Goal: Task Accomplishment & Management: Manage account settings

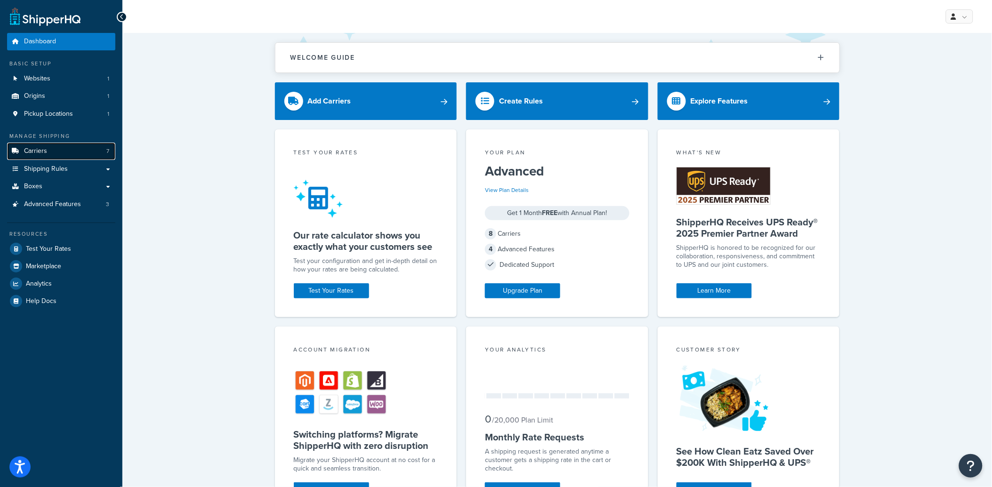
click at [59, 152] on link "Carriers 7" at bounding box center [61, 151] width 108 height 17
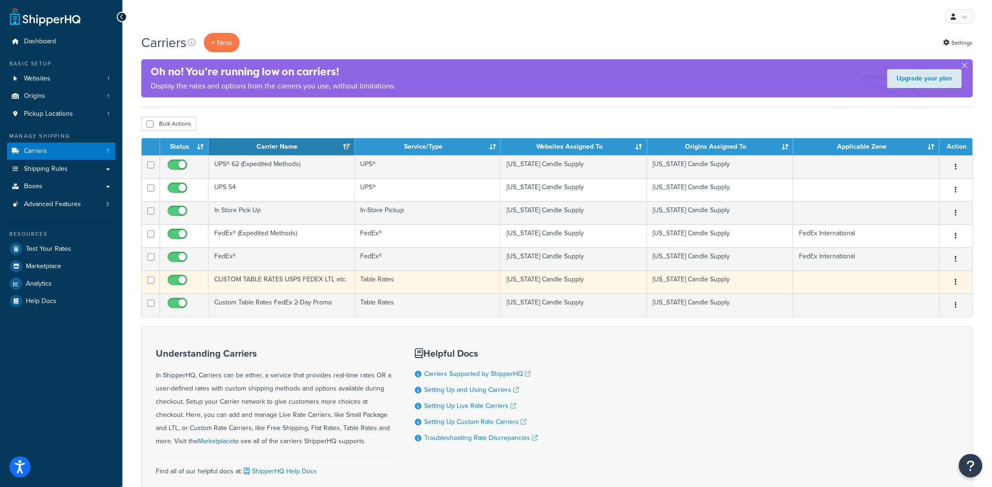
click at [299, 277] on td "CUSTOM TABLE RATES USPS FEDEX LTL etc." at bounding box center [282, 282] width 146 height 23
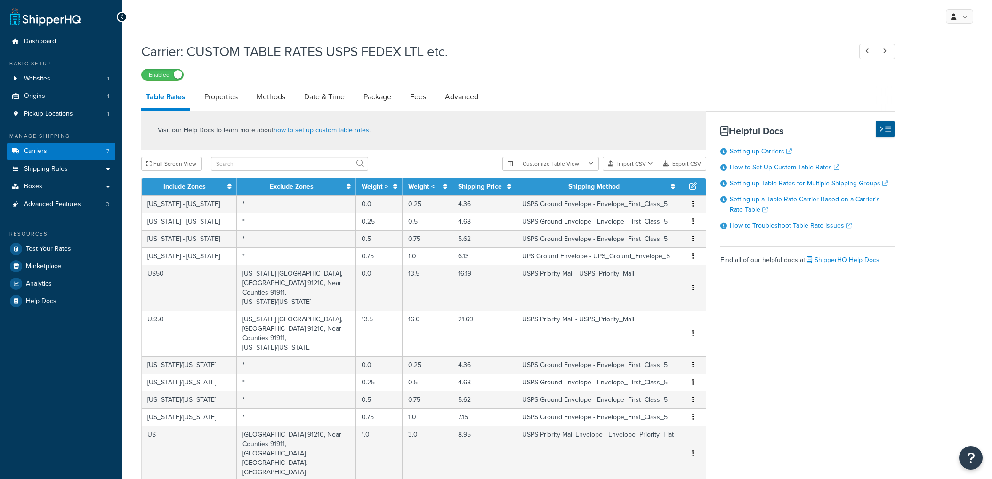
select select "25"
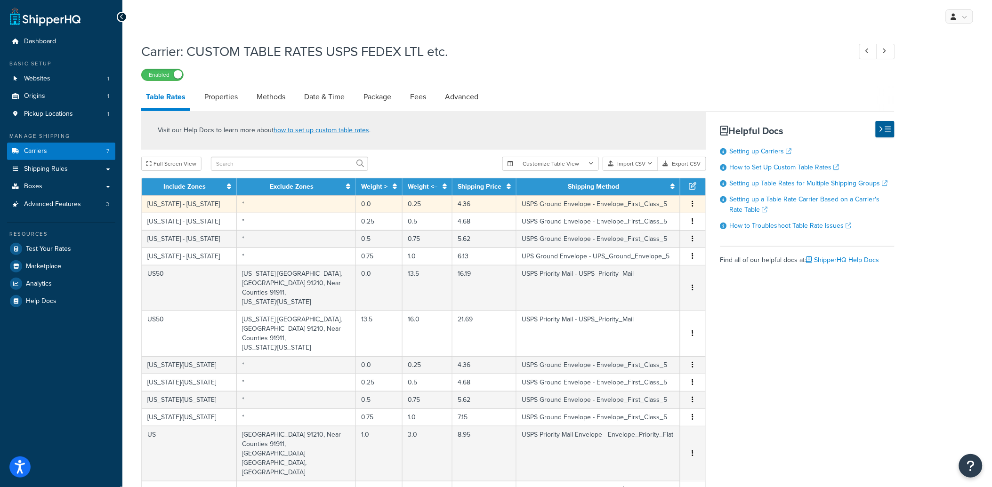
click at [452, 206] on td "4.36" at bounding box center [484, 203] width 64 height 17
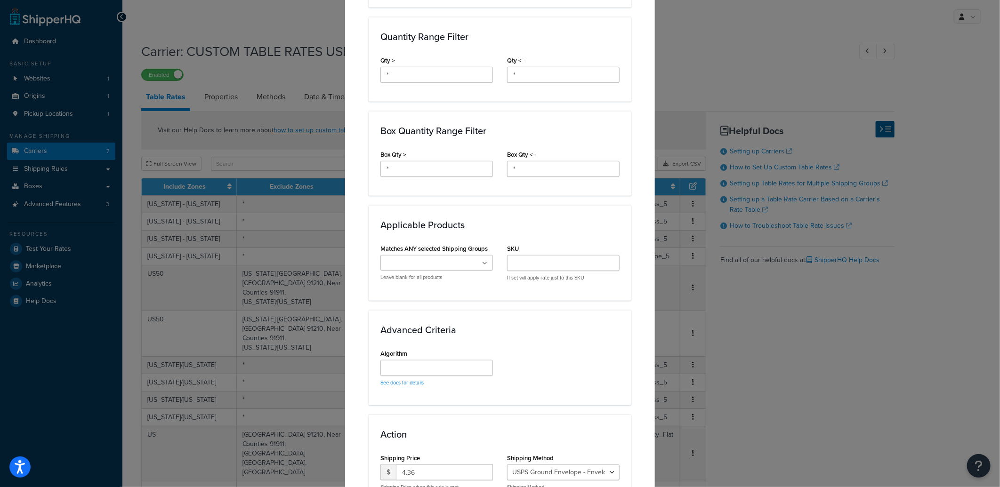
scroll to position [511, 0]
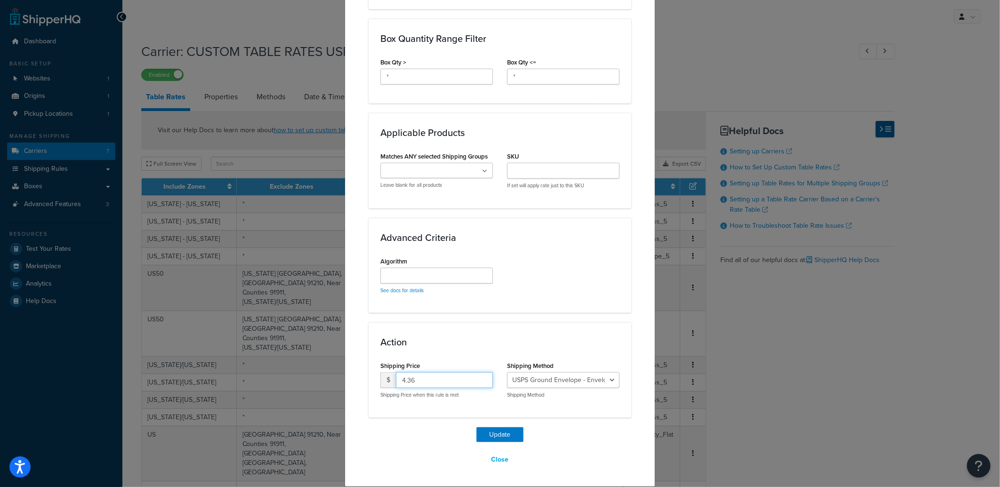
drag, startPoint x: 447, startPoint y: 377, endPoint x: 403, endPoint y: 391, distance: 46.6
click at [403, 391] on div "$ 4.36 Shipping Price when this rule is met" at bounding box center [436, 385] width 113 height 26
type input "4.60"
click at [495, 431] on button "Update" at bounding box center [499, 434] width 47 height 15
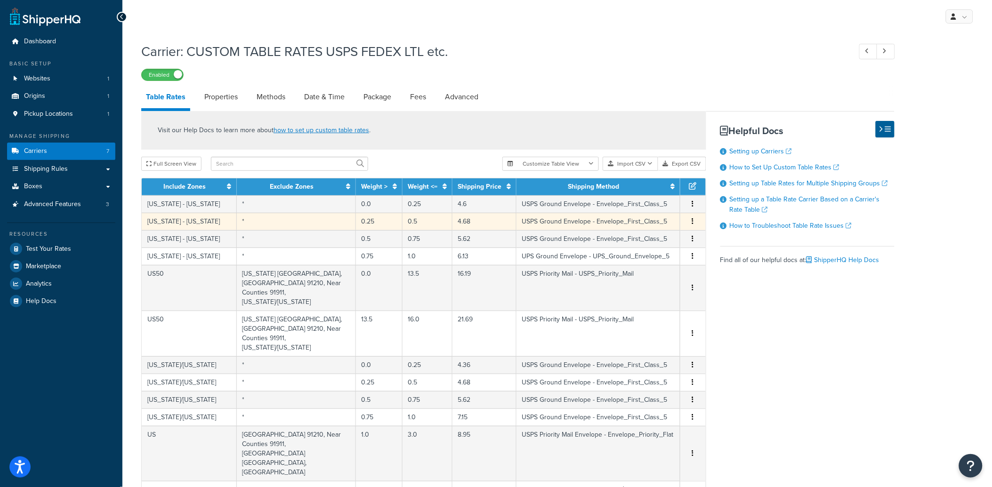
click at [458, 223] on td "4.68" at bounding box center [484, 221] width 64 height 17
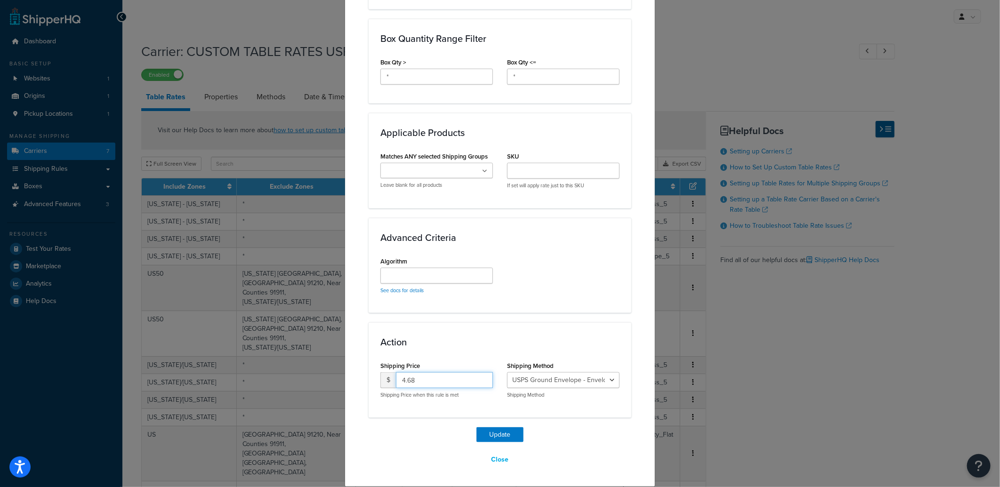
drag, startPoint x: 422, startPoint y: 383, endPoint x: 405, endPoint y: 387, distance: 17.5
click at [405, 387] on input "4.68" at bounding box center [444, 380] width 97 height 16
type input "4.89"
click at [492, 432] on button "Update" at bounding box center [499, 434] width 47 height 15
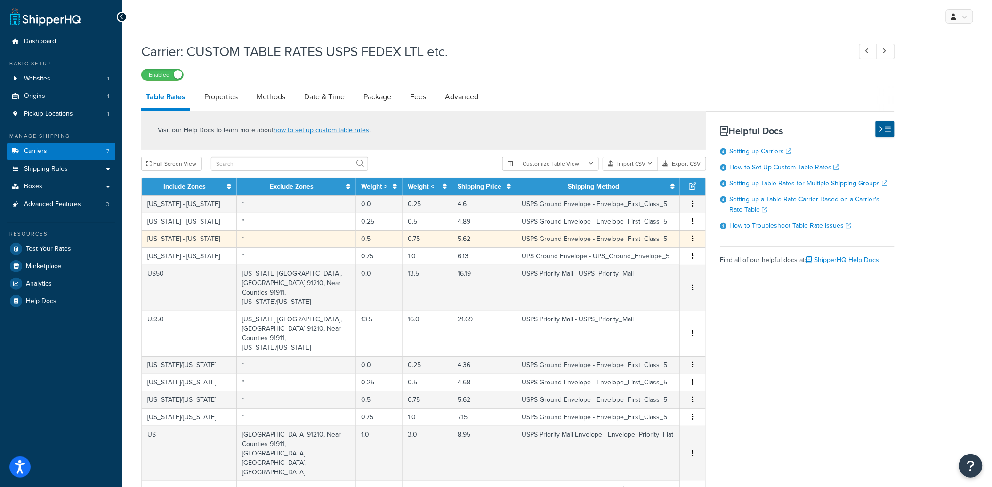
click at [454, 241] on td "5.62" at bounding box center [484, 238] width 64 height 17
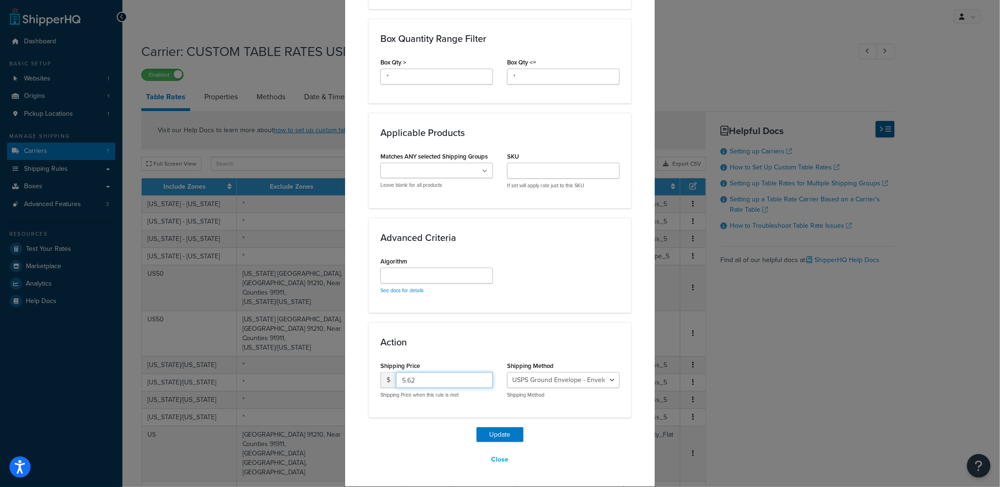
drag, startPoint x: 426, startPoint y: 388, endPoint x: 299, endPoint y: 388, distance: 126.6
click at [299, 388] on div "Update Table Rate Applicable Zones See examples and learn more about how includ…" at bounding box center [500, 243] width 1000 height 487
type input "5.83"
click at [496, 429] on button "Update" at bounding box center [499, 434] width 47 height 15
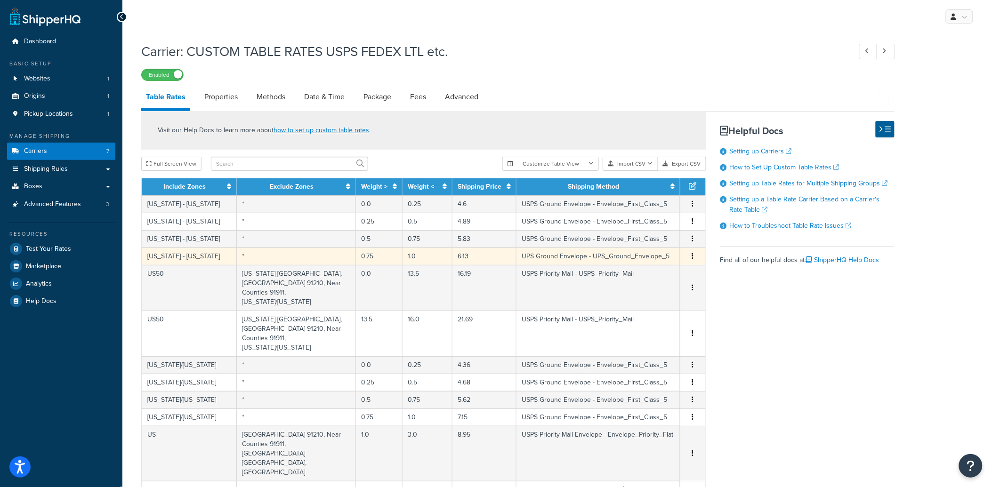
click at [462, 256] on td "6.13" at bounding box center [484, 256] width 64 height 17
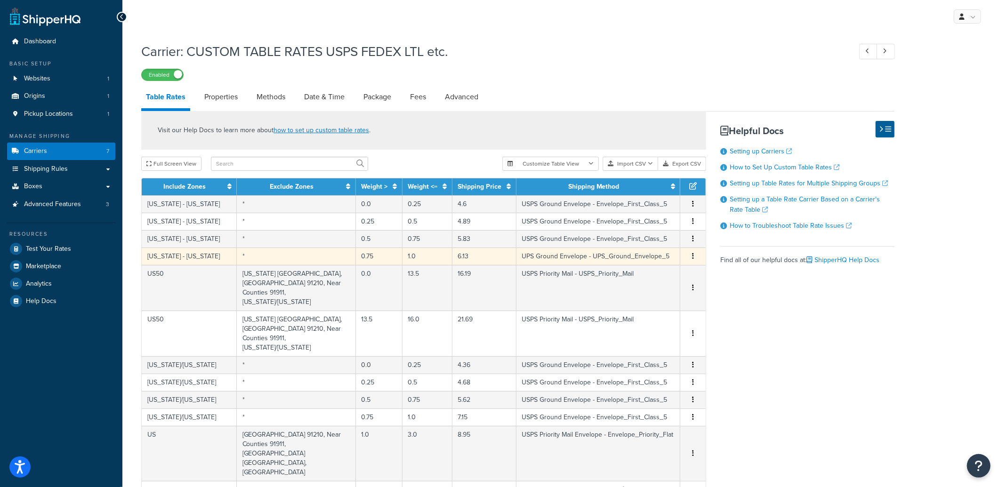
select select "165642"
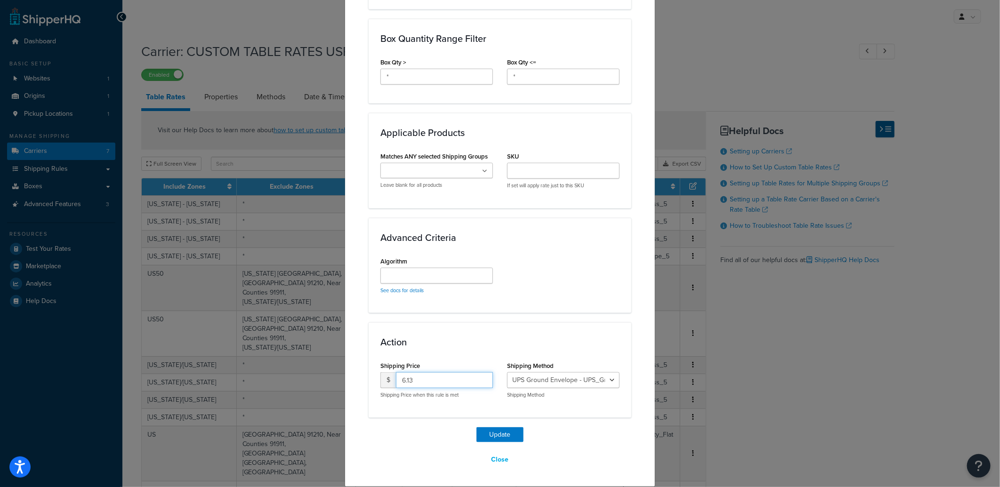
drag, startPoint x: 436, startPoint y: 383, endPoint x: 403, endPoint y: 387, distance: 34.2
click at [403, 387] on input "6.13" at bounding box center [444, 380] width 97 height 16
type input "6.81"
click at [502, 430] on button "Update" at bounding box center [499, 434] width 47 height 15
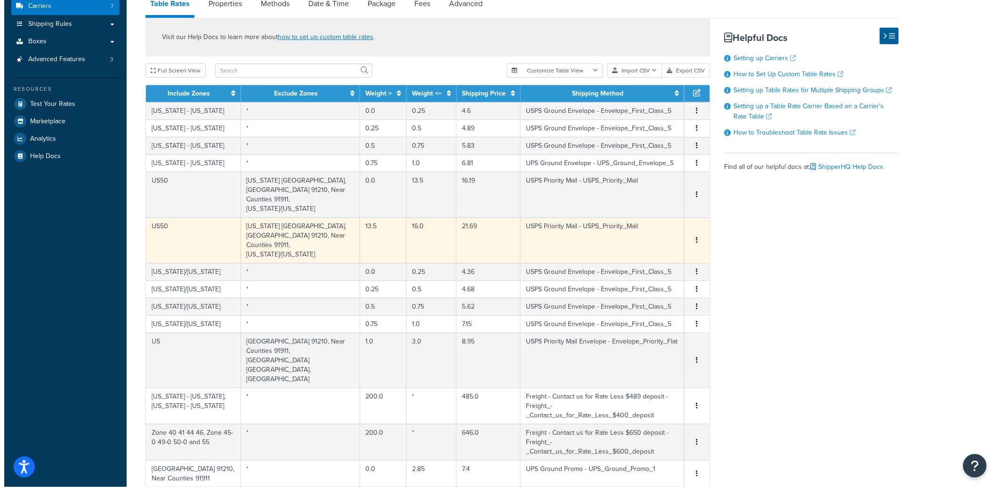
scroll to position [157, 0]
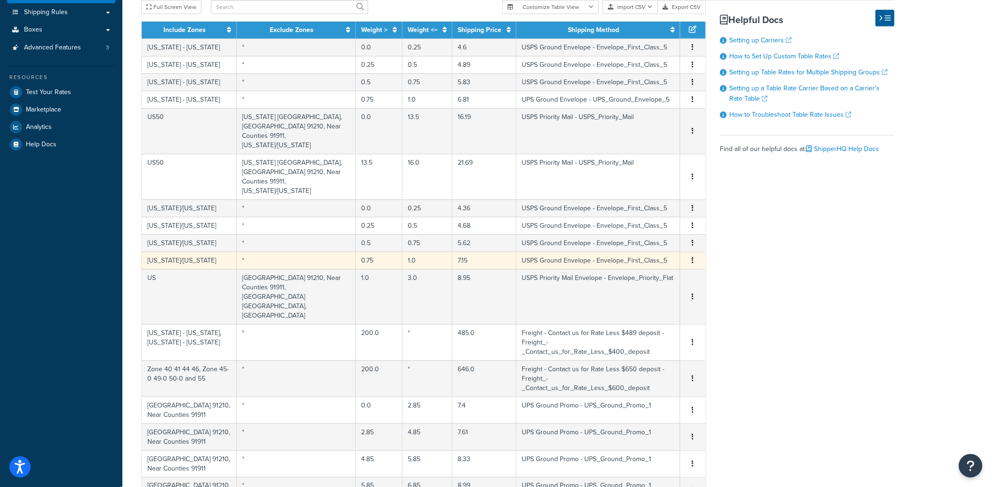
click at [452, 252] on td "7.15" at bounding box center [484, 260] width 64 height 17
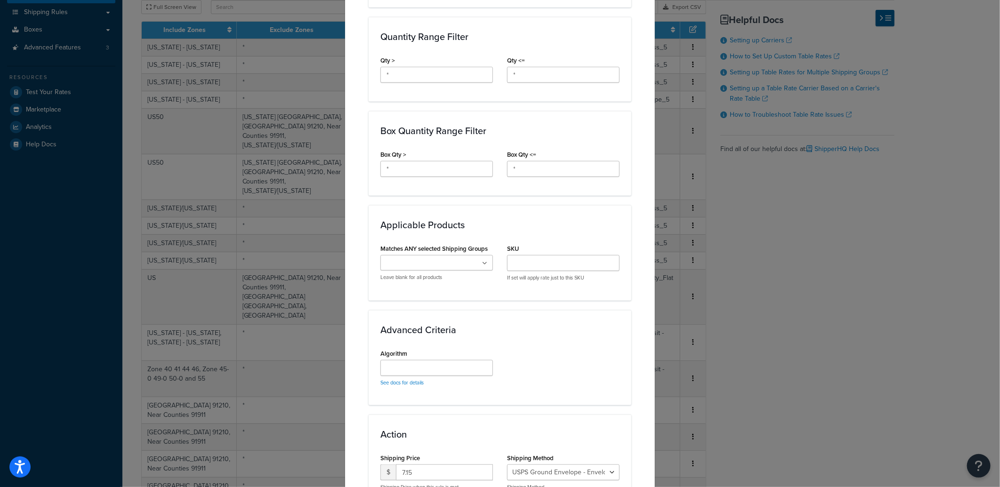
scroll to position [511, 0]
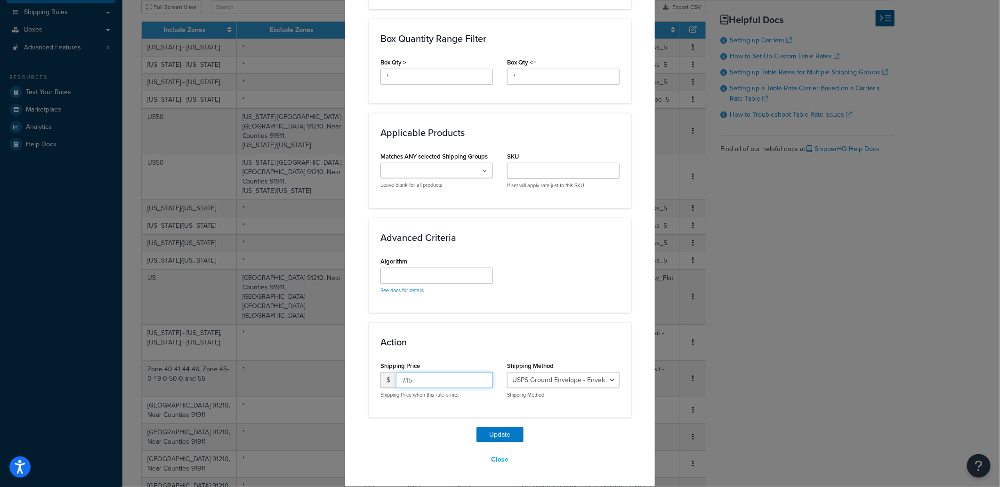
drag, startPoint x: 463, startPoint y: 382, endPoint x: 250, endPoint y: 375, distance: 213.9
click at [250, 375] on div "Update Table Rate Applicable Zones See examples and learn more about how includ…" at bounding box center [500, 243] width 1000 height 487
type input "7.35"
drag, startPoint x: 531, startPoint y: 441, endPoint x: 502, endPoint y: 436, distance: 29.2
click at [530, 441] on div "Update Close" at bounding box center [500, 447] width 263 height 40
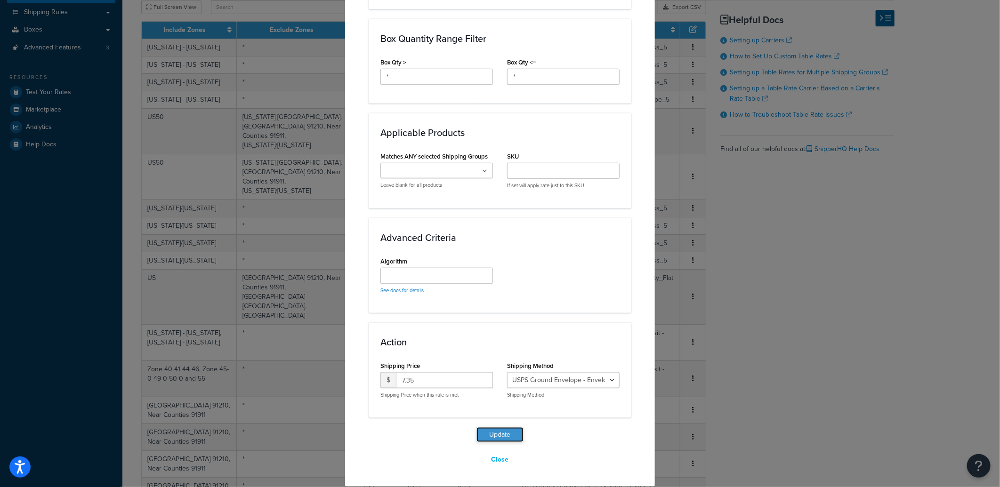
click at [502, 436] on button "Update" at bounding box center [499, 434] width 47 height 15
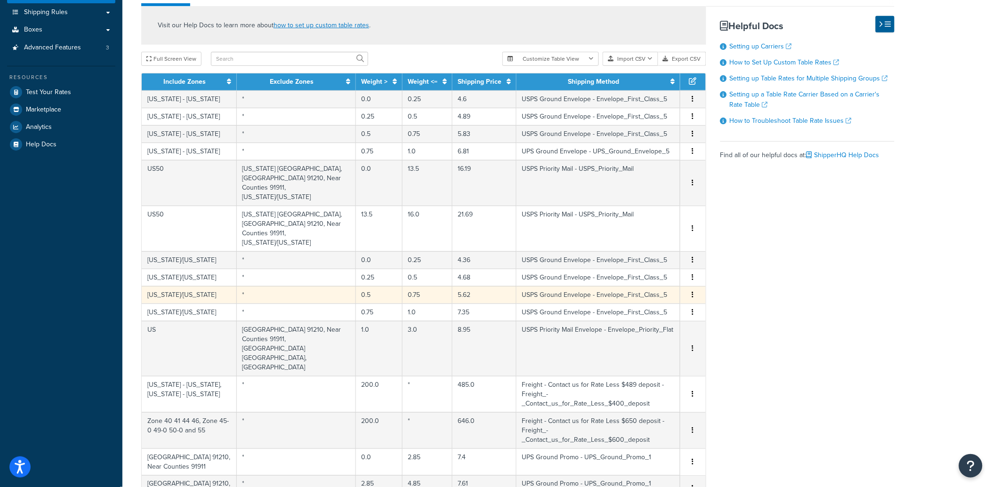
click at [415, 286] on td "0.75" at bounding box center [428, 294] width 50 height 17
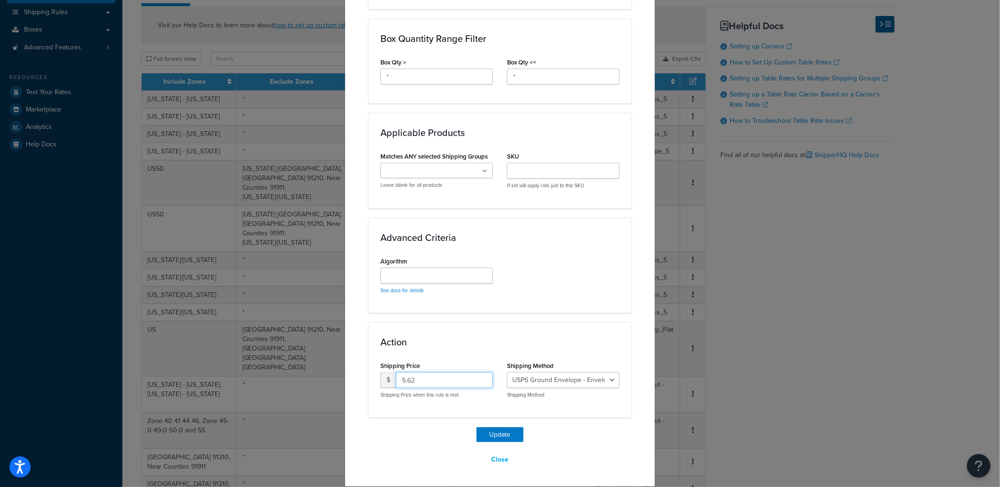
drag, startPoint x: 448, startPoint y: 376, endPoint x: 309, endPoint y: 371, distance: 139.0
click at [309, 371] on div "Update Table Rate Applicable Zones See examples and learn more about how includ…" at bounding box center [500, 243] width 1000 height 487
type input "6.24"
click at [503, 438] on button "Update" at bounding box center [499, 434] width 47 height 15
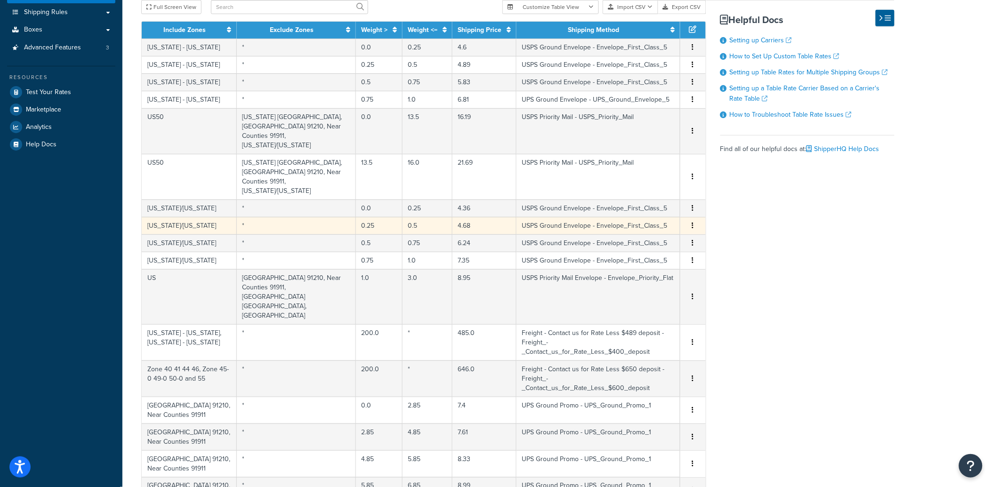
click at [460, 217] on td "4.68" at bounding box center [484, 225] width 64 height 17
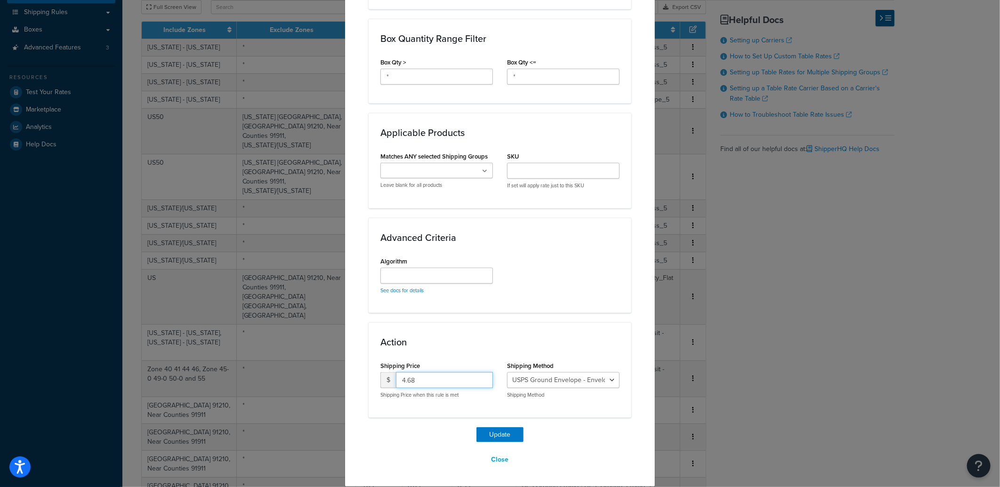
drag, startPoint x: 449, startPoint y: 375, endPoint x: 252, endPoint y: 363, distance: 197.2
click at [252, 363] on div "Update Table Rate Applicable Zones See examples and learn more about how includ…" at bounding box center [500, 243] width 1000 height 487
type input "5.20"
click at [505, 431] on button "Update" at bounding box center [499, 434] width 47 height 15
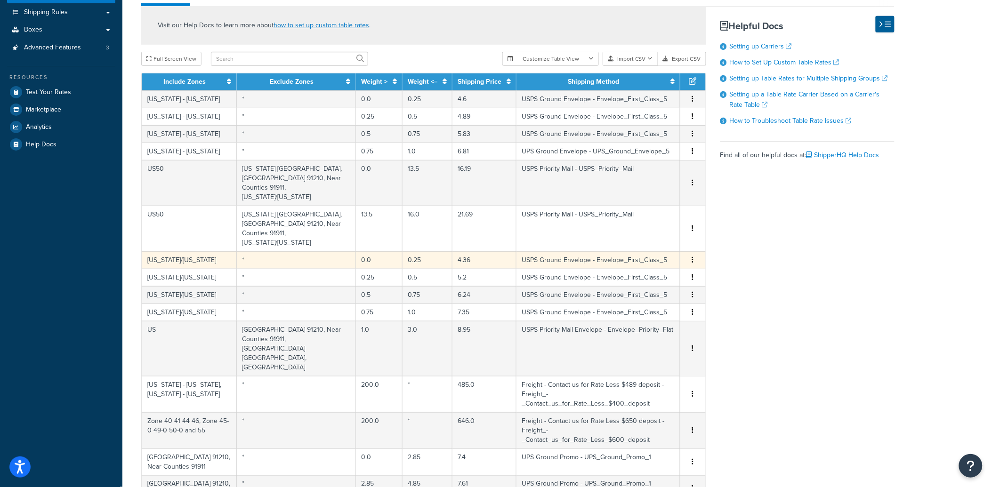
click at [469, 251] on td "4.36" at bounding box center [484, 259] width 64 height 17
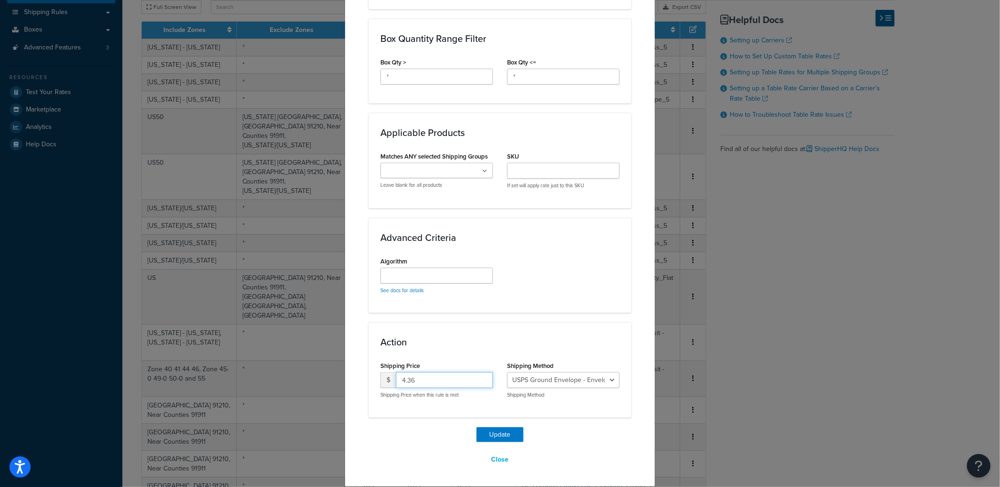
drag, startPoint x: 458, startPoint y: 380, endPoint x: 320, endPoint y: 371, distance: 138.3
click at [321, 371] on div "Update Table Rate Applicable Zones See examples and learn more about how includ…" at bounding box center [500, 243] width 1000 height 487
type input "4.85"
click at [510, 426] on div "Update Table Rate Applicable Zones See examples and learn more about how includ…" at bounding box center [500, 0] width 263 height 936
click at [507, 434] on button "Update" at bounding box center [499, 434] width 47 height 15
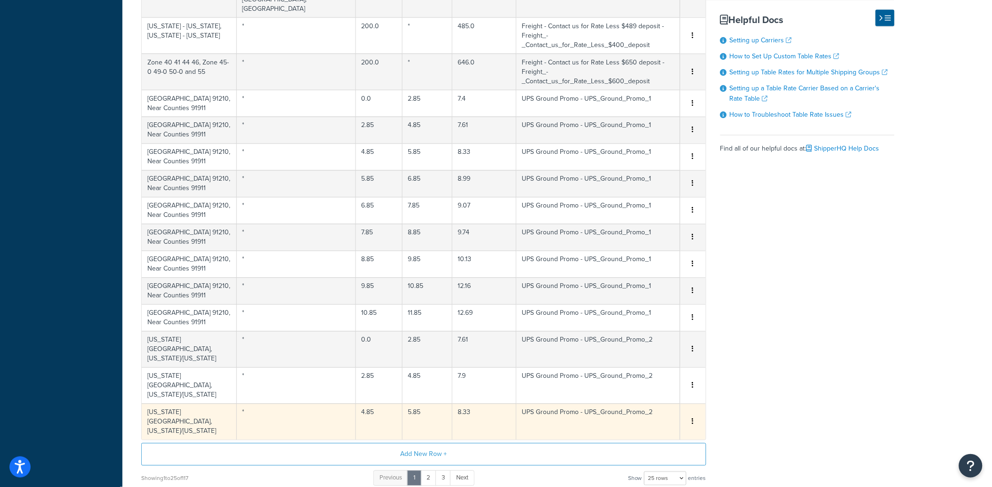
scroll to position [516, 0]
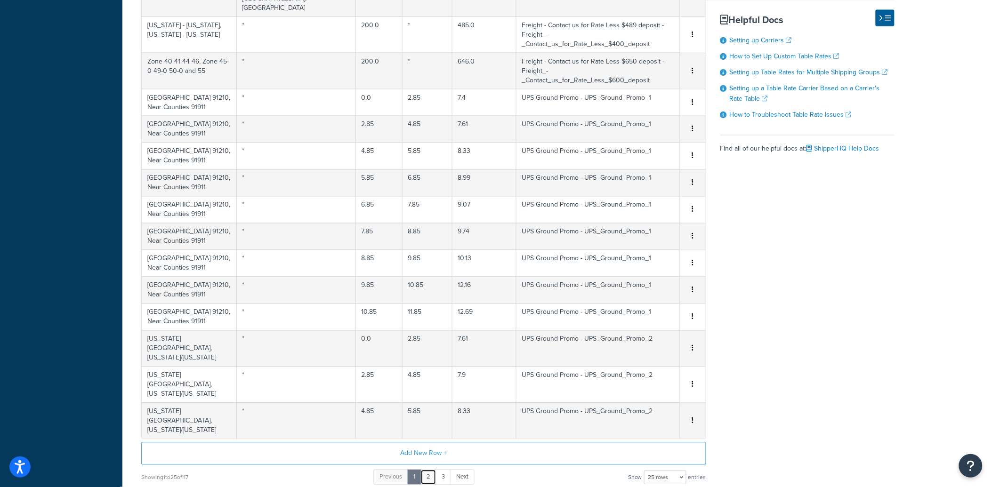
click at [429, 470] on link "2" at bounding box center [428, 478] width 16 height 16
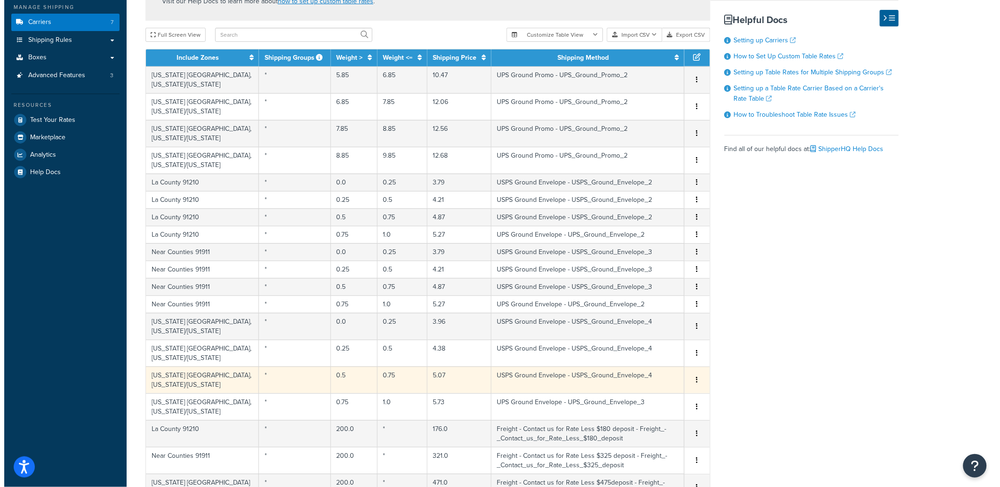
scroll to position [122, 0]
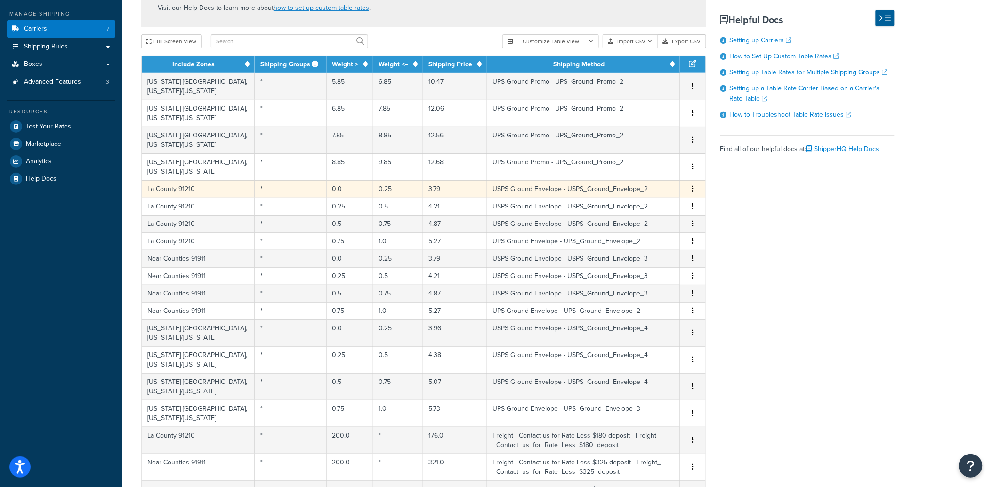
click at [393, 189] on td "0.25" at bounding box center [398, 188] width 50 height 17
select select "165636"
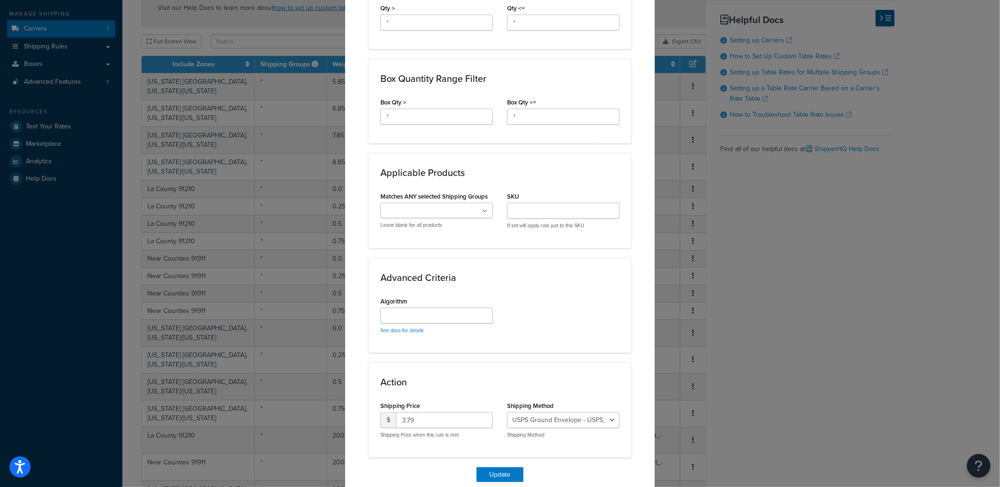
scroll to position [511, 0]
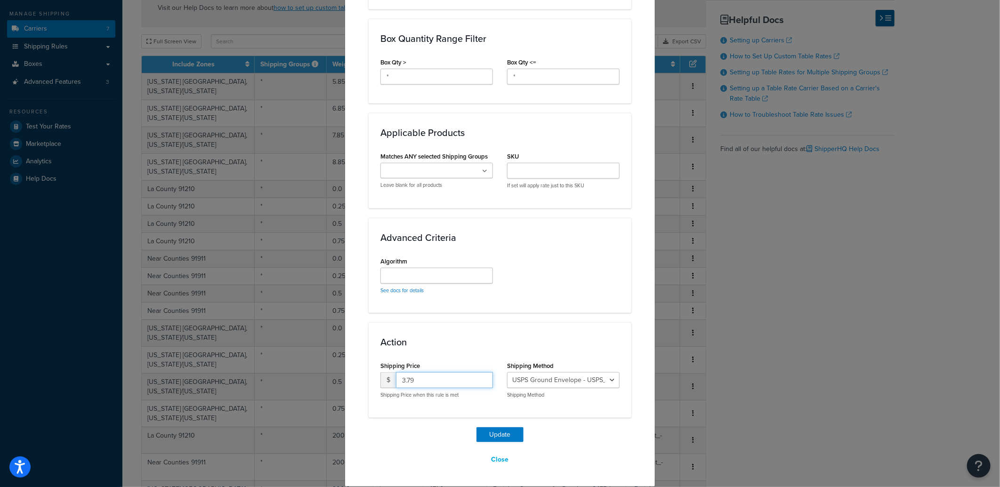
drag, startPoint x: 431, startPoint y: 387, endPoint x: 292, endPoint y: 377, distance: 138.7
click at [293, 377] on div "Update Table Rate Applicable Zones See examples and learn more about how includ…" at bounding box center [500, 243] width 1000 height 487
type input "4.16"
click at [494, 431] on button "Update" at bounding box center [499, 434] width 47 height 15
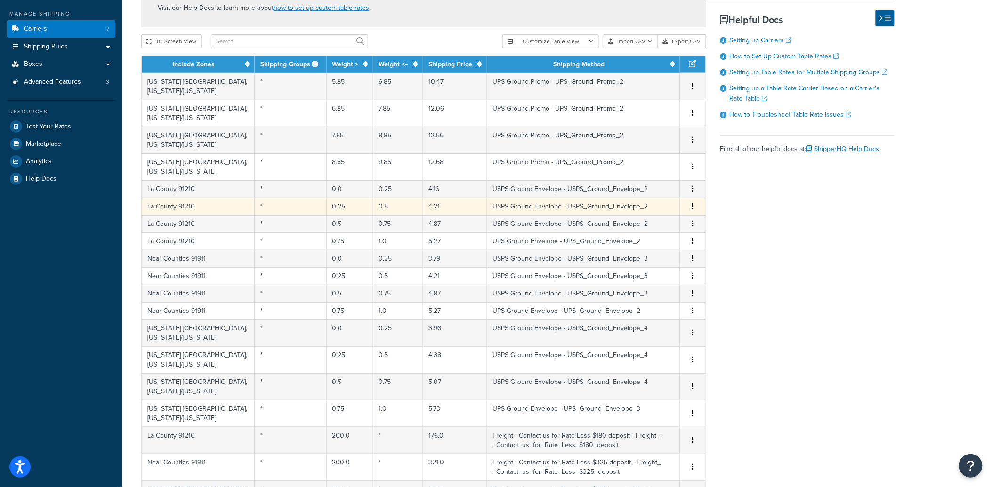
click at [437, 215] on td "4.21" at bounding box center [455, 206] width 64 height 17
select select "165636"
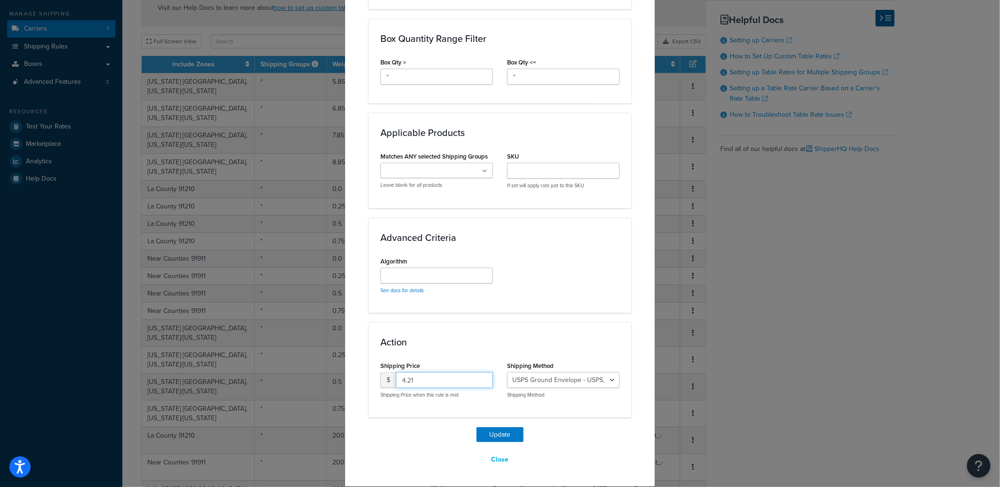
drag, startPoint x: 446, startPoint y: 374, endPoint x: 298, endPoint y: 372, distance: 148.3
click at [299, 372] on div "Update Table Rate Applicable Zones See examples and learn more about how includ…" at bounding box center [500, 243] width 1000 height 487
type input "4.49"
click at [497, 436] on button "Update" at bounding box center [499, 434] width 47 height 15
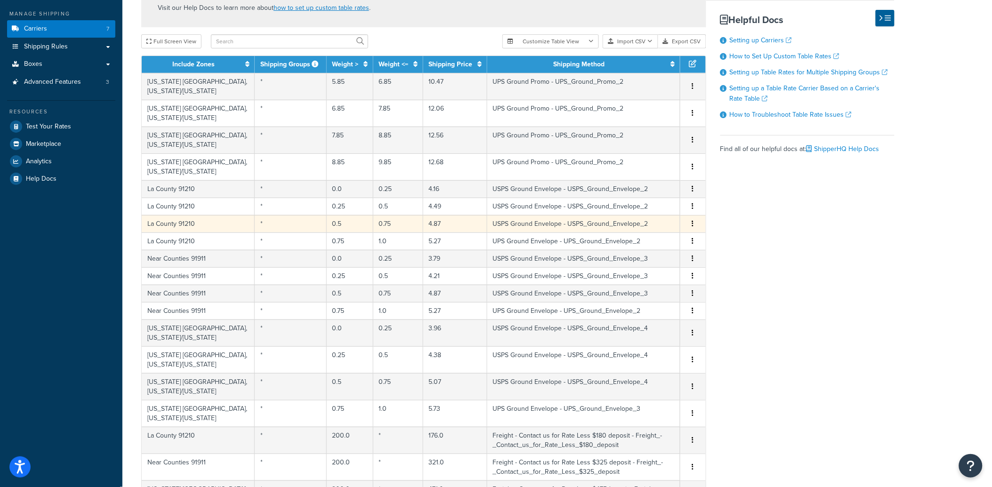
click at [434, 221] on td "4.87" at bounding box center [455, 223] width 64 height 17
select select "165636"
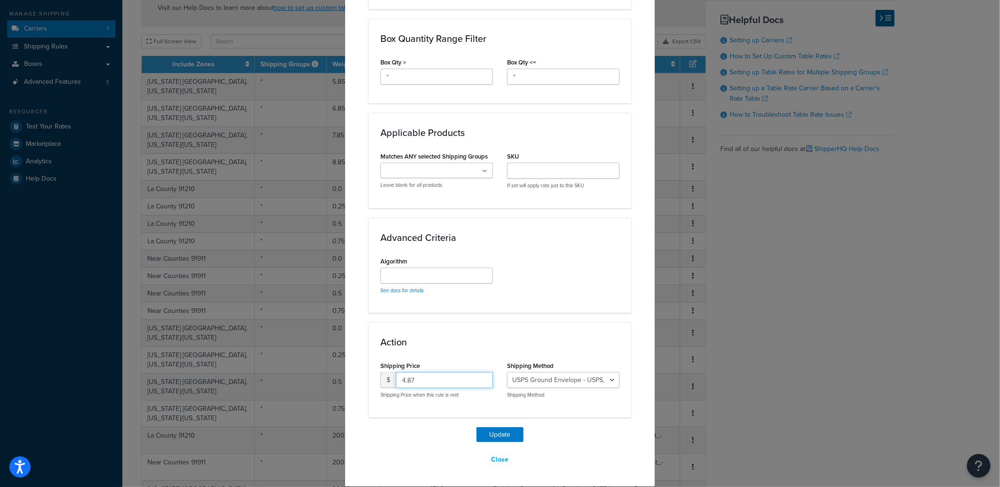
drag, startPoint x: 425, startPoint y: 379, endPoint x: 289, endPoint y: 361, distance: 137.8
click at [290, 361] on div "Update Table Rate Applicable Zones See examples and learn more about how includ…" at bounding box center [500, 243] width 1000 height 487
type input "5.19"
click at [501, 432] on button "Update" at bounding box center [499, 434] width 47 height 15
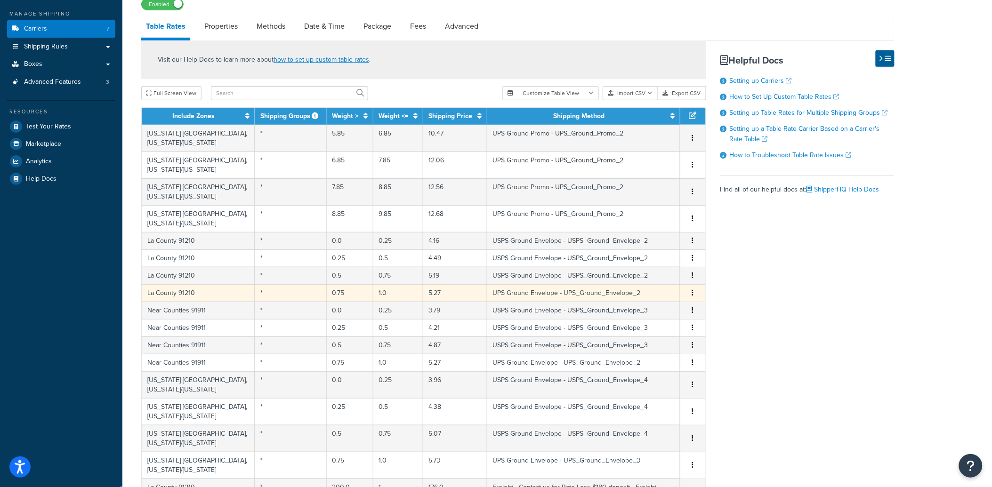
click at [431, 292] on td "5.27" at bounding box center [455, 292] width 64 height 17
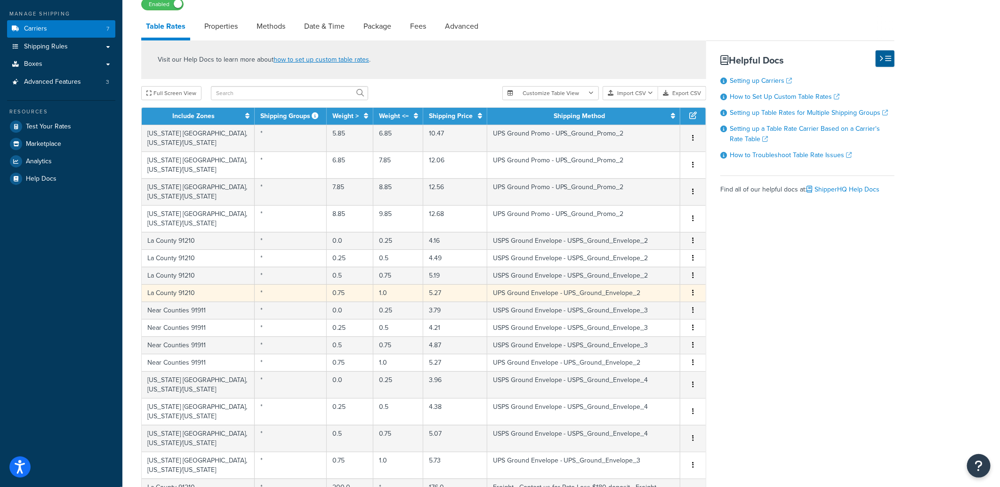
select select "165639"
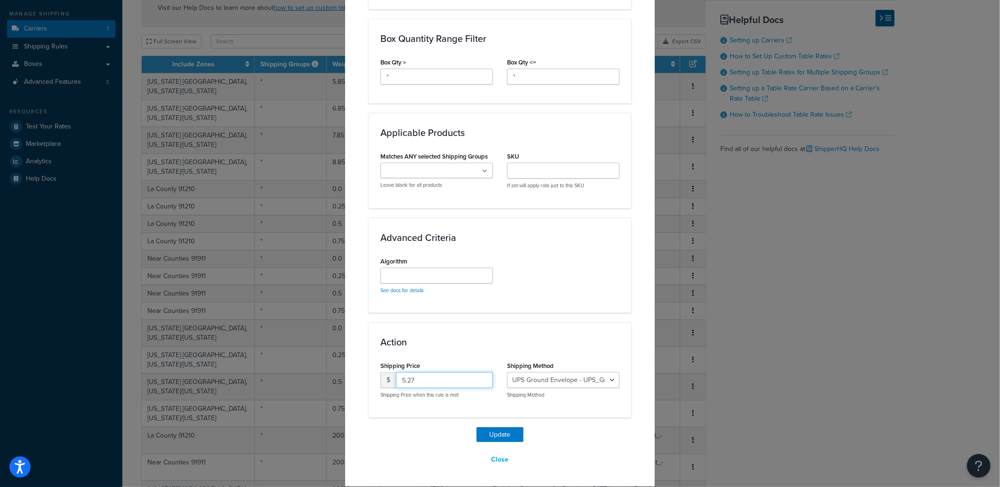
drag, startPoint x: 438, startPoint y: 380, endPoint x: 293, endPoint y: 370, distance: 145.8
click at [293, 370] on div "Update Table Rate Applicable Zones See examples and learn more about how includ…" at bounding box center [500, 243] width 1000 height 487
type input "5.85"
click at [500, 429] on button "Update" at bounding box center [499, 434] width 47 height 15
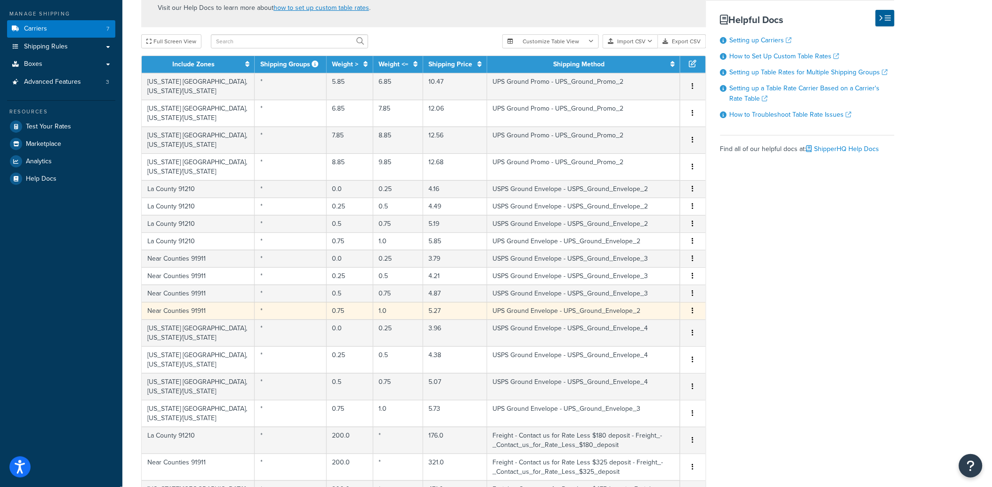
click at [441, 311] on td "5.27" at bounding box center [455, 310] width 64 height 17
select select "165639"
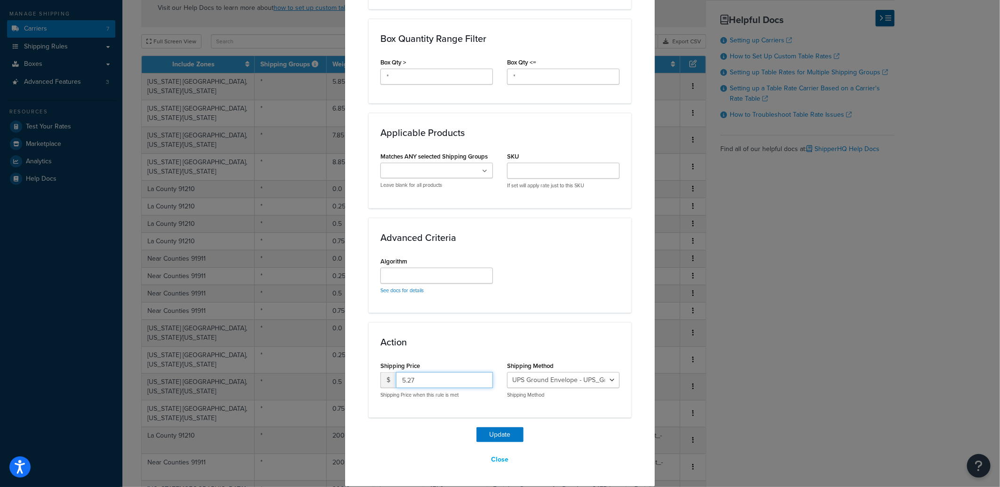
drag, startPoint x: 448, startPoint y: 384, endPoint x: 274, endPoint y: 375, distance: 174.9
click at [274, 375] on div "Update Table Rate Applicable Zones See examples and learn more about how includ…" at bounding box center [500, 243] width 1000 height 487
type input "5.85"
click at [492, 430] on button "Update" at bounding box center [499, 434] width 47 height 15
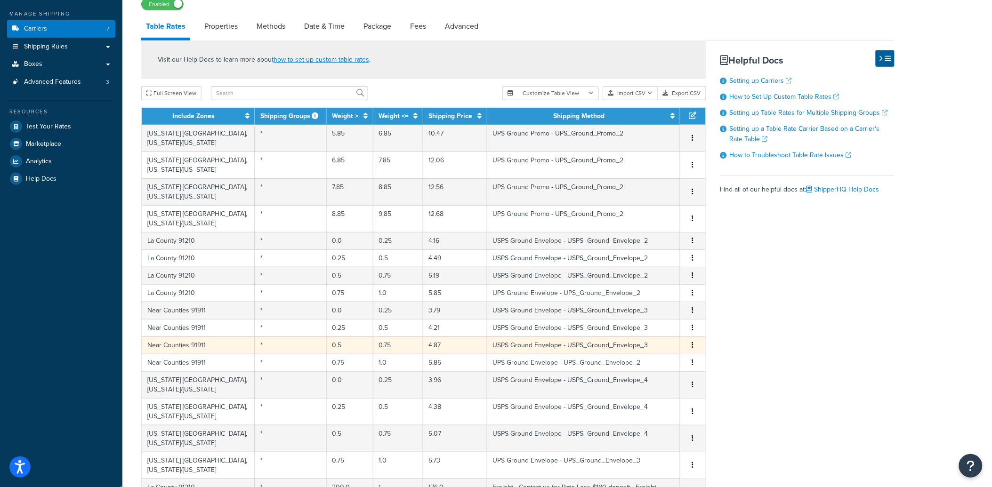
click at [430, 346] on td "4.87" at bounding box center [455, 345] width 64 height 17
select select "165637"
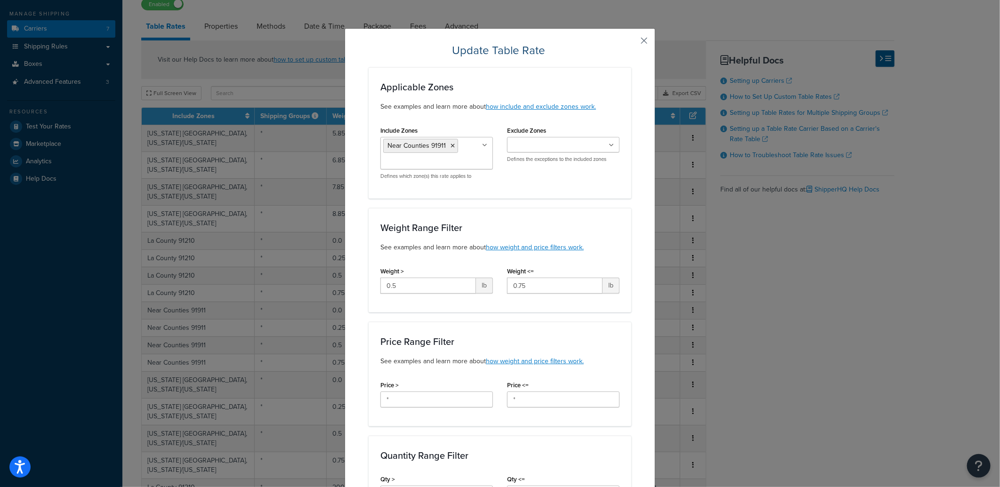
click at [631, 43] on button "button" at bounding box center [630, 44] width 2 height 2
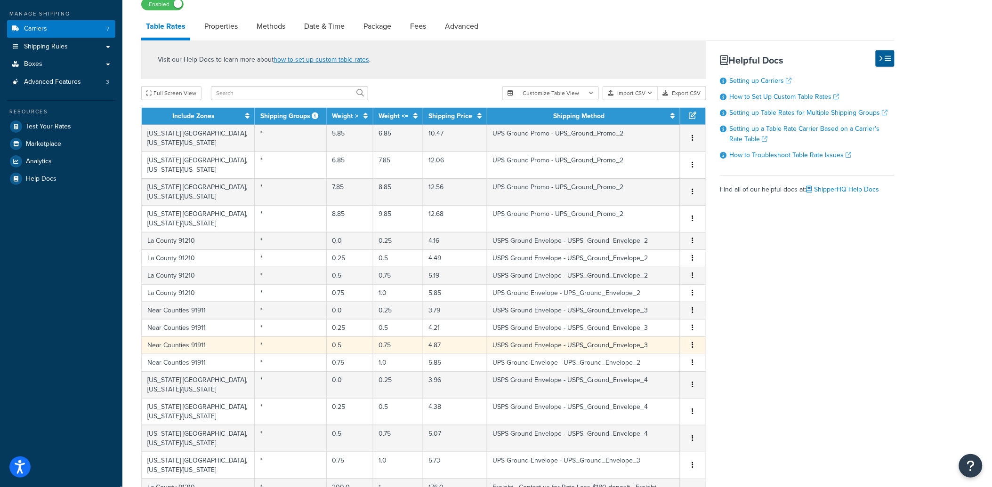
click at [432, 345] on td "4.87" at bounding box center [455, 345] width 64 height 17
select select "165637"
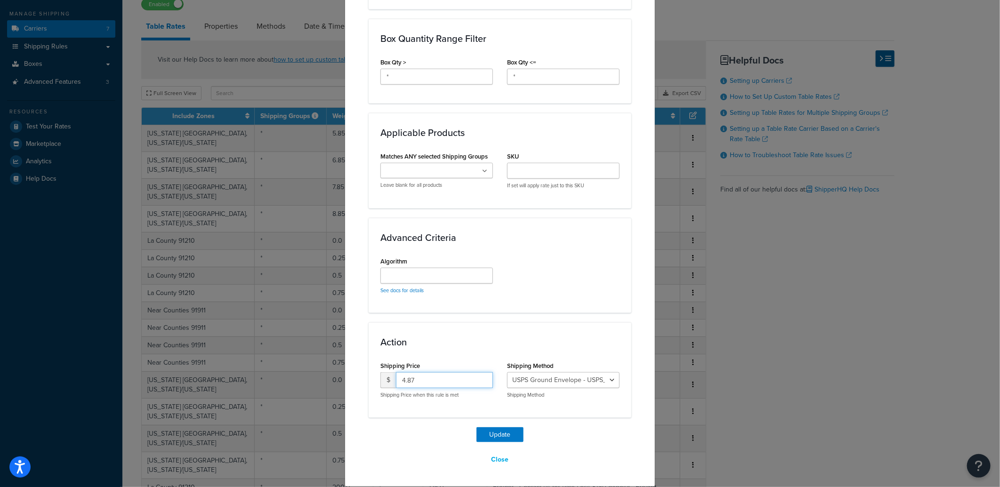
drag, startPoint x: 384, startPoint y: 380, endPoint x: 318, endPoint y: 376, distance: 66.1
click at [324, 377] on div "Update Table Rate Applicable Zones See examples and learn more about how includ…" at bounding box center [500, 243] width 1000 height 487
type input "5.19"
click at [486, 427] on button "Update" at bounding box center [499, 434] width 47 height 15
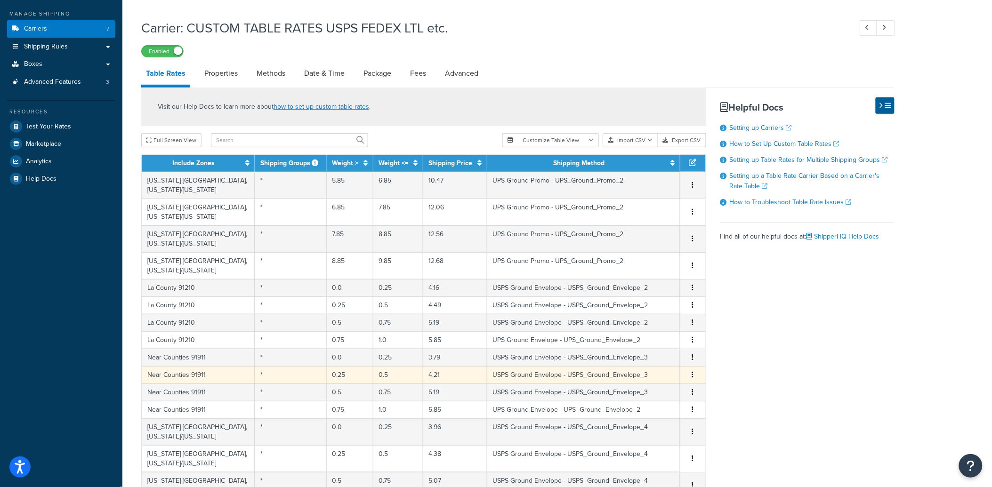
click at [430, 373] on td "4.21" at bounding box center [455, 374] width 64 height 17
select select "165637"
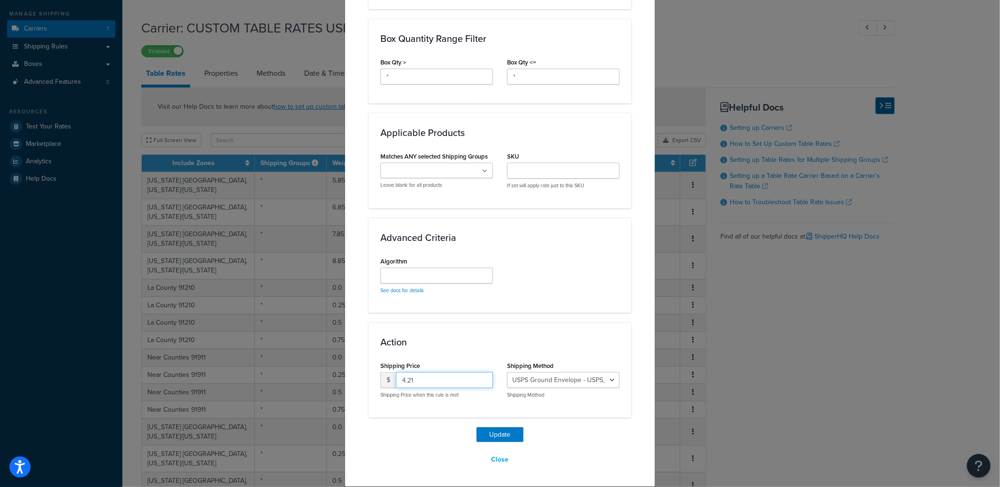
drag, startPoint x: 387, startPoint y: 374, endPoint x: 353, endPoint y: 374, distance: 33.4
click at [354, 373] on div "Update Table Rate Applicable Zones See examples and learn more about how includ…" at bounding box center [500, 2] width 311 height 970
type input "4.49"
click at [492, 429] on button "Update" at bounding box center [499, 434] width 47 height 15
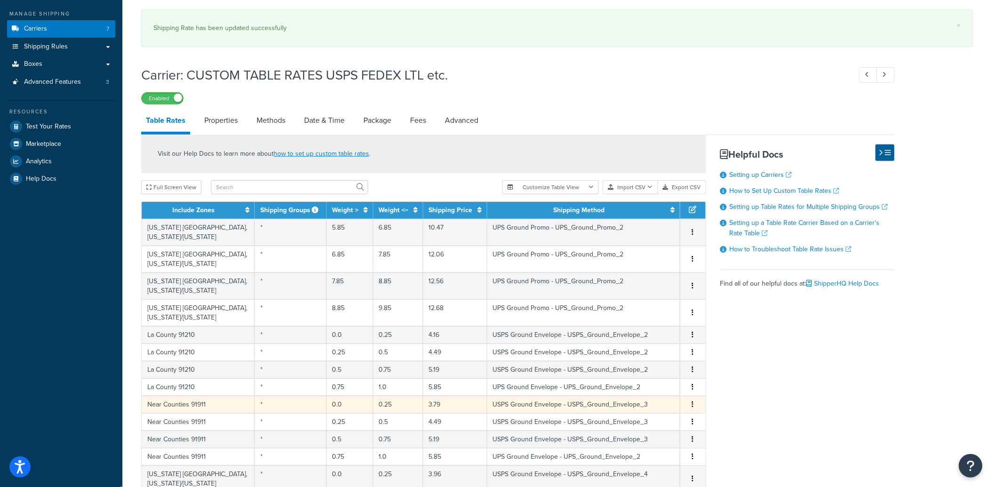
click at [429, 405] on td "3.79" at bounding box center [455, 404] width 64 height 17
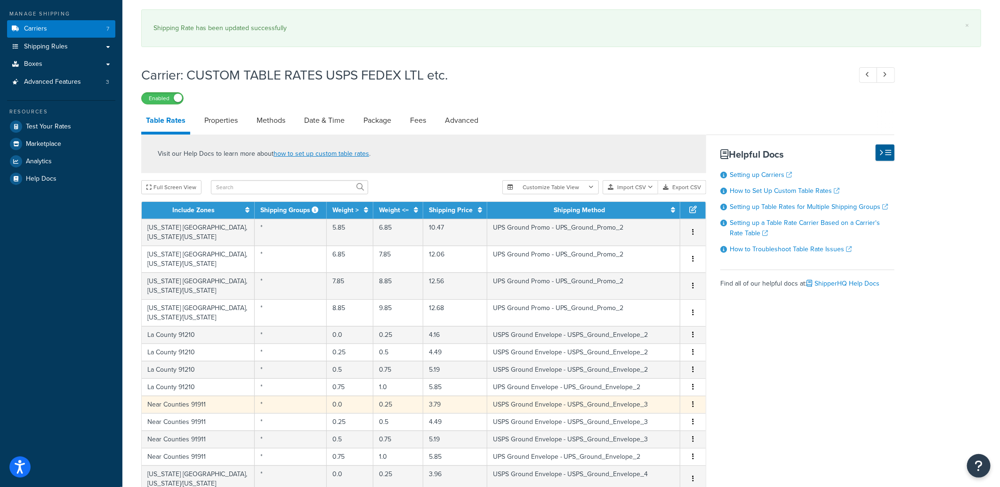
select select "165637"
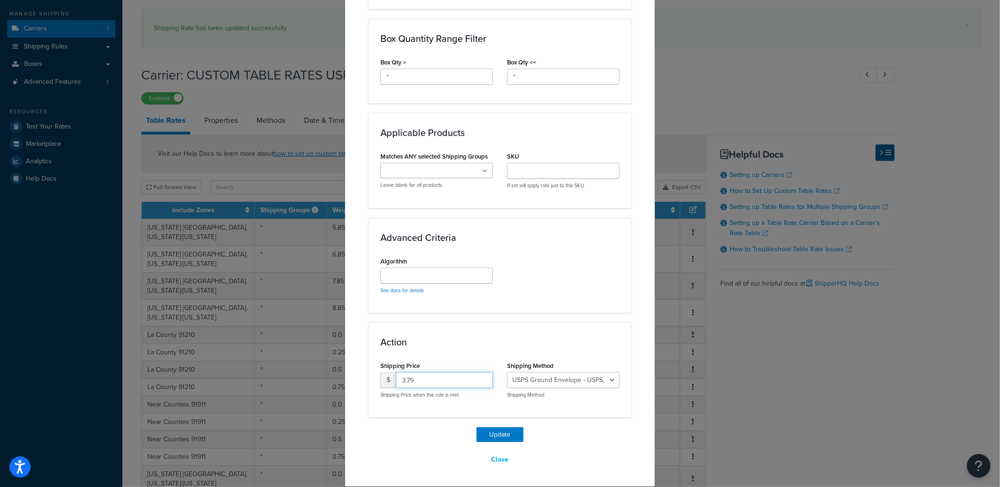
drag, startPoint x: 422, startPoint y: 379, endPoint x: 332, endPoint y: 360, distance: 91.9
click at [338, 361] on div "Update Table Rate Applicable Zones See examples and learn more about how includ…" at bounding box center [500, 243] width 1000 height 487
type input "4.16"
click at [487, 429] on button "Update" at bounding box center [499, 434] width 47 height 15
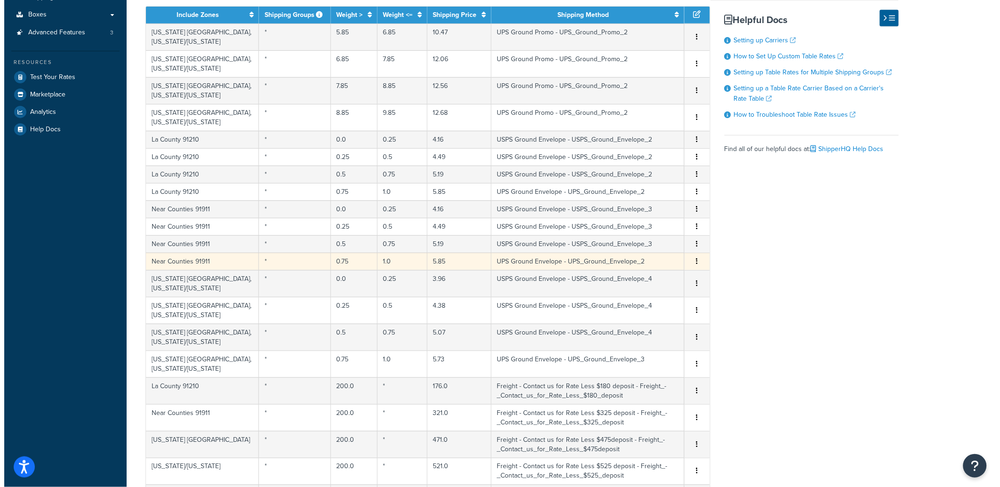
scroll to position [175, 0]
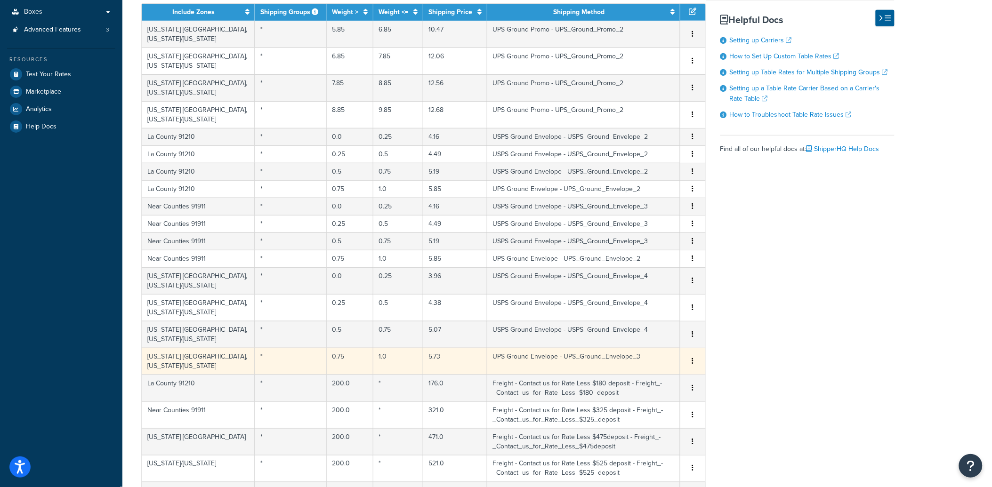
click at [431, 356] on td "5.73" at bounding box center [455, 361] width 64 height 27
select select "165640"
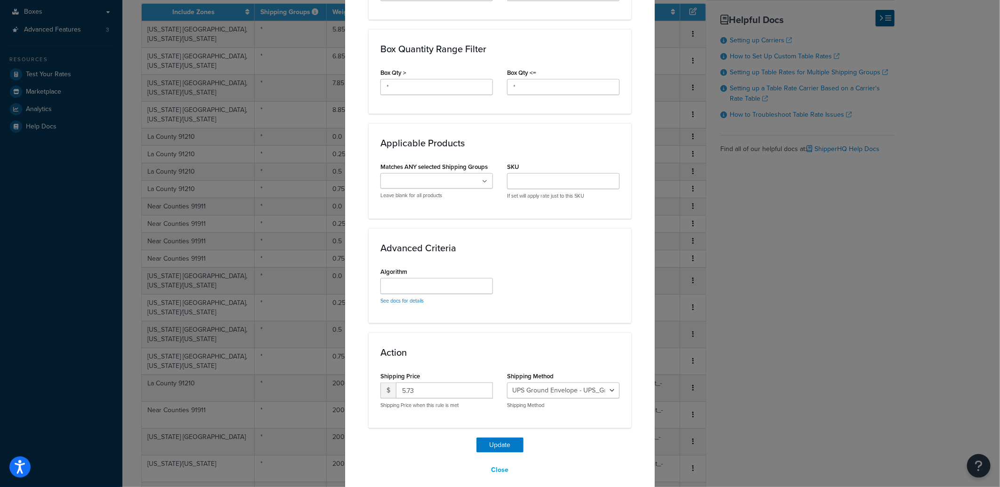
scroll to position [528, 0]
drag, startPoint x: 406, startPoint y: 384, endPoint x: 396, endPoint y: 383, distance: 10.4
click at [396, 383] on input "5.73" at bounding box center [444, 390] width 97 height 16
type input "6.29"
click at [501, 438] on button "Update" at bounding box center [499, 444] width 47 height 15
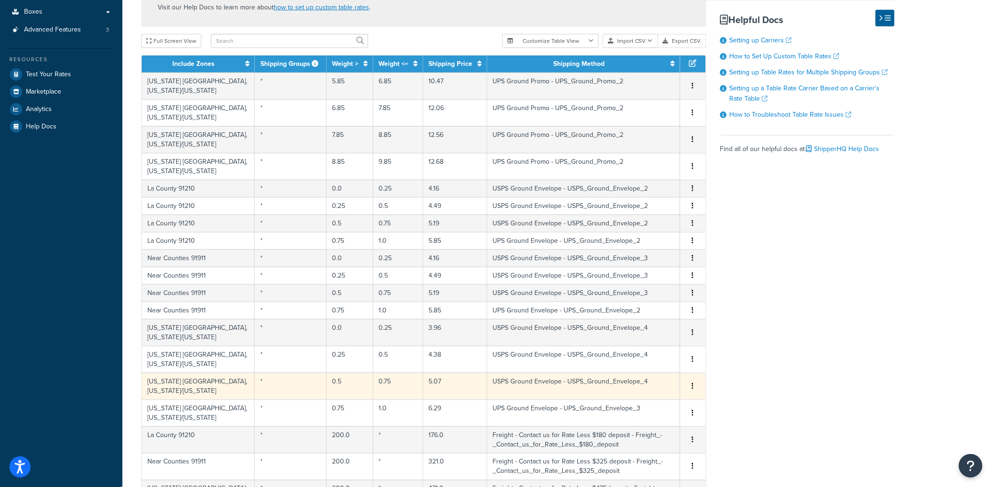
click at [424, 387] on td "5.07" at bounding box center [455, 386] width 64 height 27
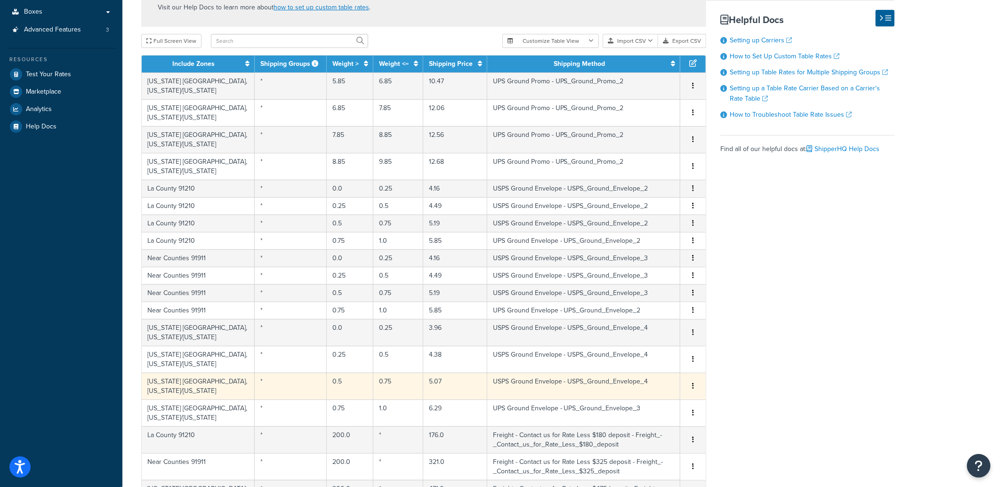
select select "165638"
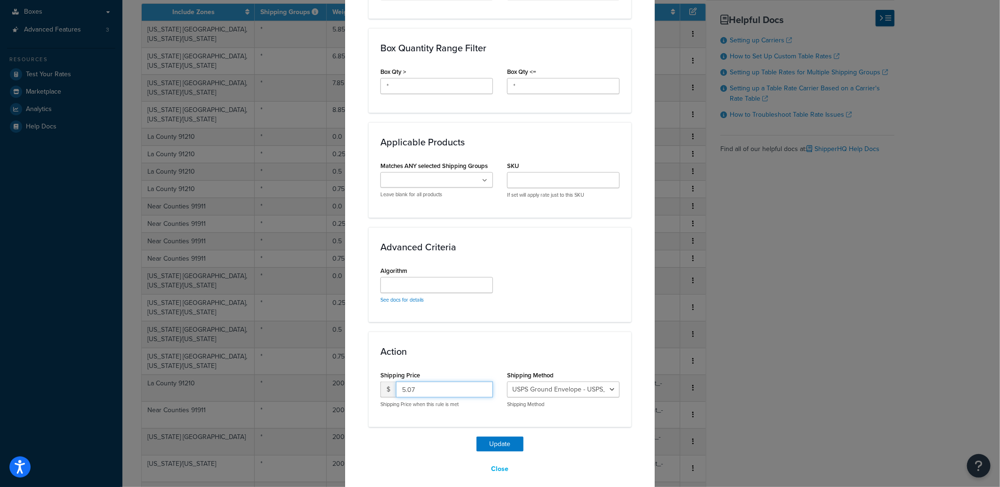
drag, startPoint x: 422, startPoint y: 380, endPoint x: 326, endPoint y: 376, distance: 96.1
click at [327, 377] on div "Update Table Rate Applicable Zones See examples and learn more about how includ…" at bounding box center [500, 243] width 1000 height 487
type input "5.41"
click at [509, 437] on button "Update" at bounding box center [499, 444] width 47 height 15
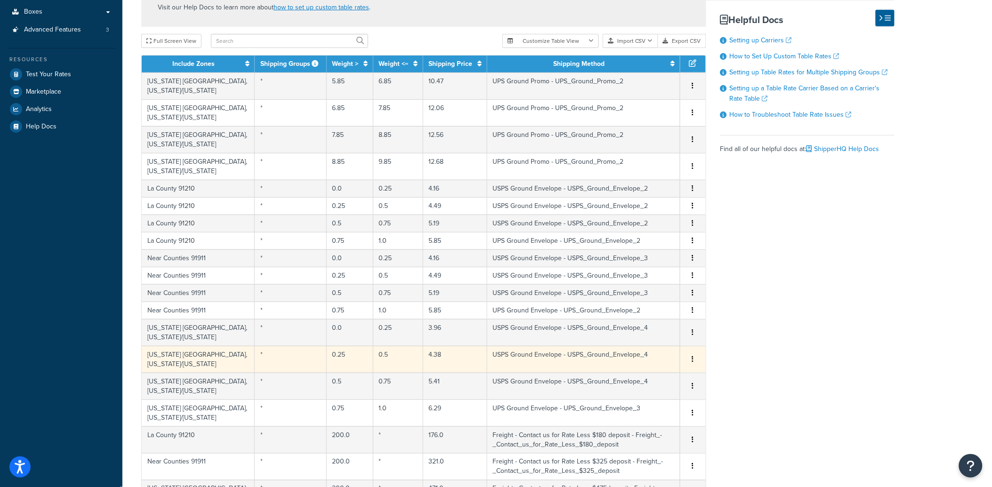
click at [425, 361] on td "4.38" at bounding box center [455, 359] width 64 height 27
select select "165638"
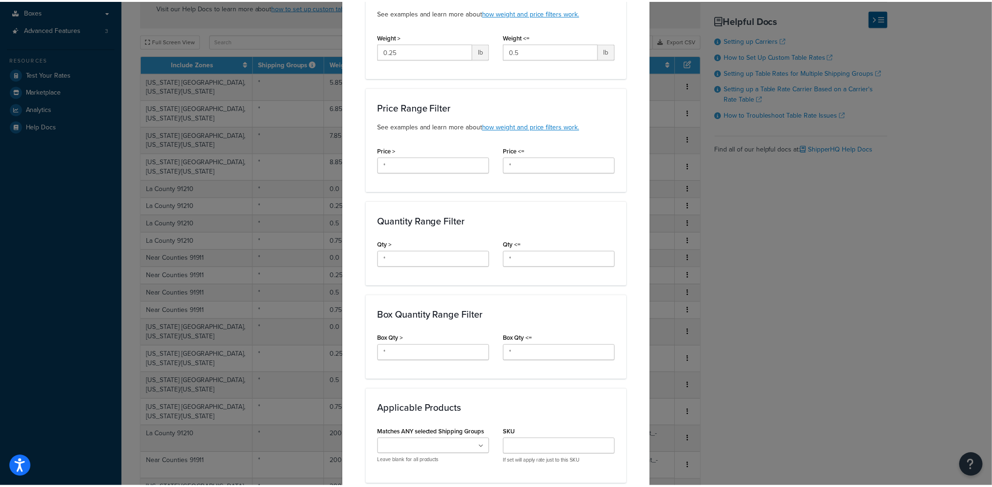
scroll to position [523, 0]
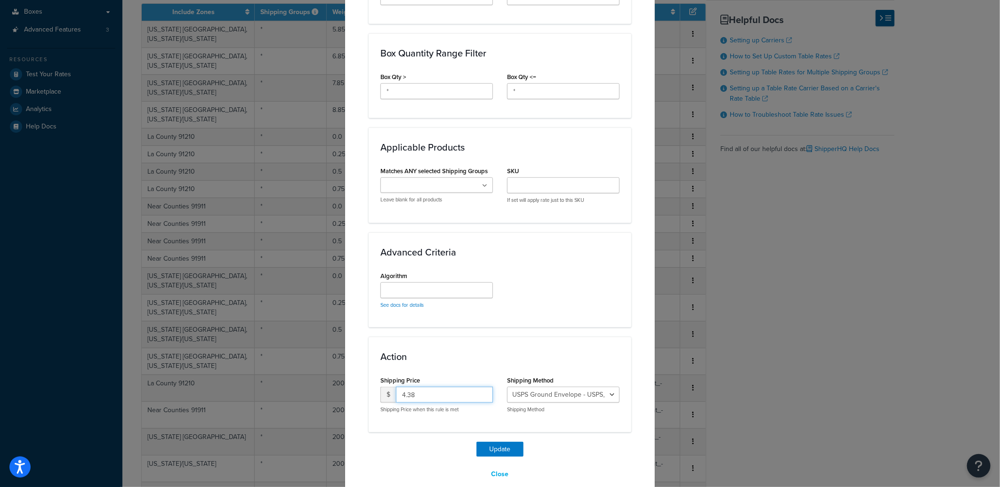
drag, startPoint x: 350, startPoint y: 379, endPoint x: 343, endPoint y: 378, distance: 7.1
click at [345, 378] on div "Update Table Rate Applicable Zones See examples and learn more about how includ…" at bounding box center [500, 3] width 311 height 997
type input "4.69"
click at [487, 442] on button "Update" at bounding box center [499, 449] width 47 height 15
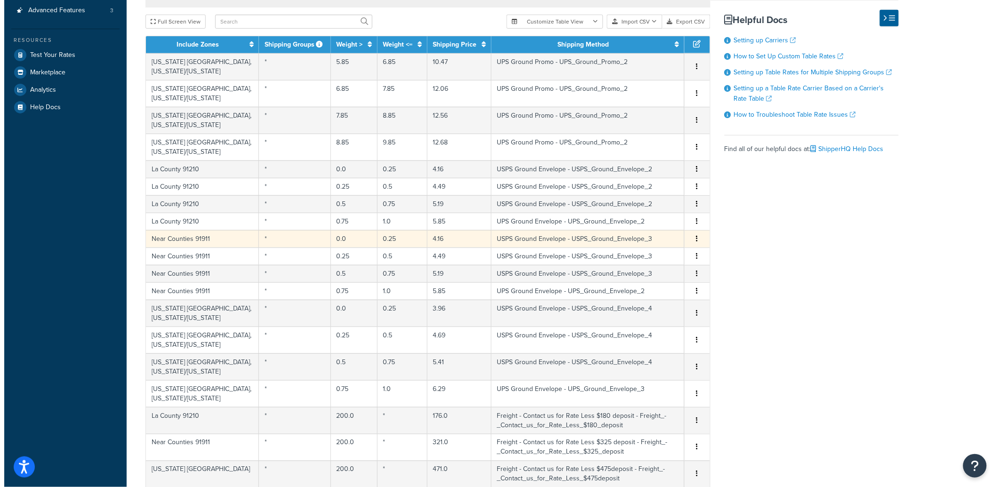
scroll to position [227, 0]
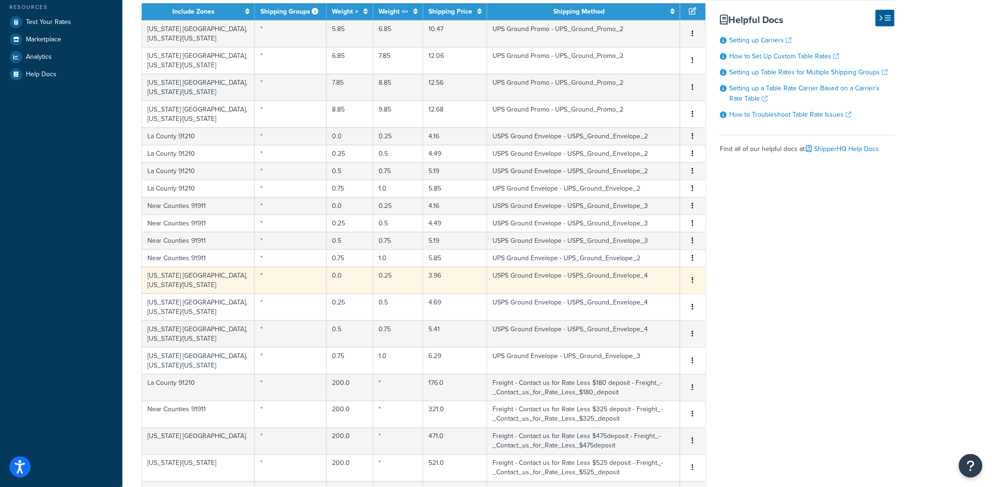
click at [429, 281] on td "3.96" at bounding box center [455, 280] width 64 height 27
select select "165638"
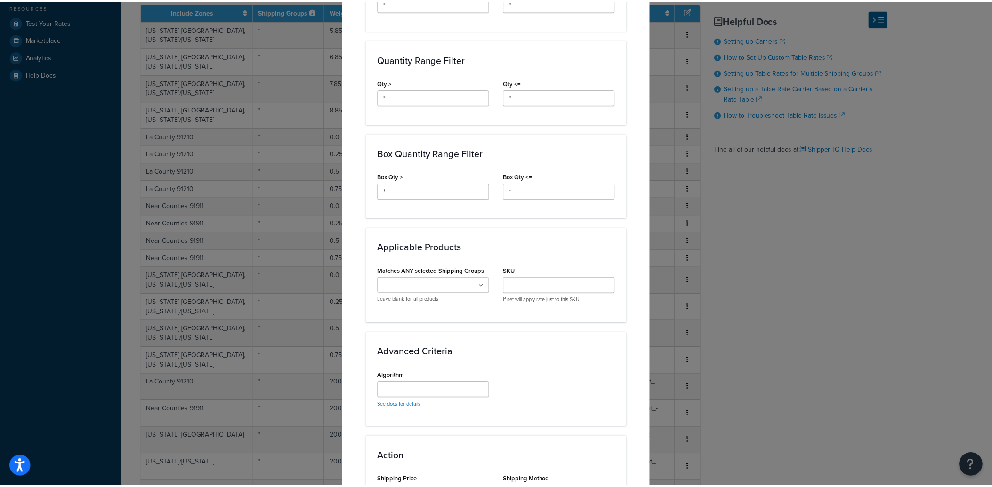
scroll to position [528, 0]
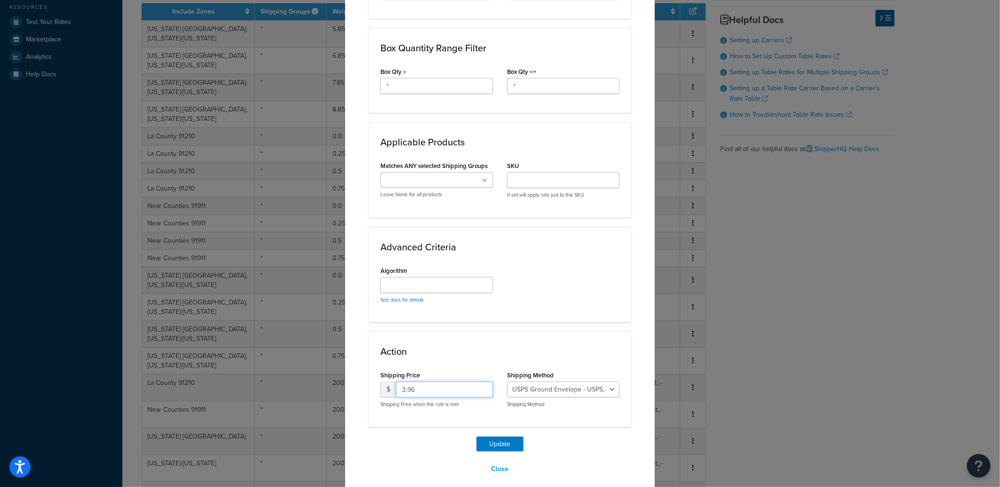
drag, startPoint x: 438, startPoint y: 384, endPoint x: 233, endPoint y: 344, distance: 208.7
click at [242, 346] on div "Update Table Rate Applicable Zones See examples and learn more about how includ…" at bounding box center [500, 243] width 1000 height 487
type input "4.35"
click at [498, 437] on button "Update" at bounding box center [499, 444] width 47 height 15
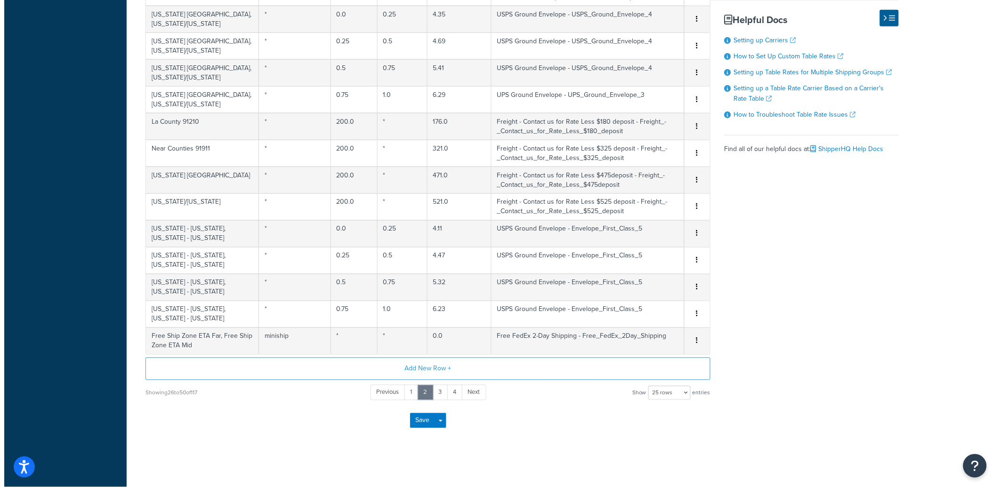
scroll to position [436, 0]
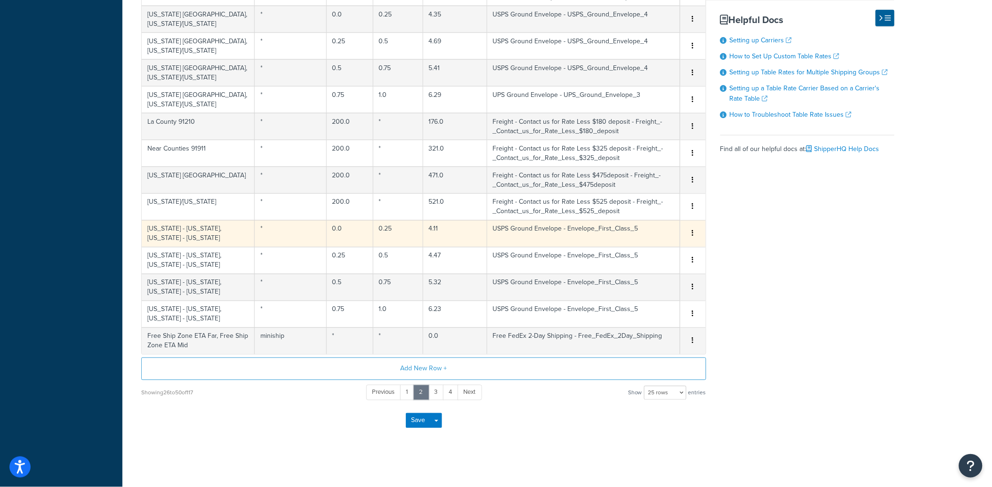
click at [429, 226] on td "4.11" at bounding box center [455, 233] width 64 height 27
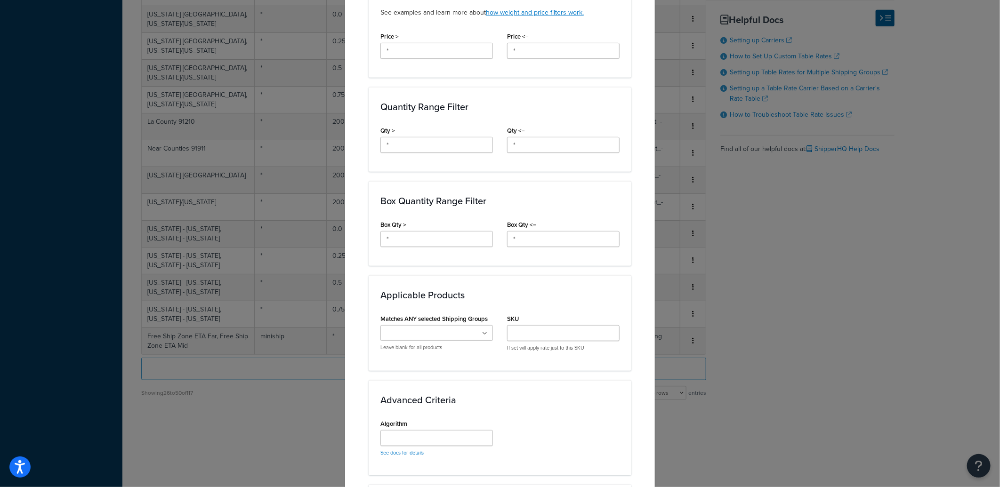
scroll to position [528, 0]
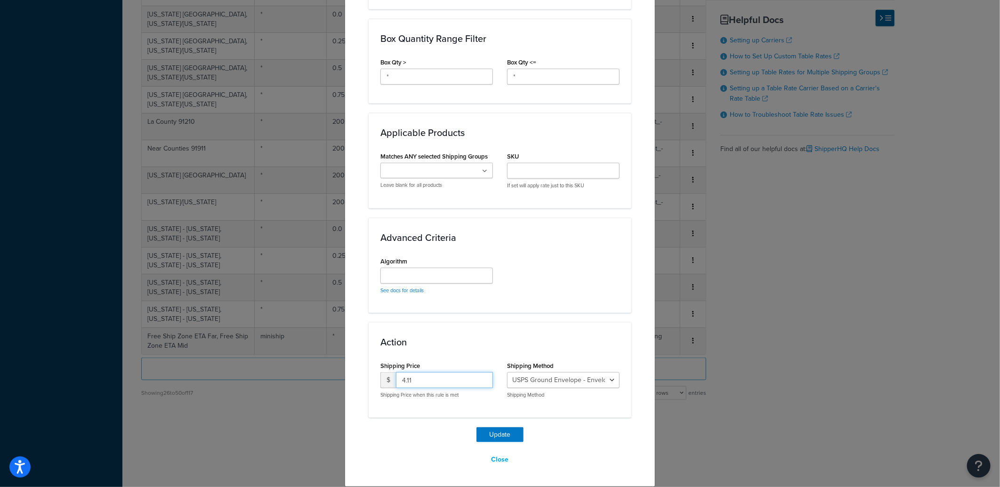
drag, startPoint x: 434, startPoint y: 382, endPoint x: 224, endPoint y: 360, distance: 211.7
click at [225, 360] on div "Update Table Rate Applicable Zones See examples and learn more about how includ…" at bounding box center [500, 243] width 1000 height 487
type input "4.45"
click at [492, 428] on button "Update" at bounding box center [499, 434] width 47 height 15
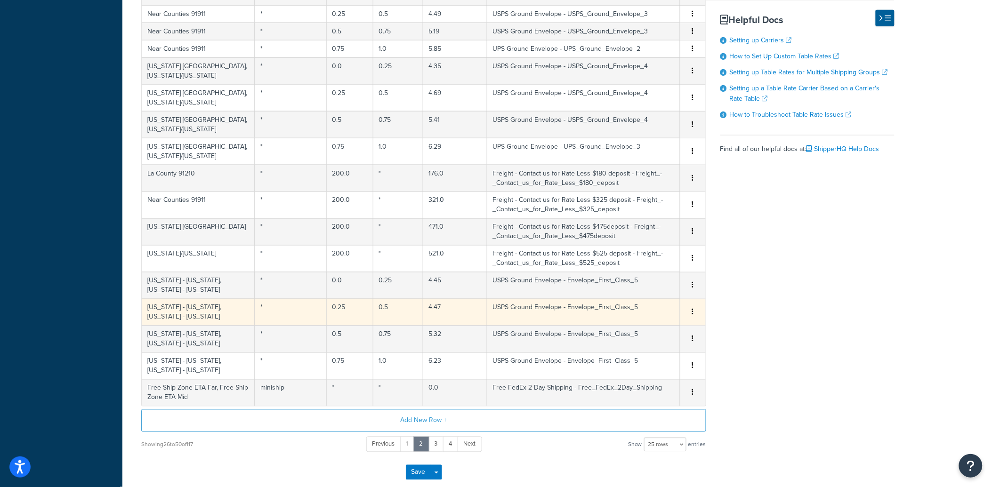
click at [435, 307] on td "4.47" at bounding box center [455, 312] width 64 height 27
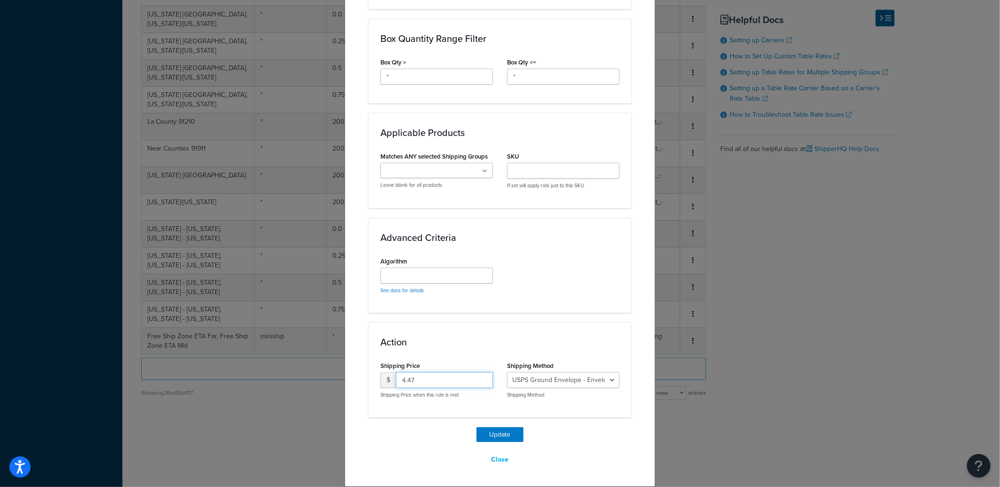
drag, startPoint x: 422, startPoint y: 379, endPoint x: 403, endPoint y: 383, distance: 19.1
click at [403, 383] on input "4.47" at bounding box center [444, 380] width 97 height 16
type input "4.91"
click at [490, 429] on button "Update" at bounding box center [499, 434] width 47 height 15
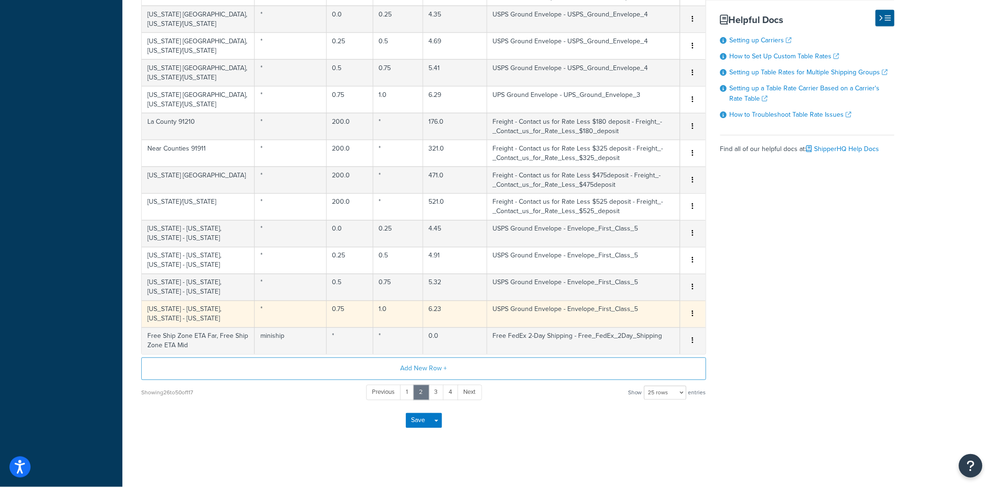
click at [439, 328] on td "6.23" at bounding box center [455, 314] width 64 height 27
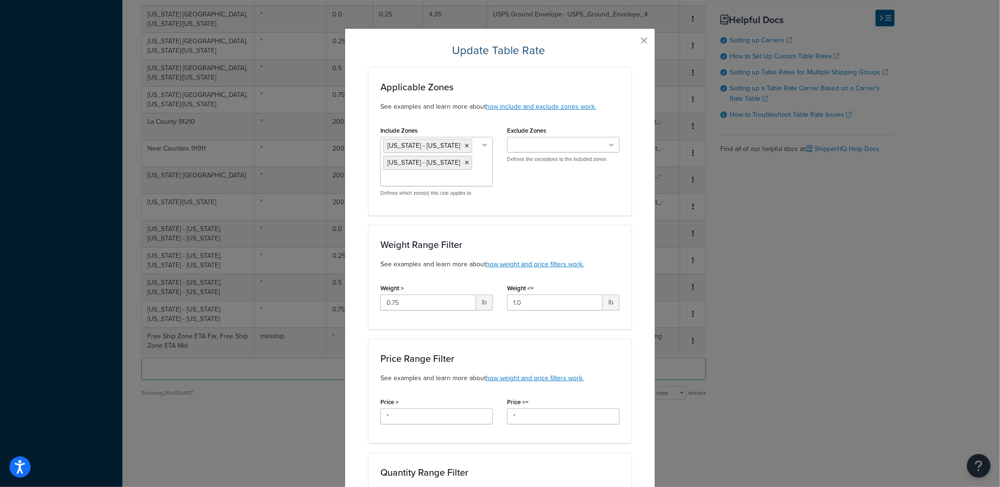
click at [631, 43] on button "button" at bounding box center [630, 44] width 2 height 2
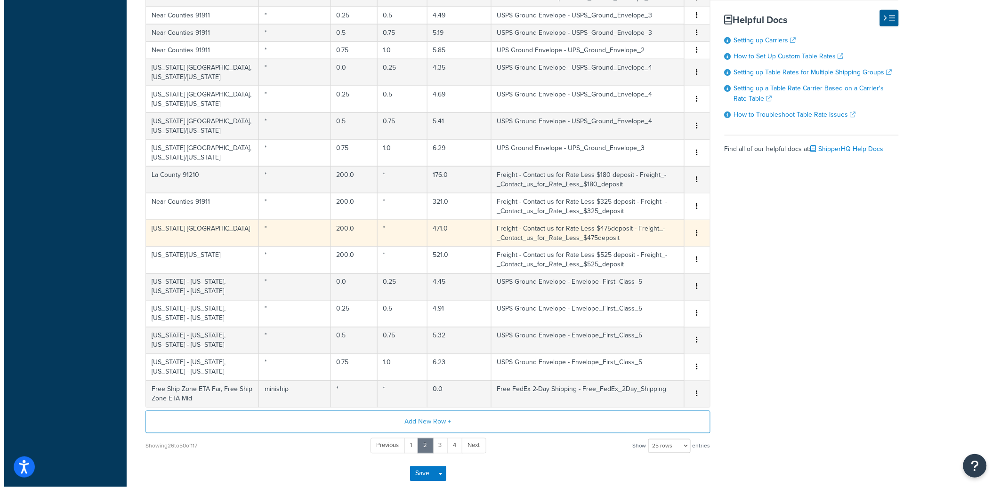
scroll to position [332, 0]
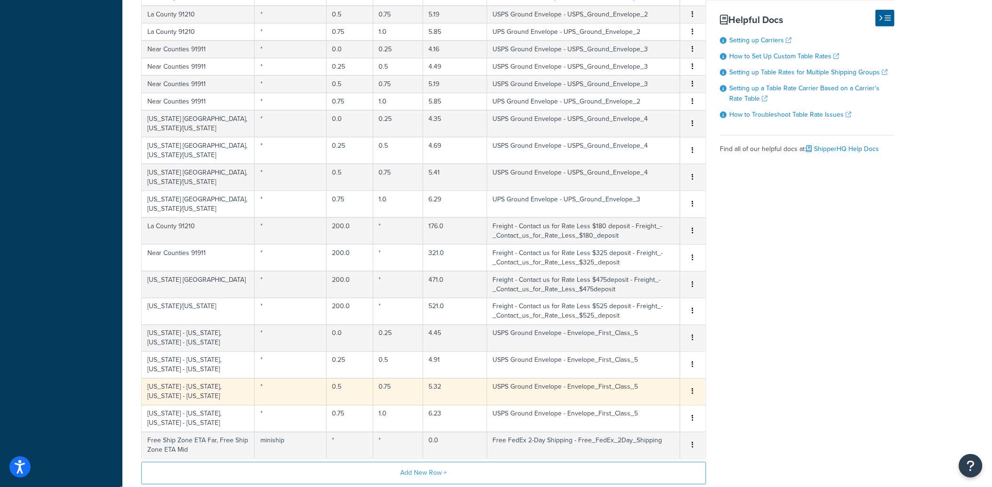
click at [426, 390] on td "5.32" at bounding box center [455, 392] width 64 height 27
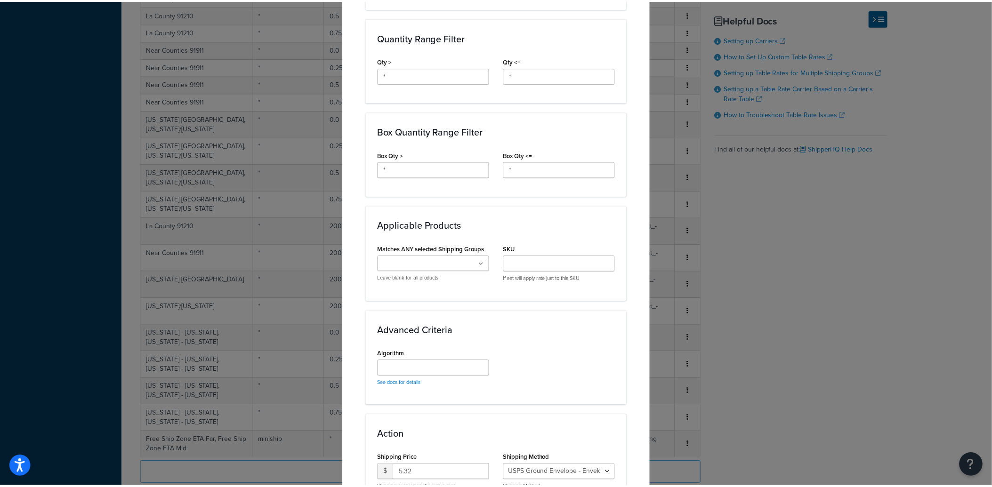
scroll to position [528, 0]
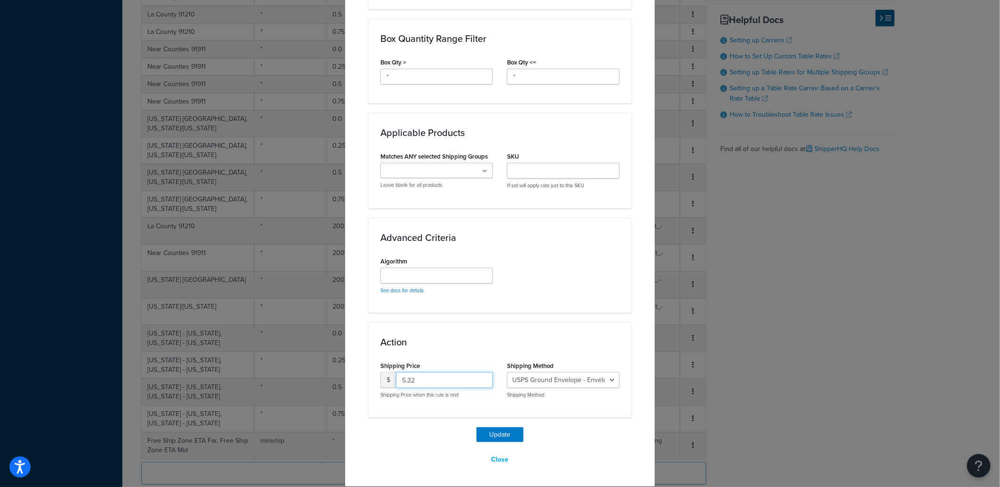
drag, startPoint x: 436, startPoint y: 377, endPoint x: 288, endPoint y: 350, distance: 150.8
click at [289, 350] on div "Update Table Rate Applicable Zones See examples and learn more about how includ…" at bounding box center [500, 243] width 1000 height 487
type input "5.71"
click at [498, 429] on button "Update" at bounding box center [499, 434] width 47 height 15
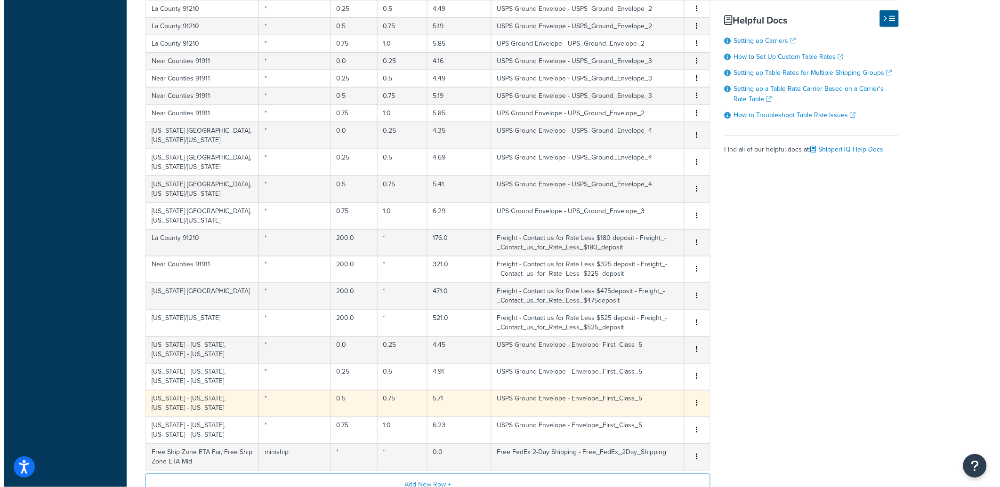
scroll to position [384, 0]
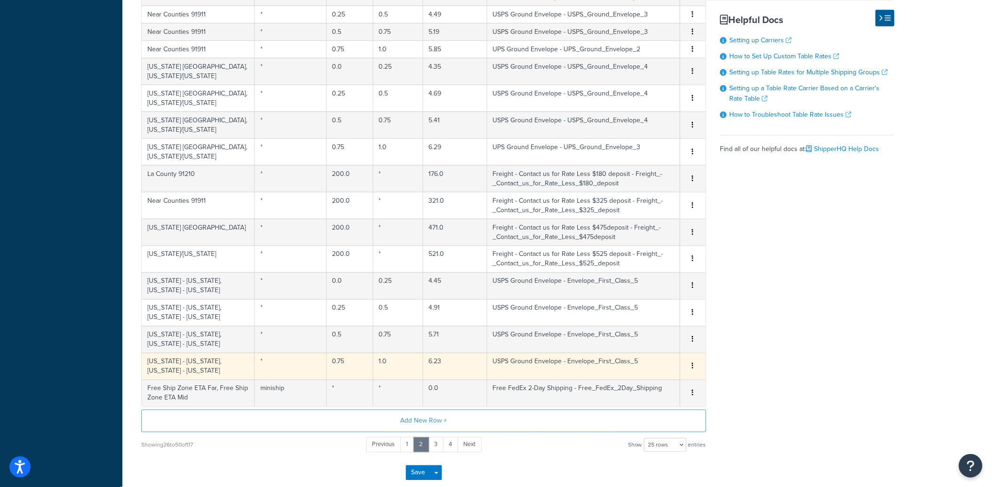
click at [488, 364] on td "USPS Ground Envelope - Envelope_First_Class_5" at bounding box center [583, 366] width 193 height 27
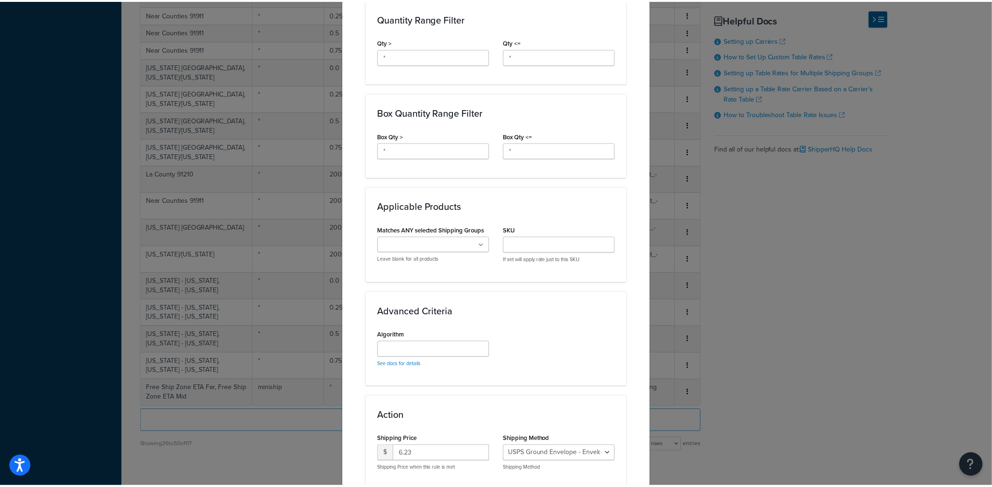
scroll to position [528, 0]
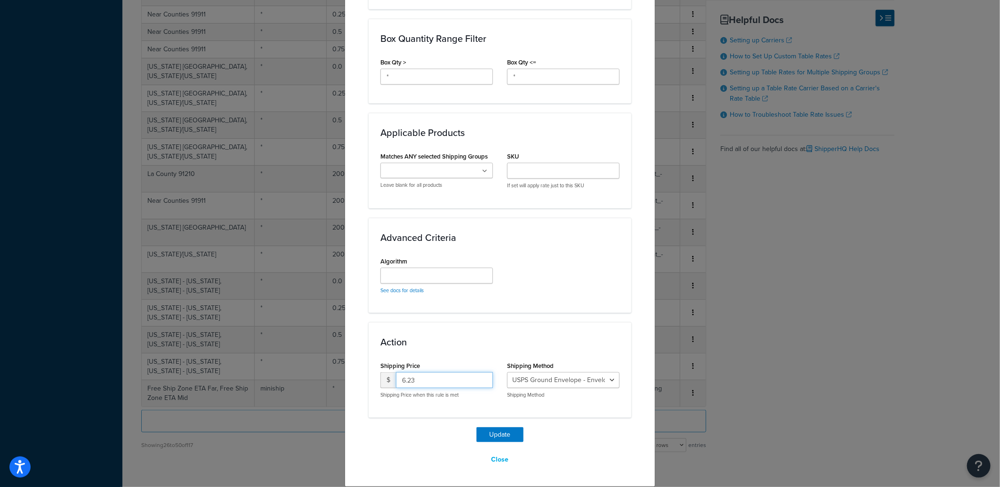
drag, startPoint x: 425, startPoint y: 383, endPoint x: 292, endPoint y: 373, distance: 133.6
click at [292, 373] on div "Update Table Rate Applicable Zones See examples and learn more about how includ…" at bounding box center [500, 243] width 1000 height 487
type input "6.72"
click at [498, 432] on button "Update" at bounding box center [499, 434] width 47 height 15
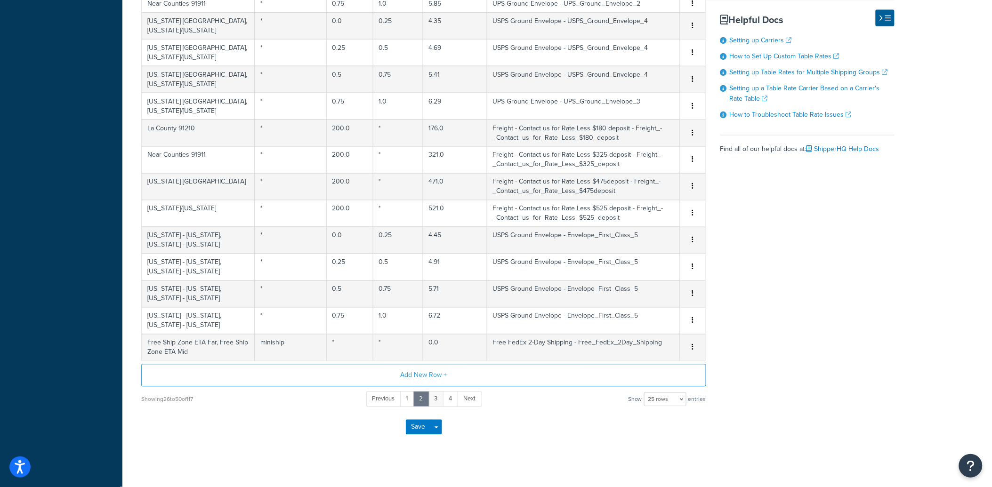
scroll to position [488, 0]
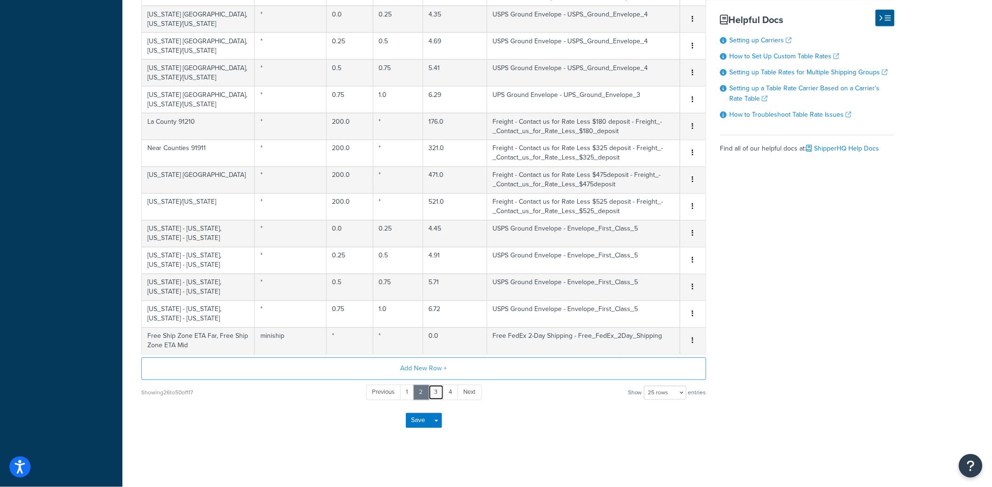
click at [438, 392] on link "3" at bounding box center [436, 393] width 16 height 16
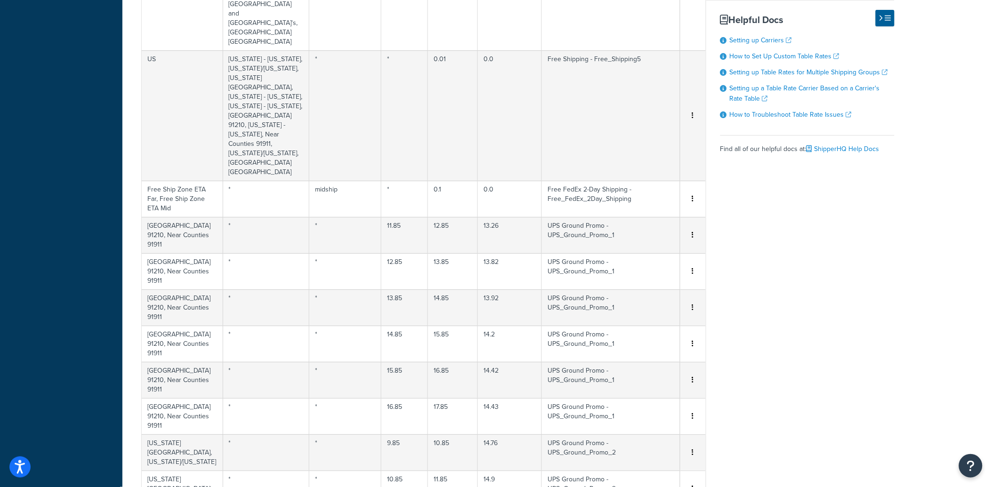
scroll to position [1189, 0]
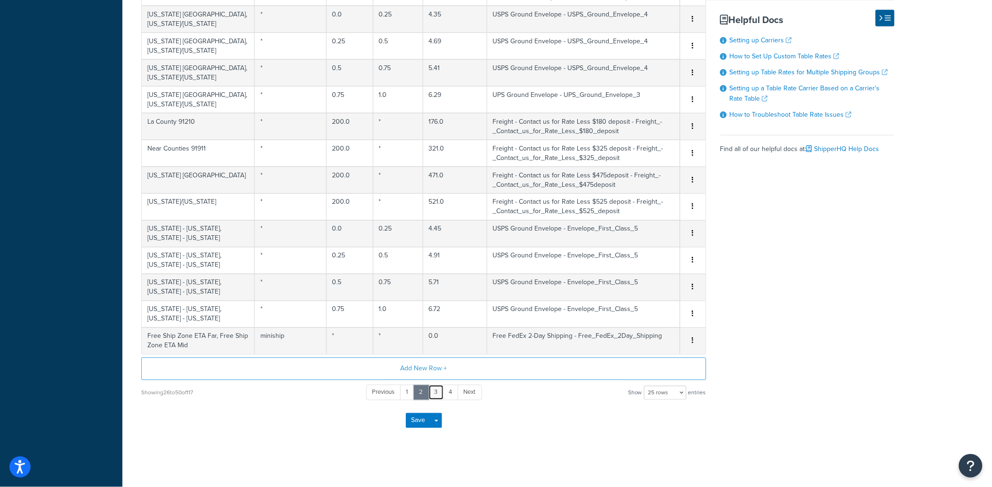
click at [433, 389] on link "3" at bounding box center [436, 393] width 16 height 16
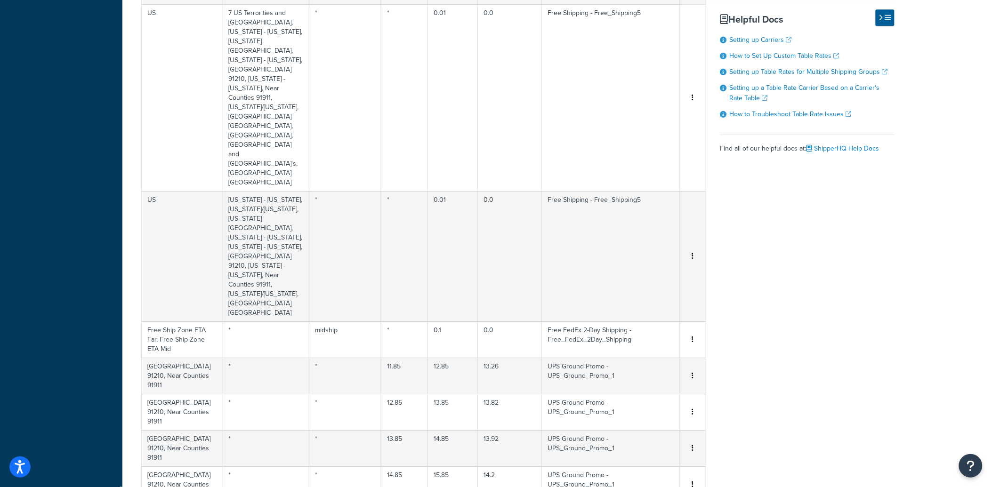
scroll to position [1189, 0]
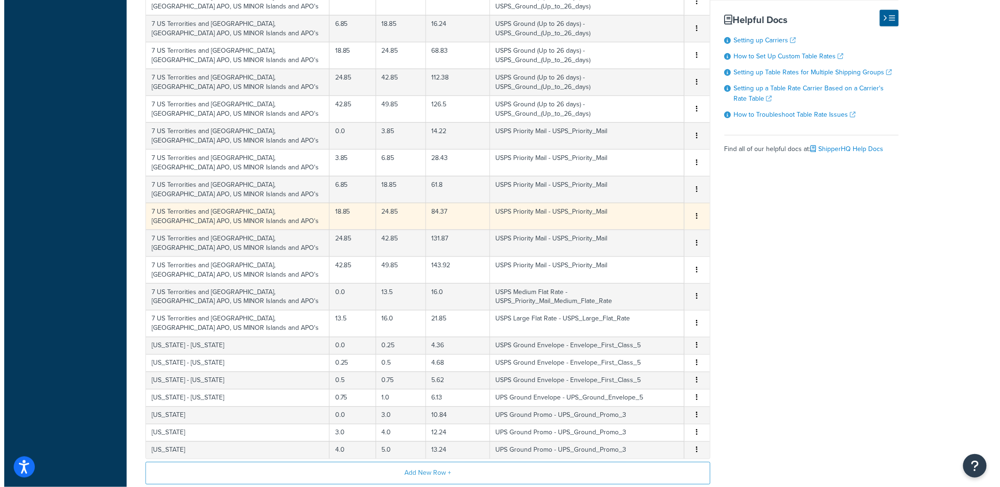
scroll to position [394, 0]
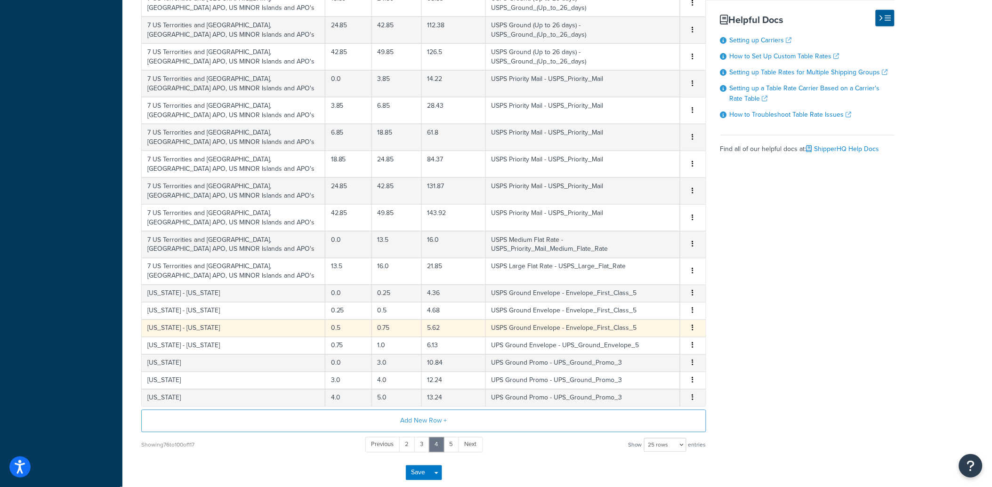
click at [429, 329] on td "5.62" at bounding box center [454, 328] width 64 height 17
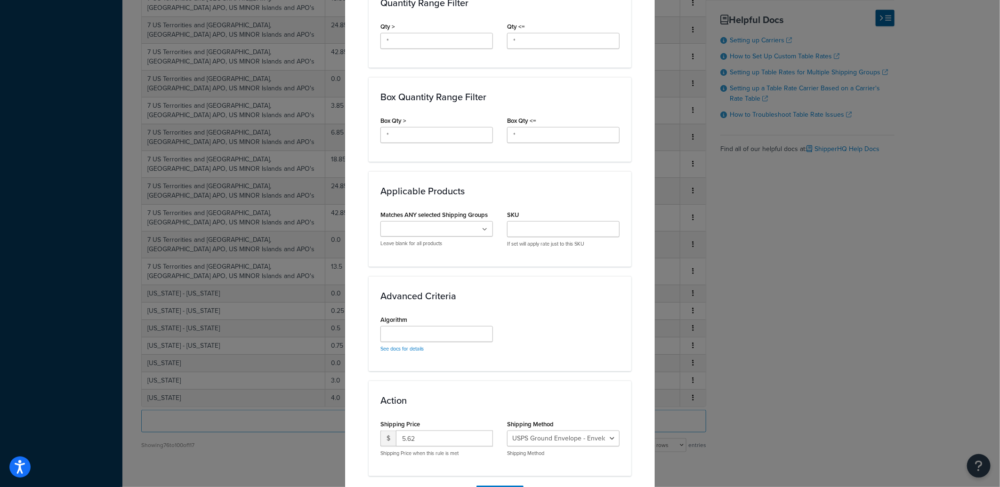
scroll to position [511, 0]
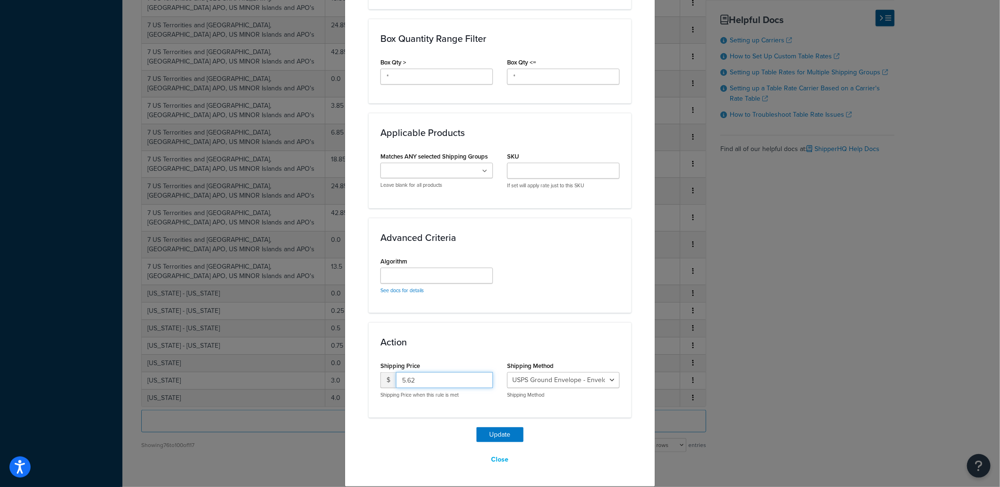
drag, startPoint x: 443, startPoint y: 387, endPoint x: 250, endPoint y: 374, distance: 193.9
click at [252, 375] on div "Update Table Rate Applicable Zones See examples and learn more about how includ…" at bounding box center [500, 243] width 1000 height 487
type input "6.02"
click at [496, 432] on button "Update" at bounding box center [499, 434] width 47 height 15
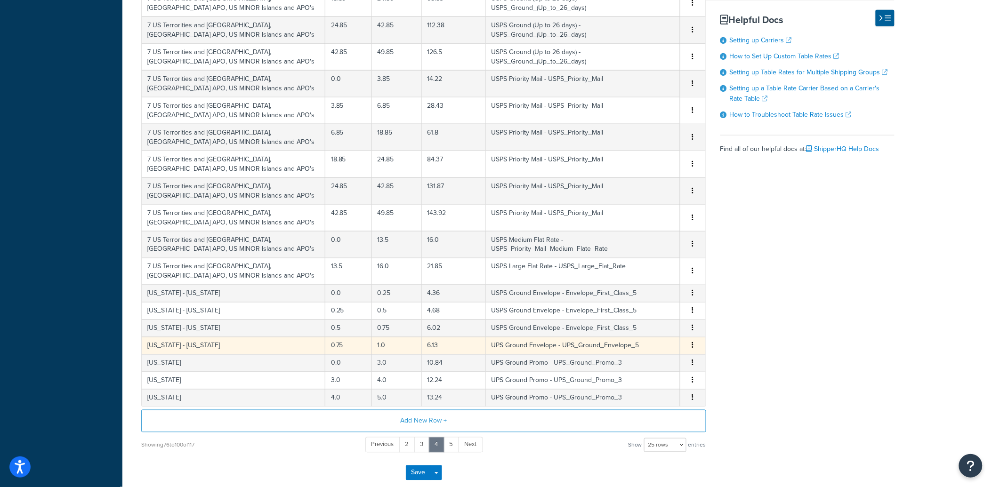
click at [493, 345] on td "UPS Ground Envelope - UPS_Ground_Envelope_5" at bounding box center [583, 345] width 194 height 17
select select "165642"
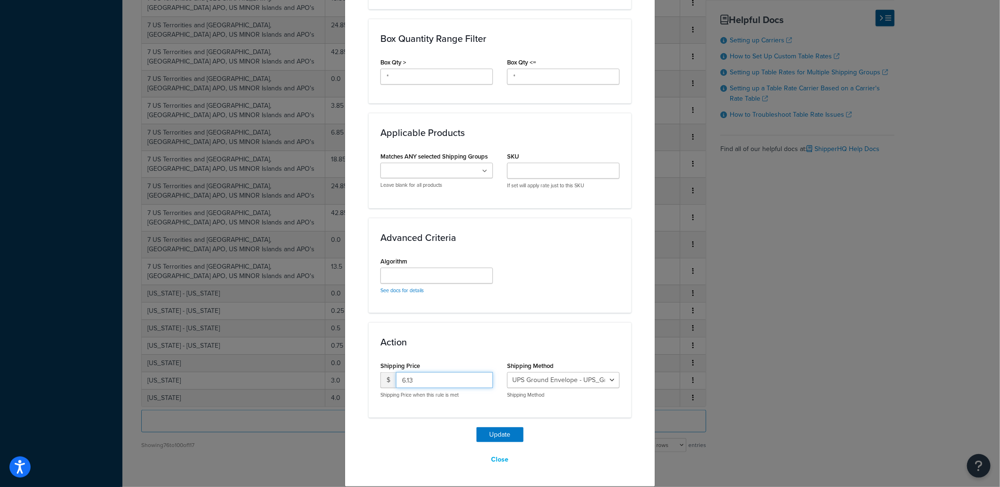
drag, startPoint x: 441, startPoint y: 379, endPoint x: 264, endPoint y: 358, distance: 177.9
click at [271, 358] on div "Update Table Rate Applicable Zones See examples and learn more about how includ…" at bounding box center [500, 243] width 1000 height 487
type input "7.09"
click at [497, 425] on div "Update Table Rate Applicable Zones See examples and learn more about how includ…" at bounding box center [500, 0] width 263 height 936
click at [497, 426] on div "Update Table Rate Applicable Zones See examples and learn more about how includ…" at bounding box center [500, 0] width 263 height 936
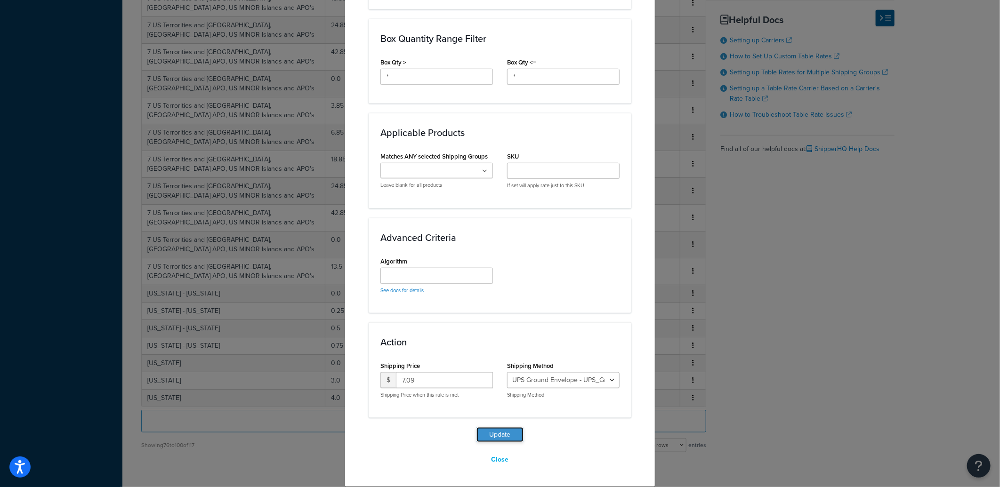
click at [500, 428] on button "Update" at bounding box center [499, 434] width 47 height 15
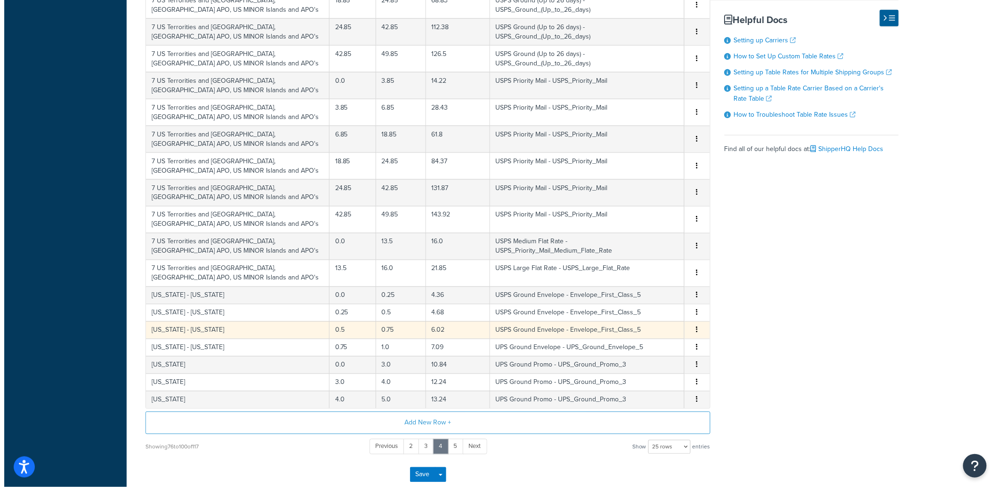
scroll to position [446, 0]
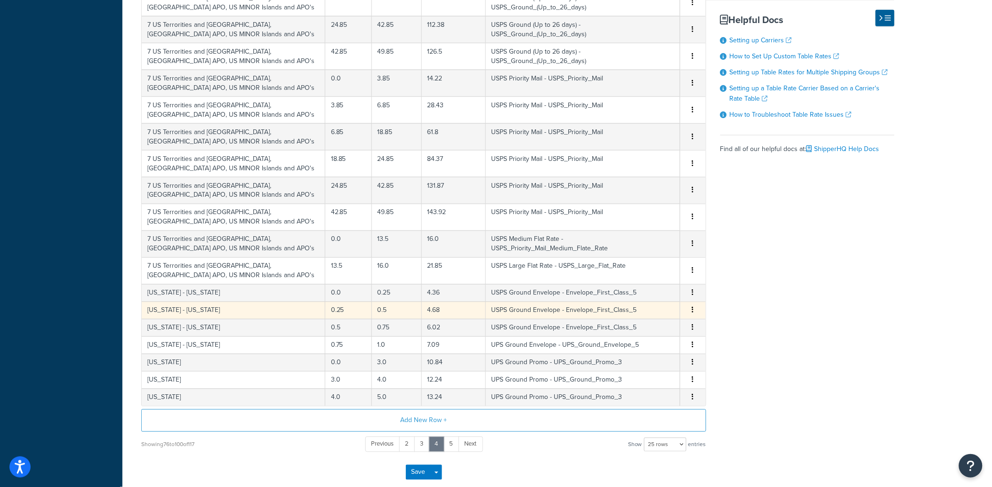
click at [486, 311] on td "USPS Ground Envelope - Envelope_First_Class_5" at bounding box center [583, 310] width 194 height 17
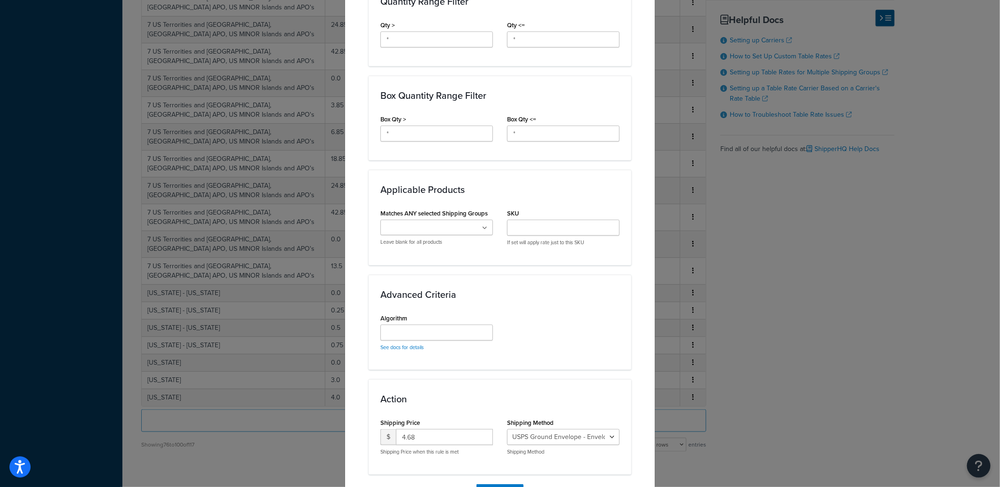
scroll to position [511, 0]
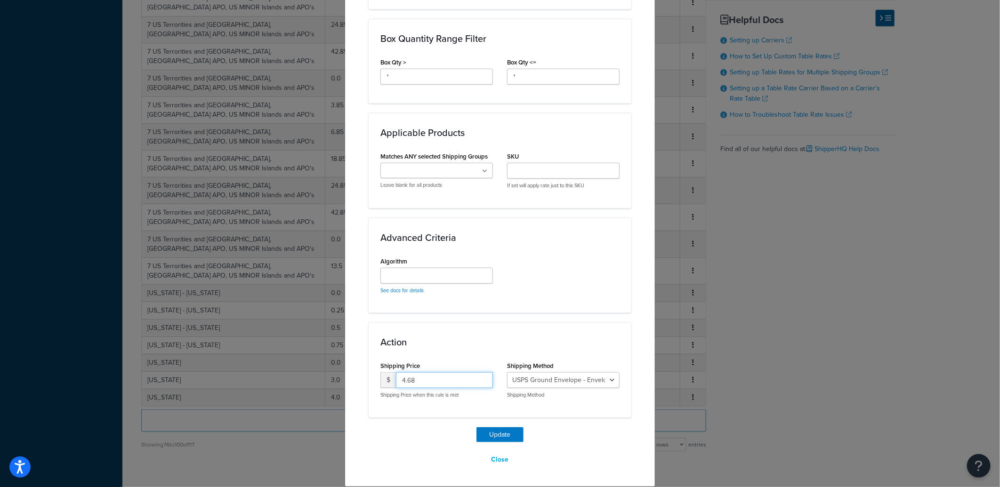
drag, startPoint x: 370, startPoint y: 374, endPoint x: 278, endPoint y: 366, distance: 92.2
click at [295, 369] on div "Update Table Rate Applicable Zones See examples and learn more about how includ…" at bounding box center [500, 243] width 1000 height 487
type input "5.02"
click at [486, 432] on button "Update" at bounding box center [499, 434] width 47 height 15
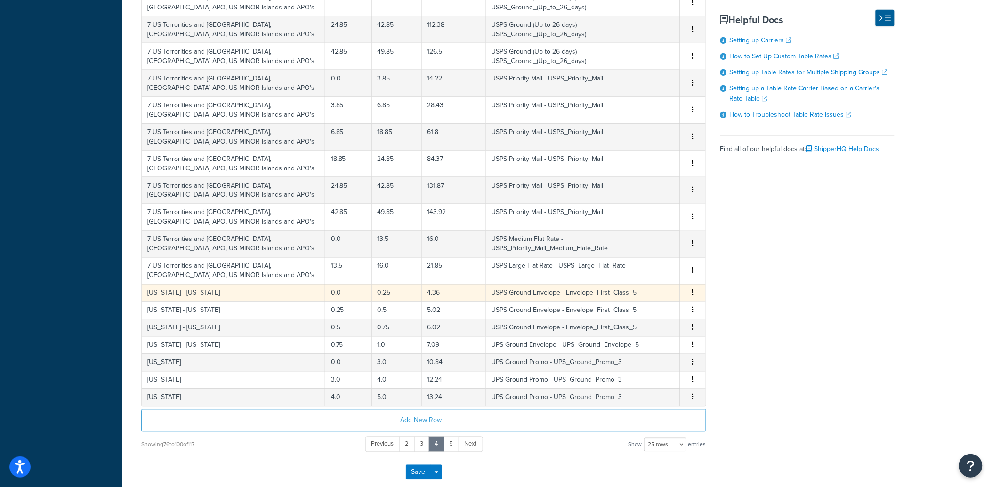
click at [423, 292] on td "4.36" at bounding box center [454, 292] width 64 height 17
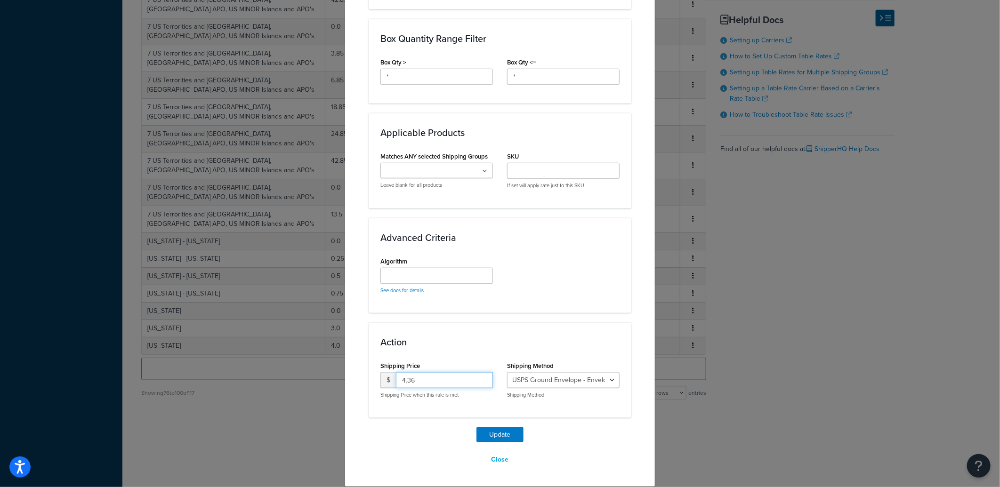
drag, startPoint x: 439, startPoint y: 387, endPoint x: 321, endPoint y: 363, distance: 120.8
click at [322, 363] on div "Update Table Rate Applicable Zones See examples and learn more about how includ…" at bounding box center [500, 243] width 1000 height 487
type input "4.80"
click at [497, 431] on button "Update" at bounding box center [499, 434] width 47 height 15
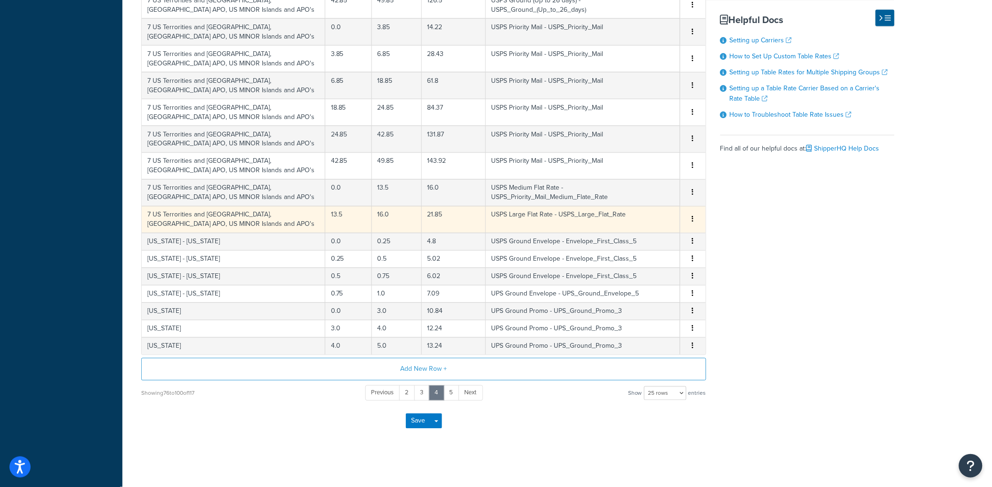
scroll to position [498, 0]
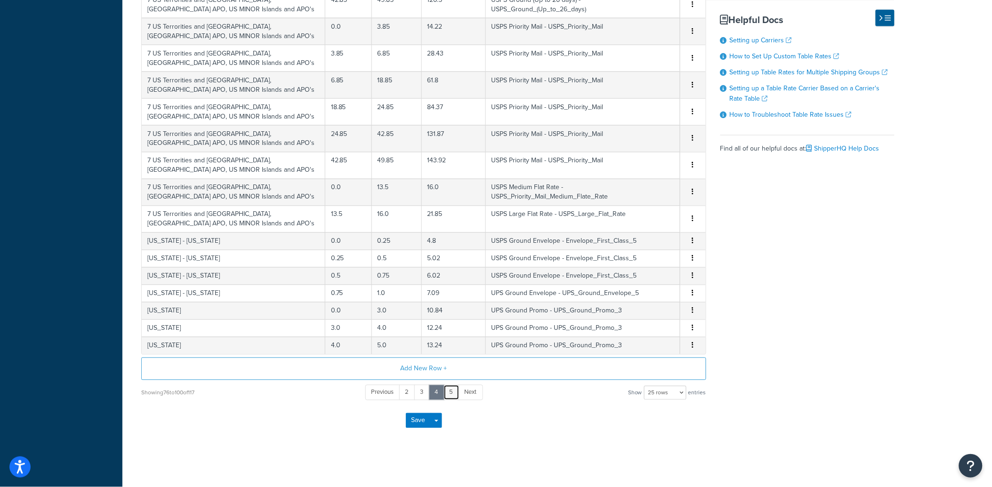
click at [449, 393] on link "5" at bounding box center [451, 393] width 16 height 16
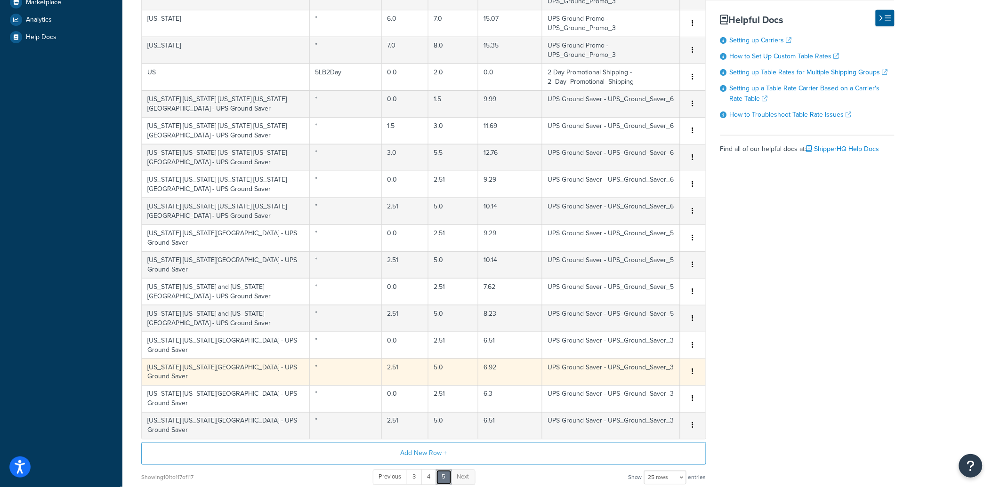
scroll to position [159, 0]
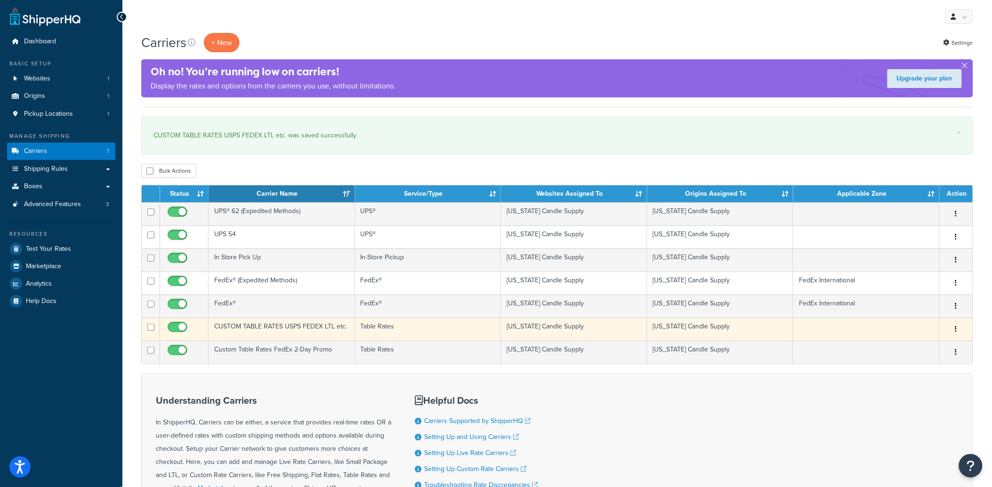
click at [261, 326] on td "CUSTOM TABLE RATES USPS FEDEX LTL etc." at bounding box center [282, 329] width 146 height 23
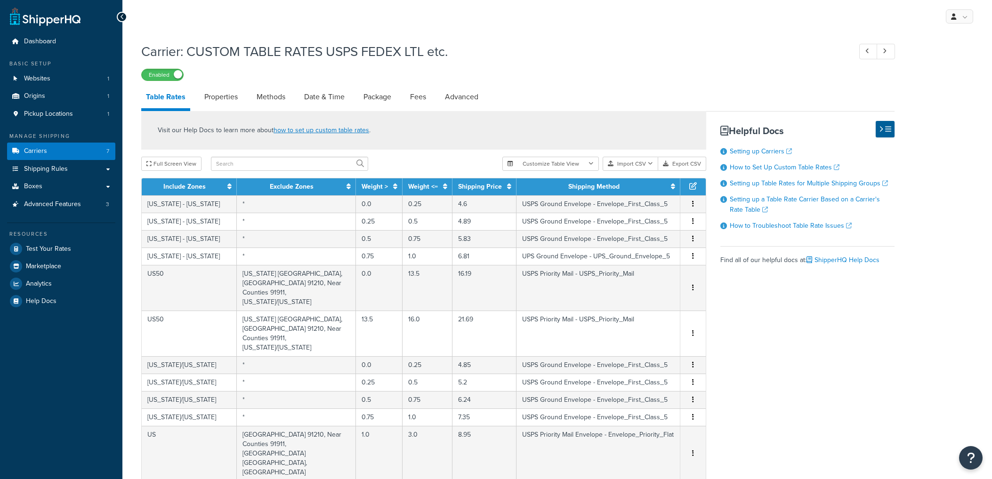
select select "25"
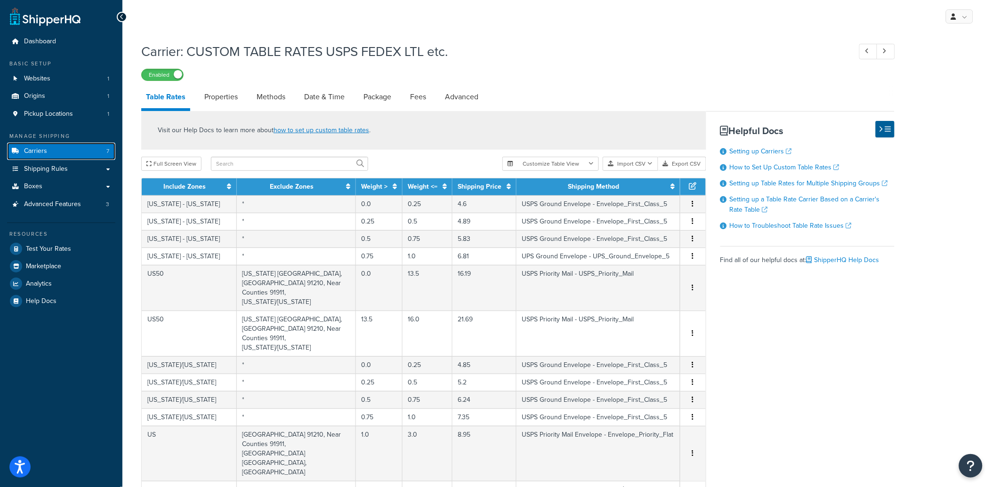
click at [49, 157] on link "Carriers 7" at bounding box center [61, 151] width 108 height 17
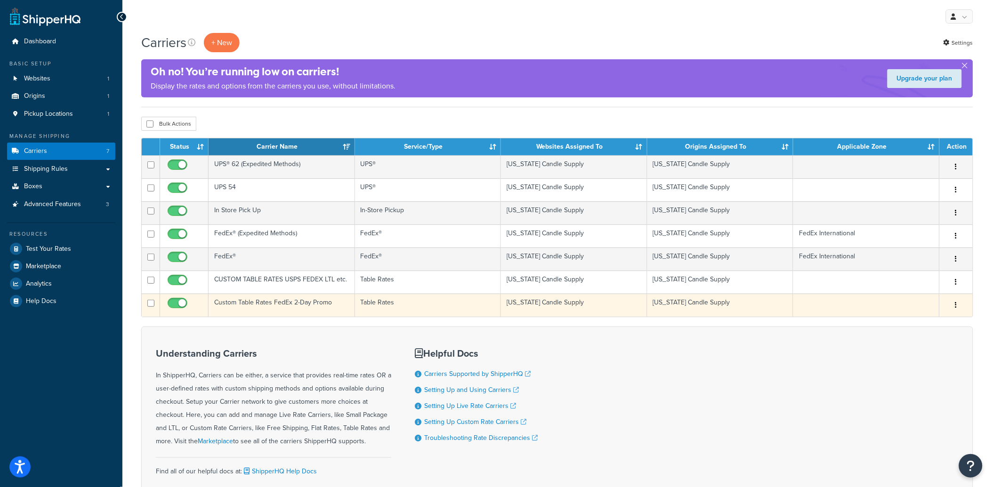
click at [401, 302] on td "Table Rates" at bounding box center [428, 305] width 146 height 23
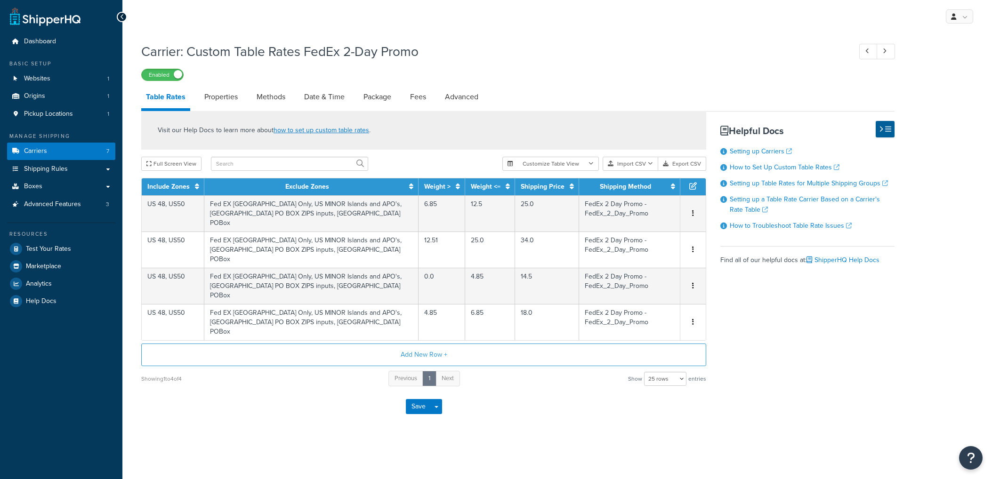
select select "25"
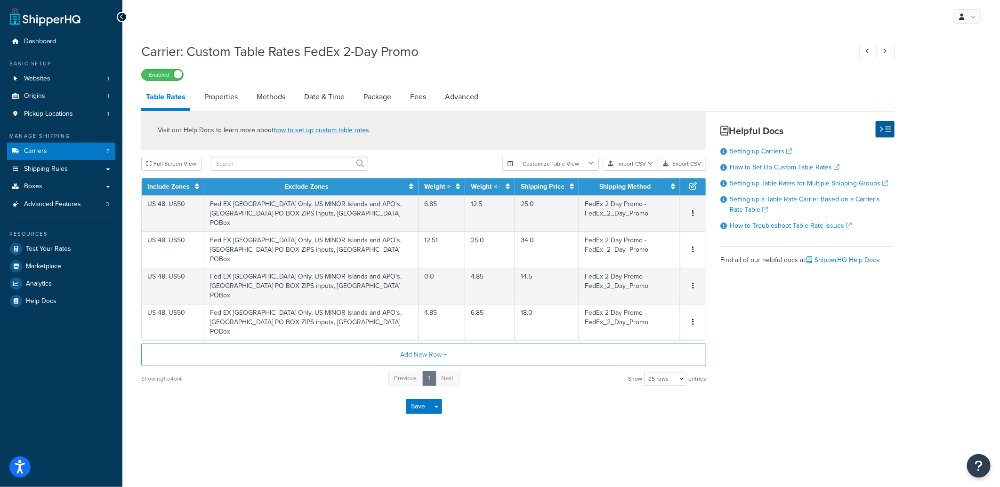
click at [438, 98] on li "Fees" at bounding box center [422, 97] width 35 height 23
click at [434, 98] on li "Fees" at bounding box center [422, 97] width 35 height 23
click at [432, 98] on li "Fees" at bounding box center [422, 97] width 35 height 23
click at [422, 97] on link "Fees" at bounding box center [417, 97] width 25 height 23
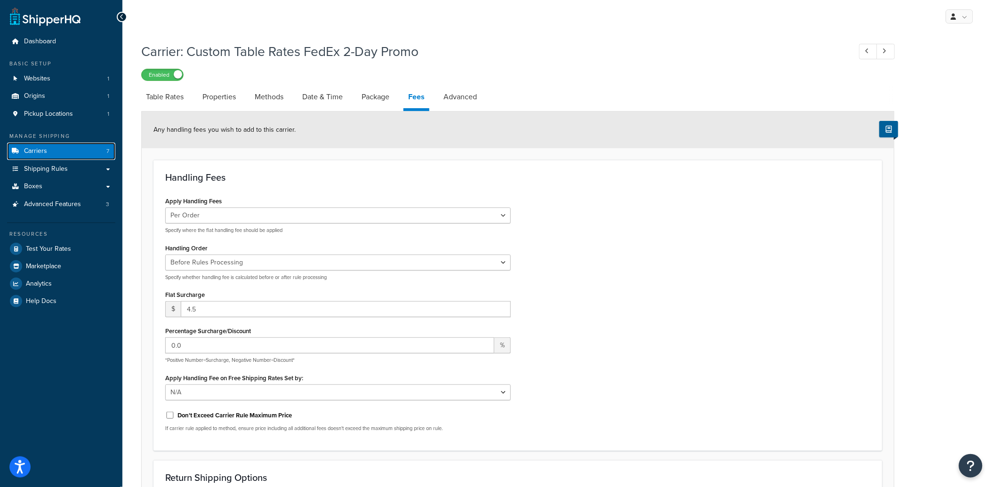
click at [46, 146] on link "Carriers 7" at bounding box center [61, 151] width 108 height 17
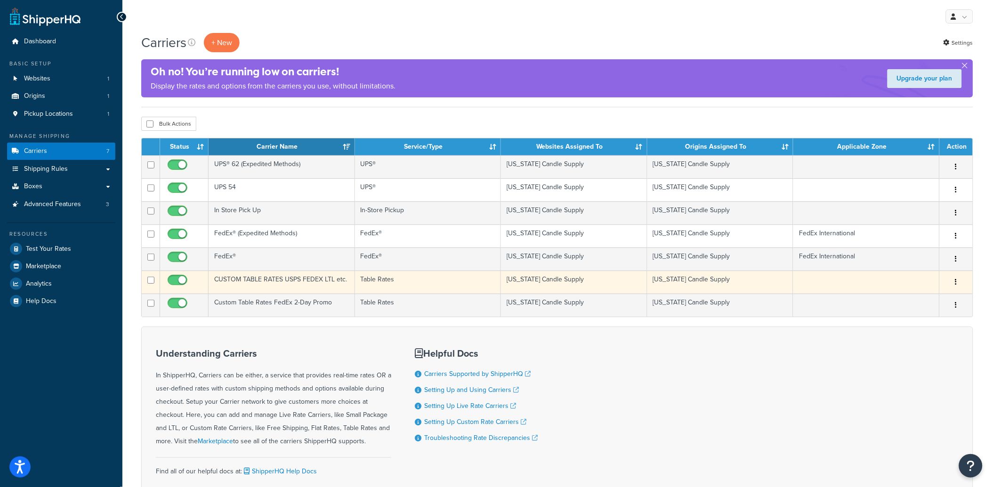
click at [240, 280] on td "CUSTOM TABLE RATES USPS FEDEX LTL etc." at bounding box center [282, 282] width 146 height 23
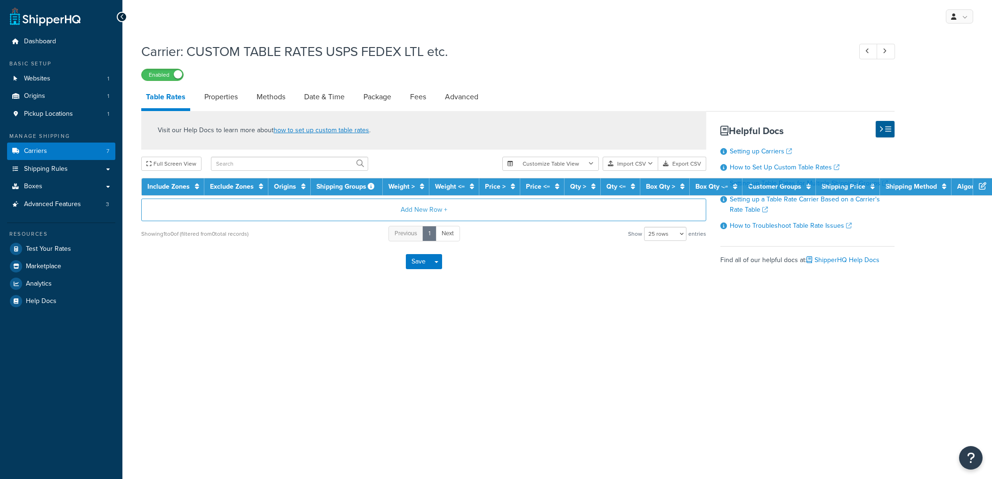
select select "25"
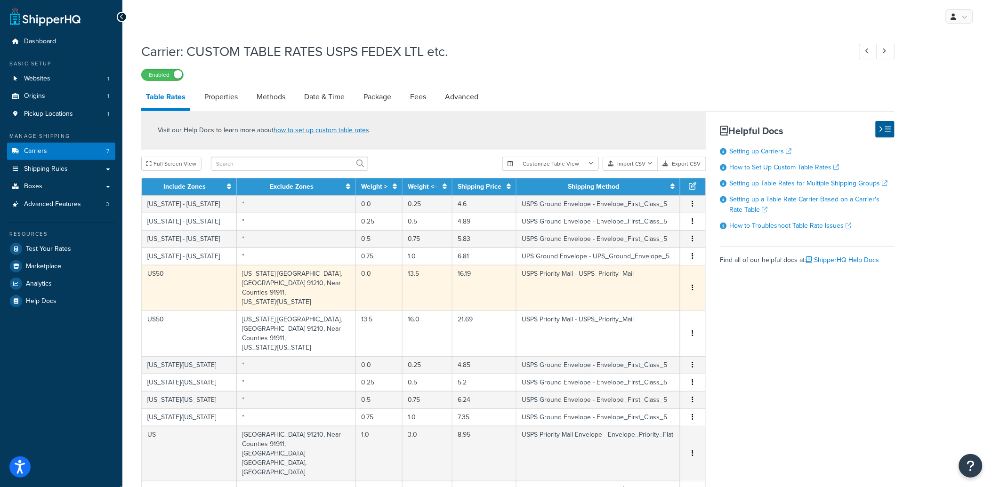
click at [538, 275] on td "USPS Priority Mail - USPS_Priority_Mail" at bounding box center [598, 288] width 164 height 46
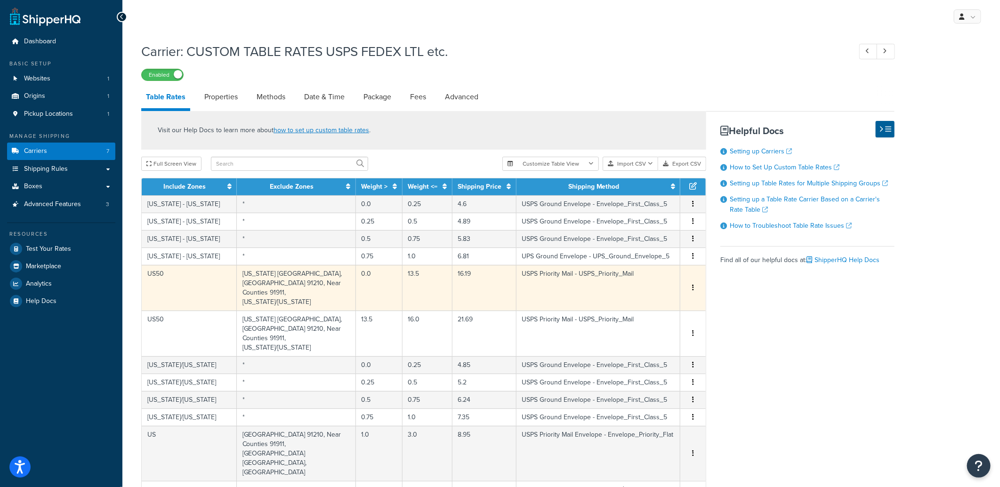
select select "153061"
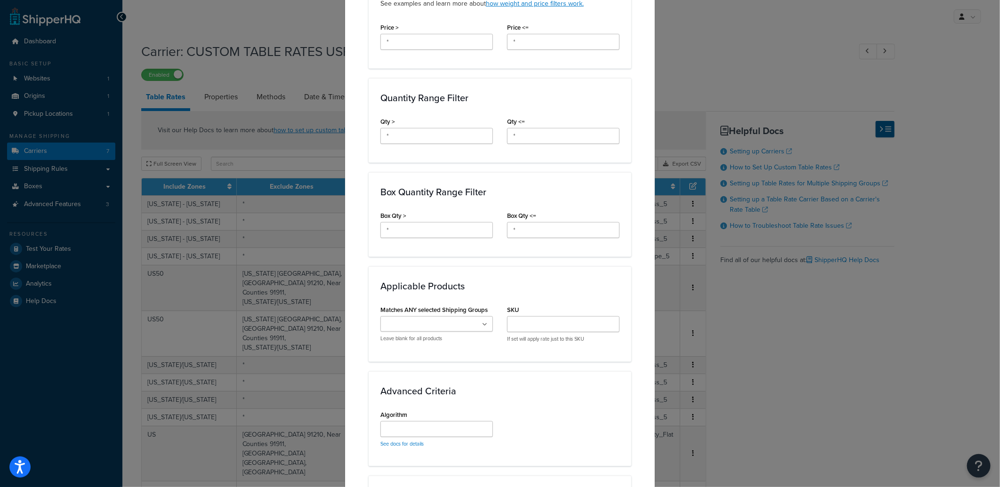
scroll to position [563, 0]
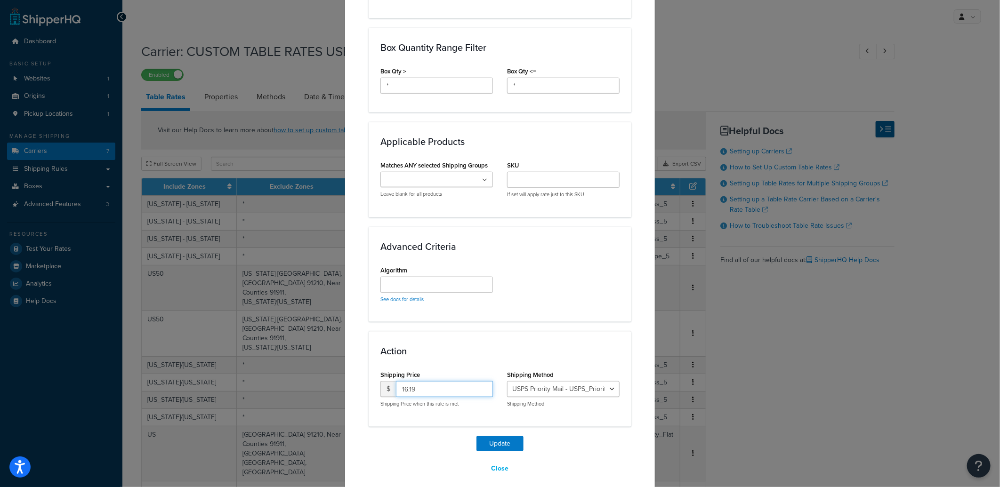
drag, startPoint x: 441, startPoint y: 380, endPoint x: 329, endPoint y: 377, distance: 112.6
click at [329, 377] on div "Update Table Rate Applicable Zones See examples and learn more about how includ…" at bounding box center [500, 243] width 1000 height 487
type input "17.50"
click at [500, 436] on button "Update" at bounding box center [499, 443] width 47 height 15
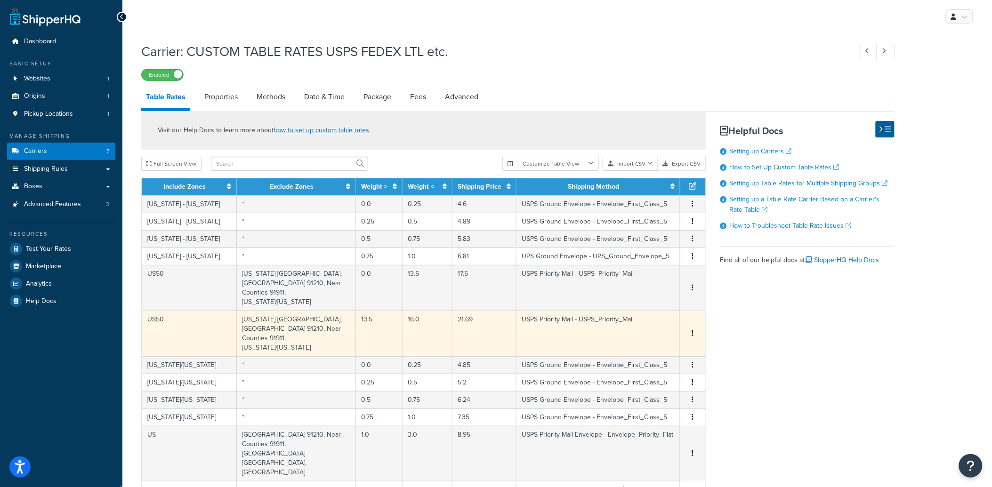
click at [540, 316] on td "USPS Priority Mail - USPS_Priority_Mail" at bounding box center [598, 334] width 164 height 46
select select "153061"
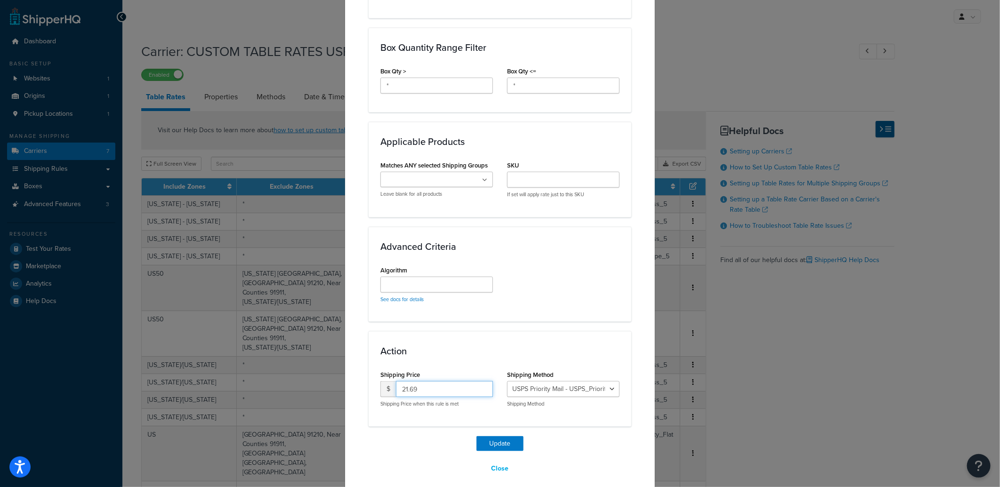
drag, startPoint x: 427, startPoint y: 380, endPoint x: 303, endPoint y: 378, distance: 123.8
click at [316, 379] on div "Update Table Rate Applicable Zones See examples and learn more about how includ…" at bounding box center [500, 243] width 1000 height 487
type input "24.30"
click at [493, 436] on button "Update" at bounding box center [499, 443] width 47 height 15
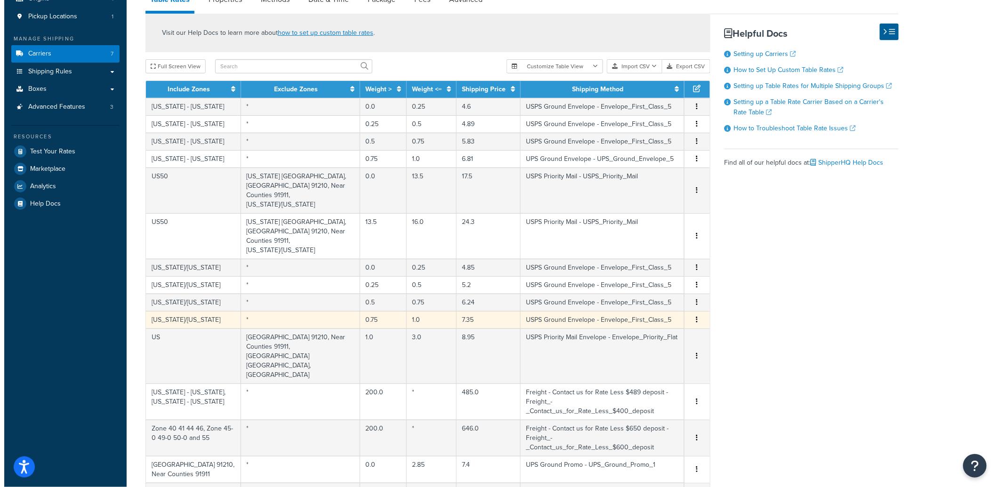
scroll to position [105, 0]
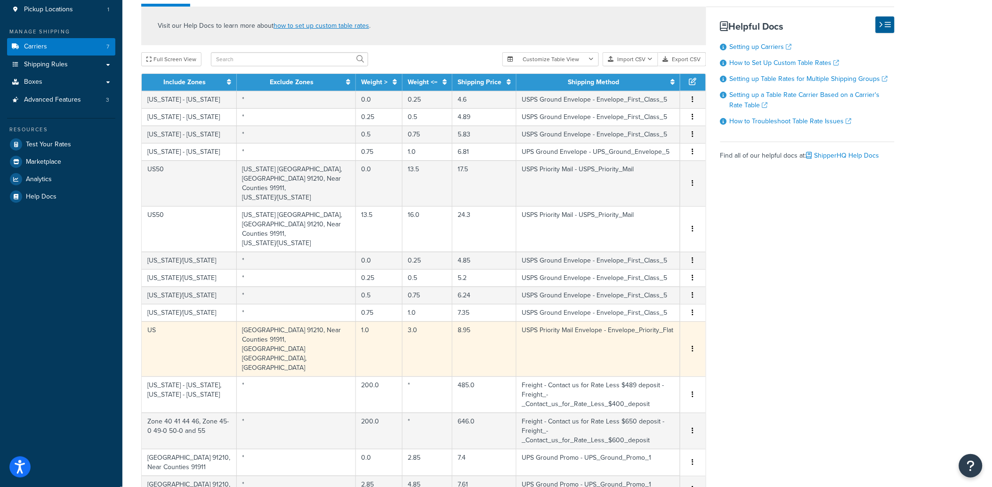
click at [372, 322] on td "1.0" at bounding box center [379, 349] width 47 height 55
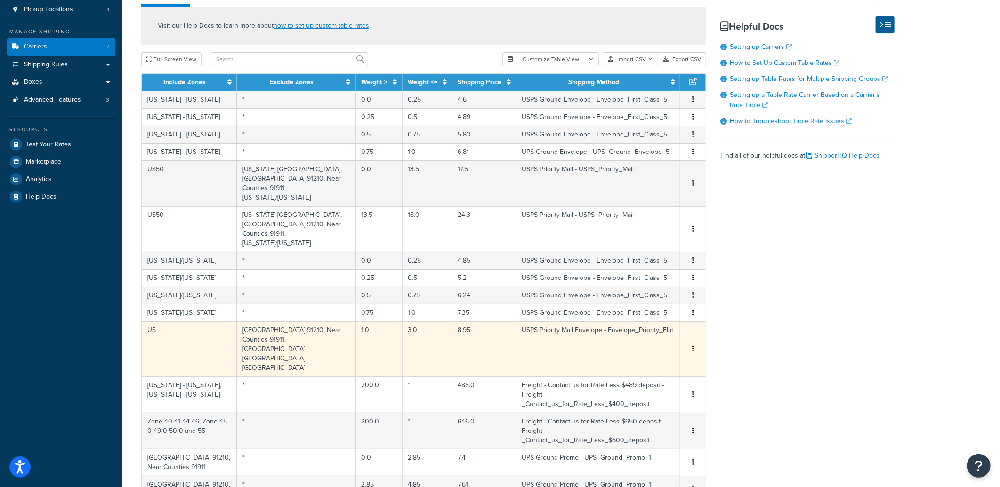
select select "135313"
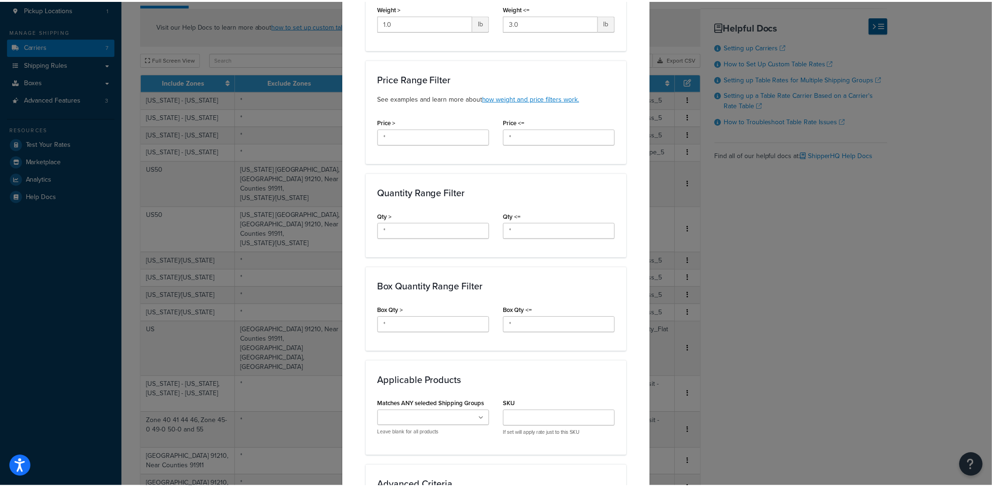
scroll to position [563, 0]
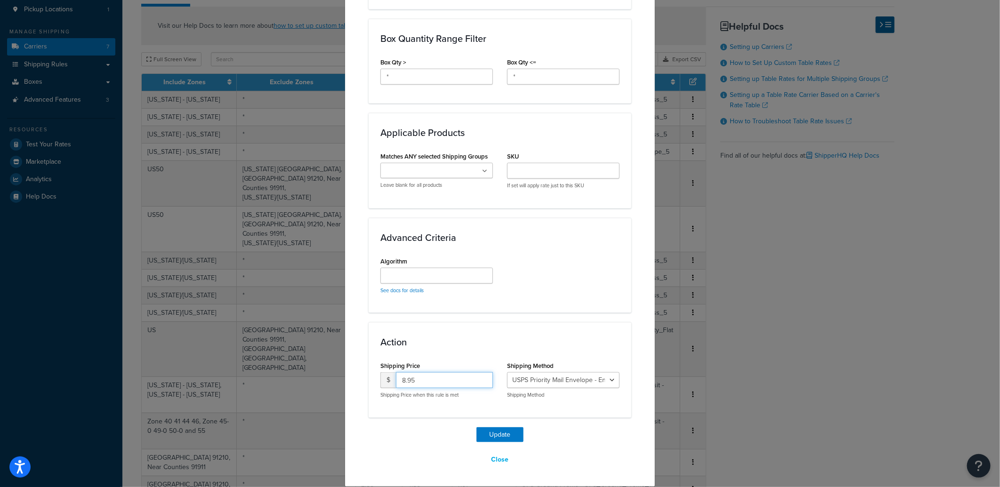
drag, startPoint x: 429, startPoint y: 372, endPoint x: 319, endPoint y: 382, distance: 110.1
click at [321, 382] on div "Update Table Rate Applicable Zones See examples and learn more about how includ…" at bounding box center [500, 243] width 1000 height 487
type input "9.60"
click at [501, 434] on button "Update" at bounding box center [499, 434] width 47 height 15
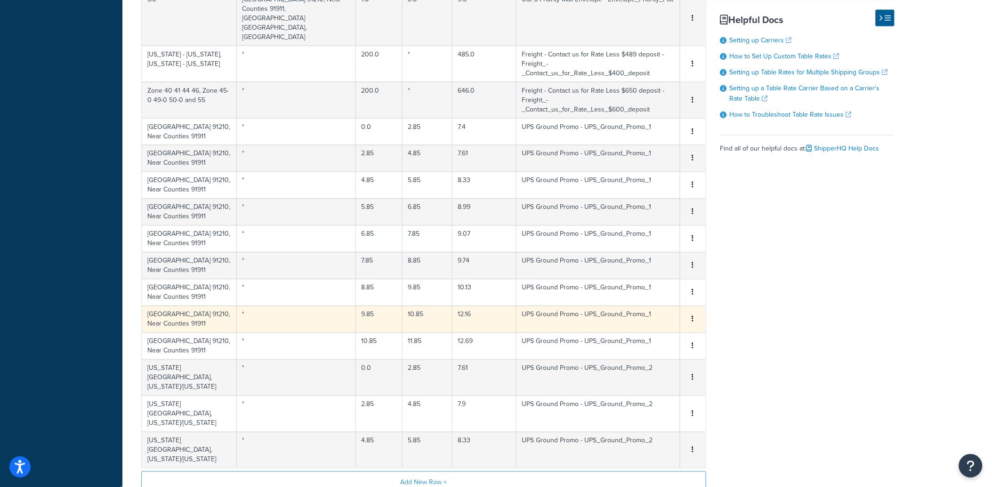
scroll to position [516, 0]
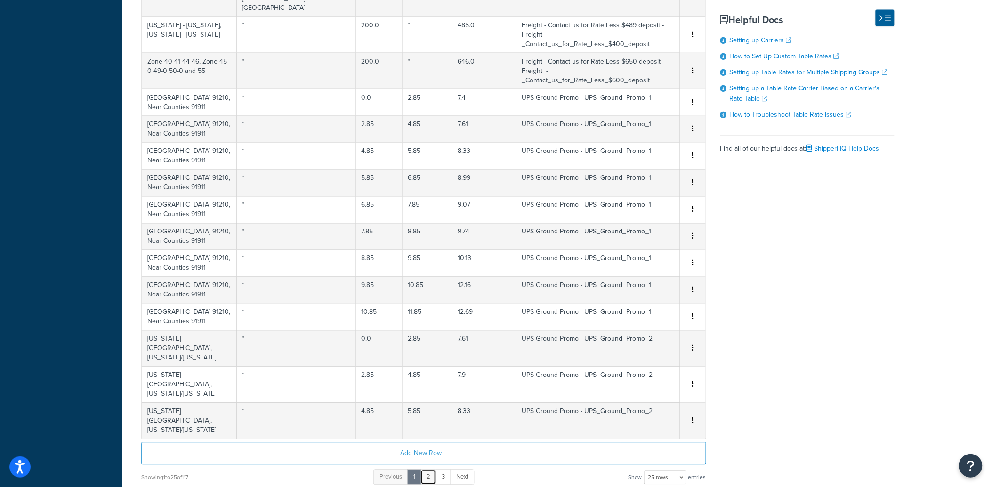
click at [427, 470] on link "2" at bounding box center [428, 478] width 16 height 16
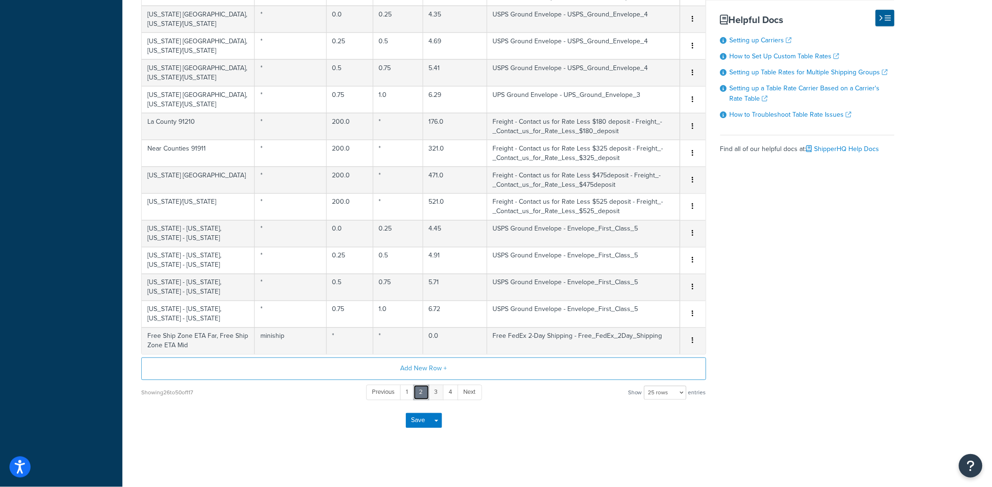
scroll to position [436, 0]
click at [439, 397] on link "3" at bounding box center [436, 393] width 16 height 16
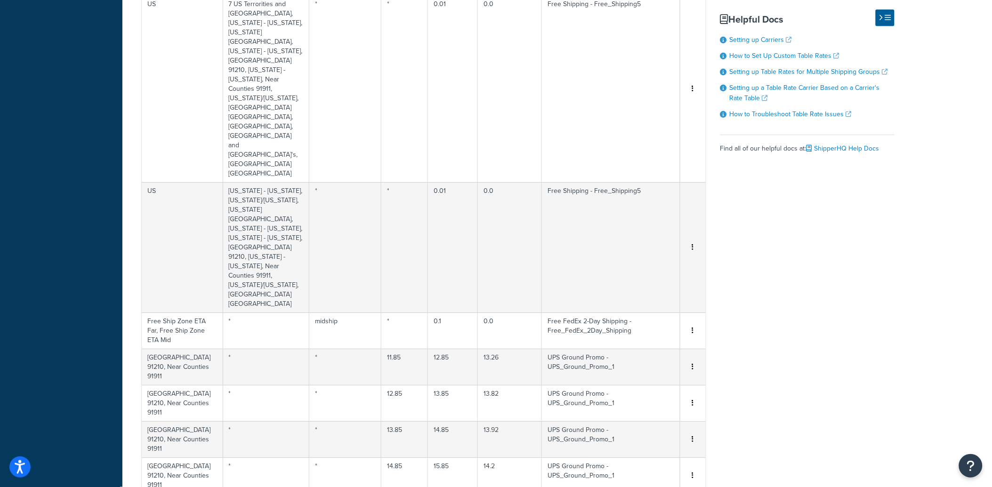
scroll to position [1189, 0]
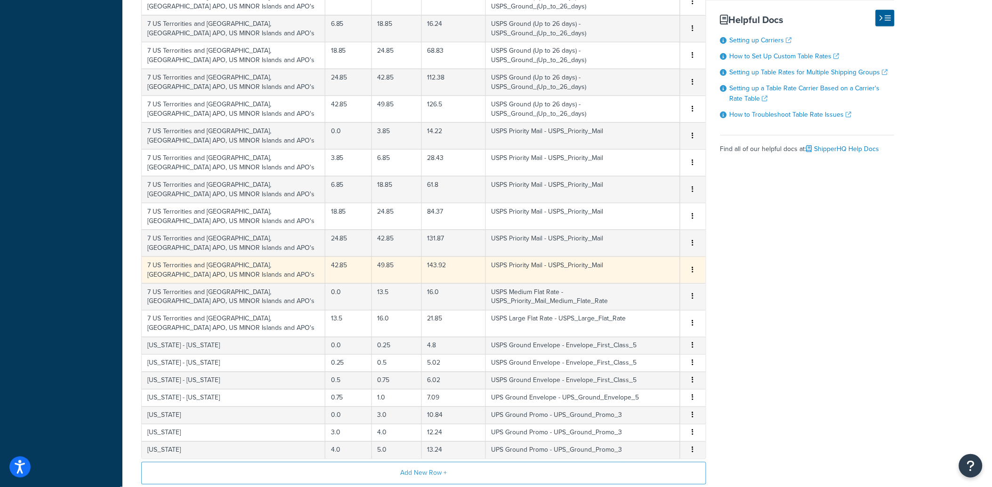
scroll to position [446, 0]
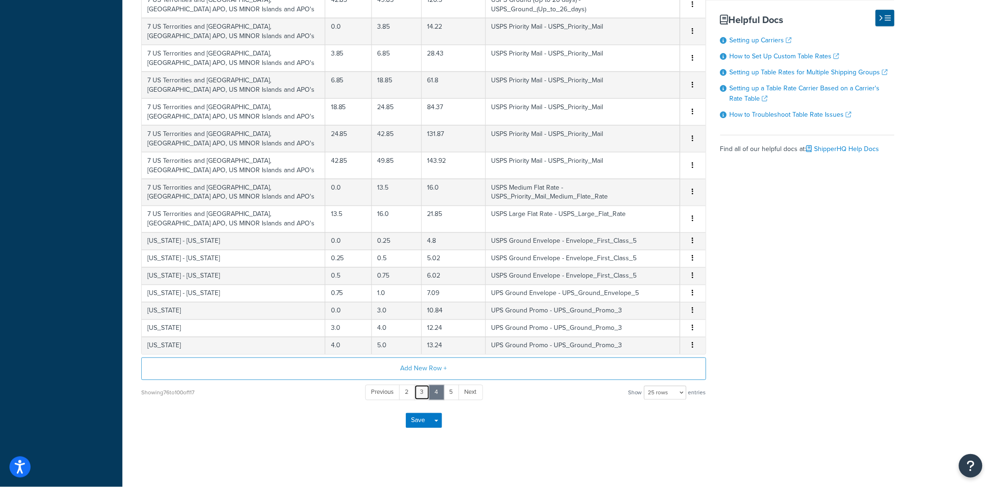
click at [421, 387] on link "3" at bounding box center [422, 393] width 16 height 16
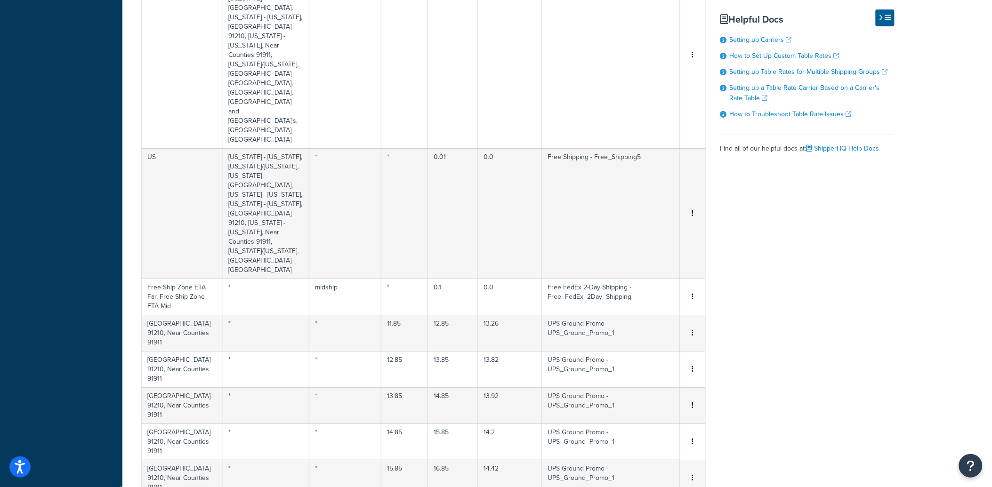
scroll to position [1189, 0]
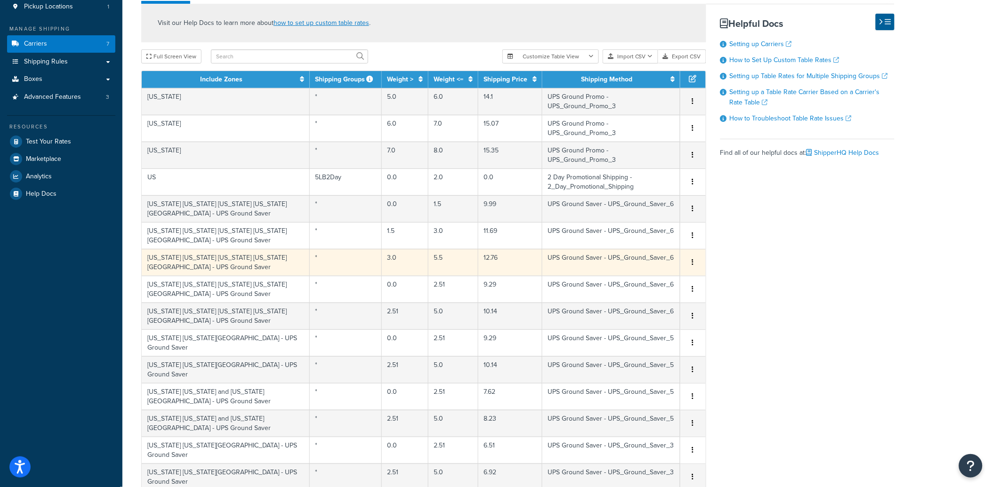
scroll to position [160, 0]
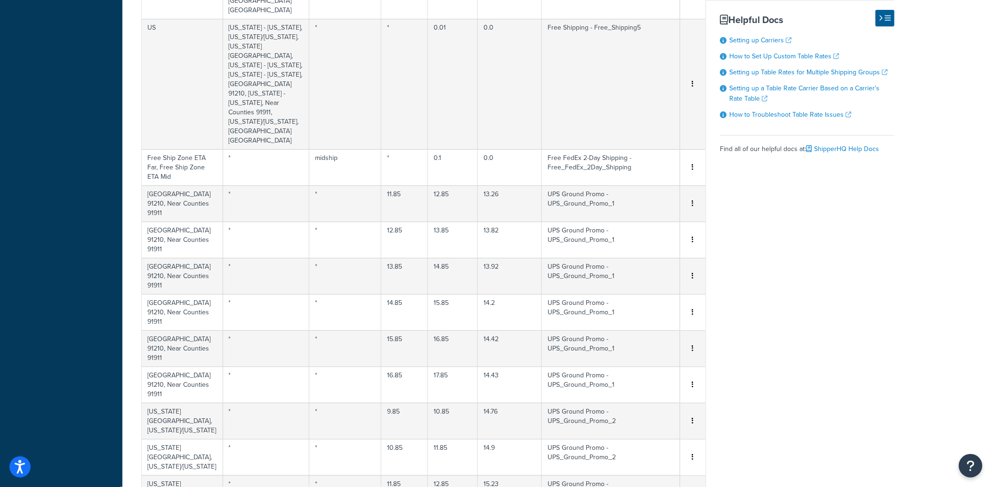
scroll to position [1189, 0]
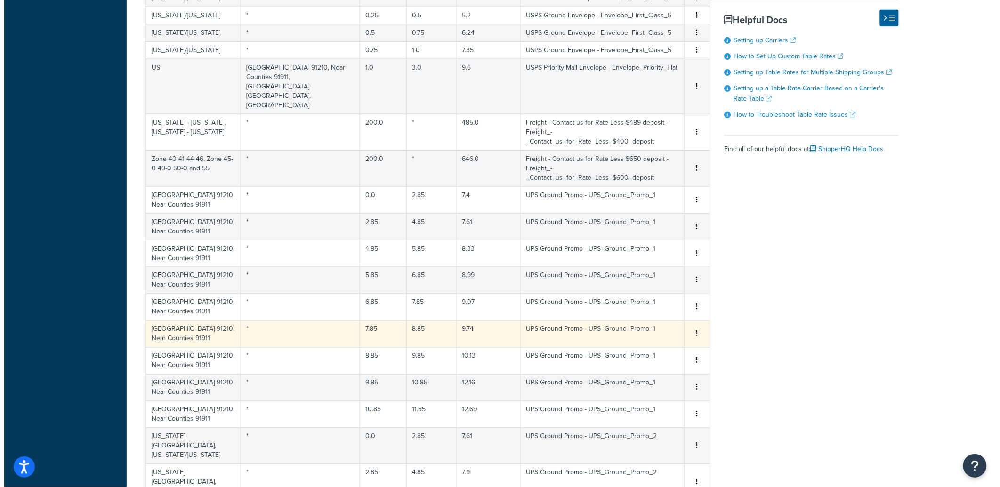
scroll to position [360, 0]
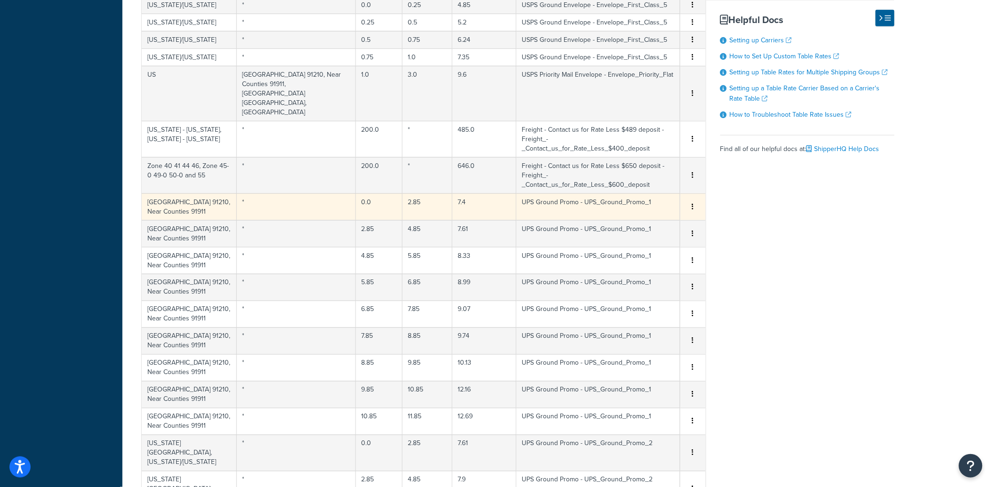
click at [452, 193] on td "7.4" at bounding box center [484, 206] width 64 height 27
select select "165643"
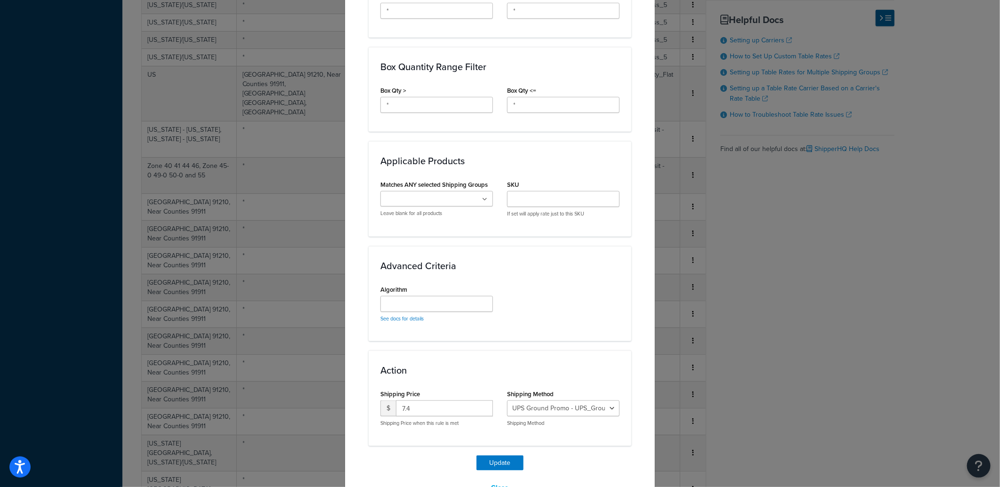
scroll to position [528, 0]
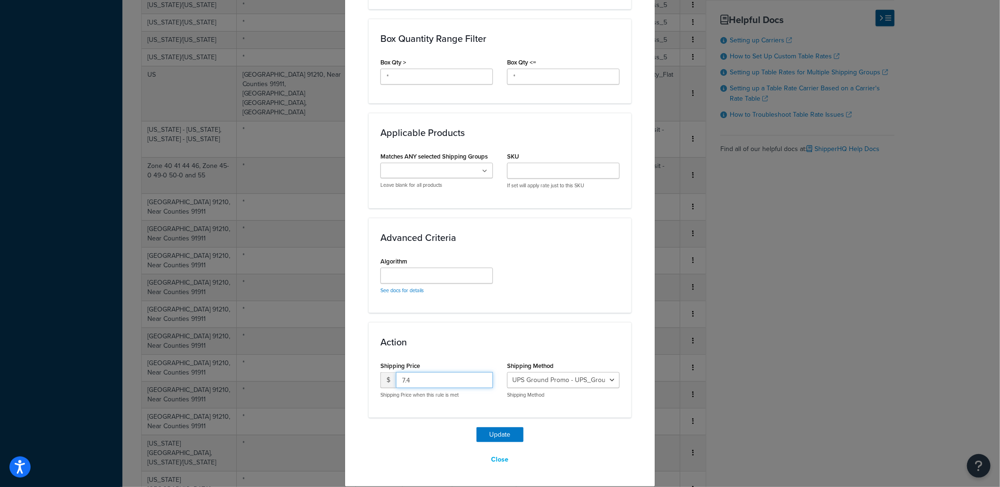
drag, startPoint x: 441, startPoint y: 379, endPoint x: 226, endPoint y: 366, distance: 215.1
click at [226, 366] on div "Update Table Rate Applicable Zones See examples and learn more about how includ…" at bounding box center [500, 243] width 1000 height 487
type input "7.79"
click at [483, 427] on button "Update" at bounding box center [499, 434] width 47 height 15
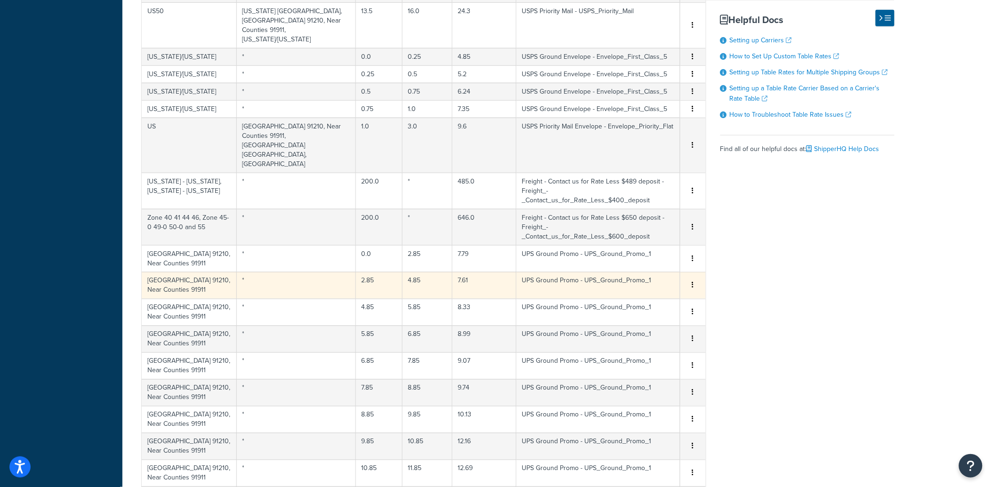
click at [532, 272] on td "UPS Ground Promo - UPS_Ground_Promo_1" at bounding box center [598, 285] width 164 height 27
select select "165643"
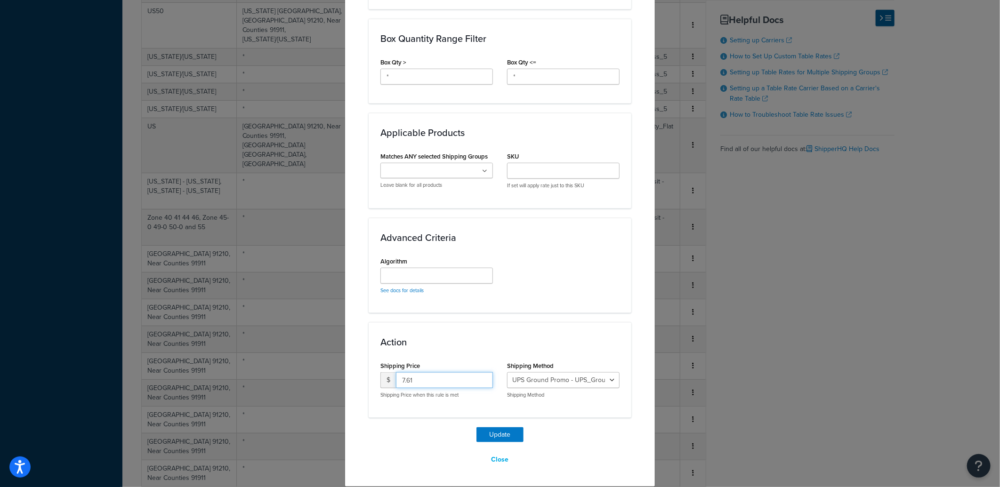
drag, startPoint x: 438, startPoint y: 380, endPoint x: 318, endPoint y: 373, distance: 120.3
click at [319, 373] on div "Update Table Rate Applicable Zones See examples and learn more about how includ…" at bounding box center [500, 243] width 1000 height 487
type input "8.44"
click at [503, 432] on button "Update" at bounding box center [499, 434] width 47 height 15
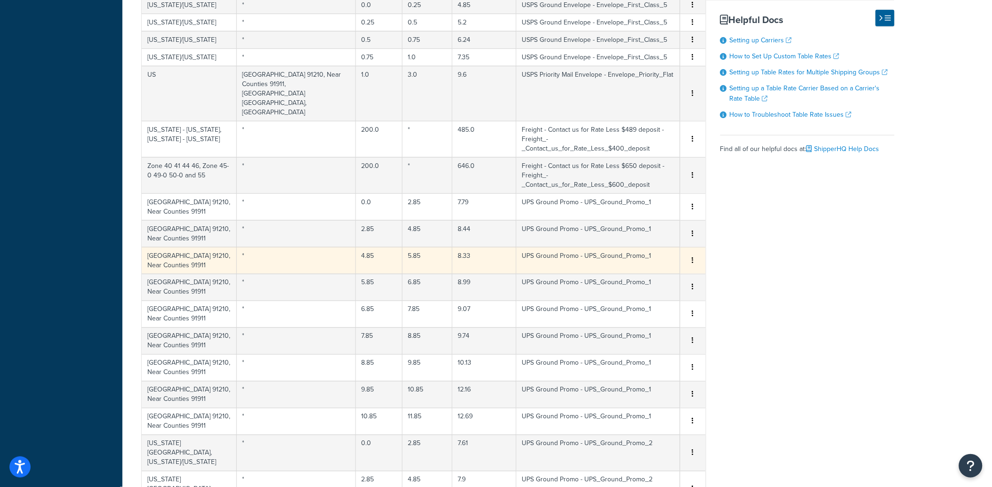
click at [524, 247] on td "UPS Ground Promo - UPS_Ground_Promo_1" at bounding box center [598, 260] width 164 height 27
select select "165643"
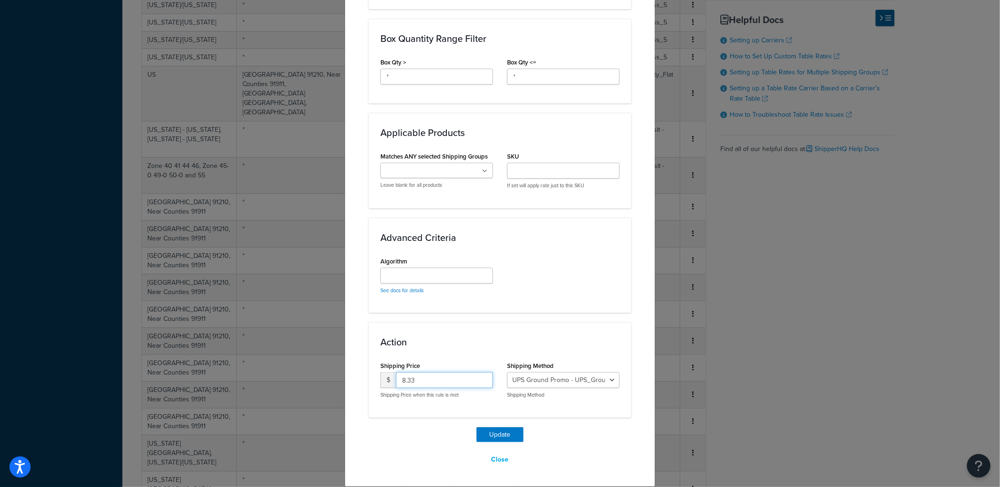
drag, startPoint x: 453, startPoint y: 383, endPoint x: 260, endPoint y: 373, distance: 193.7
click at [260, 374] on div "Update Table Rate Applicable Zones See examples and learn more about how includ…" at bounding box center [500, 243] width 1000 height 487
type input "8.94"
click at [503, 432] on button "Update" at bounding box center [499, 434] width 47 height 15
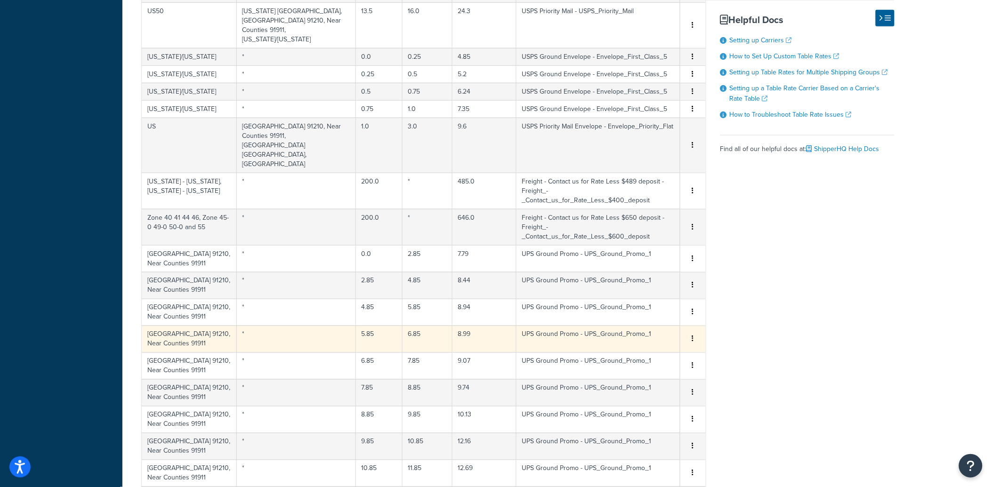
click at [452, 326] on td "8.99" at bounding box center [484, 339] width 64 height 27
select select "165643"
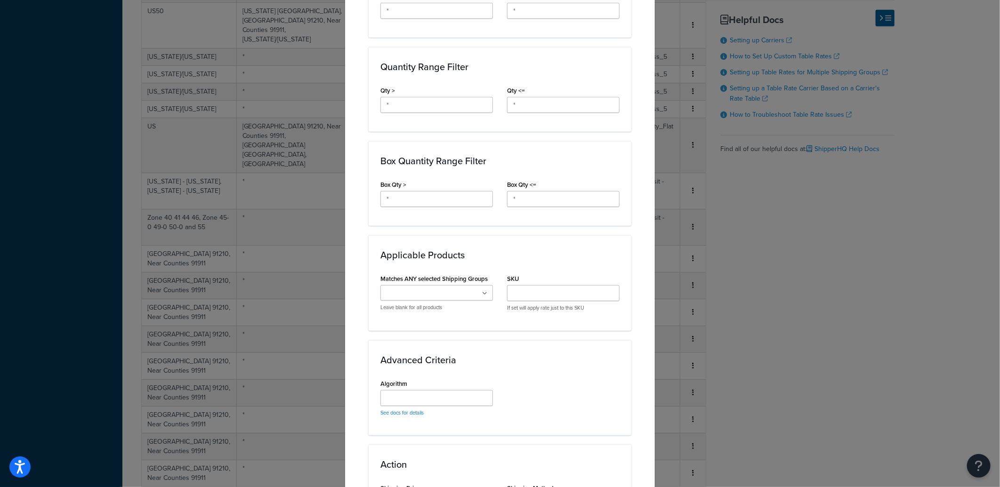
scroll to position [523, 0]
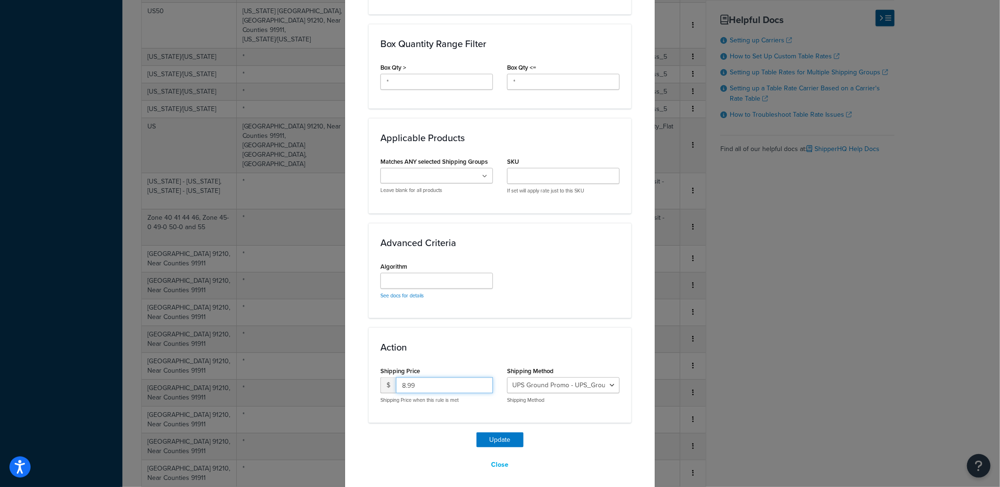
drag, startPoint x: 446, startPoint y: 385, endPoint x: 332, endPoint y: 380, distance: 114.0
click at [333, 380] on div "Update Table Rate Applicable Zones See examples and learn more about how includ…" at bounding box center [500, 243] width 1000 height 487
type input "9"
click at [497, 443] on button "Update" at bounding box center [499, 440] width 47 height 15
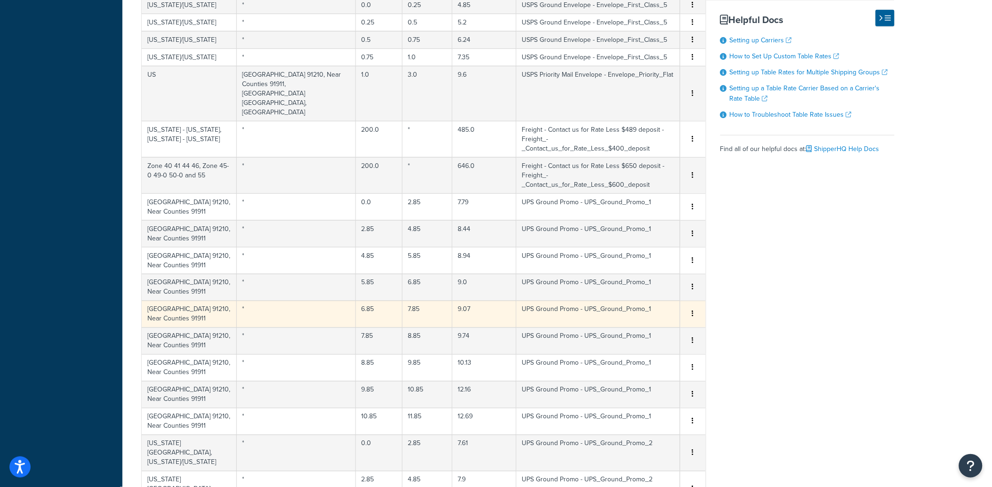
click at [452, 309] on td "9.07" at bounding box center [484, 314] width 64 height 27
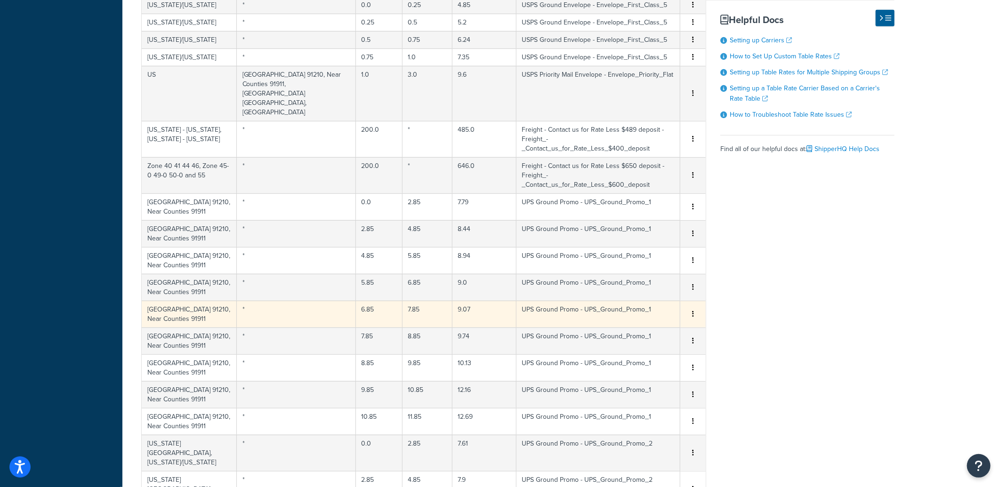
select select "165643"
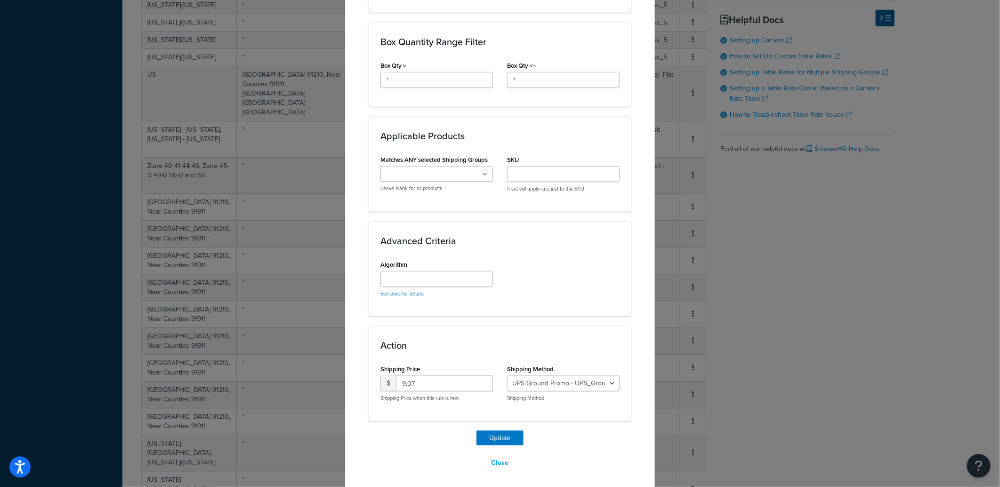
scroll to position [528, 0]
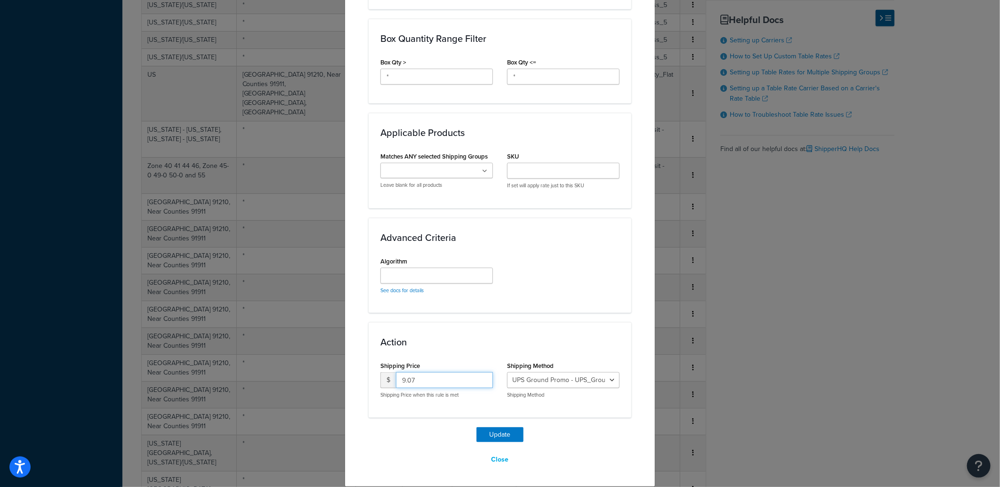
drag, startPoint x: 455, startPoint y: 378, endPoint x: 236, endPoint y: 365, distance: 219.3
click at [236, 365] on div "Update Table Rate Applicable Zones See examples and learn more about how includ…" at bounding box center [500, 243] width 1000 height 487
type input "9.74"
click at [505, 428] on button "Update" at bounding box center [499, 434] width 47 height 15
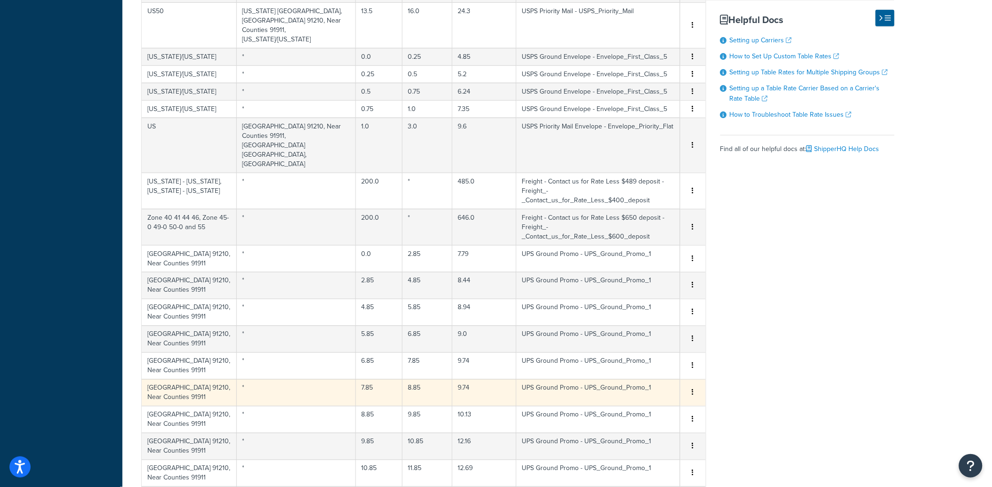
click at [457, 379] on td "9.74" at bounding box center [484, 392] width 64 height 27
select select "165643"
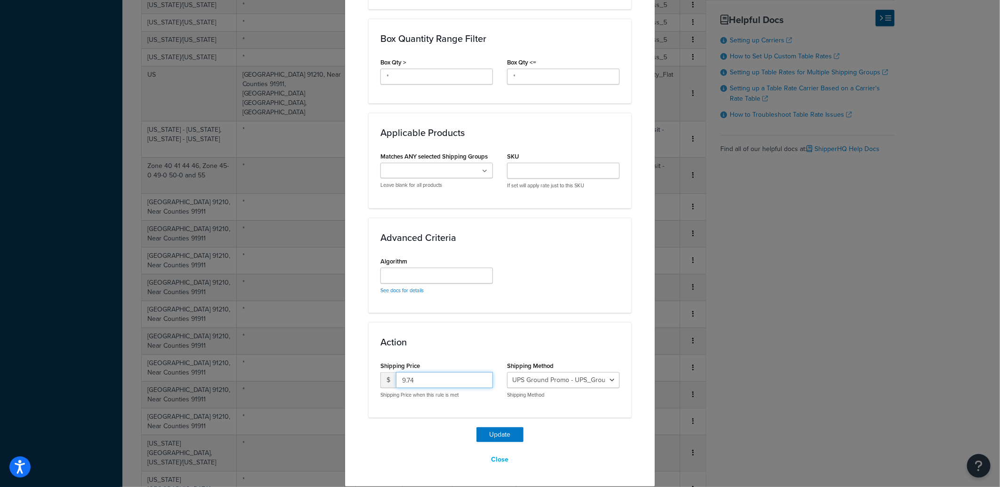
drag, startPoint x: 435, startPoint y: 374, endPoint x: 313, endPoint y: 377, distance: 122.4
click at [315, 377] on div "Update Table Rate Applicable Zones See examples and learn more about how includ…" at bounding box center [500, 243] width 1000 height 487
type input "9.94"
click at [486, 427] on button "Update" at bounding box center [499, 434] width 47 height 15
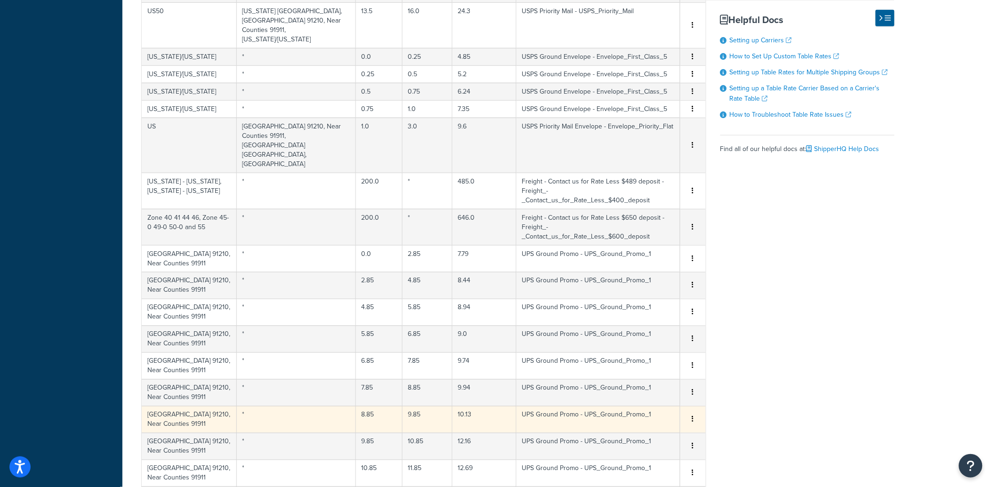
click at [457, 406] on td "10.13" at bounding box center [484, 419] width 64 height 27
select select "165643"
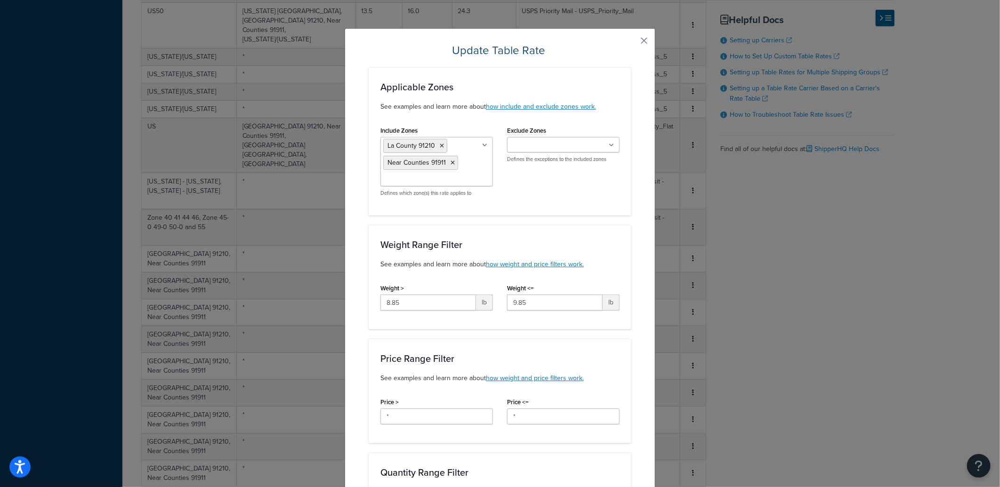
click at [631, 43] on button "button" at bounding box center [630, 44] width 2 height 2
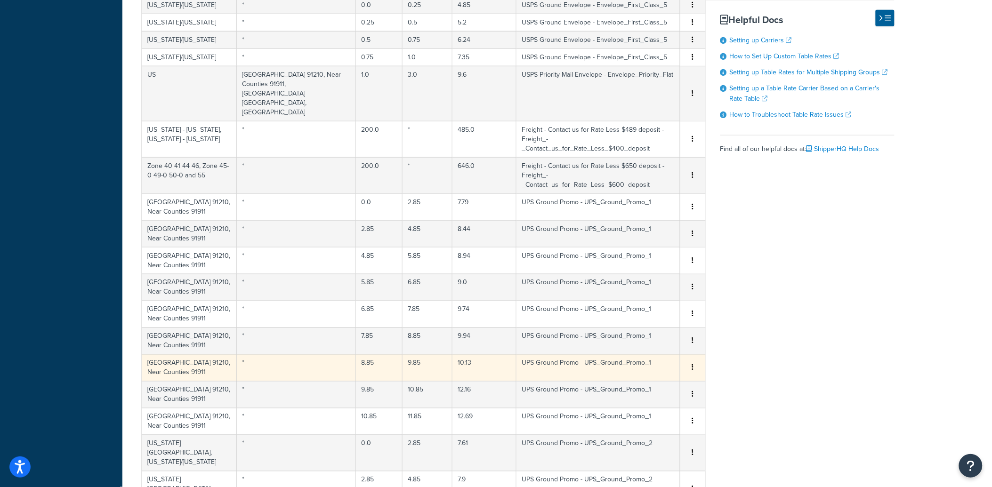
click at [405, 355] on td "9.85" at bounding box center [428, 368] width 50 height 27
select select "165643"
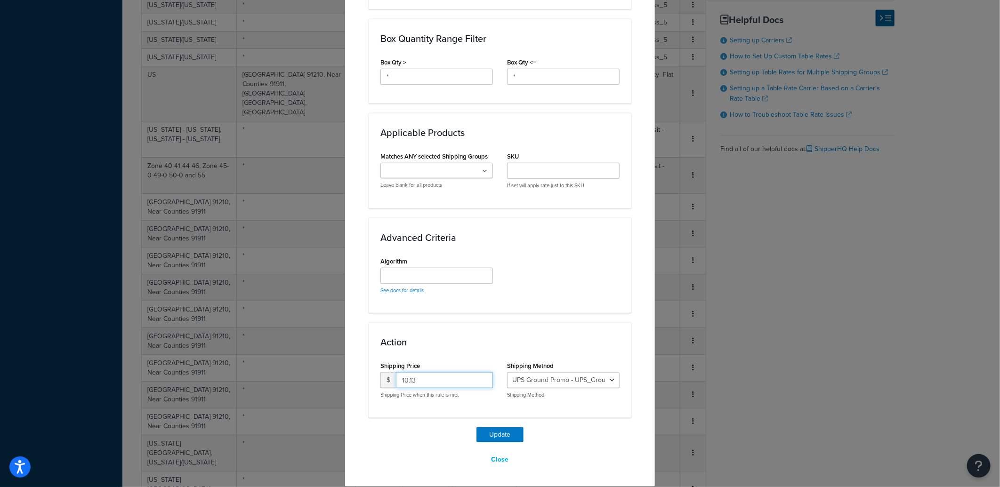
drag, startPoint x: 449, startPoint y: 381, endPoint x: 284, endPoint y: 372, distance: 165.0
click at [284, 372] on div "Update Table Rate Applicable Zones See examples and learn more about how includ…" at bounding box center [500, 243] width 1000 height 487
type input "10.57"
click at [499, 435] on button "Update" at bounding box center [499, 434] width 47 height 15
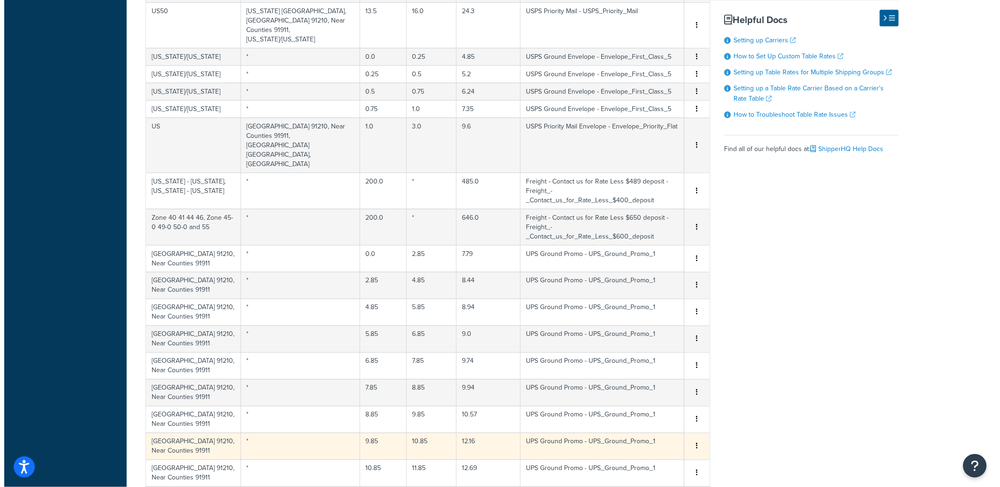
scroll to position [412, 0]
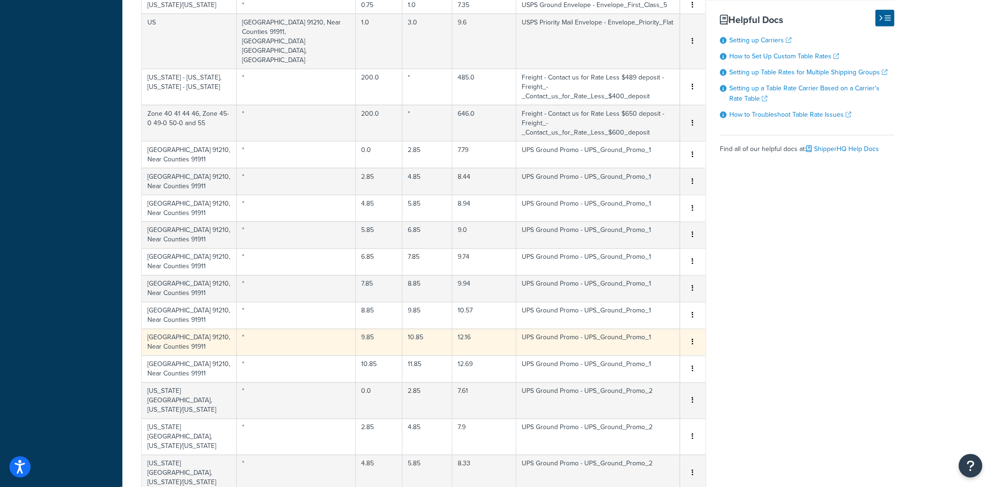
click at [452, 329] on td "12.16" at bounding box center [484, 342] width 64 height 27
select select "165643"
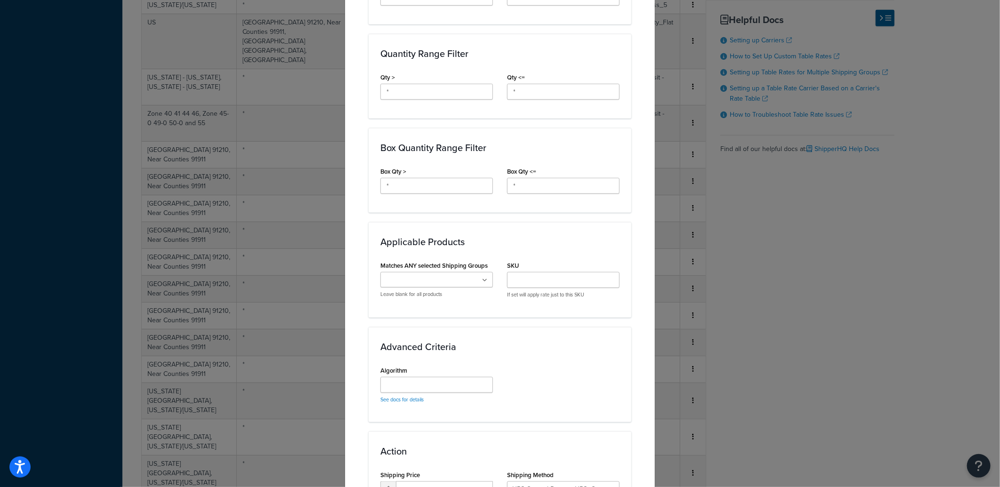
scroll to position [528, 0]
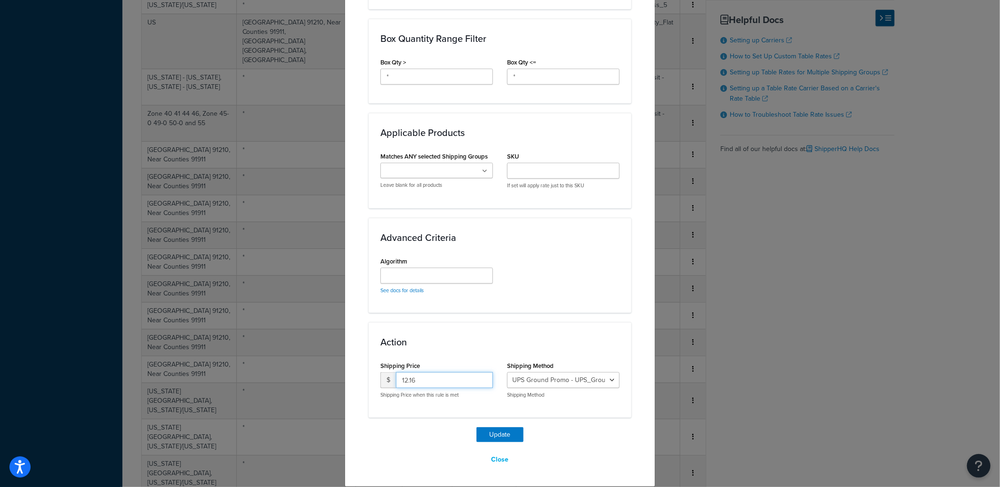
drag, startPoint x: 431, startPoint y: 378, endPoint x: 354, endPoint y: 371, distance: 77.5
type input "11.50"
click at [496, 435] on button "Update" at bounding box center [499, 434] width 47 height 15
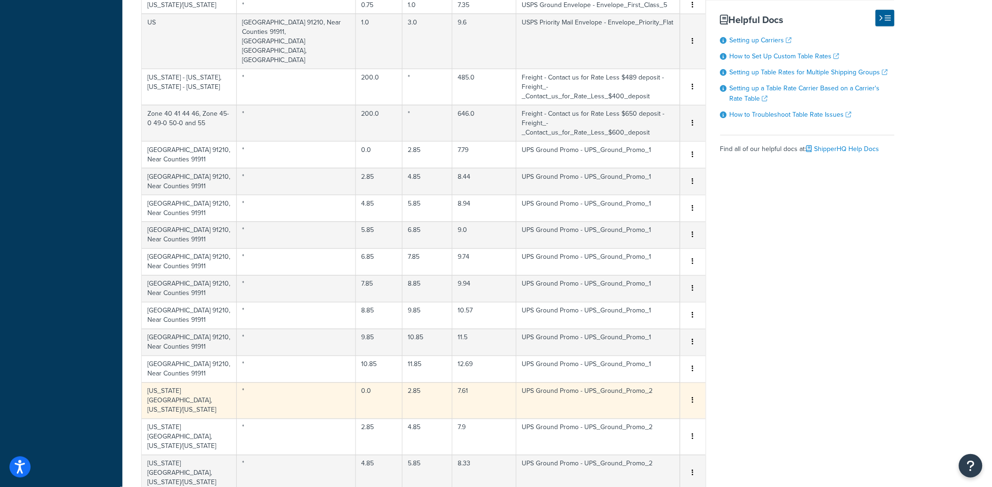
click at [469, 383] on td "7.61" at bounding box center [484, 401] width 64 height 36
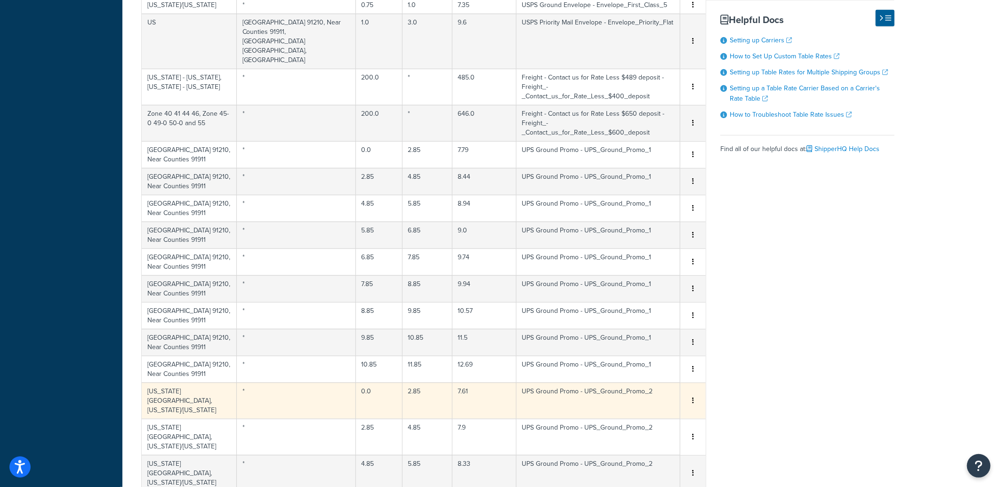
select select "159273"
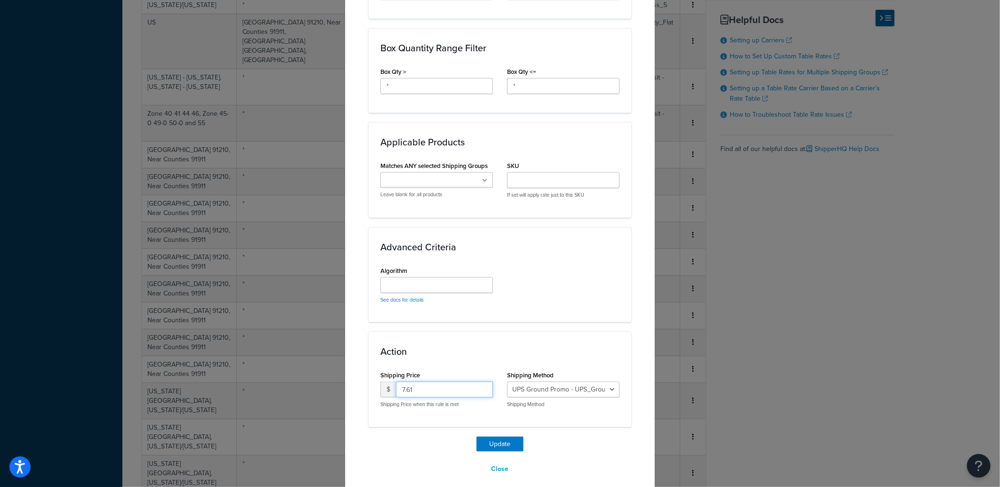
drag, startPoint x: 423, startPoint y: 379, endPoint x: 257, endPoint y: 381, distance: 165.7
click at [258, 381] on div "Update Table Rate Applicable Zones See examples and learn more about how includ…" at bounding box center [500, 243] width 1000 height 487
type input "8.69"
click at [500, 437] on button "Update" at bounding box center [499, 444] width 47 height 15
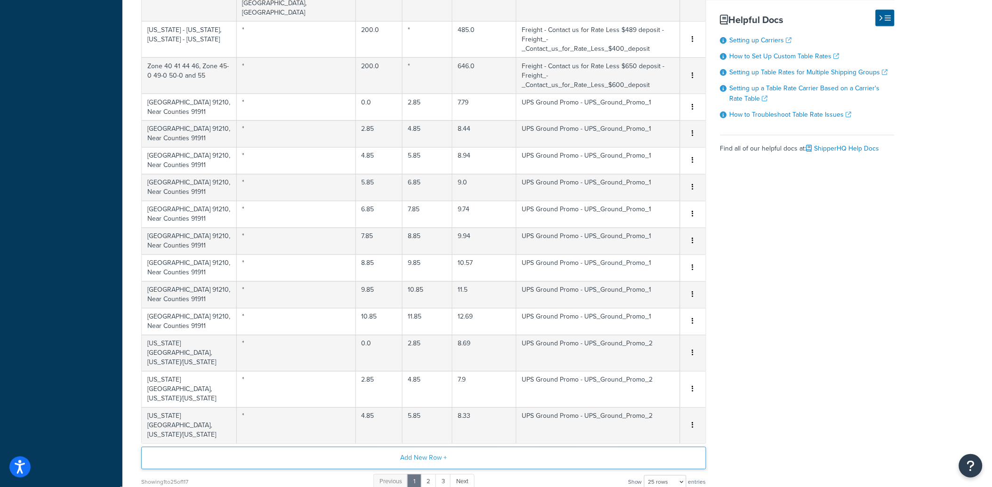
scroll to position [516, 0]
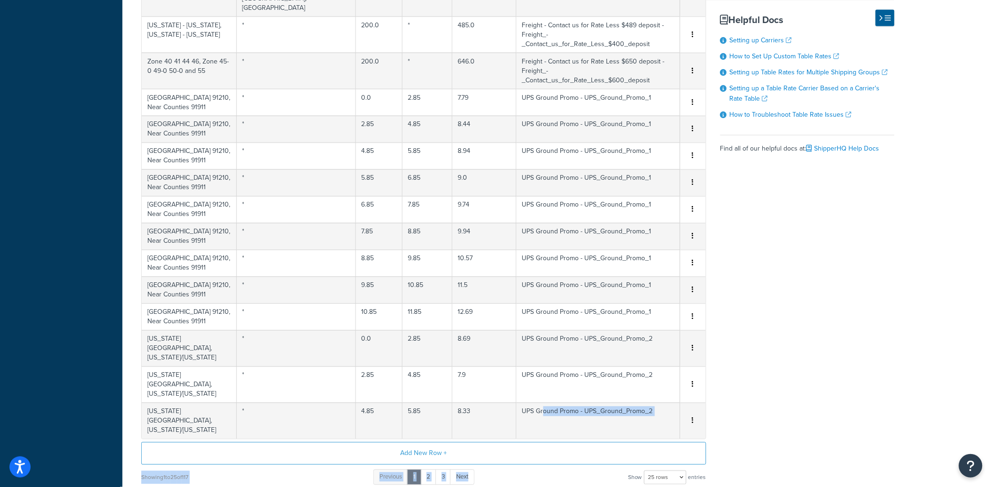
drag, startPoint x: 523, startPoint y: 342, endPoint x: 530, endPoint y: 396, distance: 55.1
click at [531, 398] on div "Visit our Help Docs to learn more about how to set up custom table rates . Full…" at bounding box center [423, 66] width 579 height 840
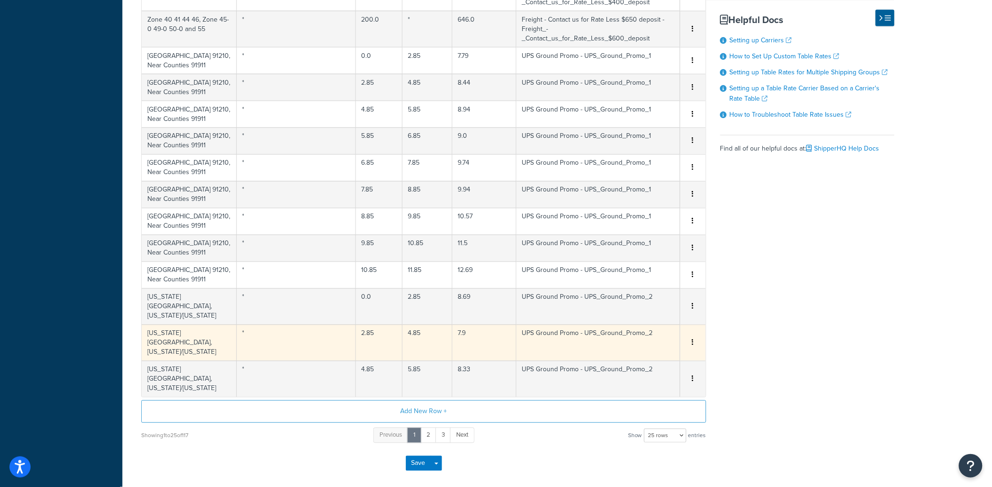
drag, startPoint x: 530, startPoint y: 396, endPoint x: 524, endPoint y: 303, distance: 93.4
click at [524, 325] on td "UPS Ground Promo - UPS_Ground_Promo_2" at bounding box center [598, 343] width 164 height 36
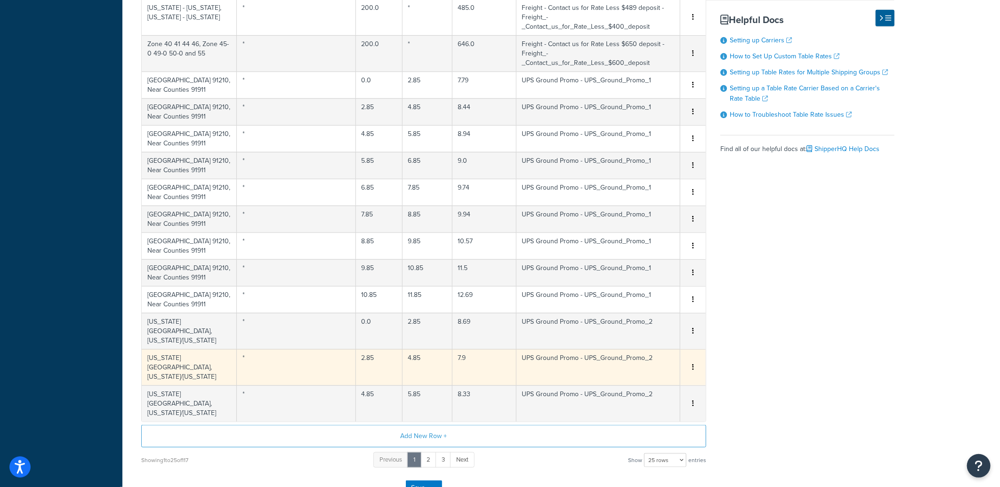
select select "159273"
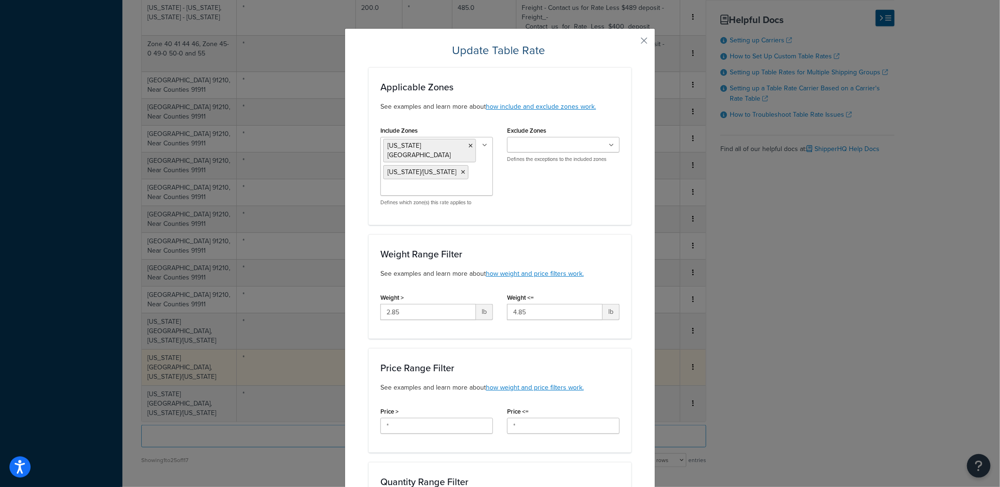
click at [522, 306] on input "4.85" at bounding box center [555, 312] width 96 height 16
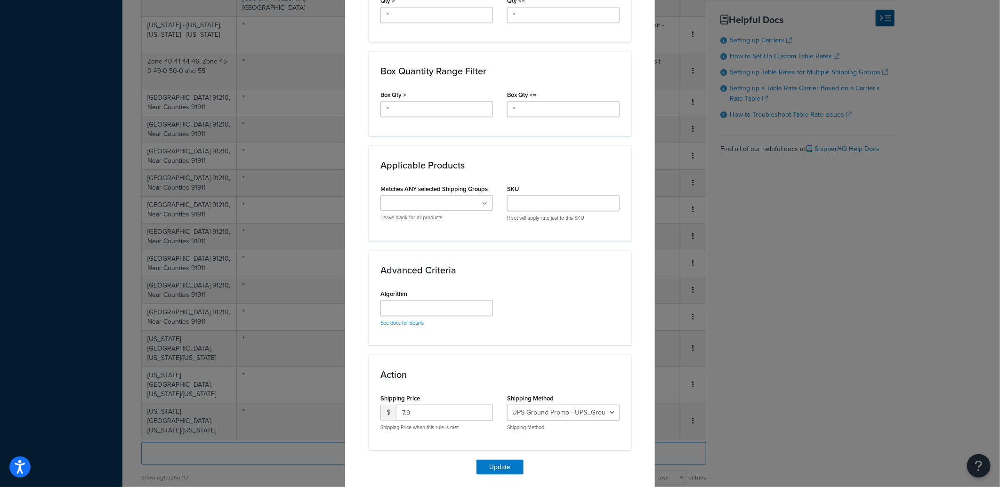
scroll to position [523, 0]
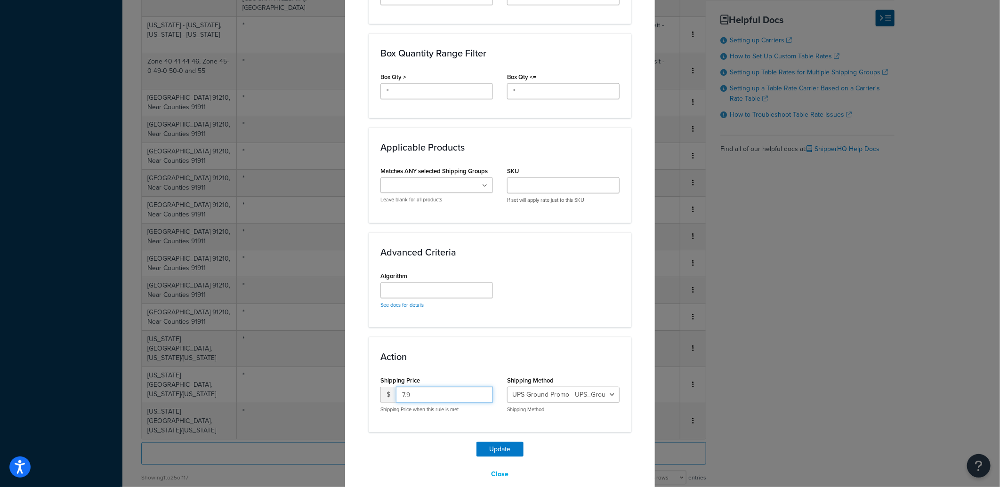
drag, startPoint x: 319, startPoint y: 377, endPoint x: 288, endPoint y: 372, distance: 31.4
click at [289, 372] on div "Update Table Rate Applicable Zones See examples and learn more about how includ…" at bounding box center [500, 243] width 1000 height 487
type input "9.94"
click at [513, 442] on button "Update" at bounding box center [499, 449] width 47 height 15
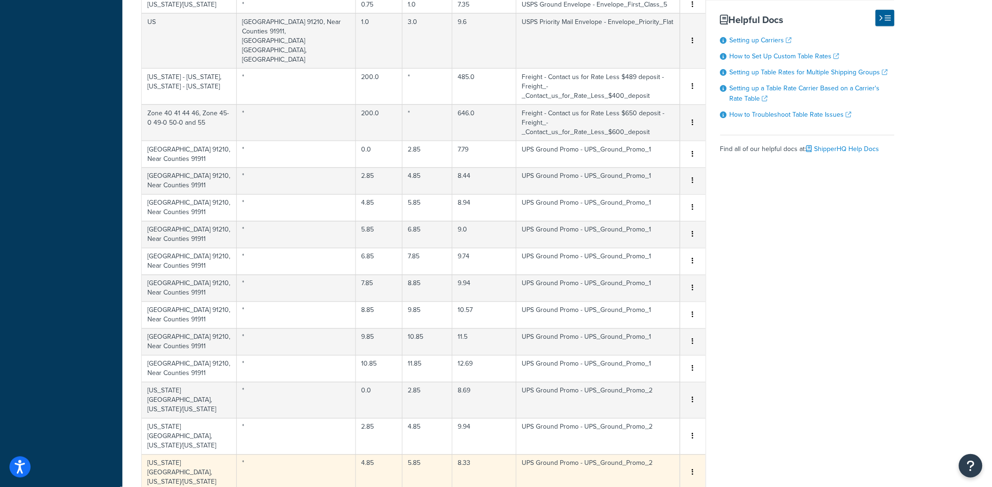
click at [550, 455] on td "UPS Ground Promo - UPS_Ground_Promo_2" at bounding box center [598, 473] width 164 height 36
select select "159273"
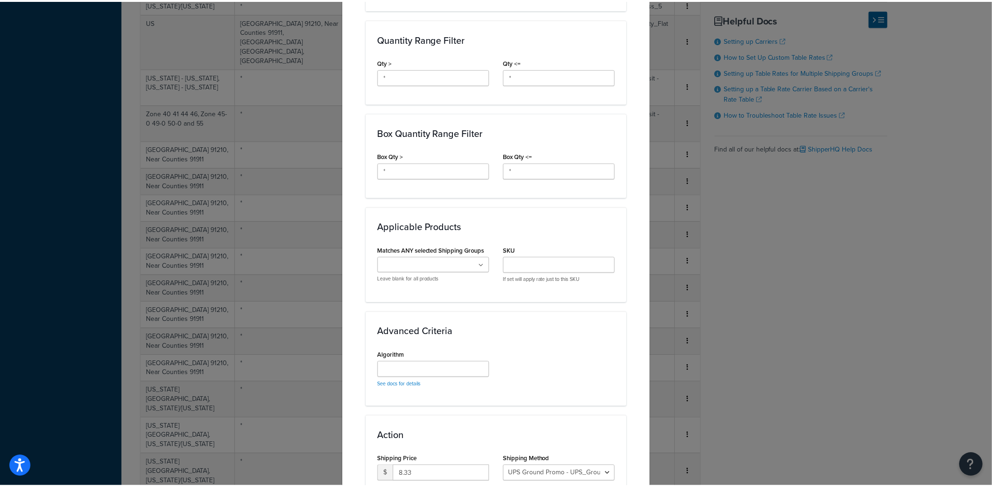
scroll to position [528, 0]
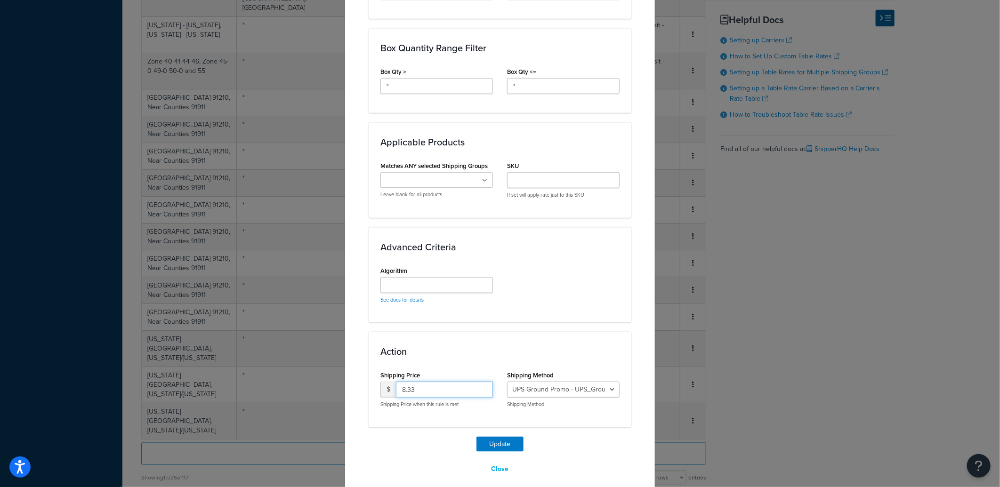
drag, startPoint x: 446, startPoint y: 379, endPoint x: 312, endPoint y: 374, distance: 133.8
click at [314, 374] on div "Update Table Rate Applicable Zones See examples and learn more about how includ…" at bounding box center [500, 243] width 1000 height 487
type input "10.54"
click at [490, 437] on button "Update" at bounding box center [499, 444] width 47 height 15
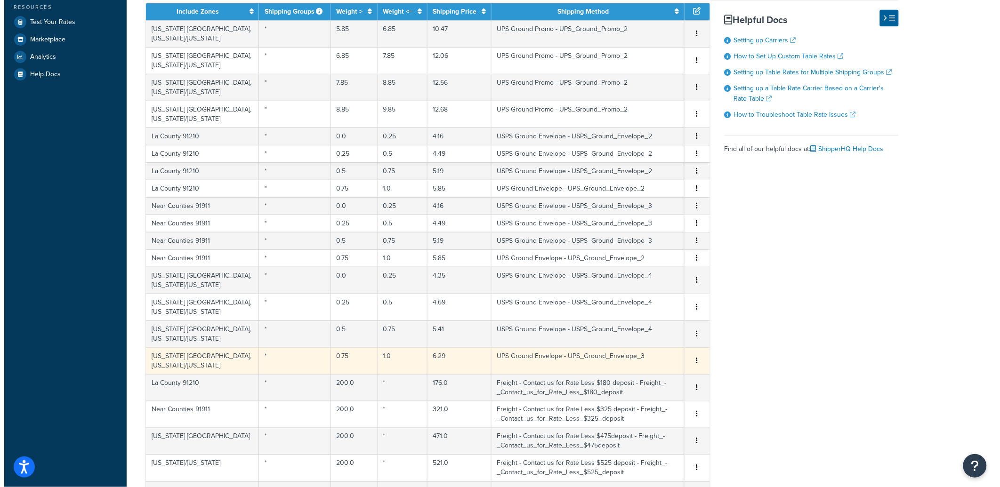
scroll to position [0, 0]
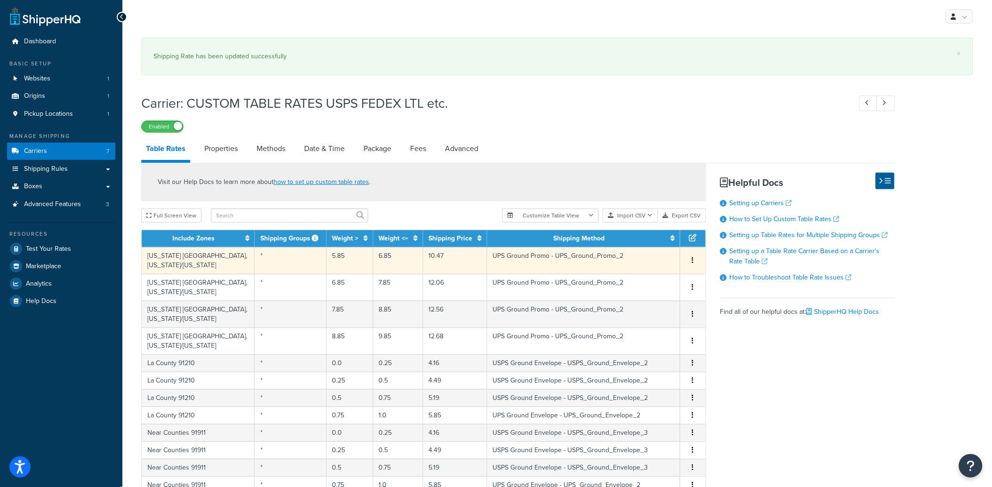
click at [393, 264] on td "6.85" at bounding box center [398, 260] width 50 height 27
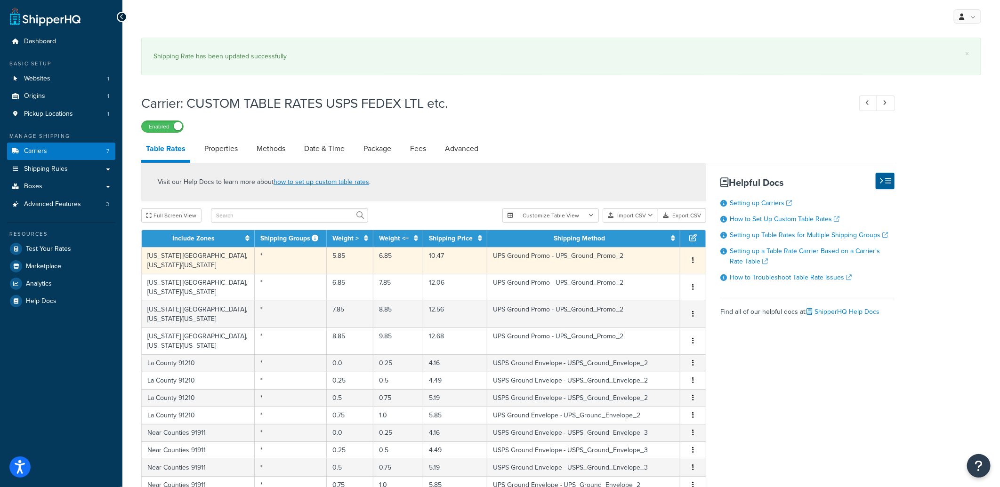
select select "159273"
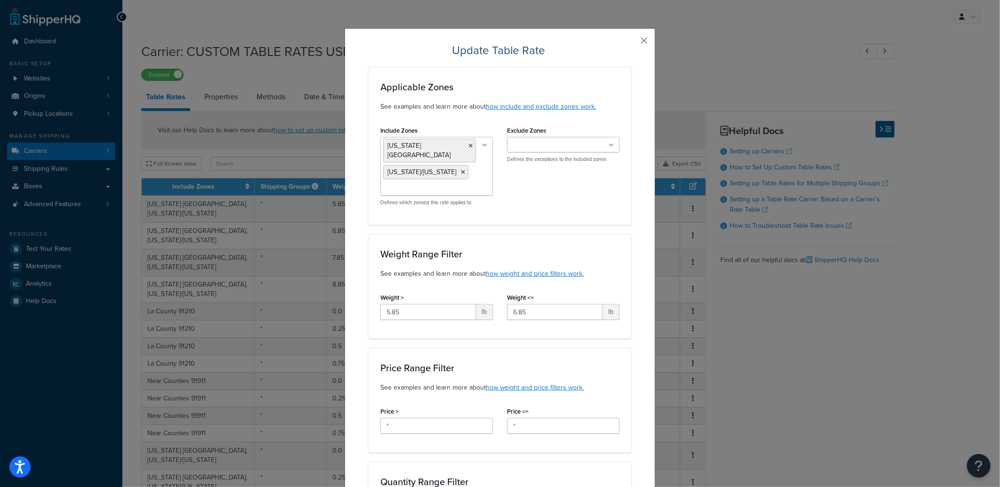
click at [631, 43] on button "button" at bounding box center [630, 44] width 2 height 2
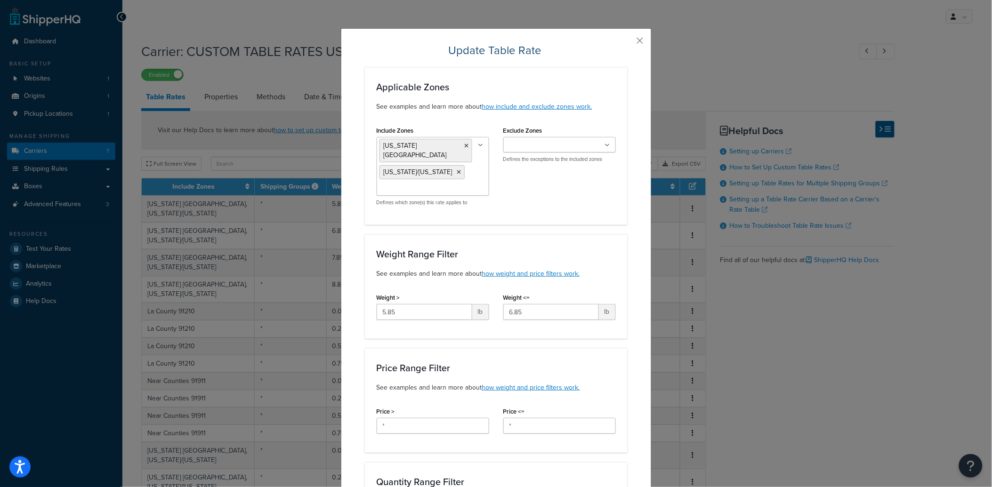
click at [638, 40] on div "Carrier: CUSTOM TABLE RATES USPS FEDEX LTL etc. Enabled" at bounding box center [517, 59] width 753 height 43
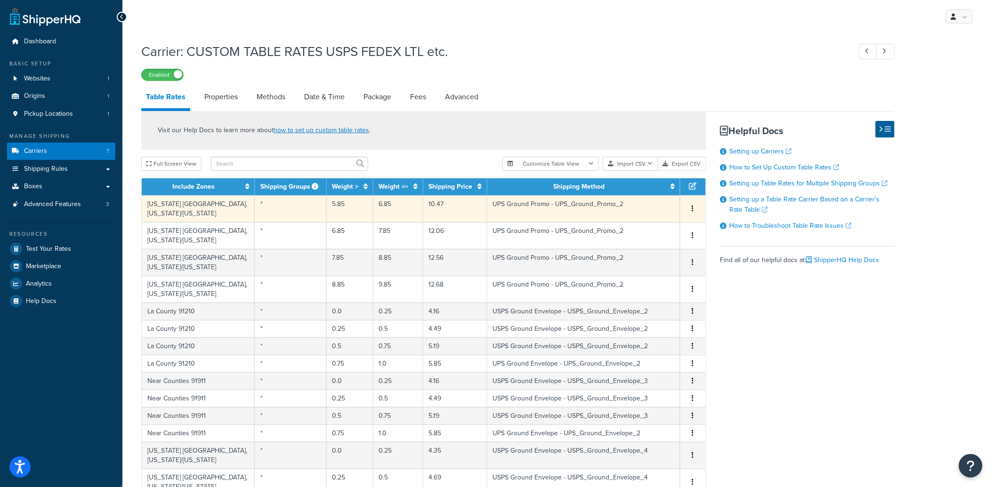
click at [427, 215] on td "10.47" at bounding box center [455, 208] width 64 height 27
select select "159273"
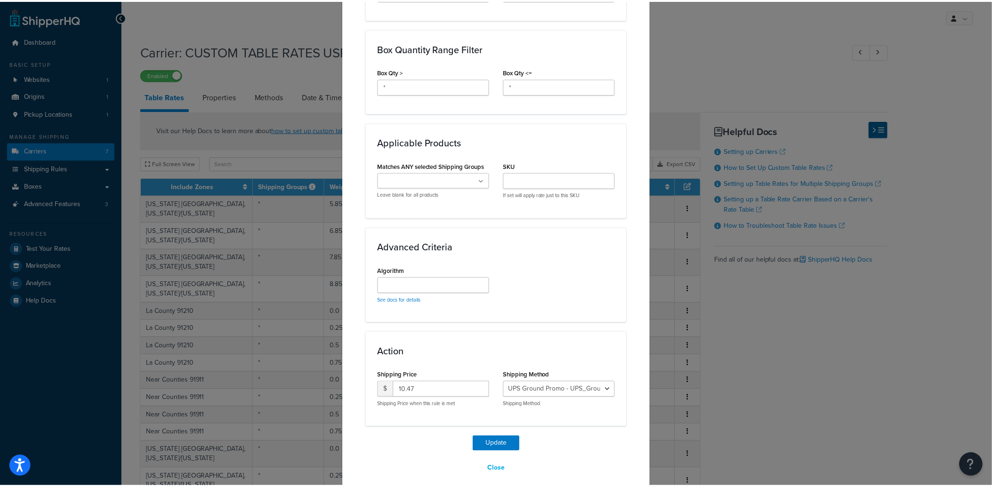
scroll to position [528, 0]
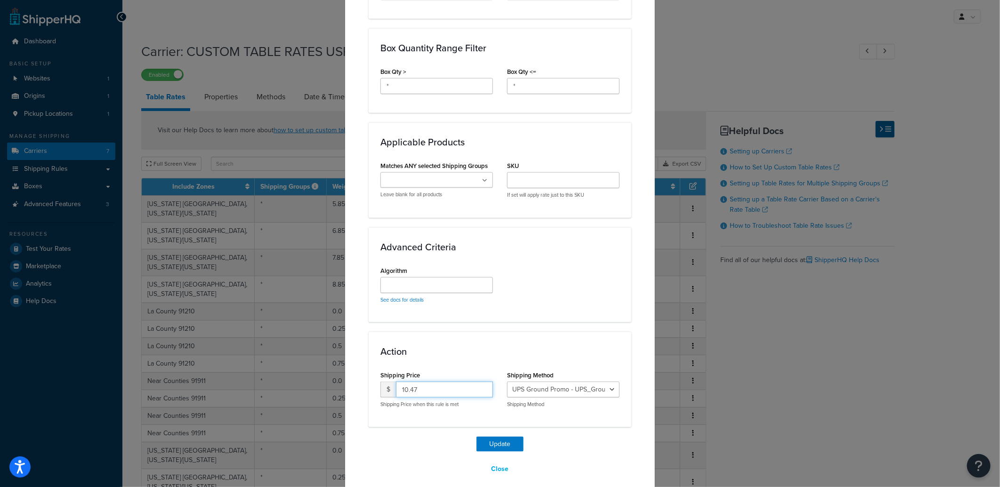
drag, startPoint x: 435, startPoint y: 379, endPoint x: 407, endPoint y: 384, distance: 28.7
click at [407, 384] on input "10.47" at bounding box center [444, 390] width 97 height 16
type input "10.94"
click at [500, 437] on button "Update" at bounding box center [499, 444] width 47 height 15
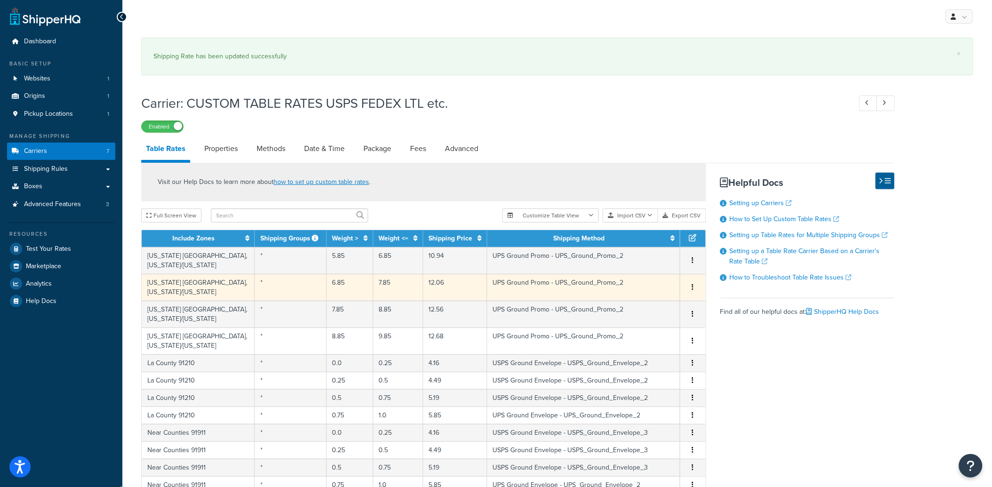
click at [445, 282] on td "12.06" at bounding box center [455, 287] width 64 height 27
select select "159273"
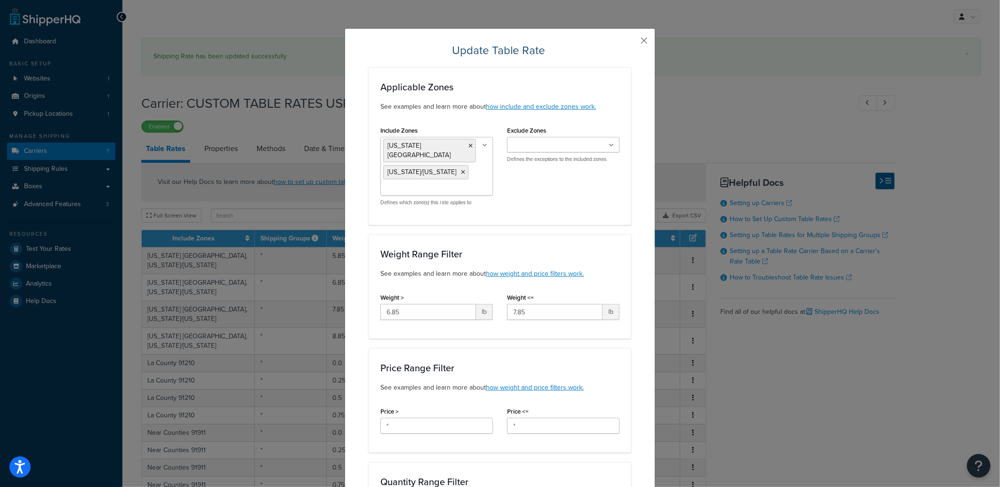
click at [631, 43] on button "button" at bounding box center [630, 44] width 2 height 2
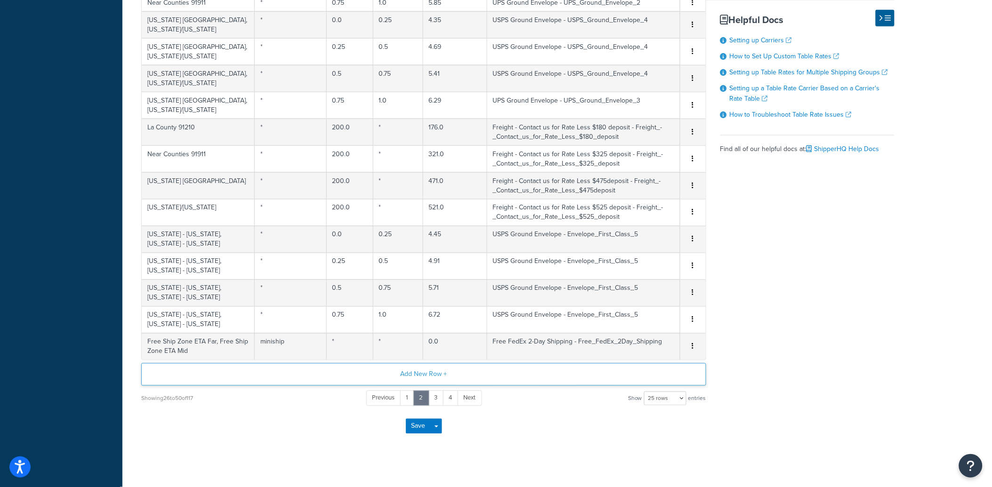
scroll to position [436, 0]
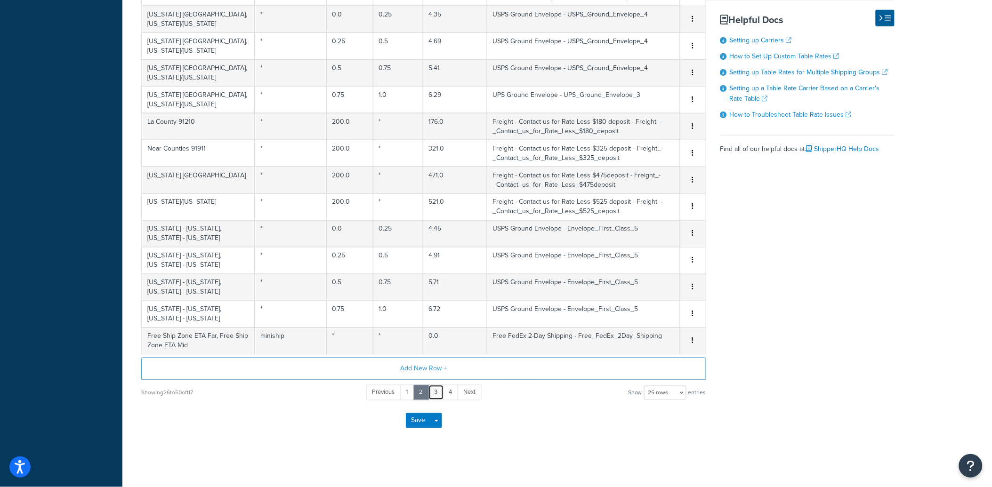
click at [436, 388] on link "3" at bounding box center [436, 393] width 16 height 16
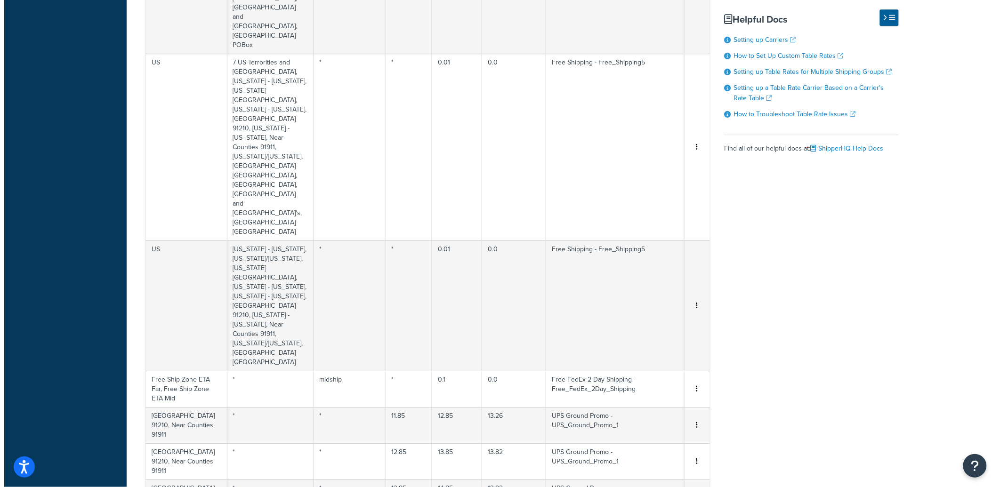
scroll to position [994, 0]
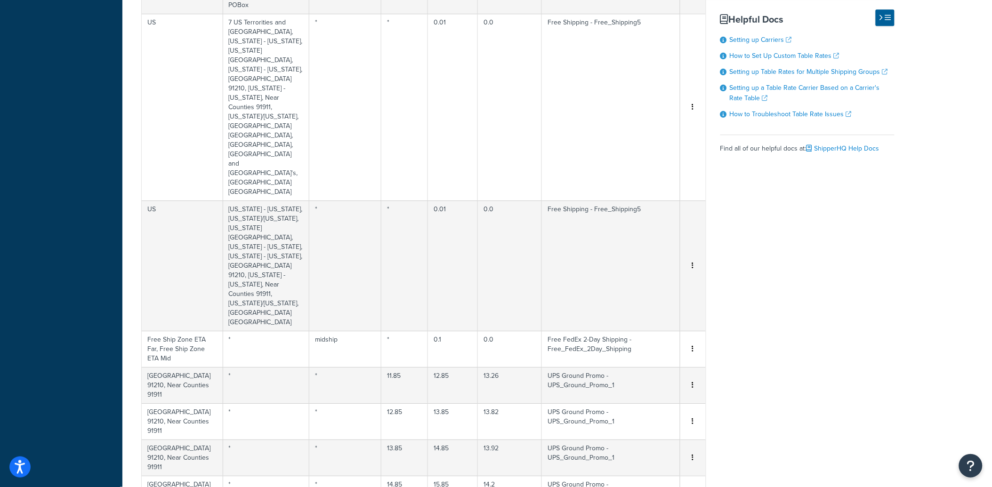
select select "159273"
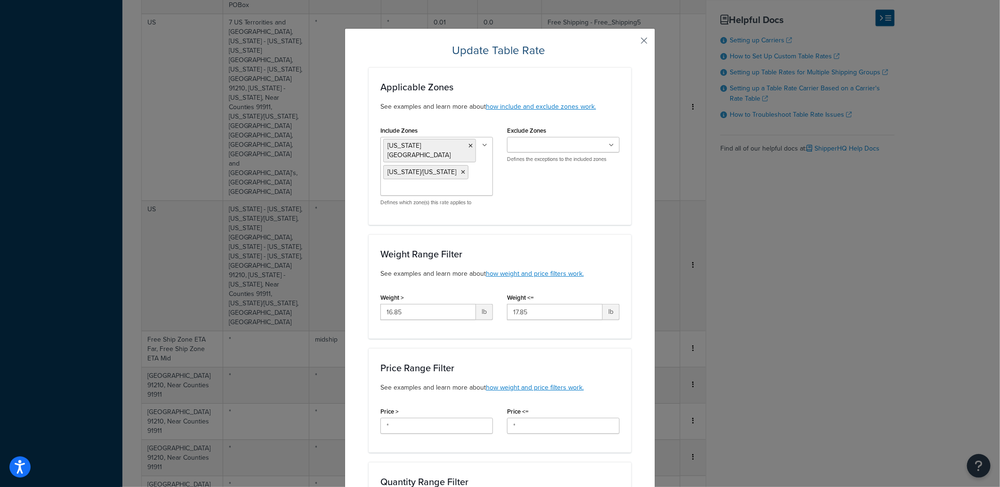
click at [631, 44] on button "button" at bounding box center [630, 44] width 2 height 2
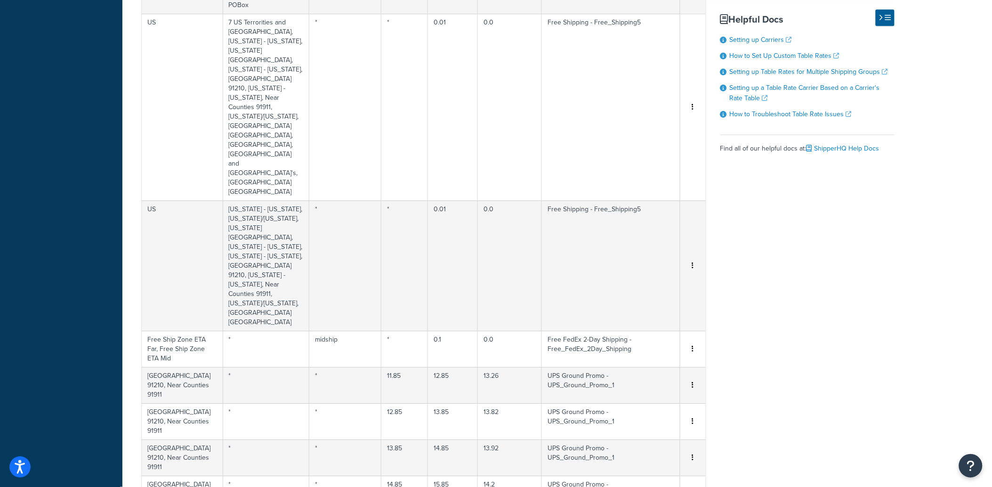
select select "159273"
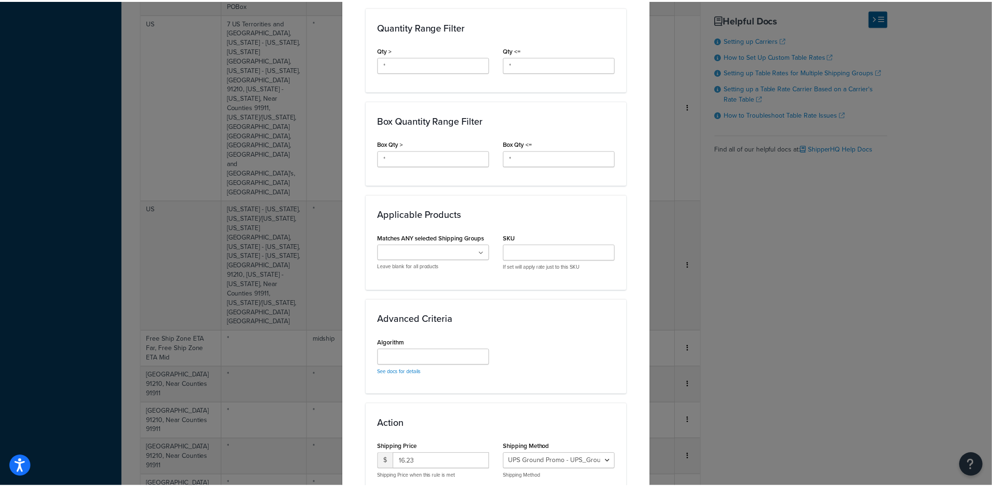
scroll to position [528, 0]
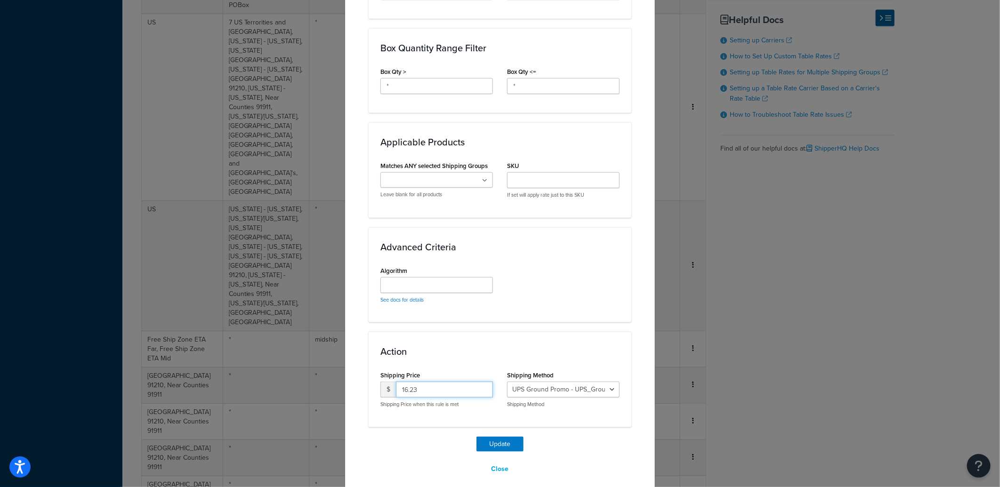
drag, startPoint x: 374, startPoint y: 377, endPoint x: 363, endPoint y: 376, distance: 10.9
click at [369, 377] on div "Action Shipping Price $ 16.23 Shipping Price when this rule is met Shipping Met…" at bounding box center [500, 379] width 263 height 95
type input "16.48"
click at [492, 437] on button "Update" at bounding box center [499, 444] width 47 height 15
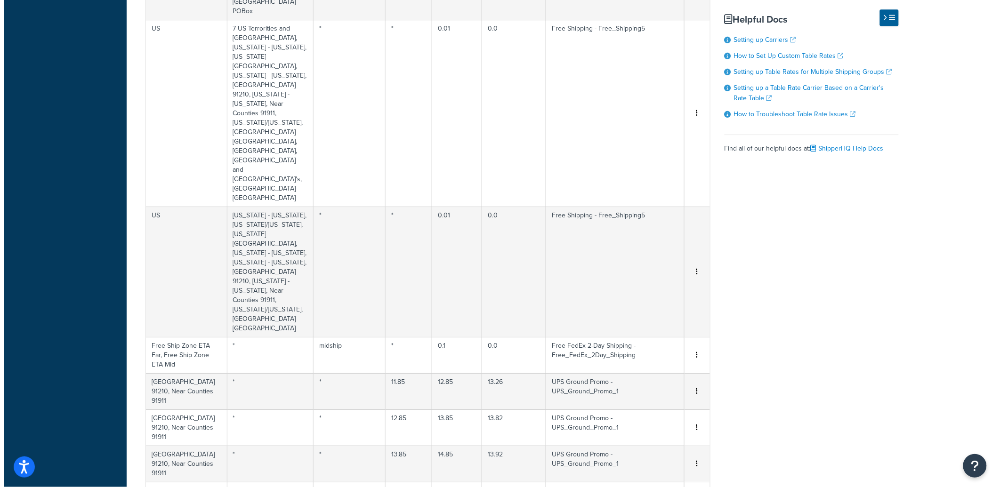
scroll to position [1046, 0]
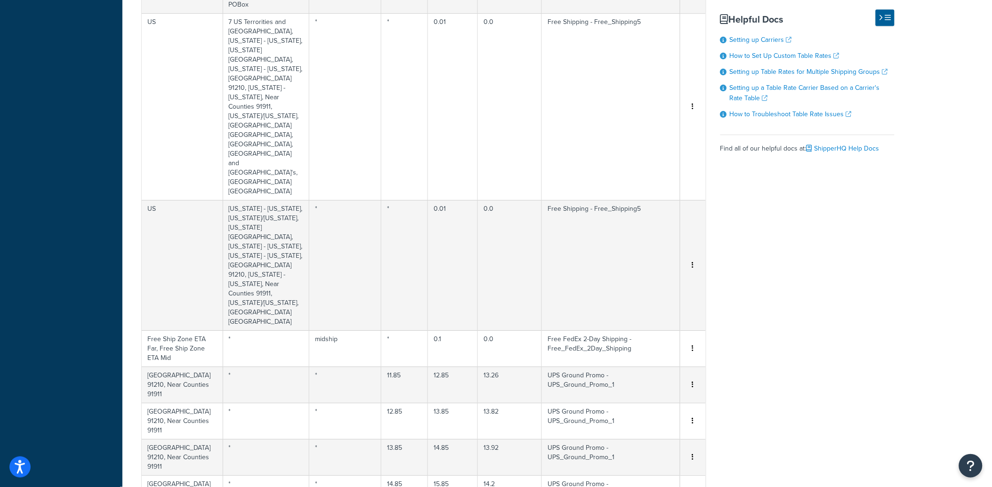
select select "159273"
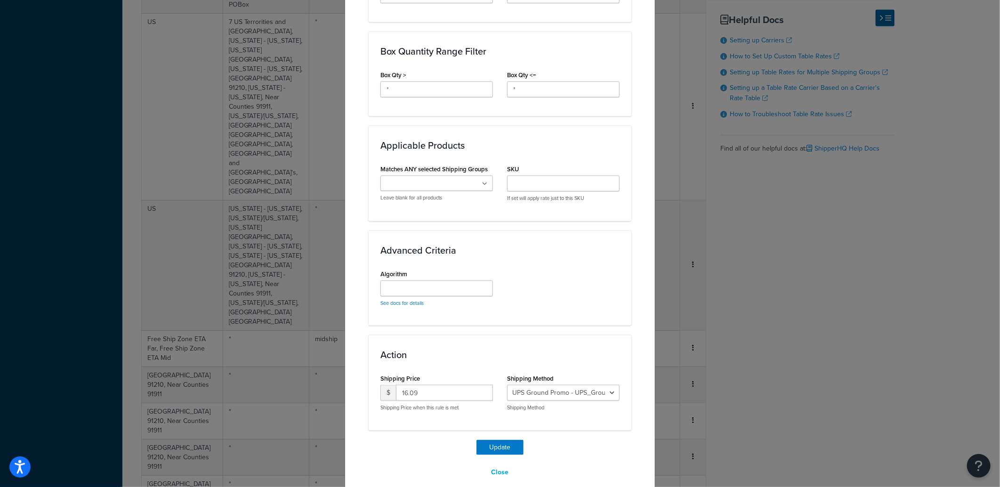
scroll to position [528, 0]
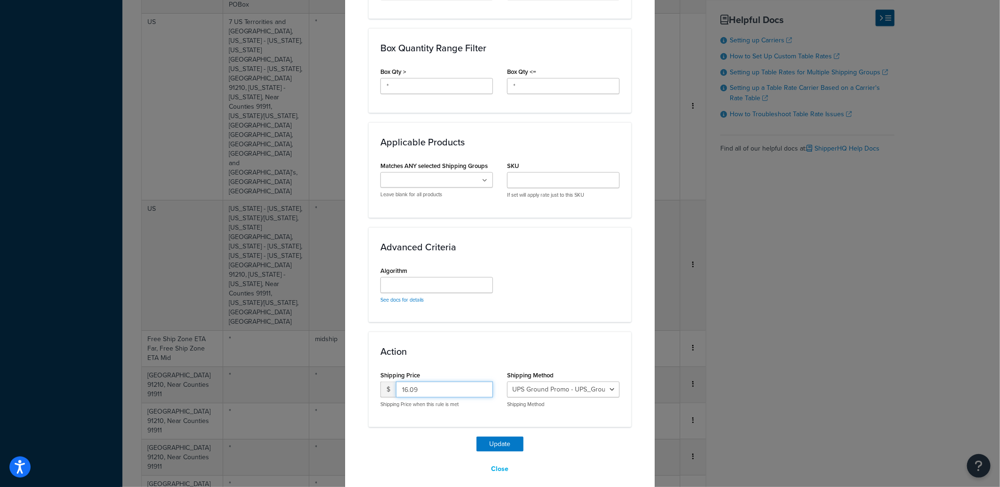
drag, startPoint x: 443, startPoint y: 382, endPoint x: 290, endPoint y: 380, distance: 154.0
click at [297, 382] on div "Update Table Rate Applicable Zones See examples and learn more about how includ…" at bounding box center [500, 243] width 1000 height 487
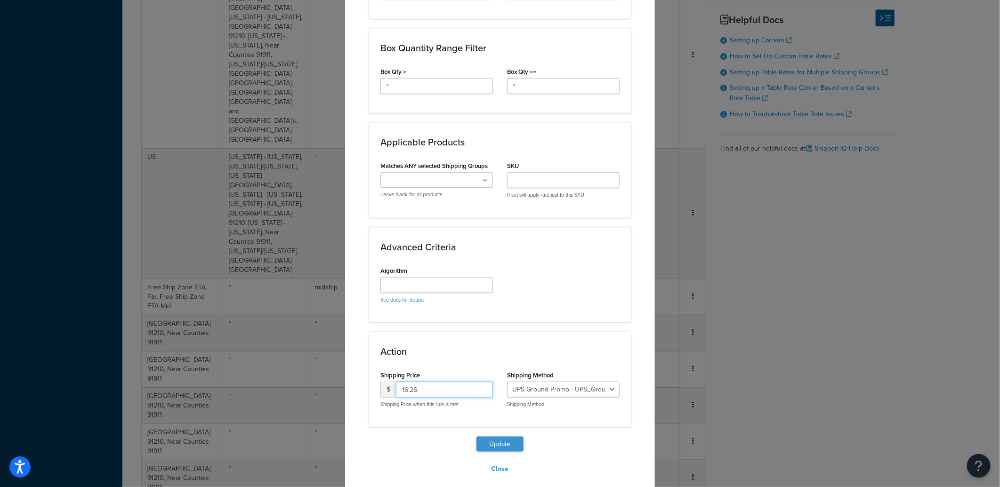
type input "16.26"
click at [491, 437] on button "Update" at bounding box center [499, 444] width 47 height 15
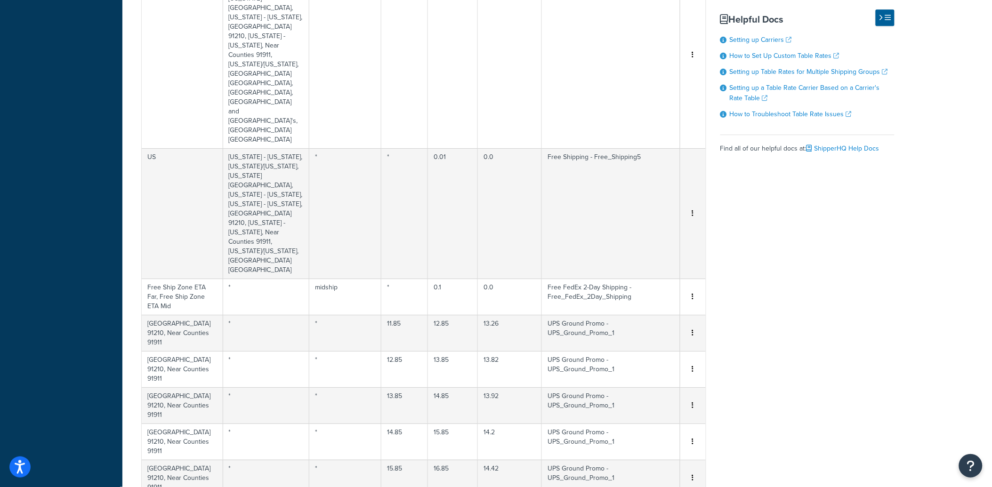
select select "159273"
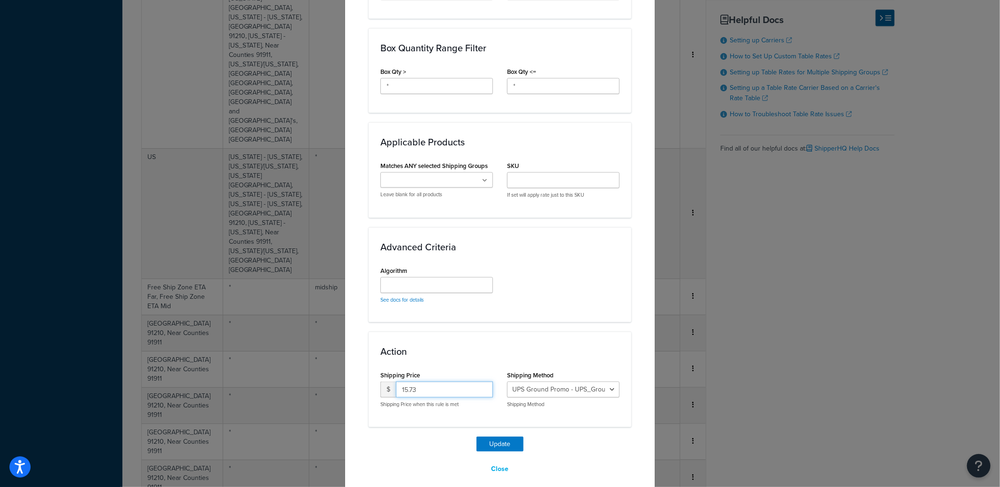
drag, startPoint x: 432, startPoint y: 378, endPoint x: 353, endPoint y: 377, distance: 79.1
type input "15.79"
click at [490, 437] on button "Update" at bounding box center [499, 444] width 47 height 15
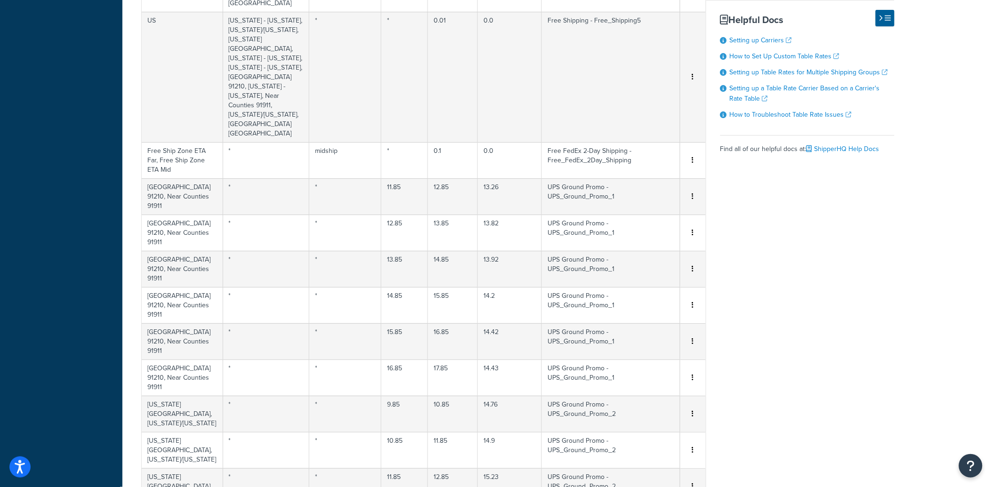
scroll to position [1189, 0]
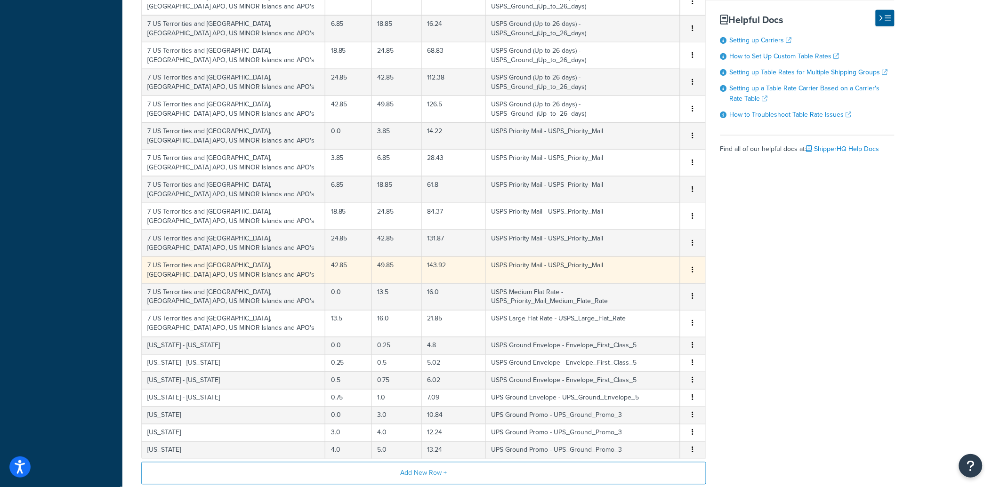
scroll to position [394, 0]
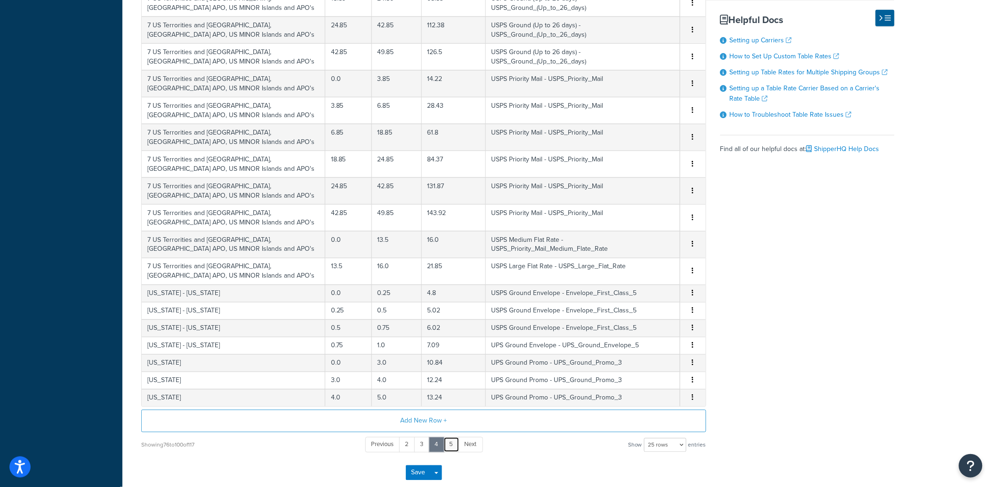
click at [449, 443] on link "5" at bounding box center [451, 445] width 16 height 16
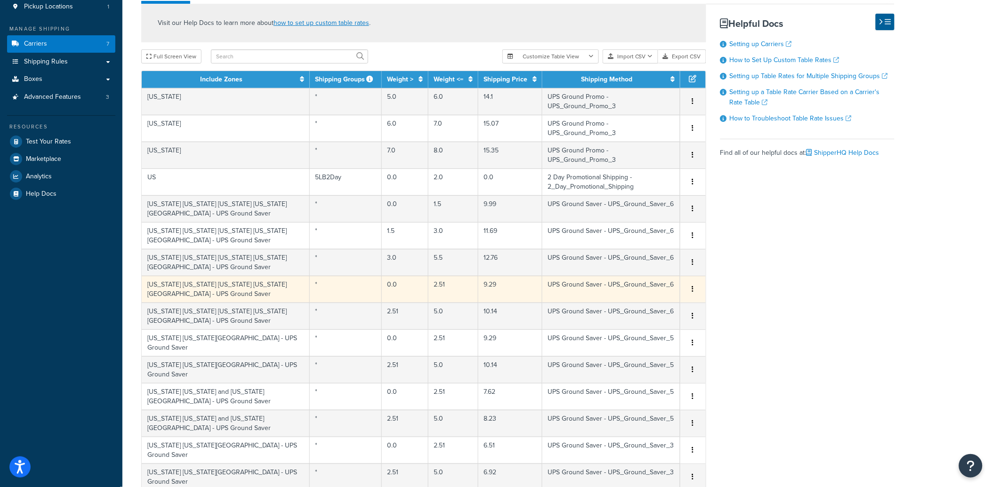
scroll to position [160, 0]
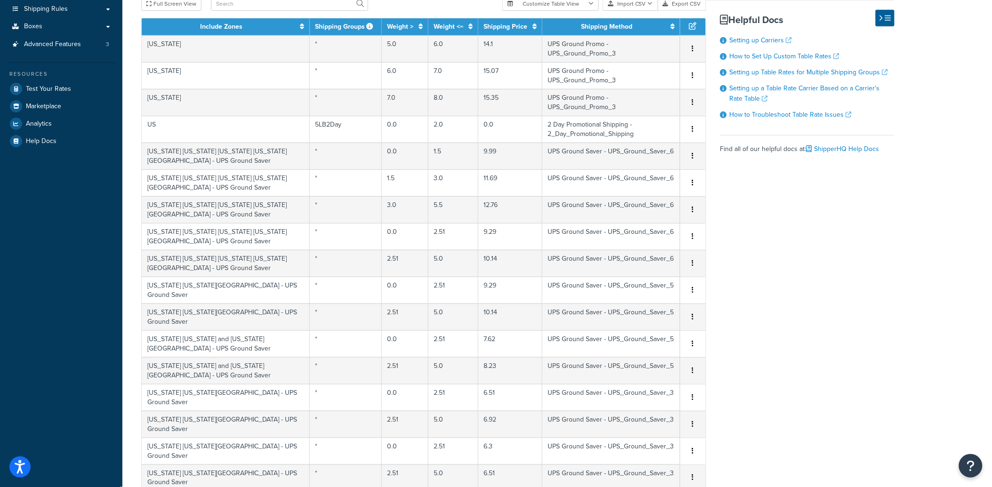
drag, startPoint x: 416, startPoint y: 470, endPoint x: 434, endPoint y: 479, distance: 20.0
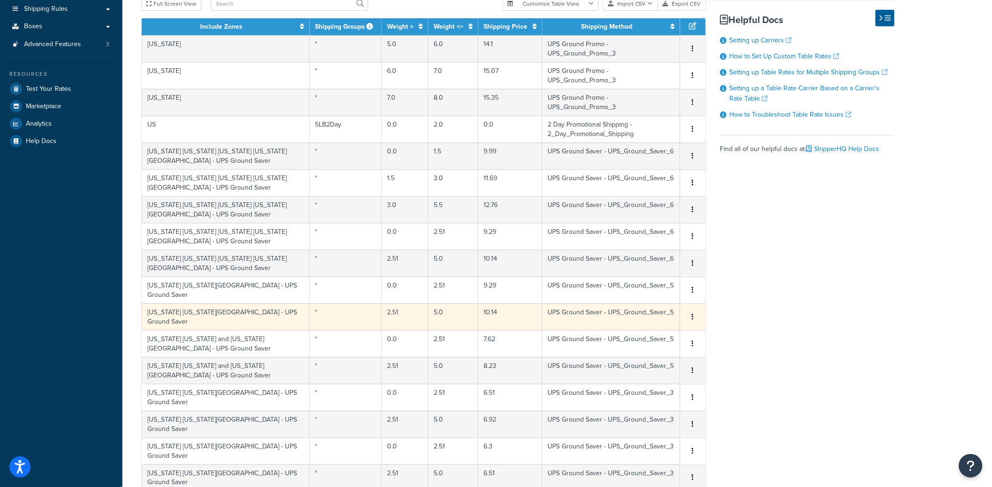
scroll to position [0, 0]
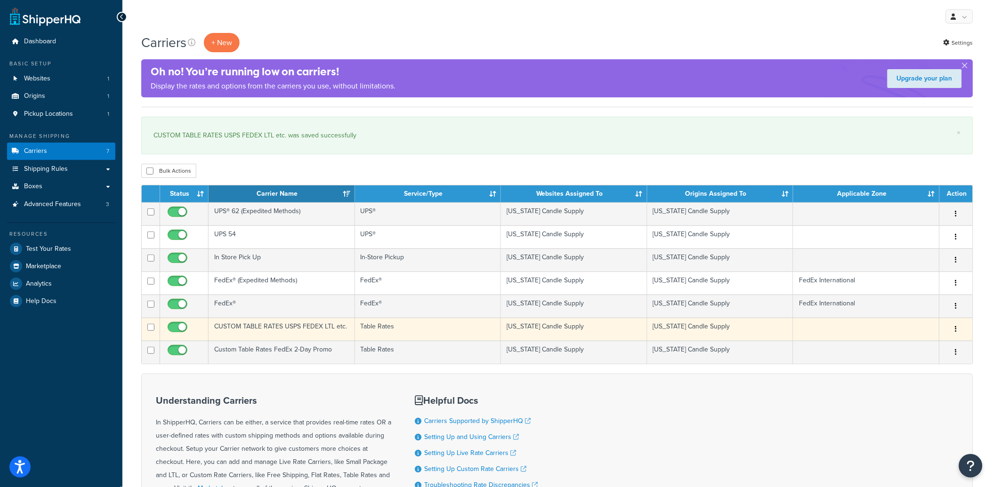
click at [259, 329] on td "CUSTOM TABLE RATES USPS FEDEX LTL etc." at bounding box center [282, 329] width 146 height 23
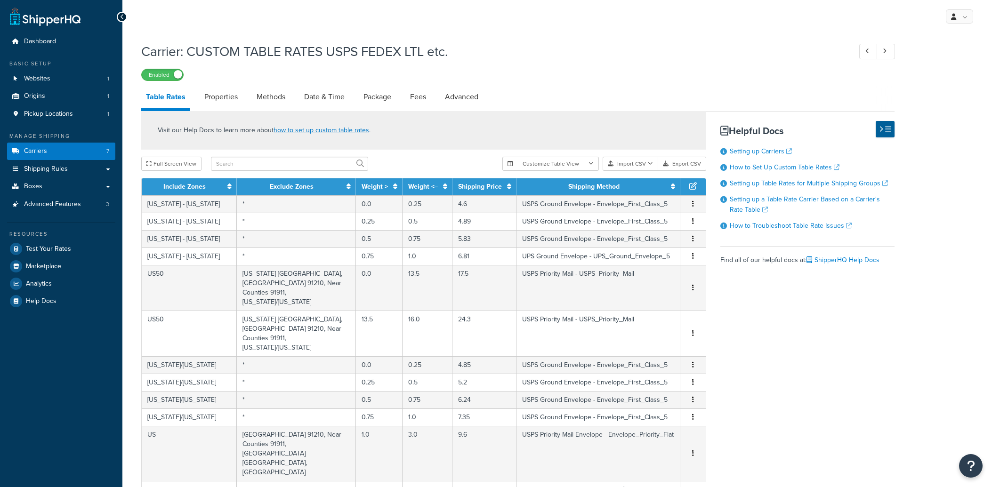
select select "25"
click at [283, 92] on link "Methods" at bounding box center [271, 97] width 38 height 23
select select "25"
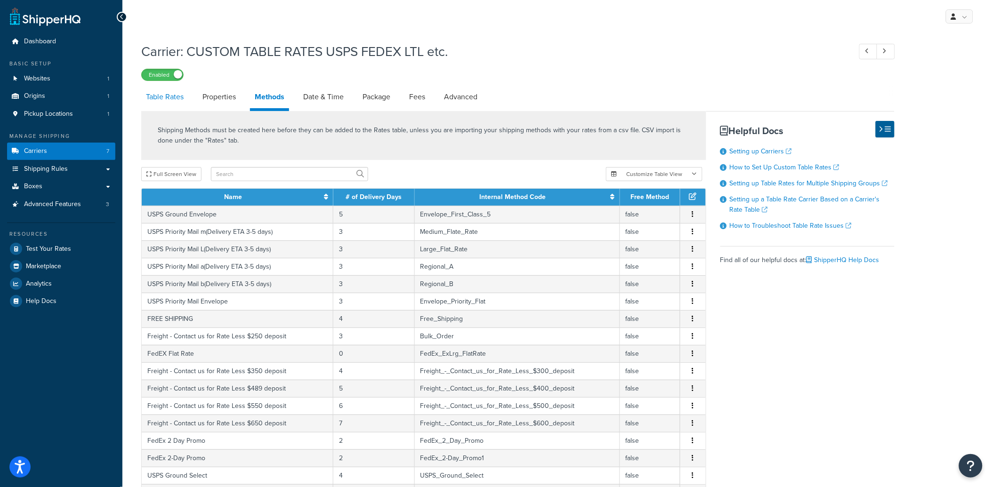
click at [182, 96] on link "Table Rates" at bounding box center [164, 97] width 47 height 23
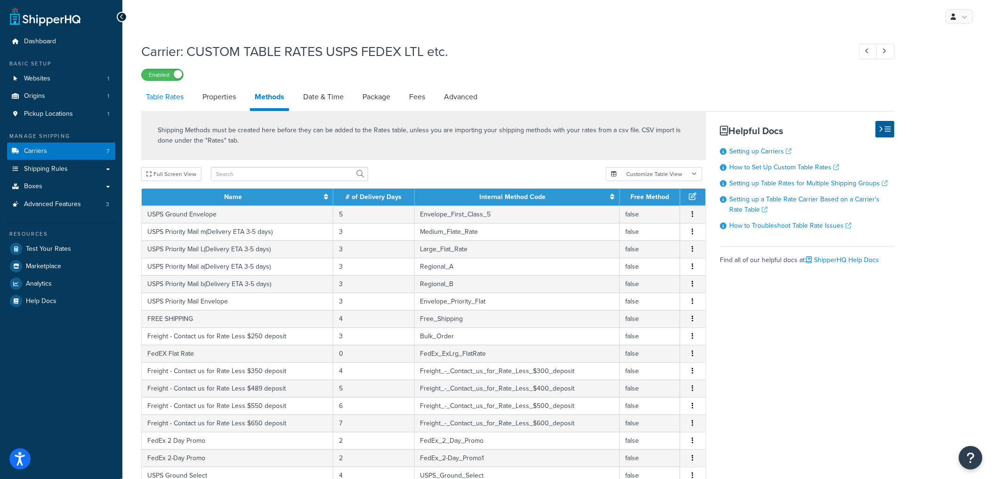
select select "25"
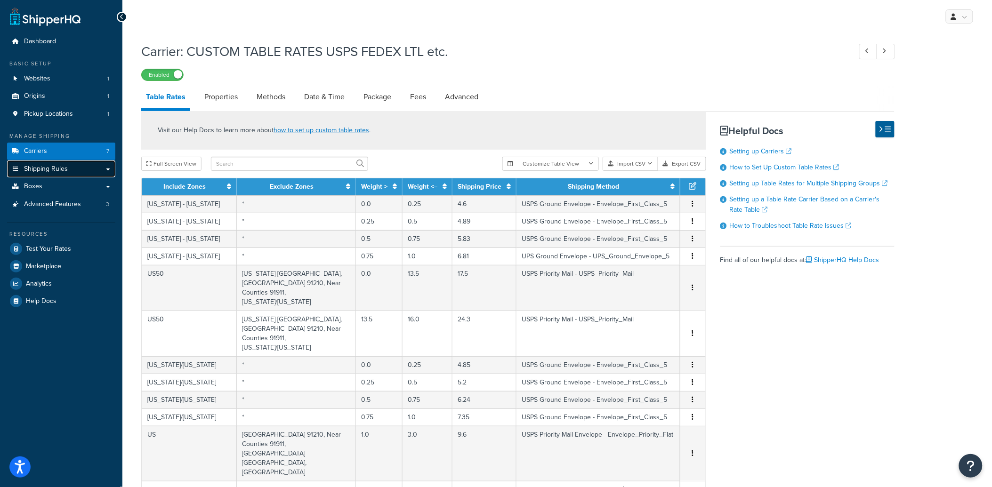
click at [48, 174] on link "Shipping Rules" at bounding box center [61, 169] width 108 height 17
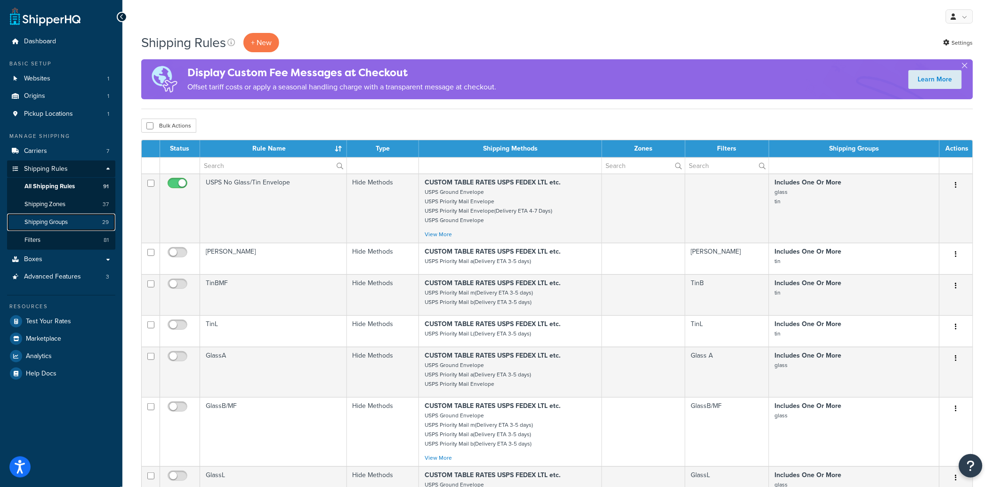
click at [46, 218] on span "Shipping Groups" at bounding box center [45, 222] width 43 height 8
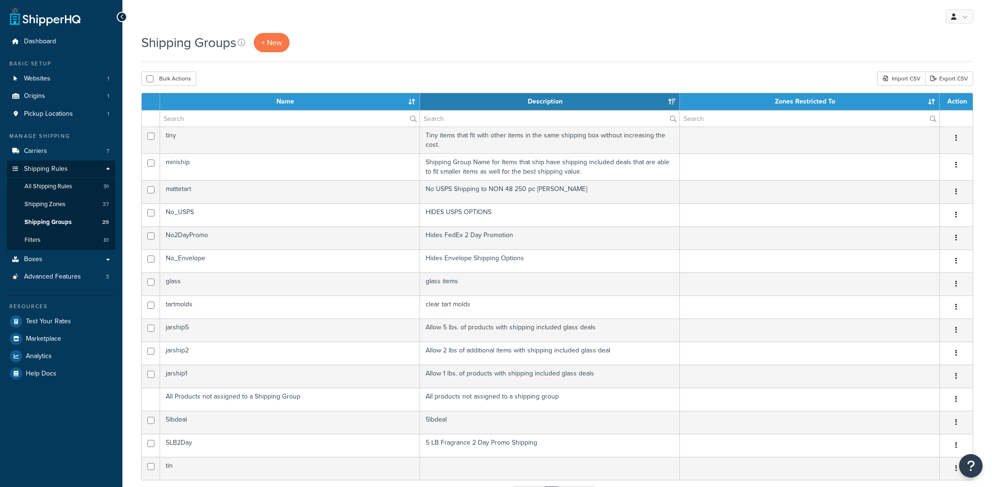
select select "15"
click at [278, 43] on span "+ New" at bounding box center [271, 42] width 21 height 11
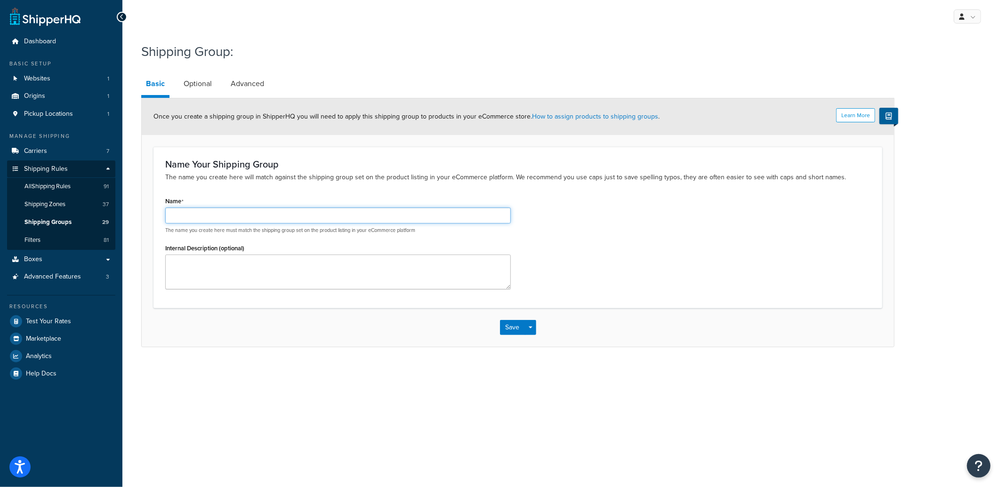
click at [300, 210] on input "Name" at bounding box center [338, 216] width 346 height 16
type input "sand"
type textarea "sand"
click at [196, 85] on link "Optional" at bounding box center [198, 84] width 38 height 23
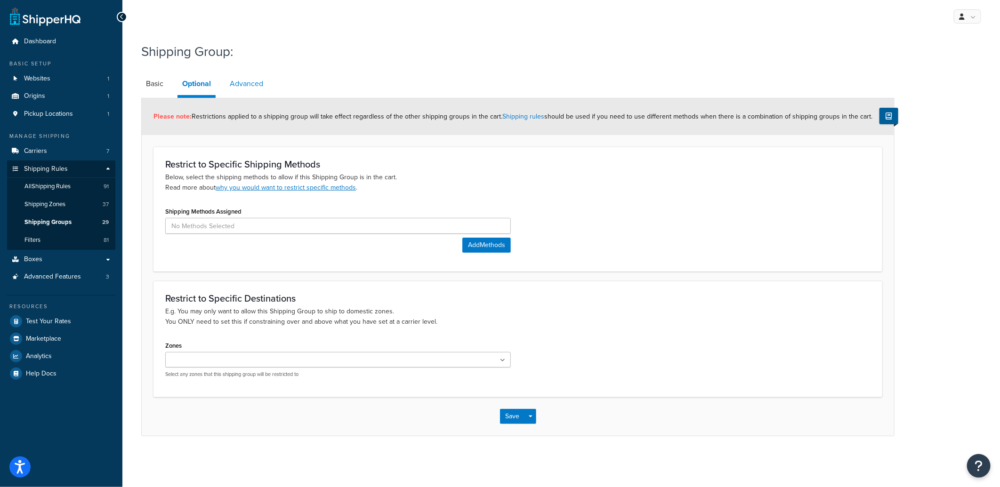
click at [234, 83] on link "Advanced" at bounding box center [246, 84] width 43 height 23
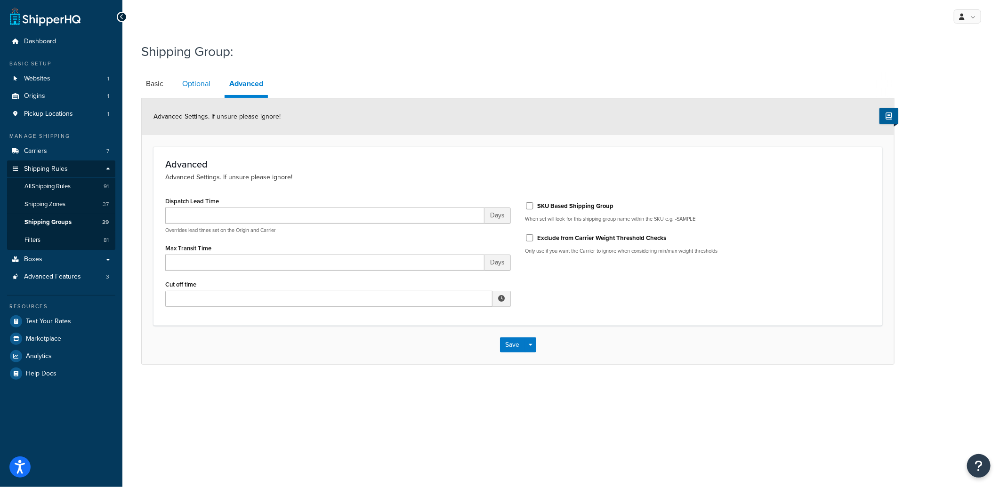
click at [193, 86] on link "Optional" at bounding box center [196, 84] width 38 height 23
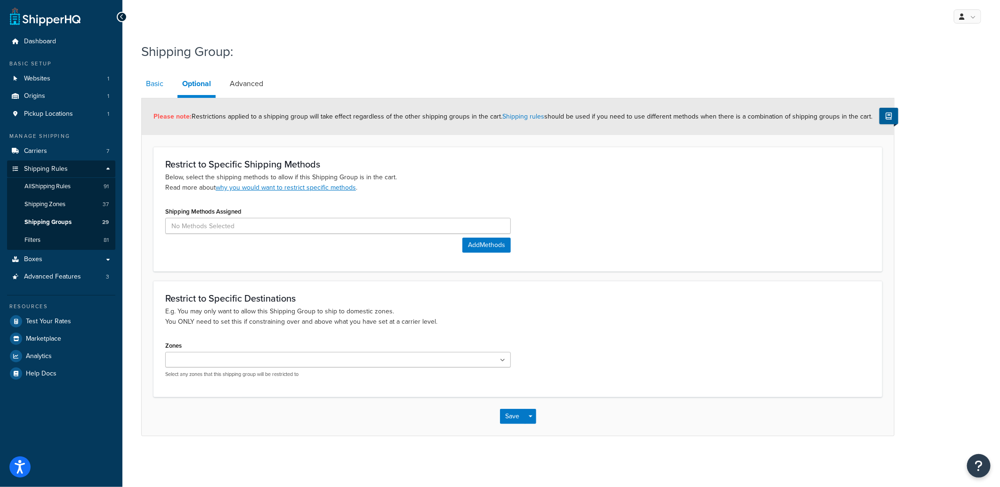
click at [154, 80] on link "Basic" at bounding box center [154, 84] width 27 height 23
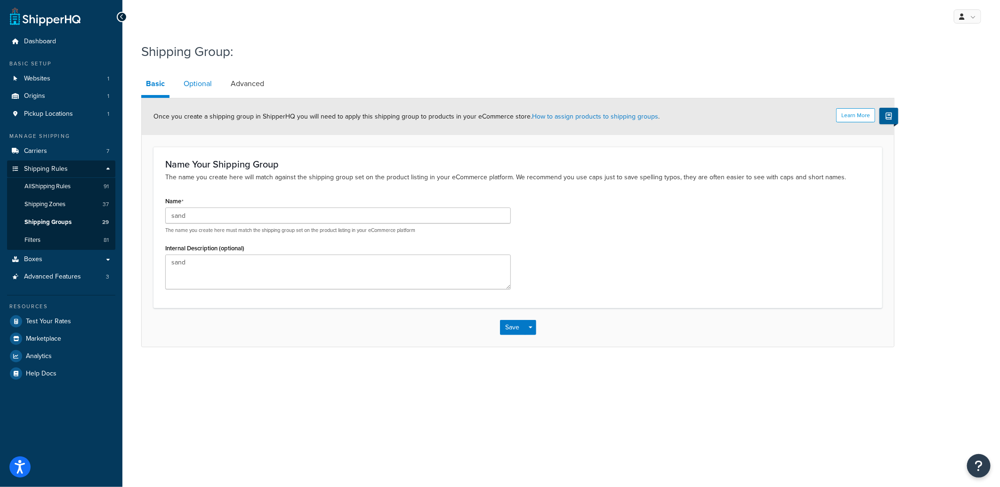
click at [202, 89] on link "Optional" at bounding box center [198, 84] width 38 height 23
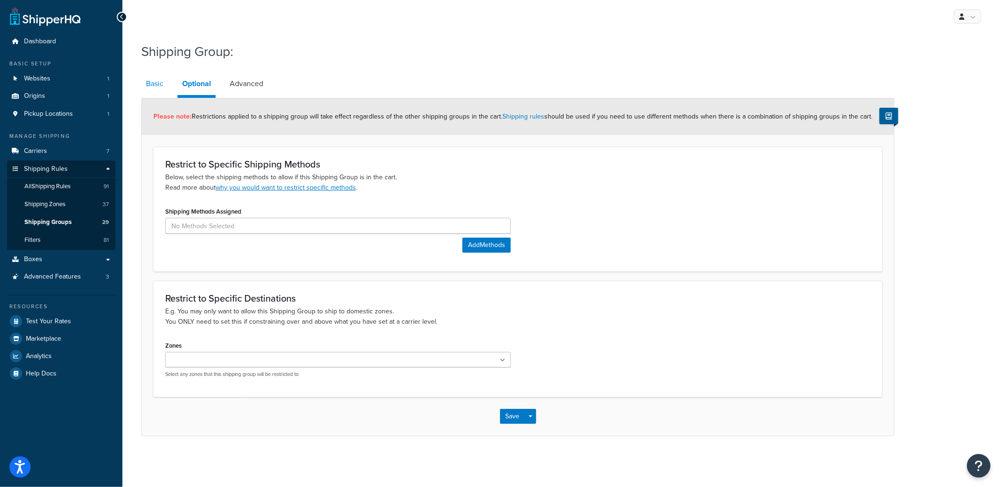
click at [154, 89] on link "Basic" at bounding box center [154, 84] width 27 height 23
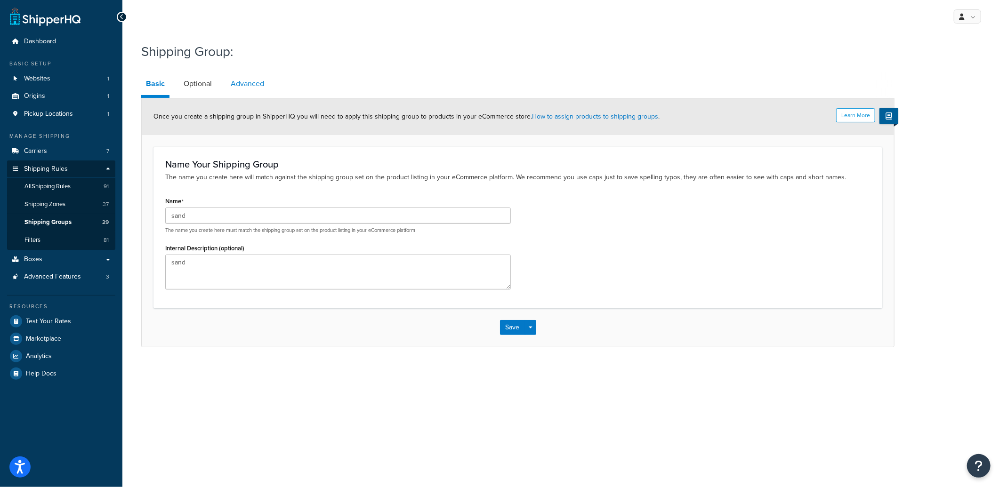
click at [236, 80] on link "Advanced" at bounding box center [247, 84] width 43 height 23
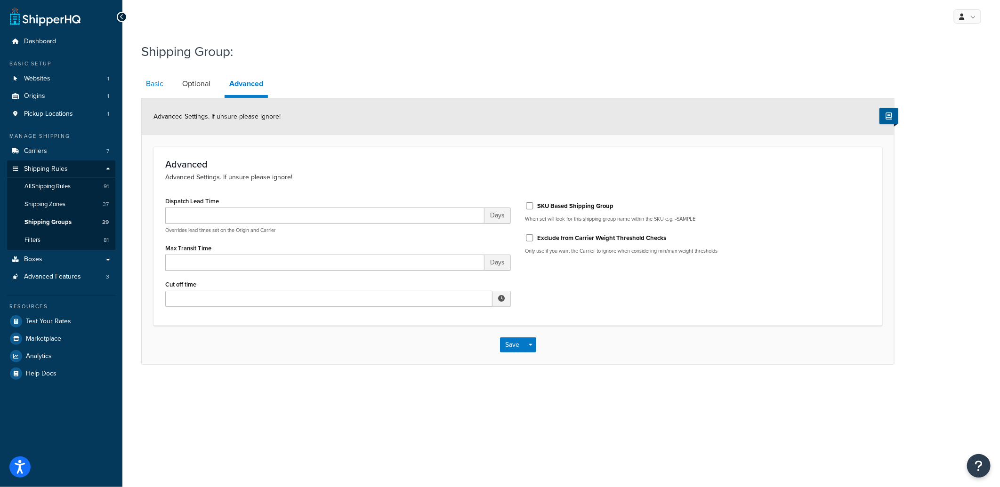
click at [143, 79] on link "Basic" at bounding box center [154, 84] width 27 height 23
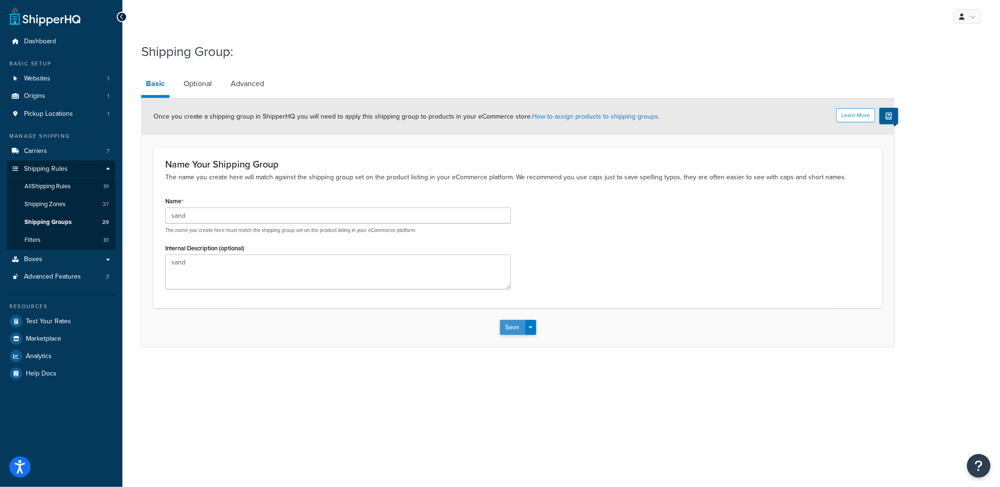
click at [507, 322] on button "Save" at bounding box center [512, 327] width 25 height 15
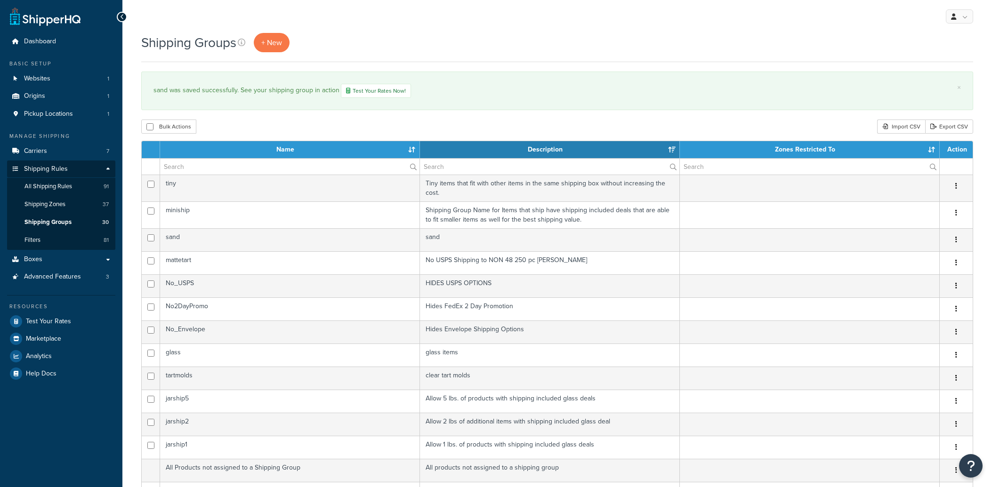
select select "15"
click at [56, 185] on span "All Shipping Rules" at bounding box center [48, 187] width 48 height 8
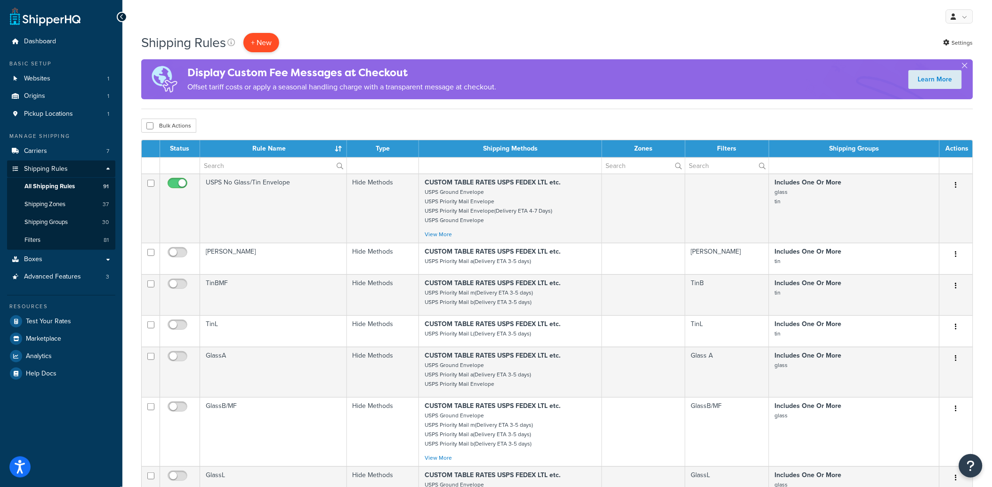
click at [274, 38] on p "+ New" at bounding box center [261, 42] width 36 height 19
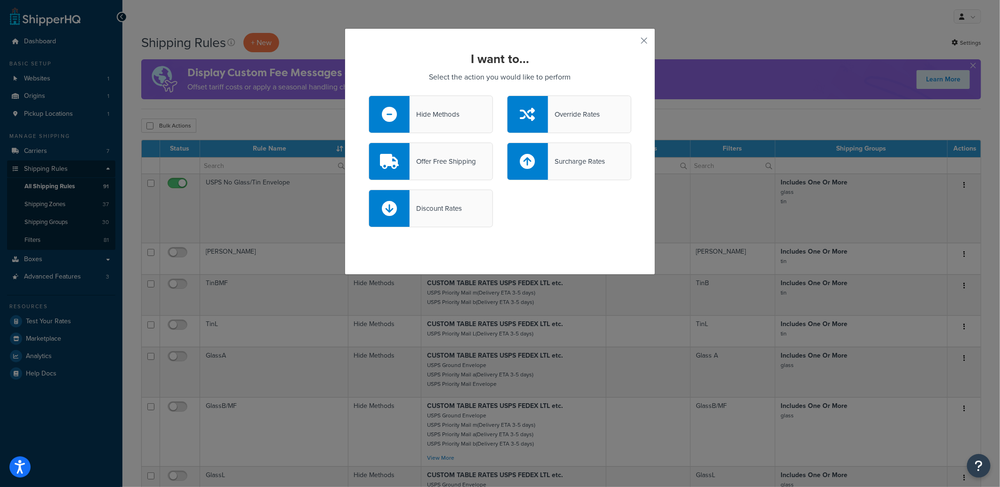
click at [422, 123] on div "Hide Methods" at bounding box center [431, 115] width 124 height 38
click at [0, 0] on input "Hide Methods" at bounding box center [0, 0] width 0 height 0
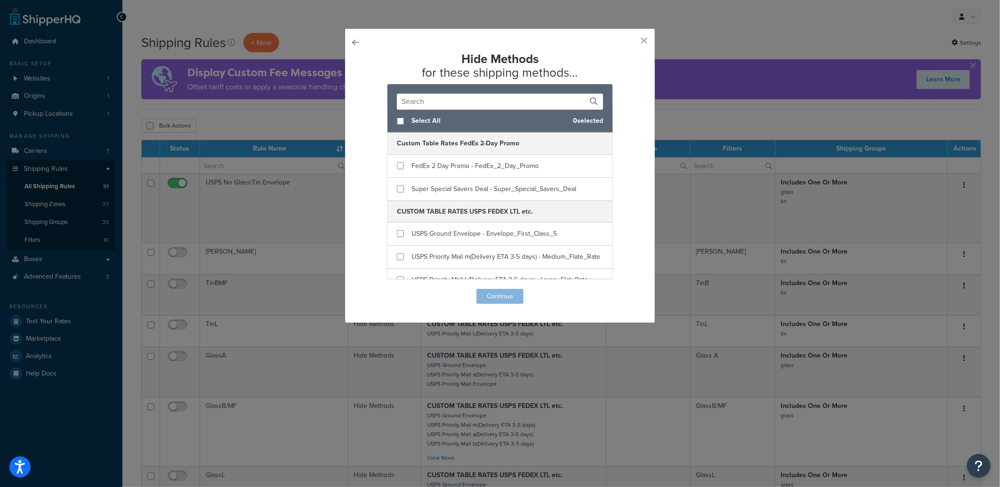
click at [440, 104] on input "text" at bounding box center [500, 102] width 206 height 16
drag, startPoint x: 457, startPoint y: 95, endPoint x: 305, endPoint y: 98, distance: 152.6
click at [305, 97] on div "Hide Methods for these shipping methods... USPS Select All 0 selected CUSTOM TA…" at bounding box center [500, 243] width 1000 height 487
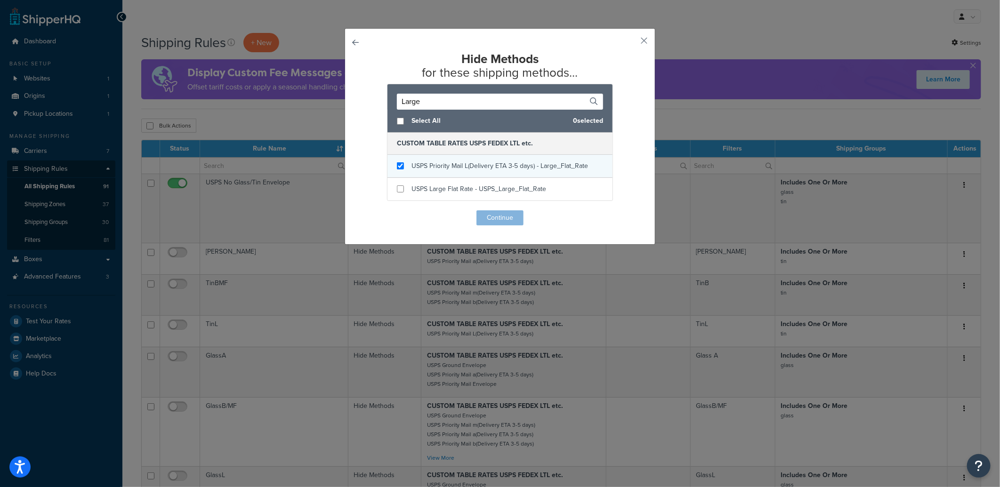
type input "Large"
click at [398, 165] on input "checkbox" at bounding box center [400, 165] width 7 height 7
checkbox input "true"
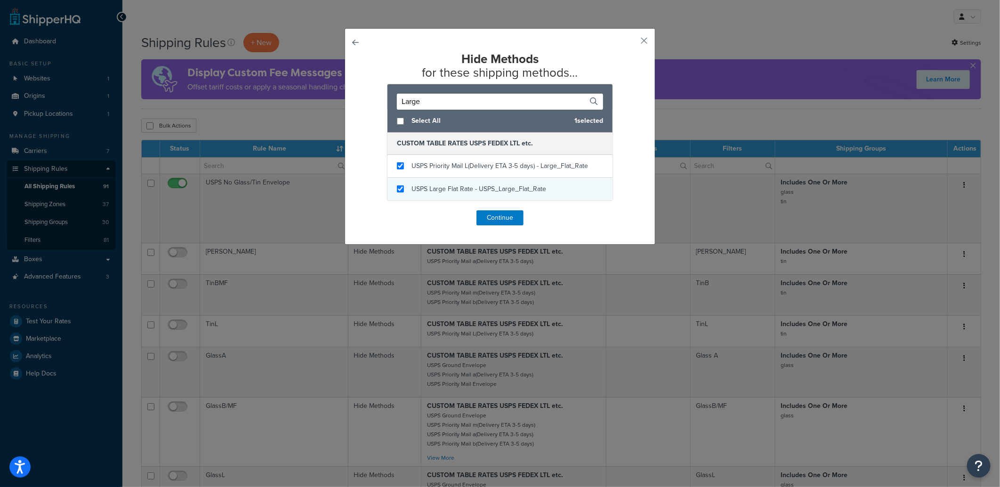
checkbox input "true"
click at [395, 184] on div "USPS Large Flat Rate - USPS_Large_Flat_Rate" at bounding box center [499, 189] width 225 height 23
click at [487, 214] on button "Continue" at bounding box center [499, 217] width 47 height 15
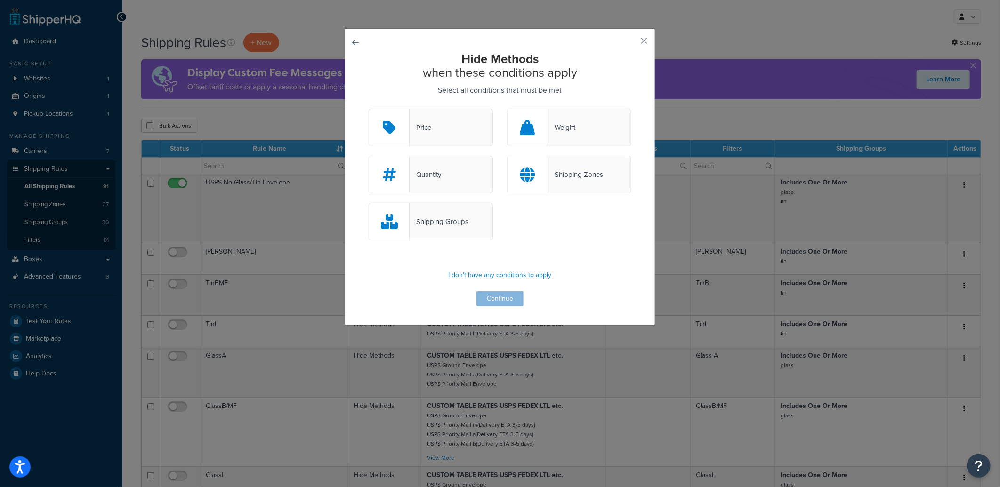
click at [444, 182] on div "Quantity" at bounding box center [431, 175] width 124 height 38
click at [0, 0] on input "Quantity" at bounding box center [0, 0] width 0 height 0
click at [445, 228] on div "Shipping Groups" at bounding box center [431, 222] width 124 height 38
click at [0, 0] on input "Shipping Groups" at bounding box center [0, 0] width 0 height 0
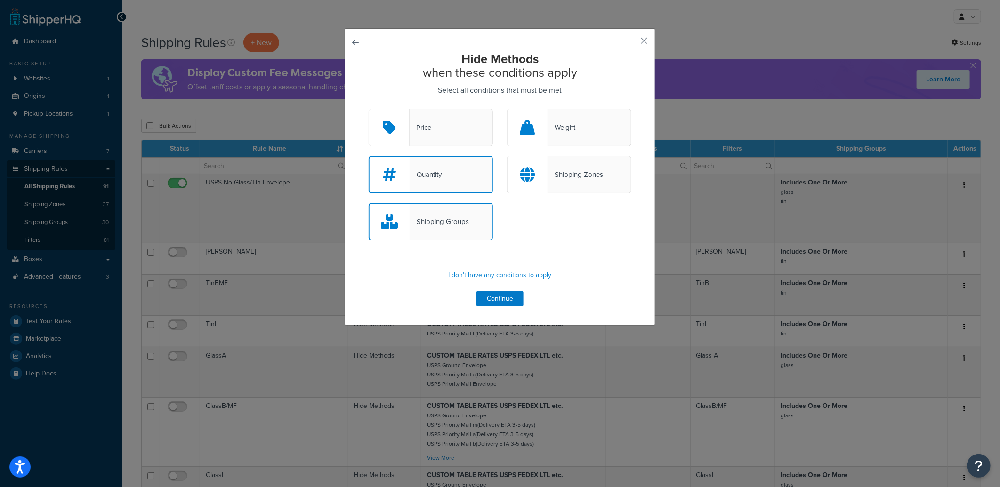
click at [415, 165] on div "Quantity" at bounding box center [431, 175] width 124 height 38
click at [0, 0] on input "Quantity" at bounding box center [0, 0] width 0 height 0
click at [472, 189] on div "Quantity" at bounding box center [431, 175] width 124 height 38
click at [0, 0] on input "Quantity" at bounding box center [0, 0] width 0 height 0
click at [460, 179] on div "Quantity" at bounding box center [431, 175] width 124 height 38
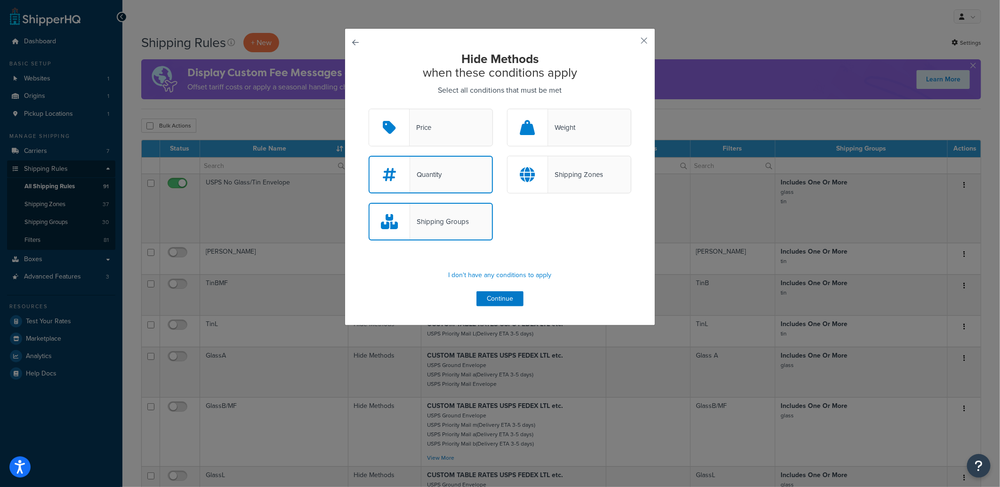
click at [0, 0] on input "Quantity" at bounding box center [0, 0] width 0 height 0
click at [432, 220] on div "Shipping Groups" at bounding box center [439, 221] width 59 height 13
click at [0, 0] on input "Shipping Groups" at bounding box center [0, 0] width 0 height 0
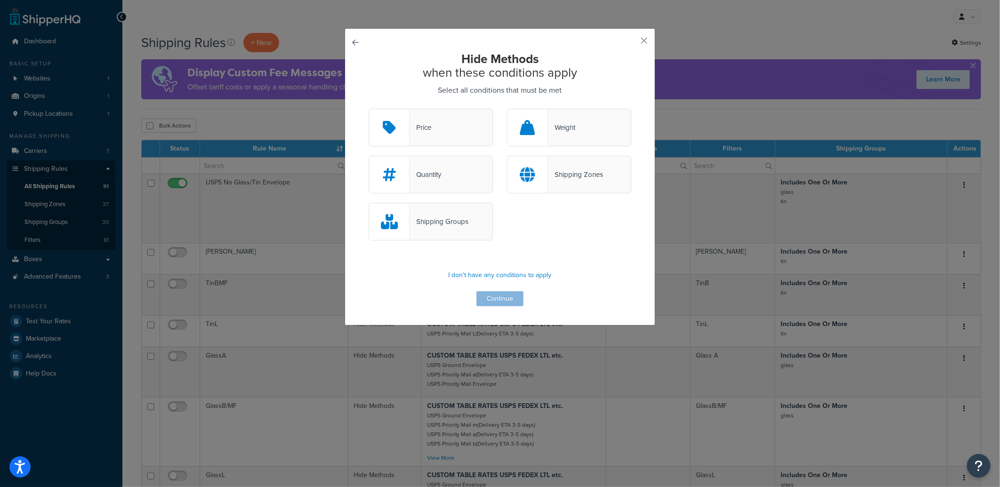
click at [414, 139] on div "Price" at bounding box center [431, 128] width 124 height 38
click at [0, 0] on input "Price" at bounding box center [0, 0] width 0 height 0
click at [414, 139] on div "Price" at bounding box center [431, 128] width 124 height 38
click at [0, 0] on input "Price" at bounding box center [0, 0] width 0 height 0
drag, startPoint x: 414, startPoint y: 139, endPoint x: 495, endPoint y: 228, distance: 120.3
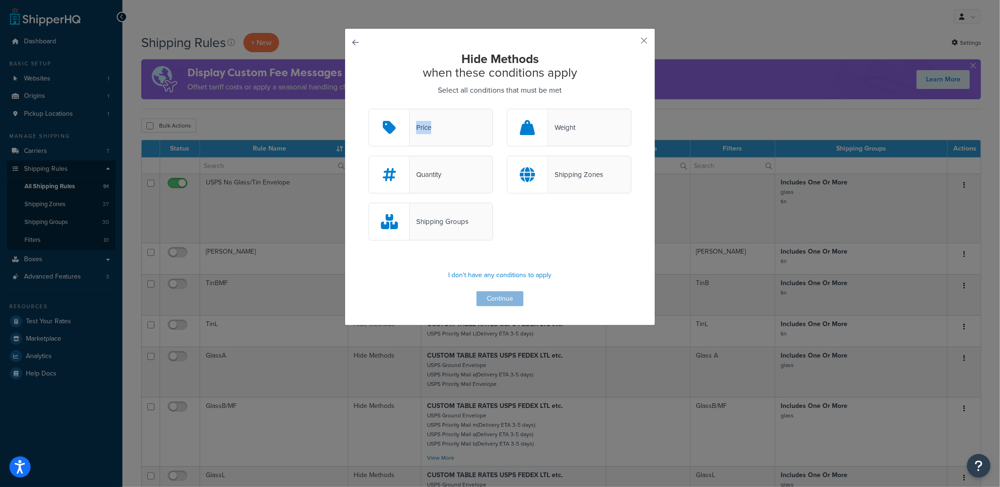
click at [495, 228] on div "Shipping Groups" at bounding box center [431, 222] width 138 height 38
click at [443, 178] on div "Quantity" at bounding box center [431, 175] width 124 height 38
click at [0, 0] on input "Quantity" at bounding box center [0, 0] width 0 height 0
click at [434, 215] on div "Shipping Groups" at bounding box center [439, 221] width 59 height 13
click at [0, 0] on input "Shipping Groups" at bounding box center [0, 0] width 0 height 0
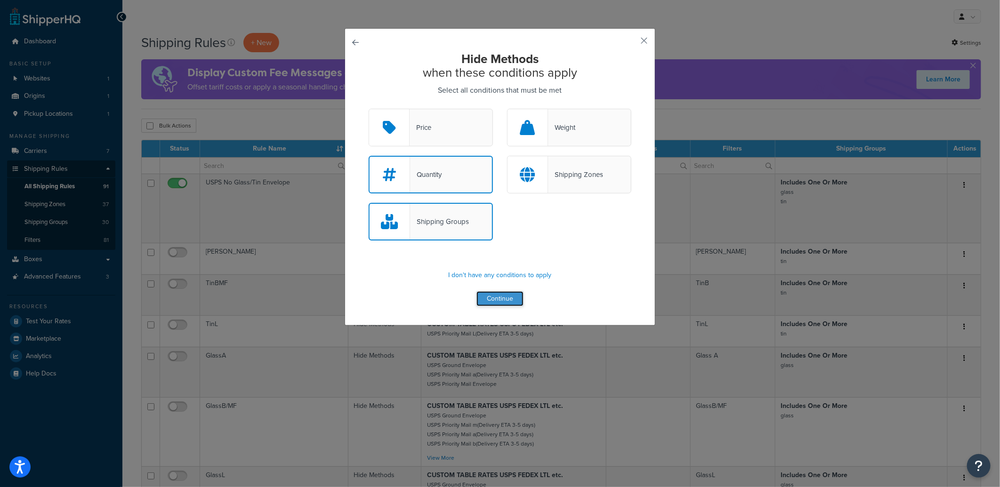
click at [491, 298] on button "Continue" at bounding box center [499, 298] width 47 height 15
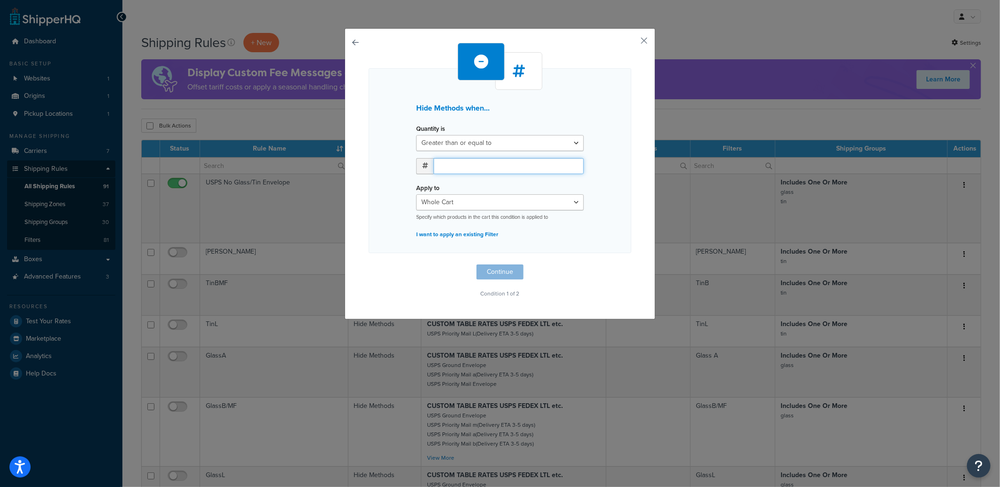
click at [468, 167] on input "number" at bounding box center [509, 166] width 150 height 16
type input "5"
click at [486, 203] on select "Whole Cart Everything in Shipping Group Everything at Origin Each Item within S…" at bounding box center [500, 202] width 168 height 16
click at [485, 202] on select "Whole Cart Everything in Shipping Group Everything at Origin Each Item within S…" at bounding box center [500, 202] width 168 height 16
click at [468, 197] on select "Whole Cart Everything in Shipping Group Everything at Origin Each Item within S…" at bounding box center [500, 202] width 168 height 16
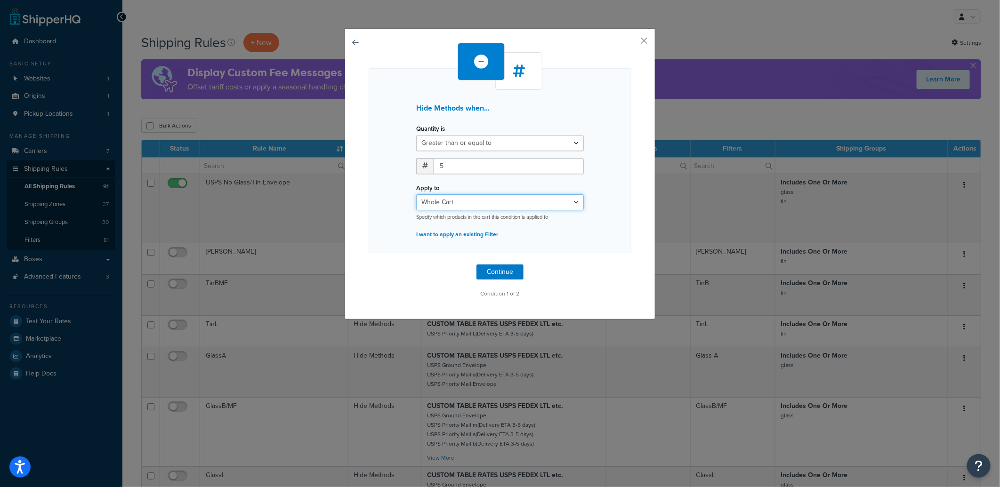
click at [468, 197] on select "Whole Cart Everything in Shipping Group Everything at Origin Each Item within S…" at bounding box center [500, 202] width 168 height 16
click at [454, 201] on select "Whole Cart Everything in Shipping Group Everything at Origin Each Item within S…" at bounding box center [500, 202] width 168 height 16
click at [453, 201] on select "Whole Cart Everything in Shipping Group Everything at Origin Each Item within S…" at bounding box center [500, 202] width 168 height 16
click at [469, 207] on select "Whole Cart Everything in Shipping Group Everything at Origin Each Item within S…" at bounding box center [500, 202] width 168 height 16
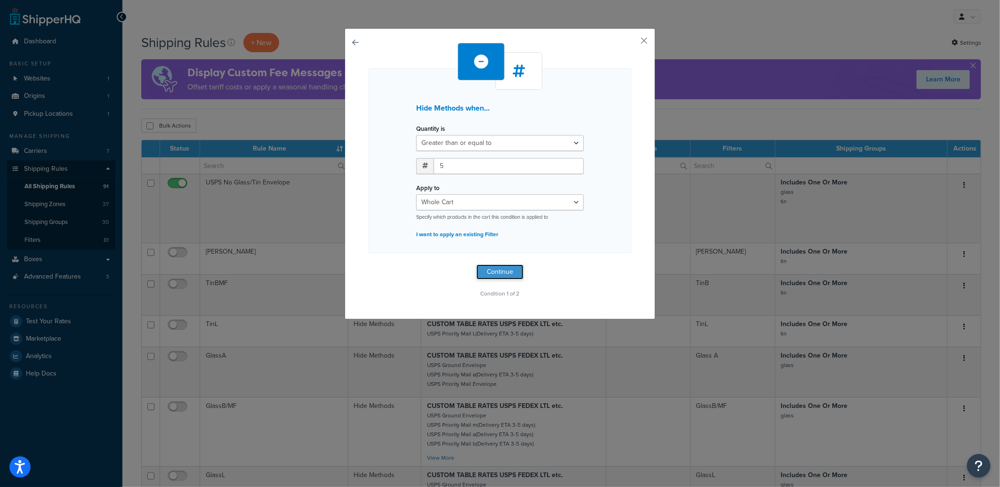
click at [495, 266] on button "Continue" at bounding box center [499, 272] width 47 height 15
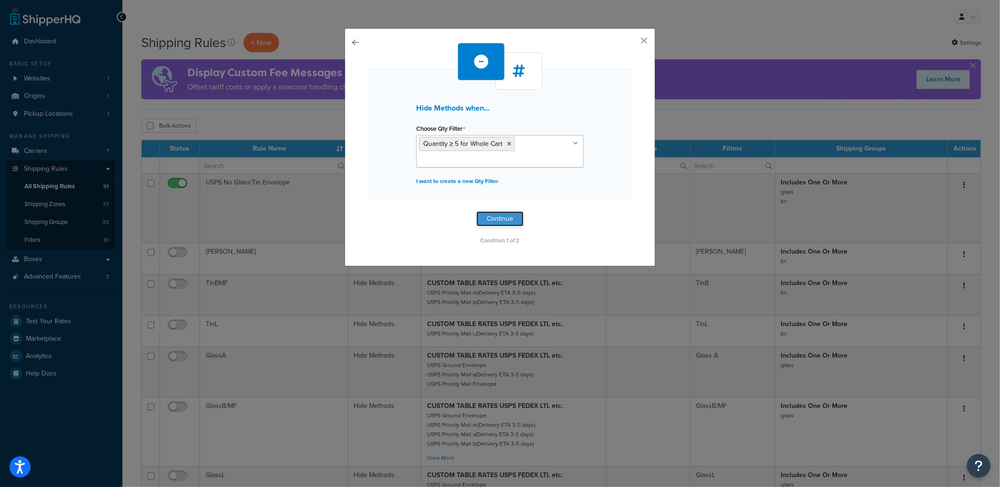
click at [488, 217] on button "Continue" at bounding box center [499, 218] width 47 height 15
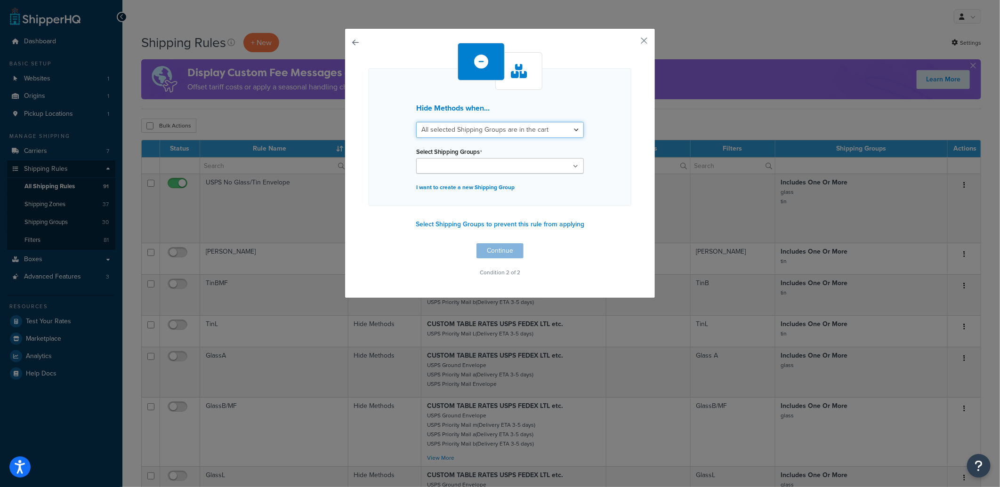
click at [468, 127] on select "All selected Shipping Groups are in the cart Any selected Shipping Groups are i…" at bounding box center [500, 130] width 168 height 16
select select "any"
click at [416, 122] on select "All selected Shipping Groups are in the cart Any selected Shipping Groups are i…" at bounding box center [500, 130] width 168 height 16
click at [468, 161] on input "Select Shipping Groups" at bounding box center [460, 166] width 83 height 10
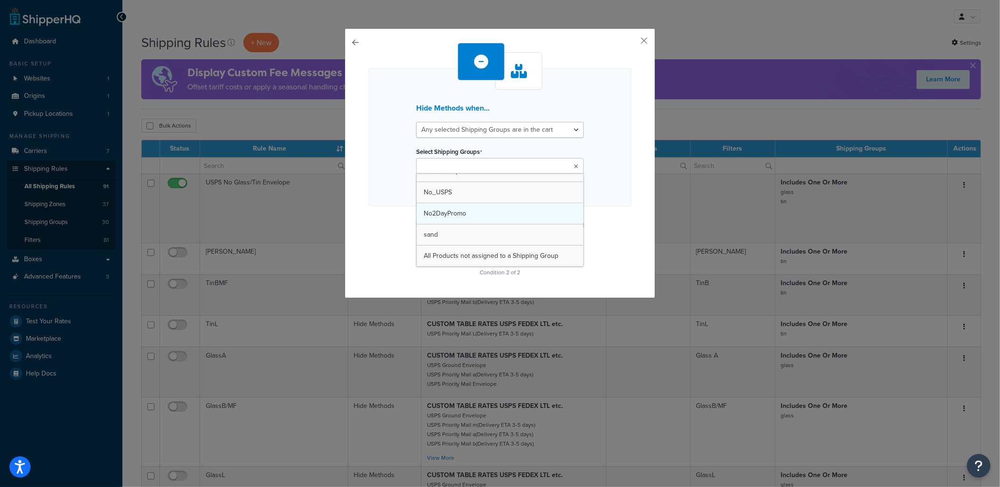
scroll to position [522, 0]
click at [639, 187] on div "Hide Methods when... All selected Shipping Groups are in the cart Any selected …" at bounding box center [500, 164] width 311 height 273
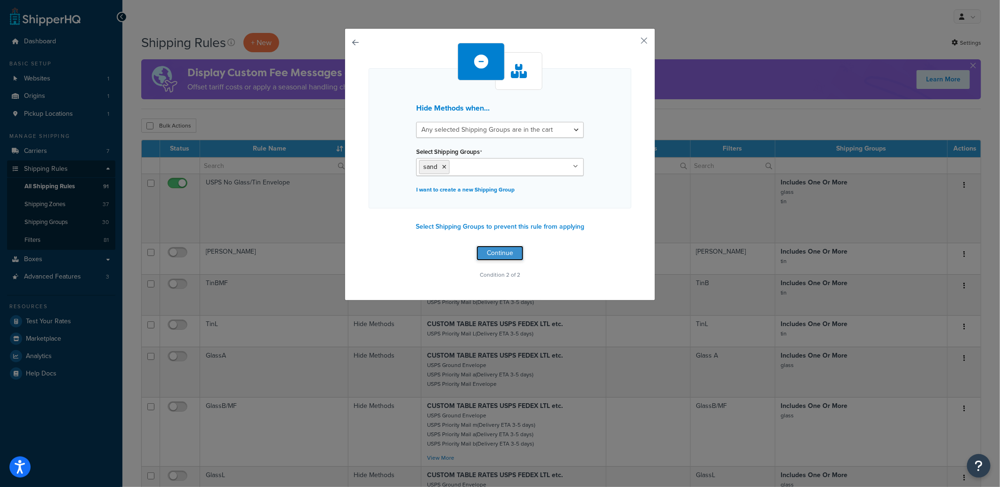
click at [508, 253] on button "Continue" at bounding box center [499, 253] width 47 height 15
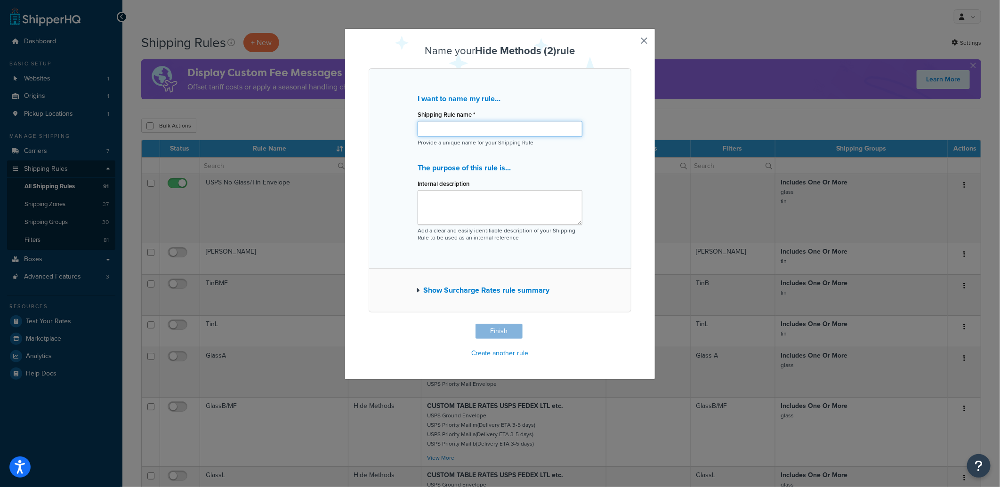
click at [454, 129] on input "Shipping Rule name *" at bounding box center [500, 129] width 165 height 16
type input "No Large Flat Rate Quantity 5 and Above"
click at [508, 330] on button "Finish" at bounding box center [498, 331] width 47 height 15
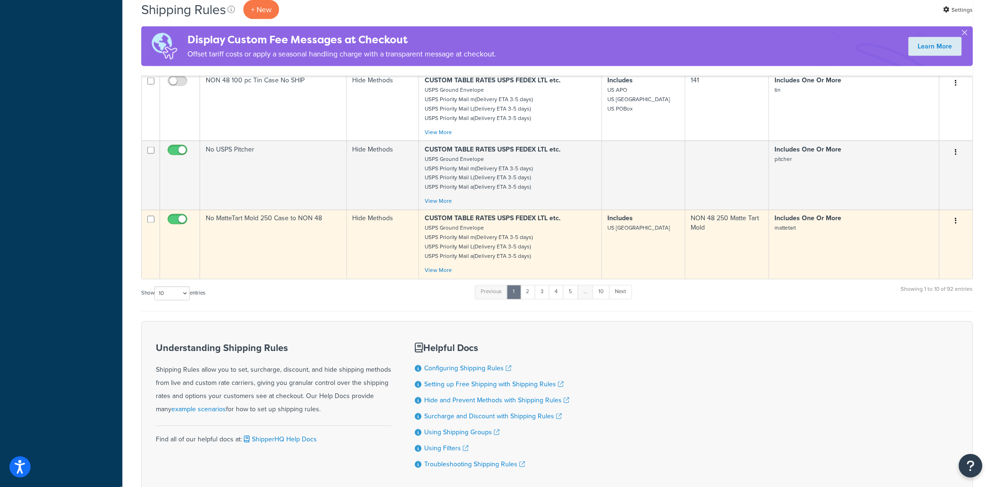
scroll to position [371, 0]
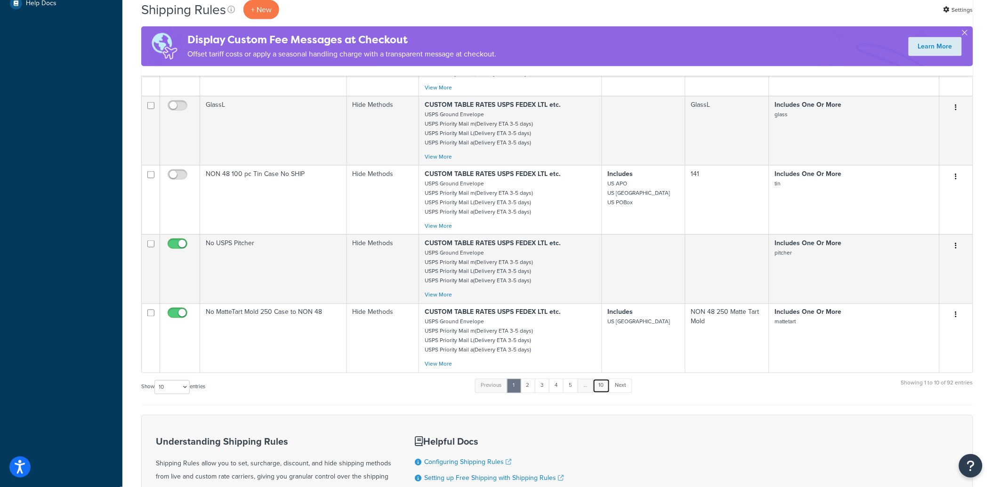
click at [603, 387] on link "10" at bounding box center [601, 386] width 17 height 14
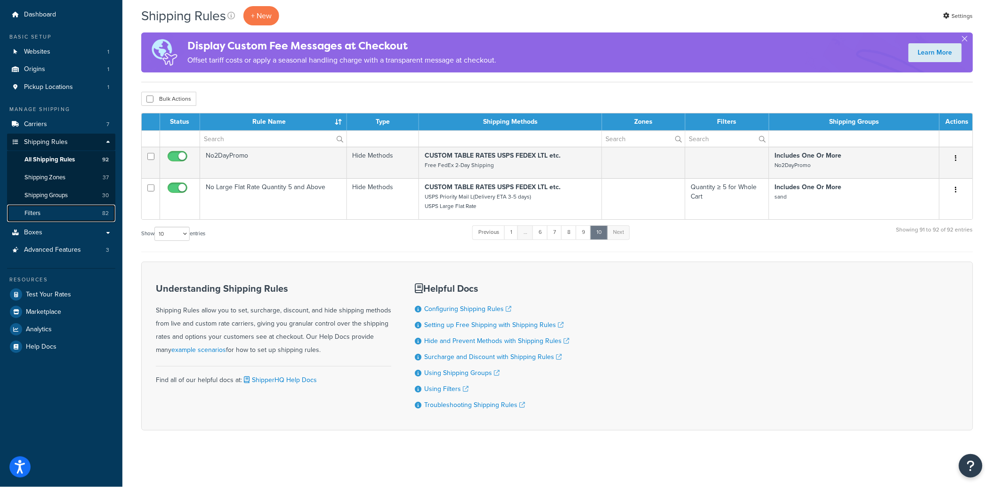
click at [79, 215] on link "Filters 82" at bounding box center [61, 213] width 108 height 17
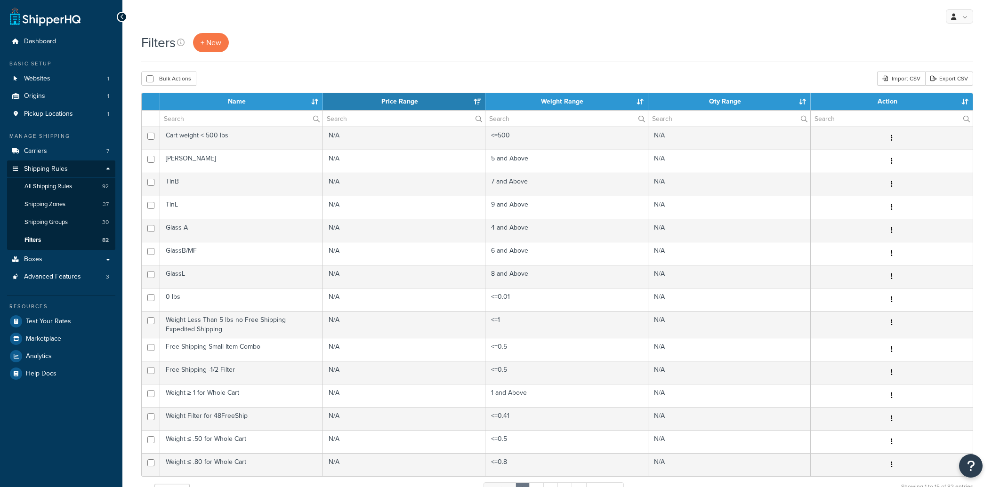
select select "15"
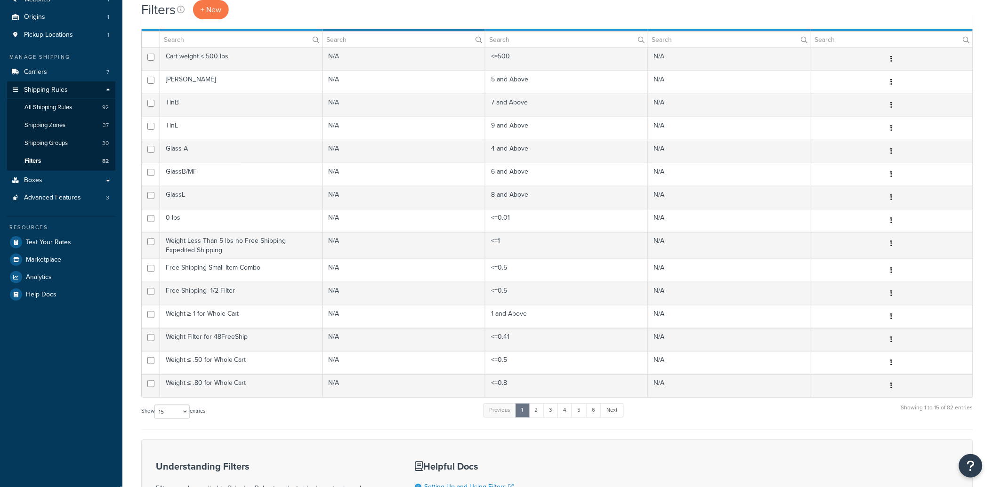
scroll to position [216, 0]
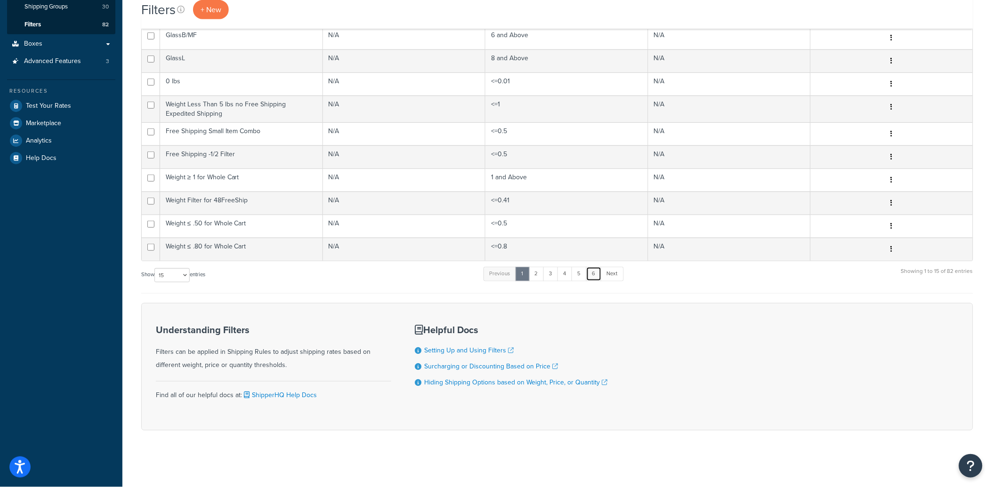
click at [599, 272] on link "6" at bounding box center [594, 274] width 16 height 14
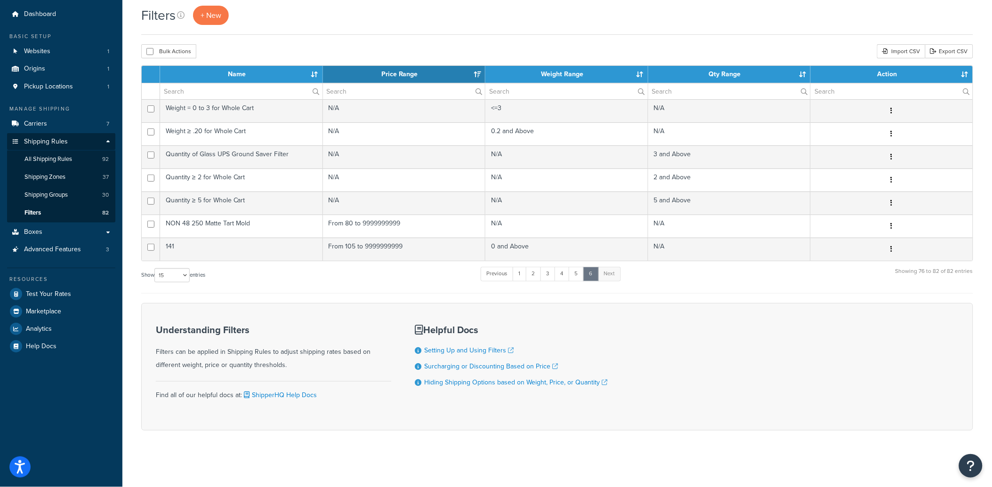
scroll to position [27, 0]
click at [68, 157] on span "All Shipping Rules" at bounding box center [48, 159] width 48 height 8
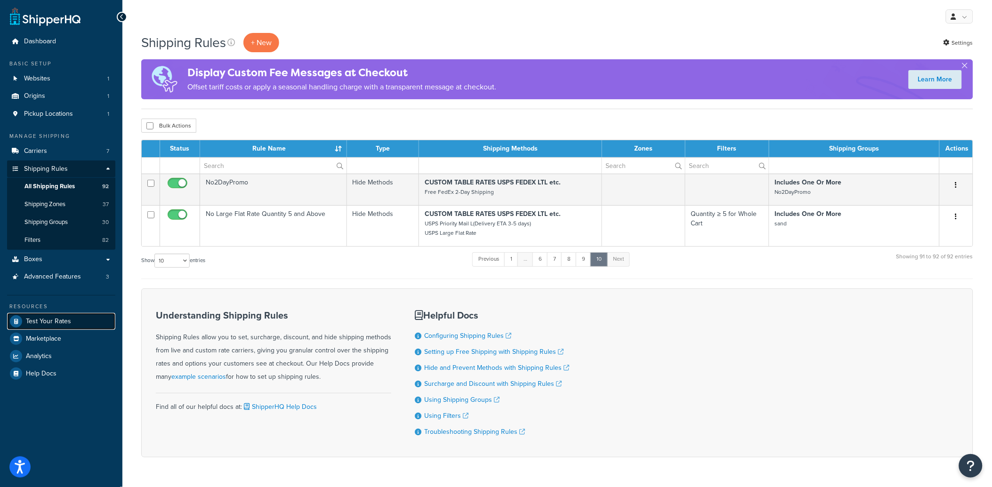
click at [64, 325] on span "Test Your Rates" at bounding box center [48, 322] width 45 height 8
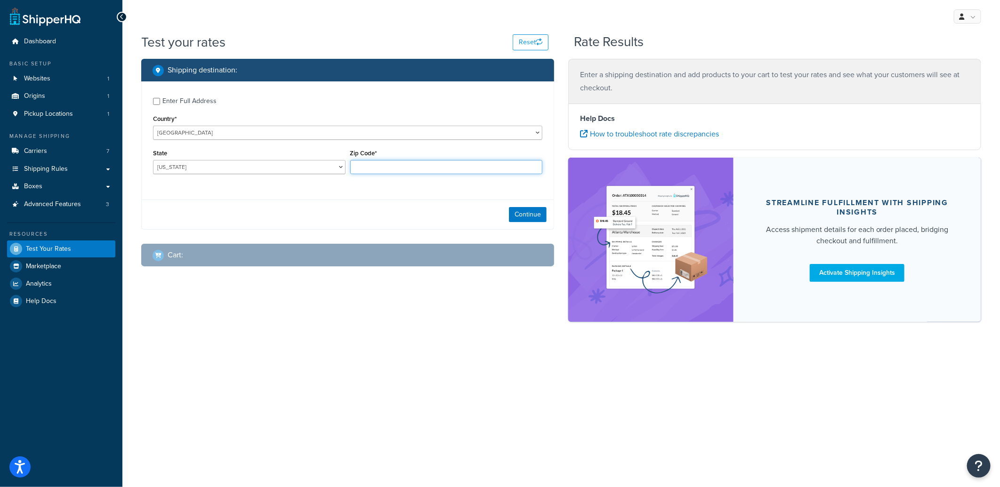
click at [380, 164] on input "Zip Code*" at bounding box center [446, 167] width 193 height 14
click at [248, 165] on select "Alabama Alaska American Samoa Arizona Arkansas Armed Forces Americas Armed Forc…" at bounding box center [249, 167] width 193 height 14
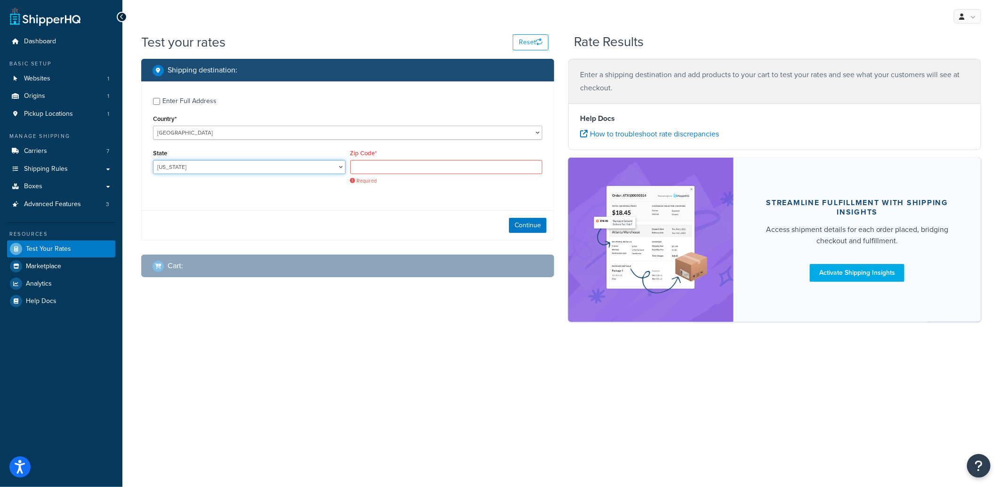
select select "CA"
click at [153, 161] on select "Alabama Alaska American Samoa Arizona Arkansas Armed Forces Americas Armed Forc…" at bounding box center [249, 167] width 193 height 14
click at [394, 168] on input "Zip Code*" at bounding box center [446, 167] width 193 height 14
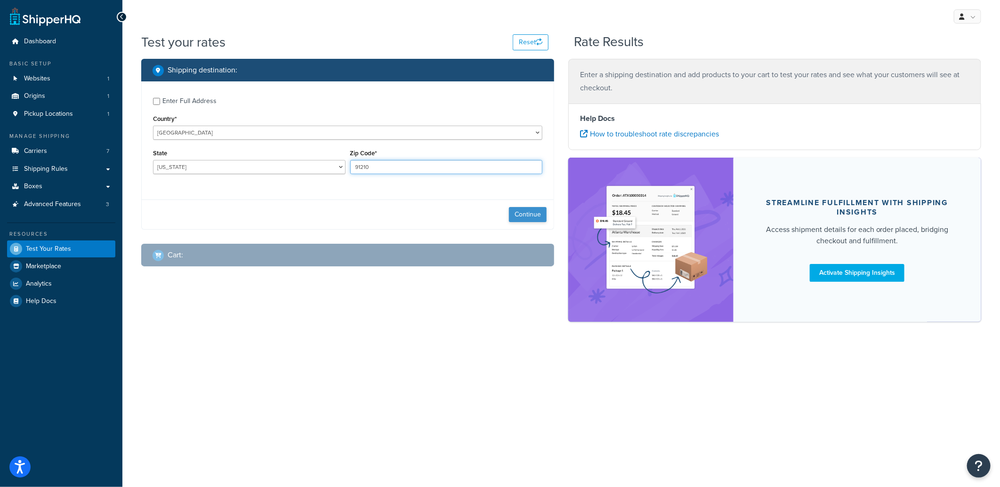
type input "91210"
click at [538, 212] on button "Continue" at bounding box center [528, 214] width 38 height 15
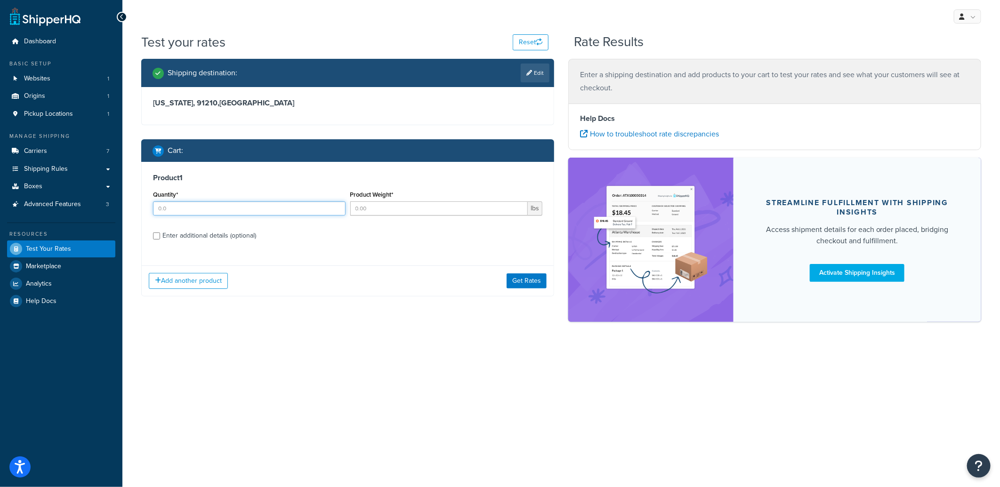
click at [266, 209] on input "Quantity*" at bounding box center [249, 208] width 193 height 14
type input "6"
click at [386, 214] on input "Product Weight*" at bounding box center [439, 208] width 178 height 14
type input "1.00"
click at [156, 236] on input "Enter additional details (optional)" at bounding box center [156, 236] width 7 height 7
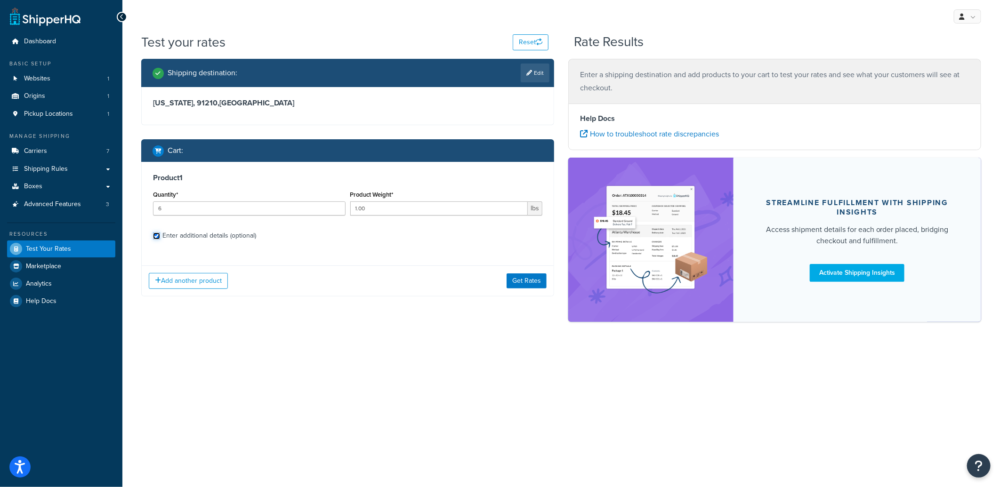
checkbox input "true"
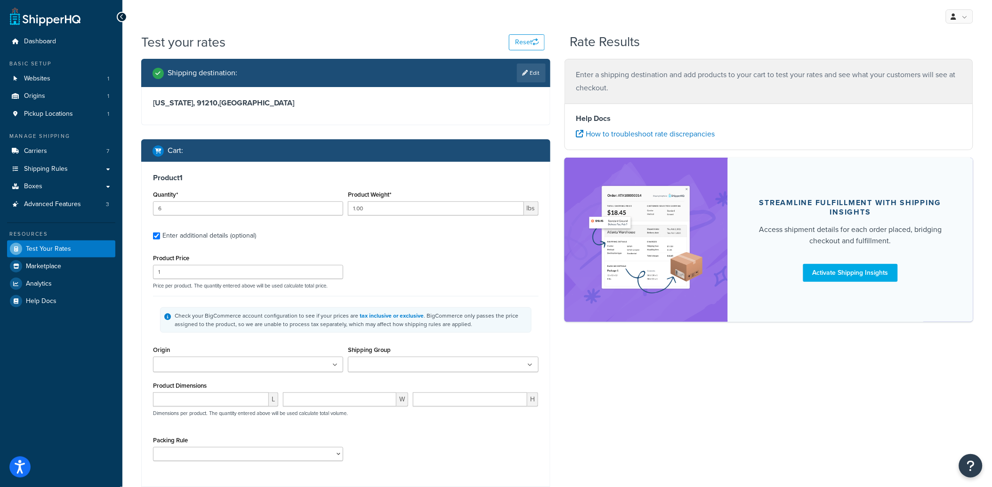
click at [371, 368] on input "Shipping Group" at bounding box center [392, 365] width 83 height 10
type input "sand"
click at [272, 335] on div "Check your BigCommerce account configuration to see if your prices are tax incl…" at bounding box center [346, 320] width 386 height 48
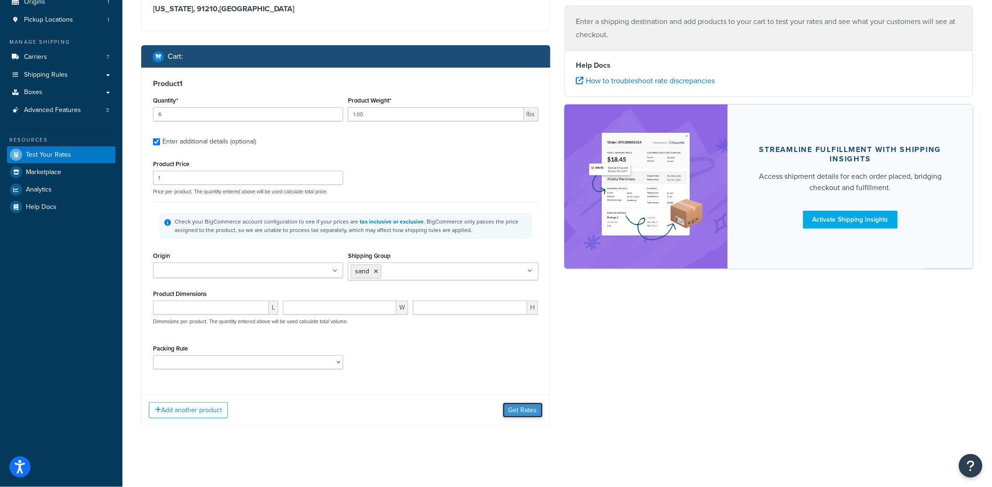
click at [530, 411] on button "Get Rates" at bounding box center [523, 410] width 40 height 15
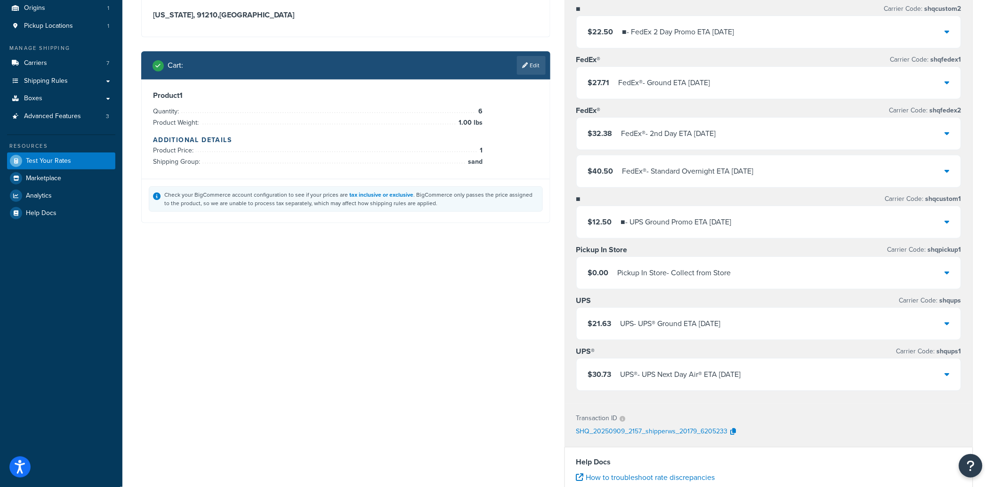
scroll to position [105, 0]
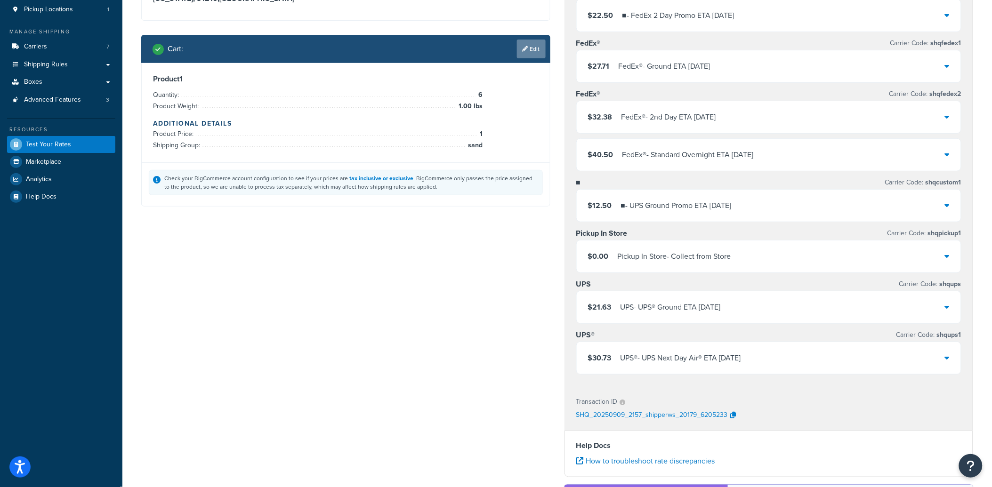
click at [523, 48] on icon at bounding box center [526, 49] width 6 height 6
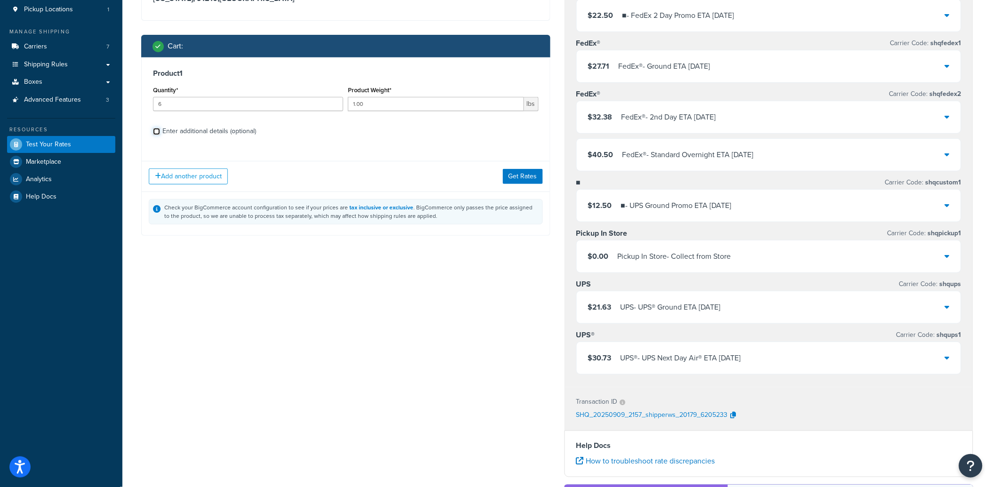
click at [160, 130] on input "Enter additional details (optional)" at bounding box center [156, 131] width 7 height 7
checkbox input "true"
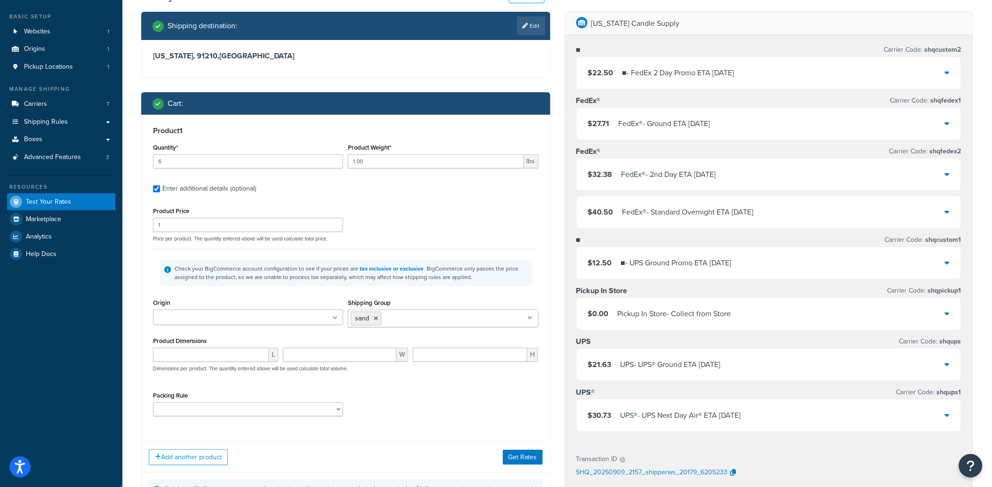
scroll to position [0, 0]
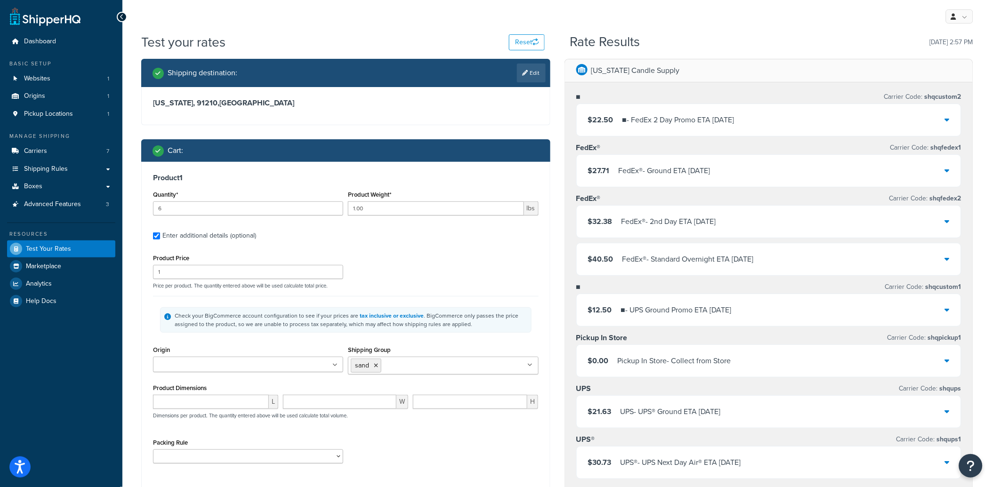
click at [529, 77] on link "Edit" at bounding box center [531, 73] width 29 height 19
select select "CA"
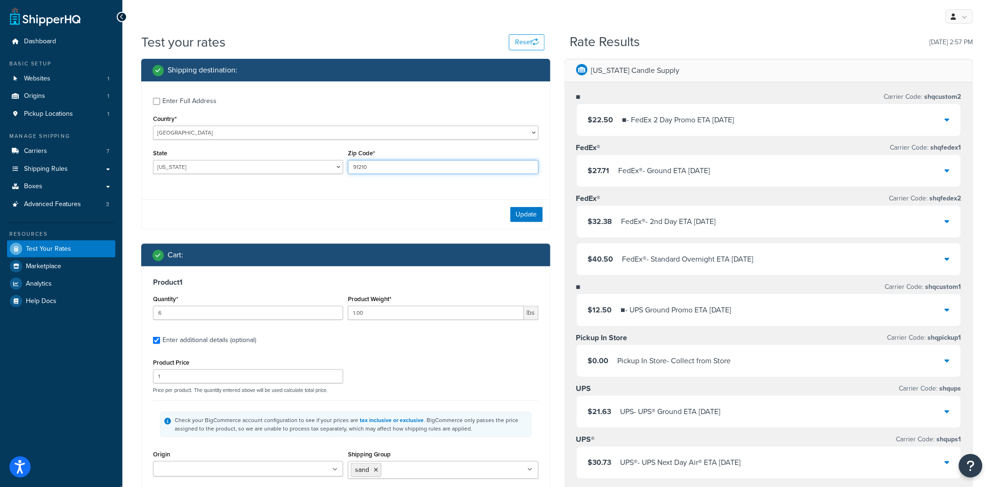
drag, startPoint x: 400, startPoint y: 169, endPoint x: 252, endPoint y: 164, distance: 147.9
click at [252, 164] on div "State Alabama Alaska American Samoa Arizona Arkansas Armed Forces Americas Arme…" at bounding box center [346, 164] width 390 height 34
type input "73301"
click at [521, 217] on button "Update" at bounding box center [526, 214] width 32 height 15
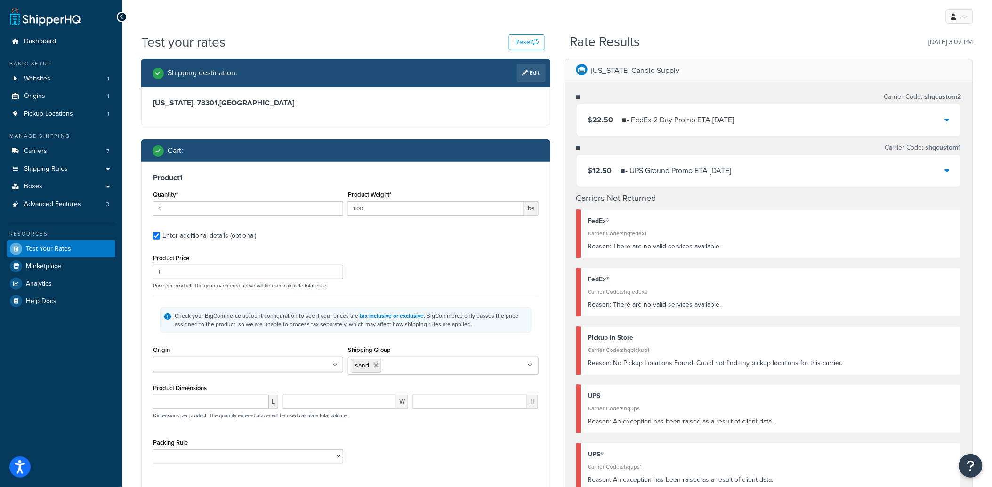
click at [529, 71] on link "Edit" at bounding box center [531, 73] width 29 height 19
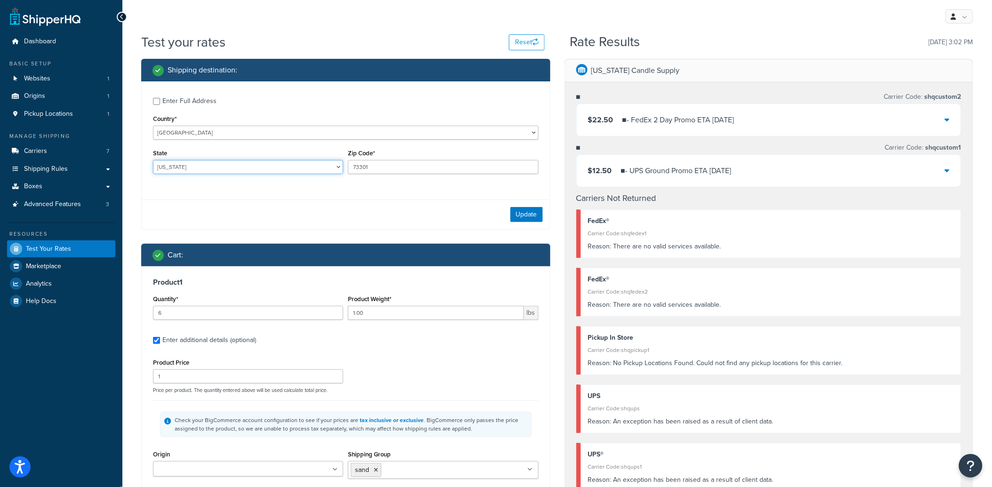
click at [221, 161] on select "Alabama Alaska American Samoa Arizona Arkansas Armed Forces Americas Armed Forc…" at bounding box center [248, 167] width 190 height 14
select select "TX"
click at [153, 161] on select "Alabama Alaska American Samoa Arizona Arkansas Armed Forces Americas Armed Forc…" at bounding box center [248, 167] width 190 height 14
click at [538, 215] on button "Update" at bounding box center [526, 214] width 32 height 15
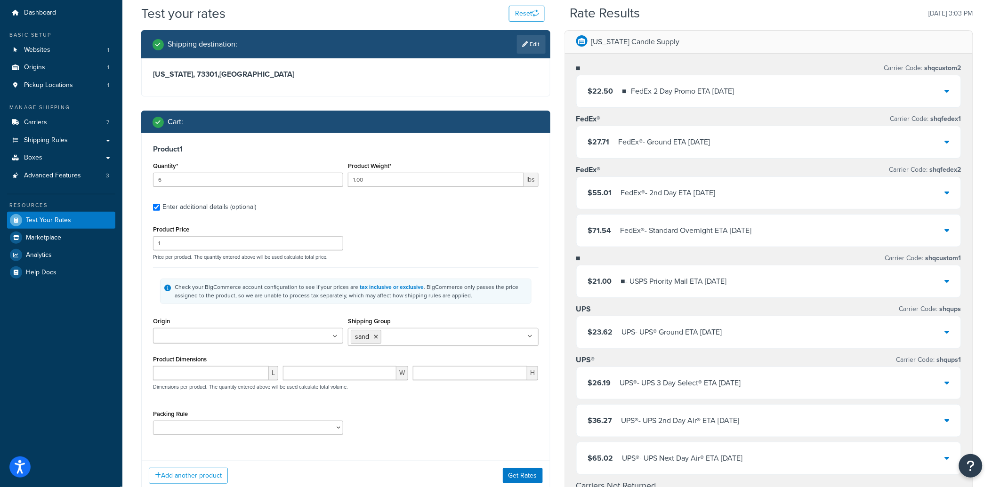
scroll to position [52, 0]
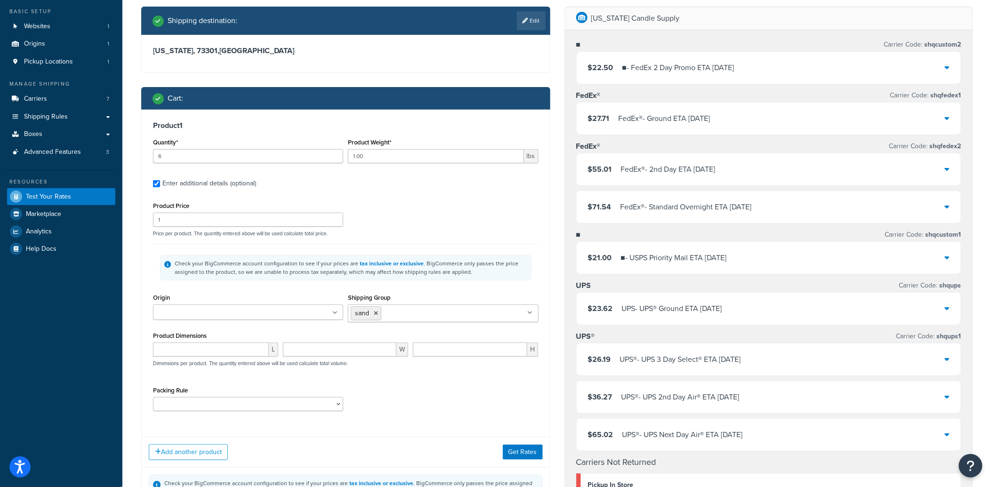
click at [772, 255] on div "$21.00 ■ - USPS Priority Mail ETA Tue, Sep 16" at bounding box center [769, 258] width 385 height 32
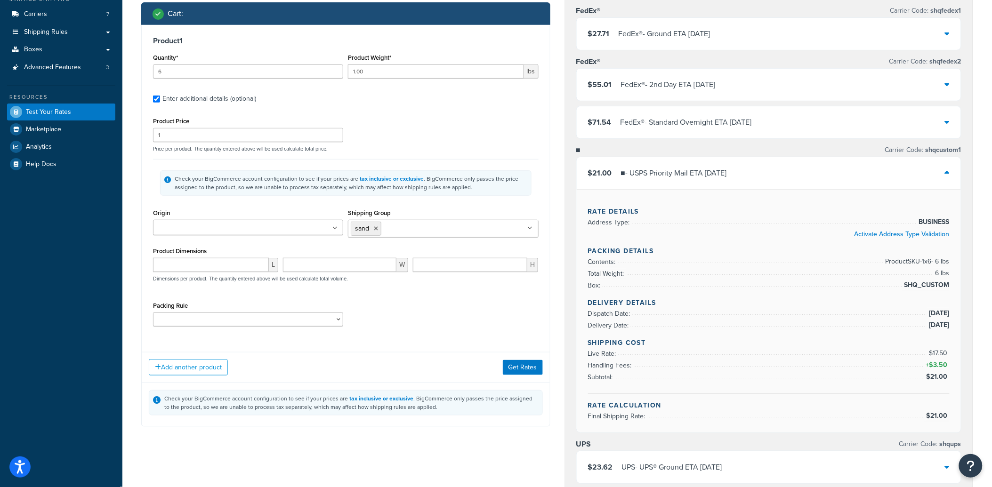
scroll to position [105, 0]
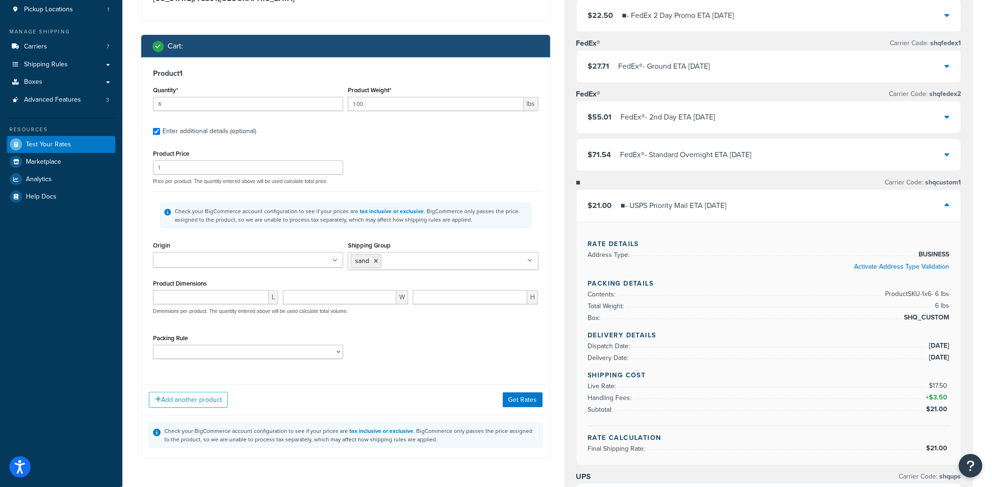
click at [710, 212] on div "■ - USPS Priority Mail ETA Tue, Sep 16" at bounding box center [674, 205] width 106 height 13
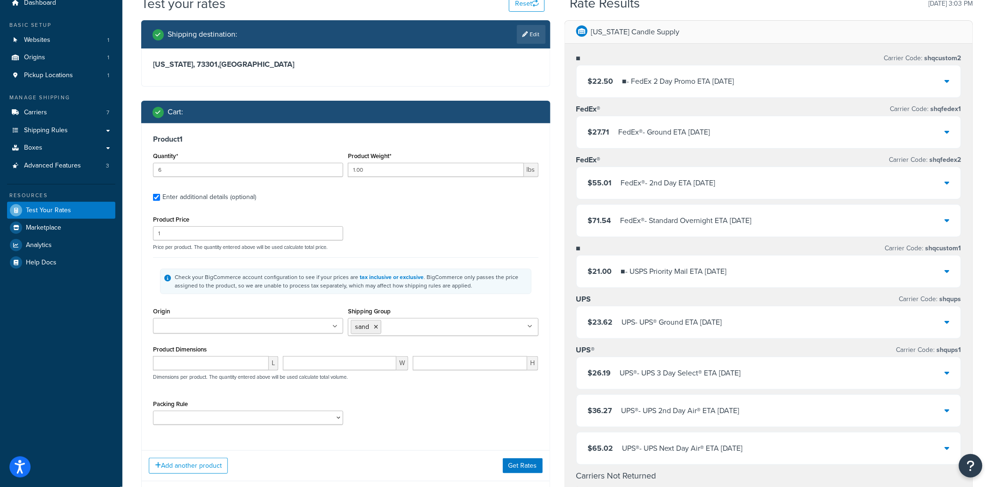
scroll to position [0, 0]
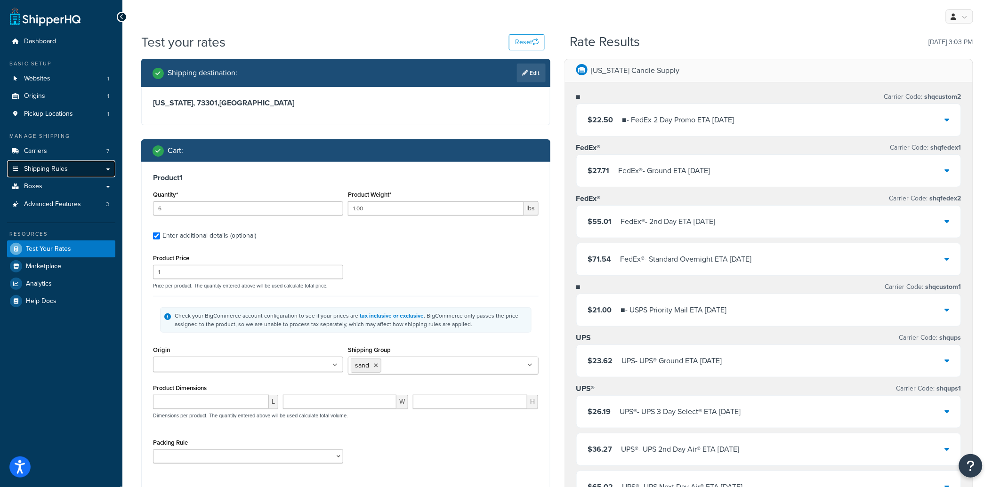
click at [42, 171] on span "Shipping Rules" at bounding box center [46, 169] width 44 height 8
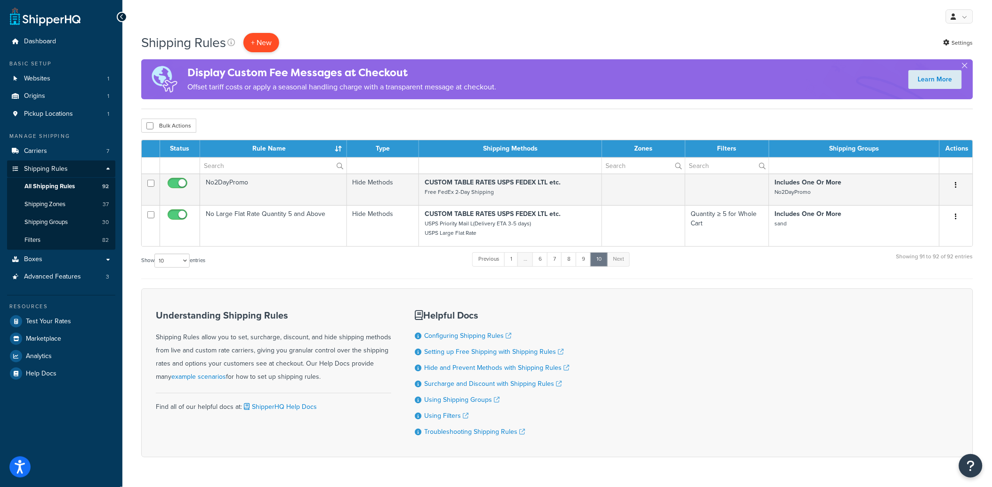
click at [259, 39] on p "+ New" at bounding box center [261, 42] width 36 height 19
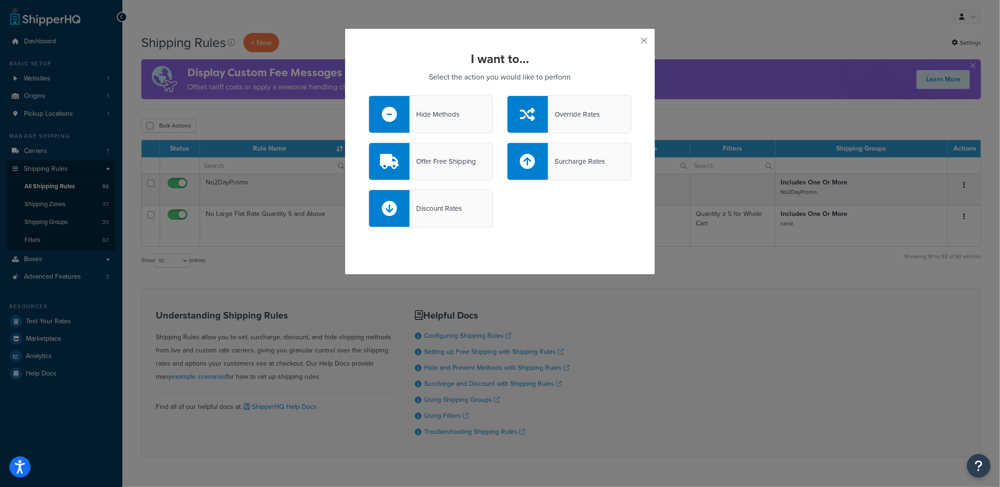
click at [450, 121] on div "Hide Methods" at bounding box center [431, 115] width 124 height 38
click at [0, 0] on input "Hide Methods" at bounding box center [0, 0] width 0 height 0
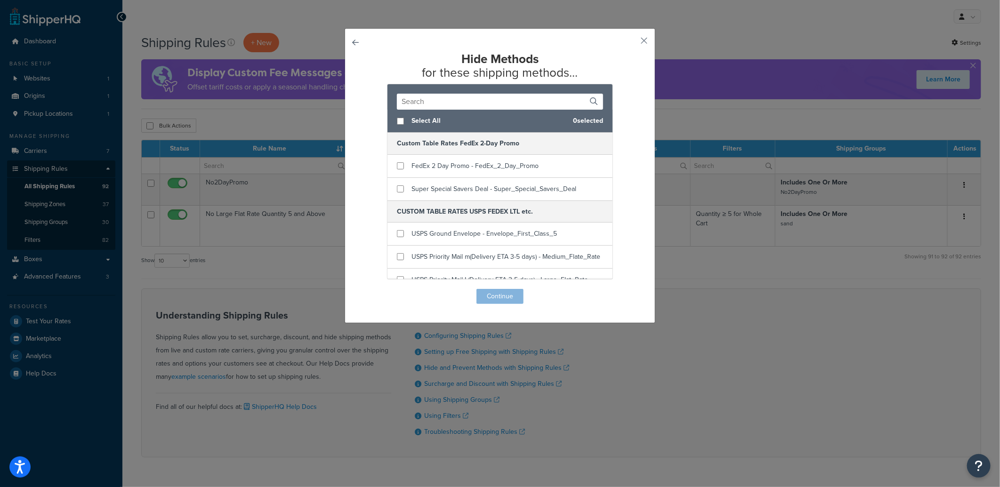
click at [458, 104] on input "text" at bounding box center [500, 102] width 206 height 16
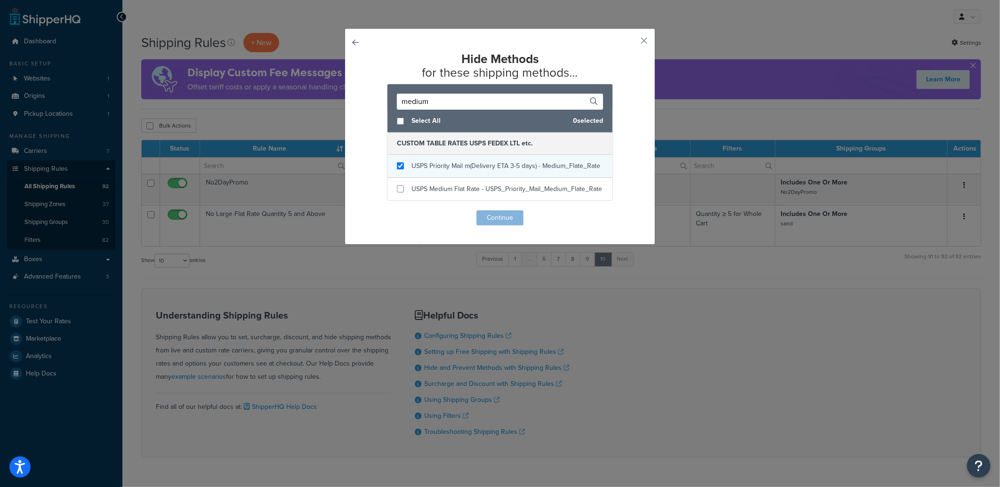
type input "medium"
click at [397, 163] on input "checkbox" at bounding box center [400, 165] width 7 height 7
checkbox input "true"
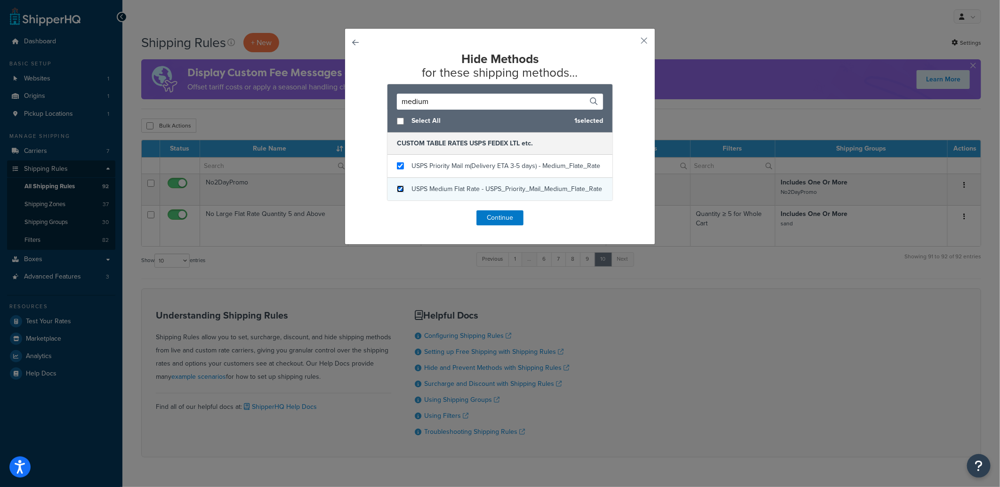
click at [397, 187] on input "checkbox" at bounding box center [400, 188] width 7 height 7
checkbox input "true"
click at [505, 213] on button "Continue" at bounding box center [499, 217] width 47 height 15
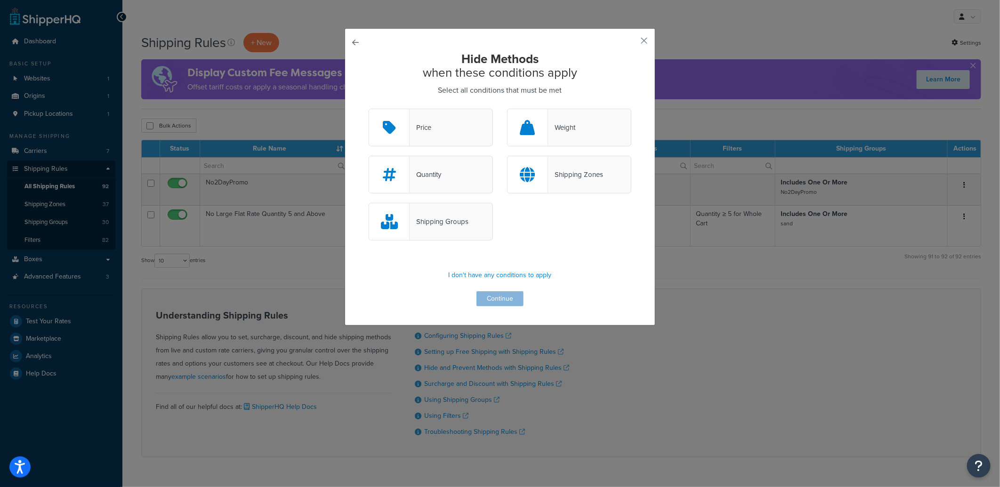
click at [437, 175] on div "Quantity" at bounding box center [426, 174] width 32 height 13
click at [0, 0] on input "Quantity" at bounding box center [0, 0] width 0 height 0
click at [431, 218] on div "Shipping Groups" at bounding box center [439, 221] width 59 height 13
click at [0, 0] on input "Shipping Groups" at bounding box center [0, 0] width 0 height 0
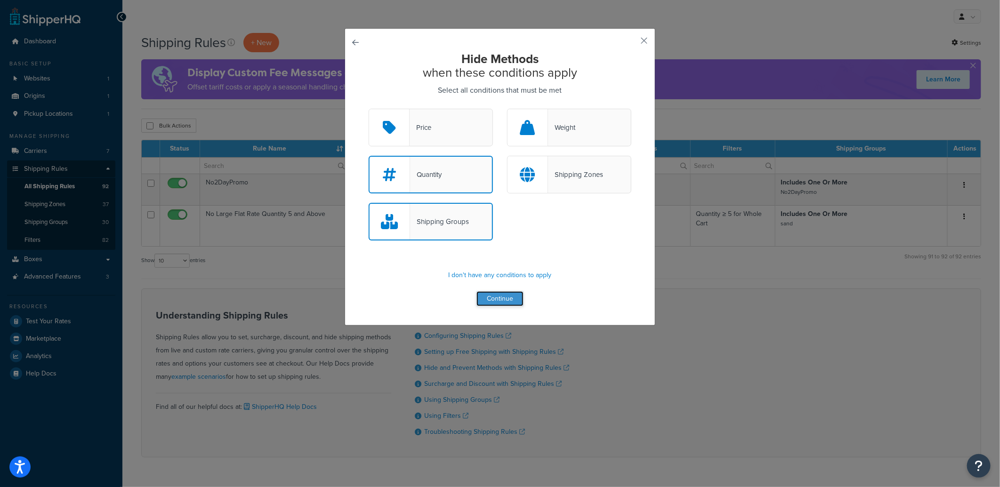
click at [505, 302] on button "Continue" at bounding box center [499, 298] width 47 height 15
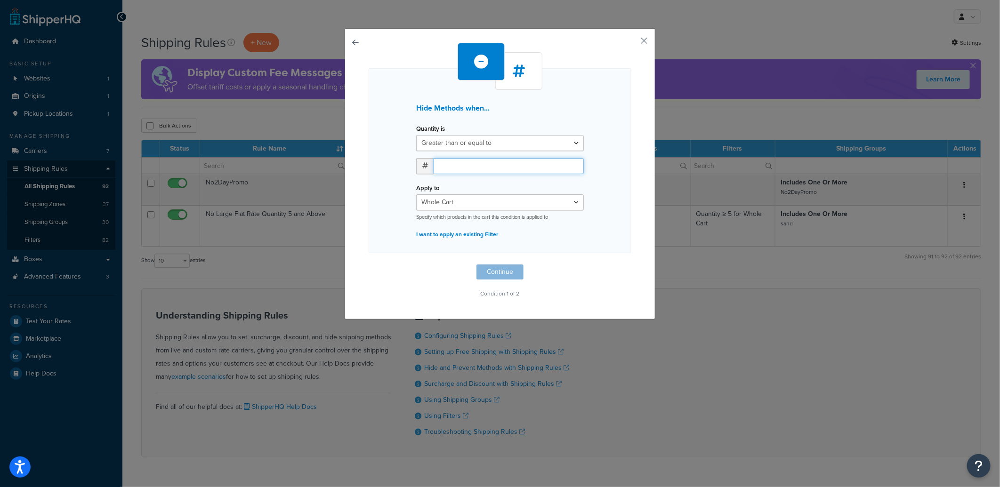
click at [474, 165] on input "number" at bounding box center [509, 166] width 150 height 16
type input "3"
click at [492, 267] on button "Continue" at bounding box center [499, 272] width 47 height 15
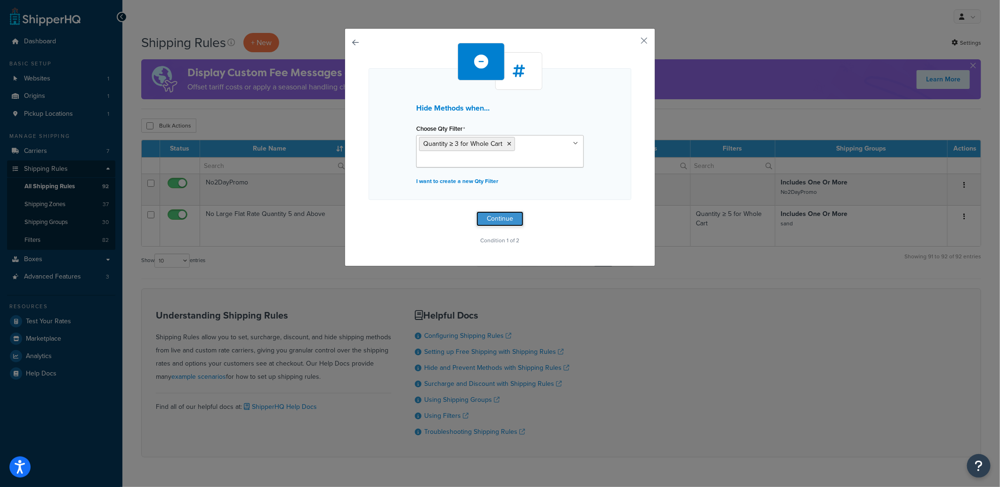
click at [488, 215] on button "Continue" at bounding box center [499, 218] width 47 height 15
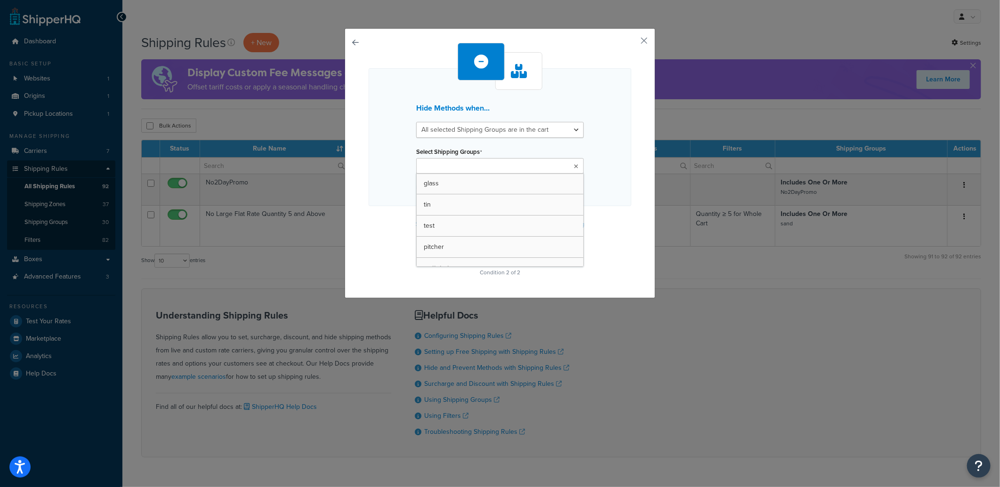
click at [477, 164] on input "Select Shipping Groups" at bounding box center [460, 166] width 83 height 10
type input "sa"
click at [617, 158] on div "Hide Methods when... All selected Shipping Groups are in the cart Any selected …" at bounding box center [500, 138] width 263 height 140
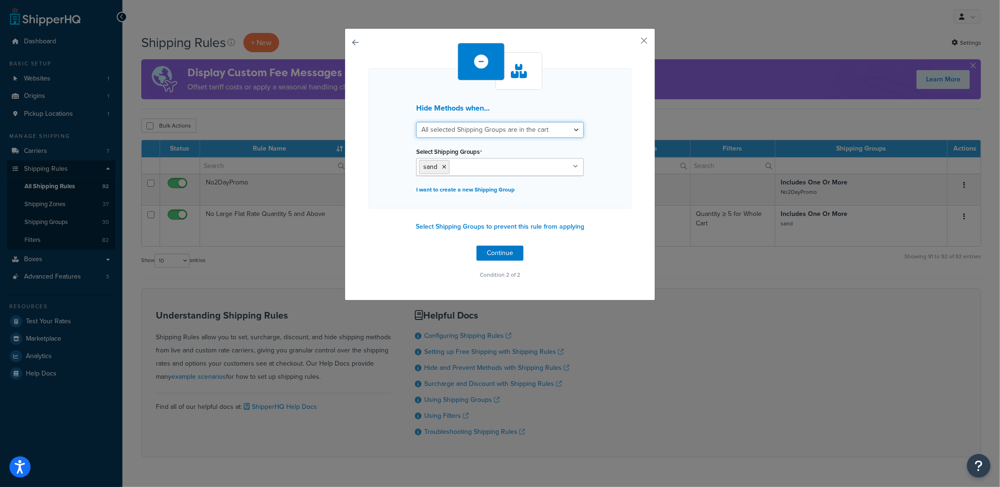
click at [522, 129] on select "All selected Shipping Groups are in the cart Any selected Shipping Groups are i…" at bounding box center [500, 130] width 168 height 16
select select "any"
click at [416, 122] on select "All selected Shipping Groups are in the cart Any selected Shipping Groups are i…" at bounding box center [500, 130] width 168 height 16
click at [508, 251] on button "Continue" at bounding box center [499, 253] width 47 height 15
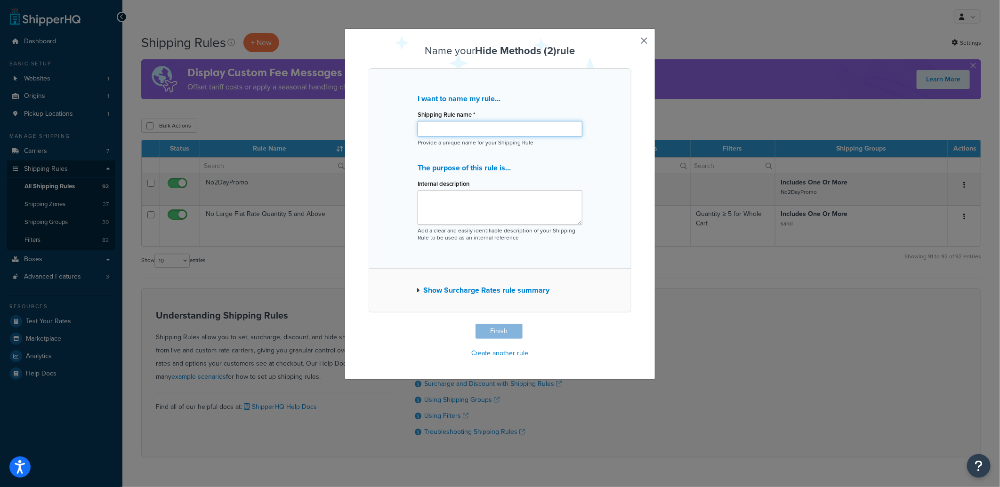
click at [479, 135] on input "Shipping Rule name *" at bounding box center [500, 129] width 165 height 16
type input "No Medium Flat Rate Quantity 3 and Above"
click at [497, 328] on button "Finish" at bounding box center [498, 331] width 47 height 15
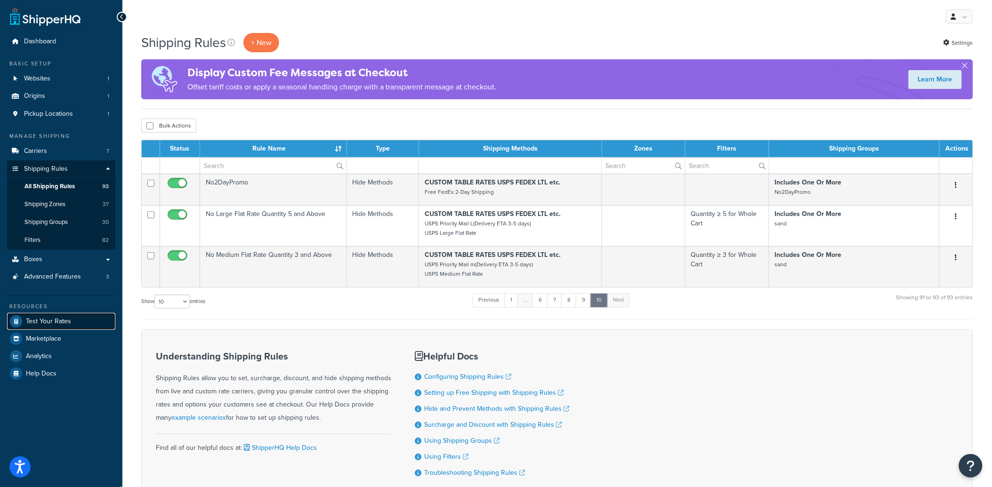
click at [60, 322] on span "Test Your Rates" at bounding box center [48, 322] width 45 height 8
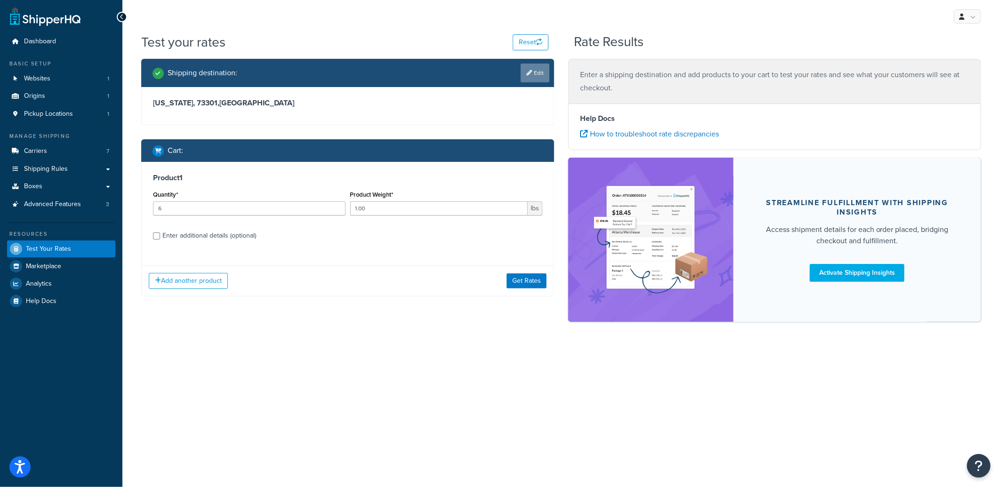
click at [529, 72] on icon at bounding box center [529, 73] width 6 height 6
select select "TX"
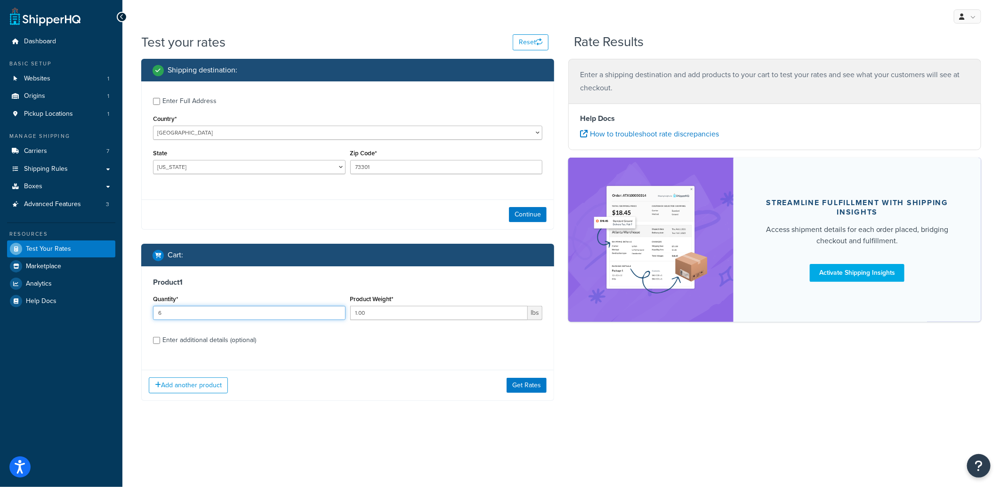
click at [281, 312] on input "6" at bounding box center [249, 313] width 193 height 14
click at [337, 314] on input "5" at bounding box center [249, 313] width 193 height 14
click at [337, 314] on input "4" at bounding box center [249, 313] width 193 height 14
type input "3"
click at [337, 314] on input "3" at bounding box center [249, 313] width 193 height 14
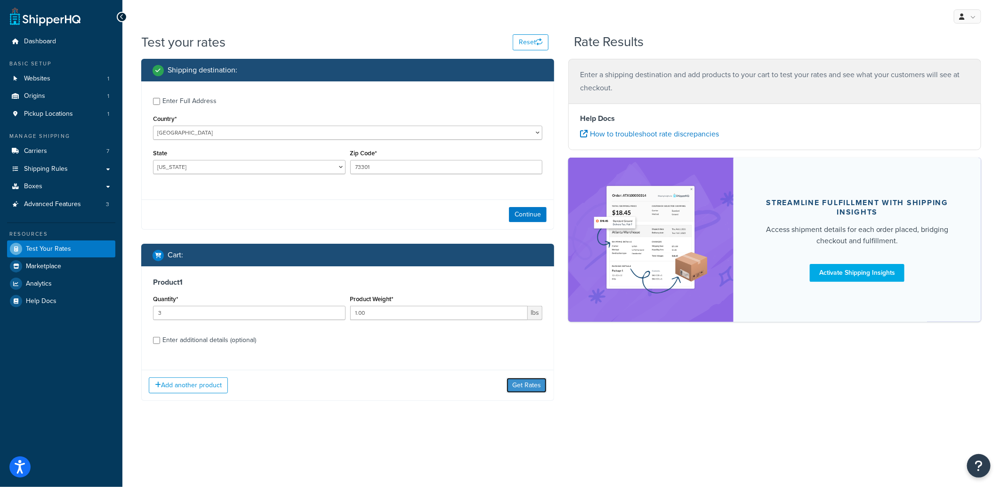
drag, startPoint x: 529, startPoint y: 383, endPoint x: 659, endPoint y: 397, distance: 131.1
click at [529, 384] on button "Get Rates" at bounding box center [527, 385] width 40 height 15
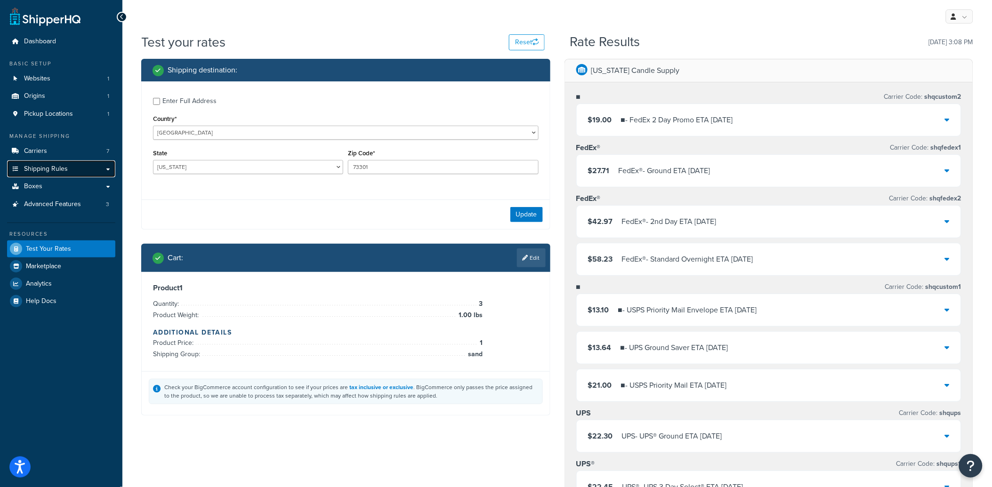
click at [41, 170] on span "Shipping Rules" at bounding box center [46, 169] width 44 height 8
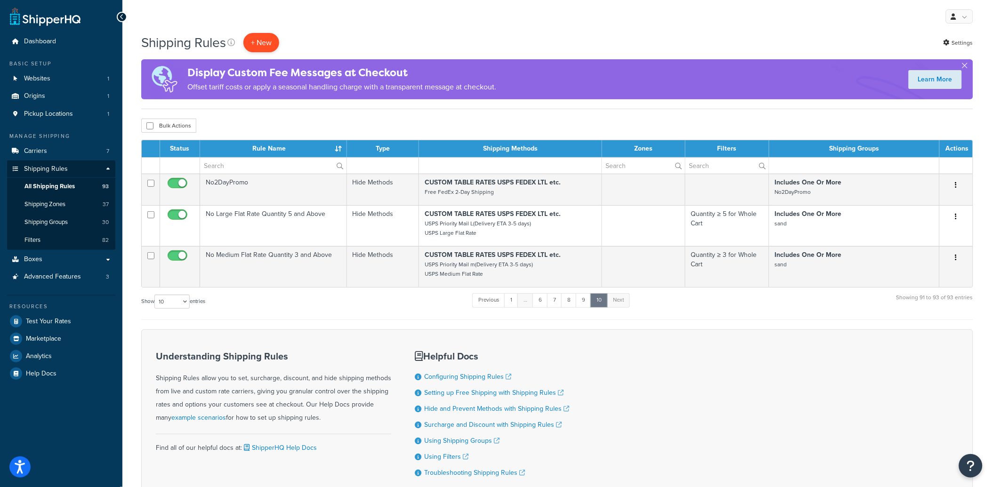
click at [251, 36] on p "+ New" at bounding box center [261, 42] width 36 height 19
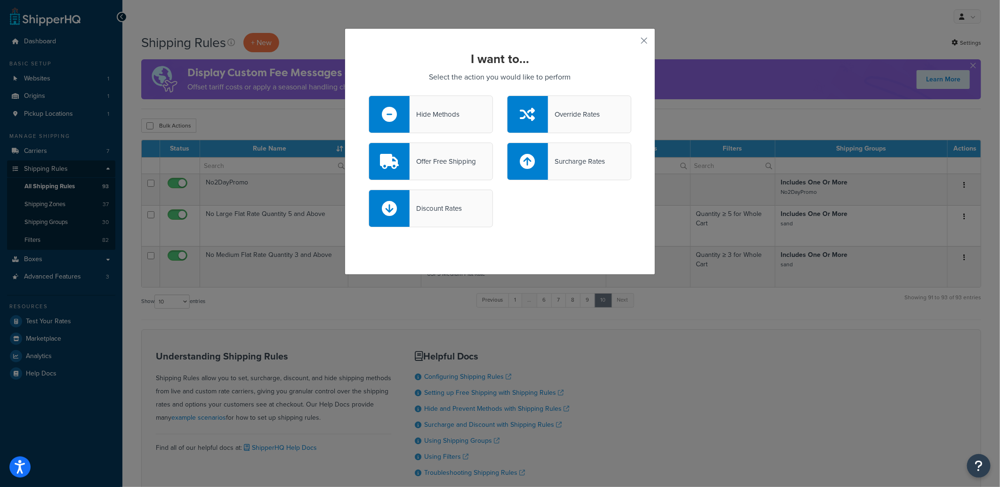
click at [443, 115] on div "Hide Methods" at bounding box center [435, 114] width 50 height 13
click at [0, 0] on input "Hide Methods" at bounding box center [0, 0] width 0 height 0
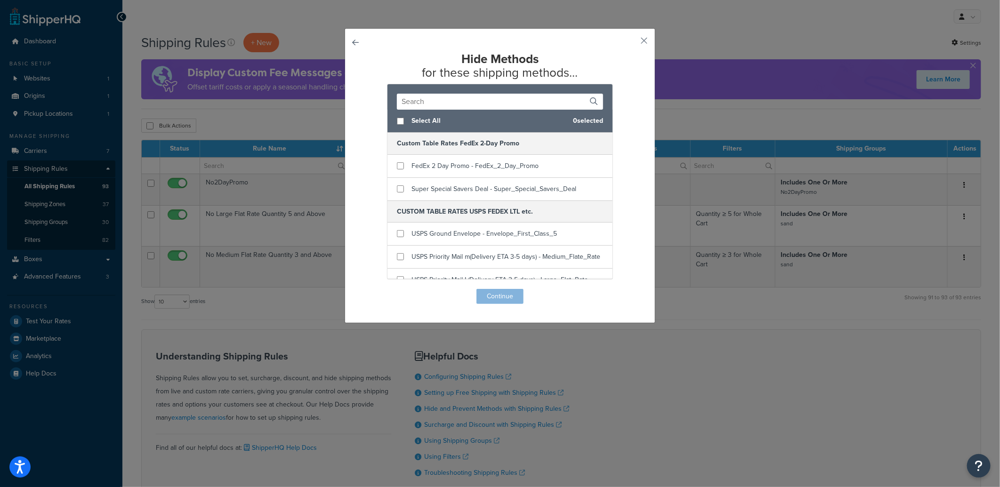
click at [458, 101] on input "text" at bounding box center [500, 102] width 206 height 16
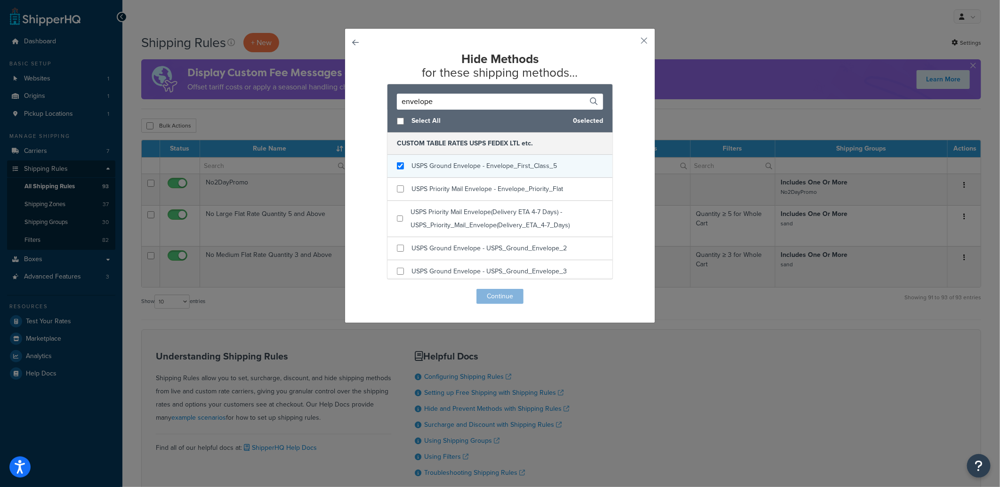
type input "envelope"
click at [397, 165] on input "checkbox" at bounding box center [400, 165] width 7 height 7
checkbox input "true"
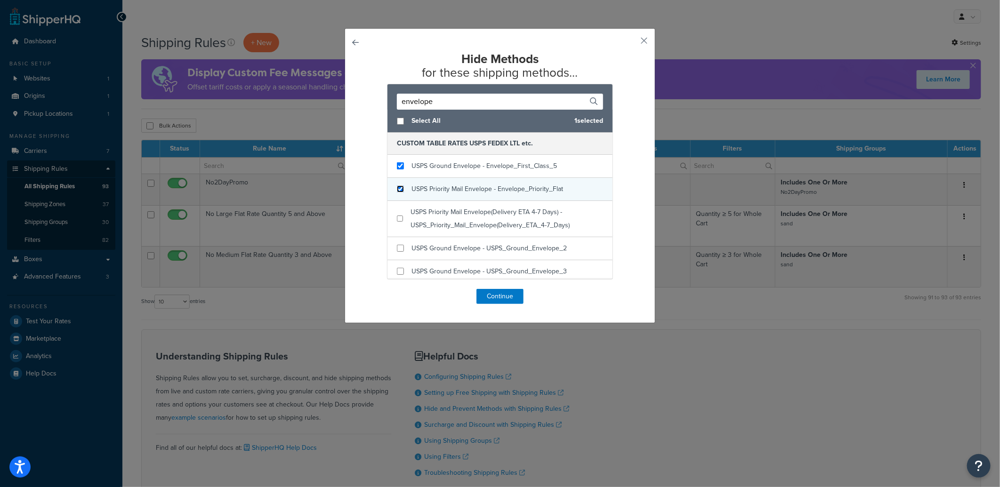
click at [397, 186] on input "checkbox" at bounding box center [400, 188] width 7 height 7
checkbox input "true"
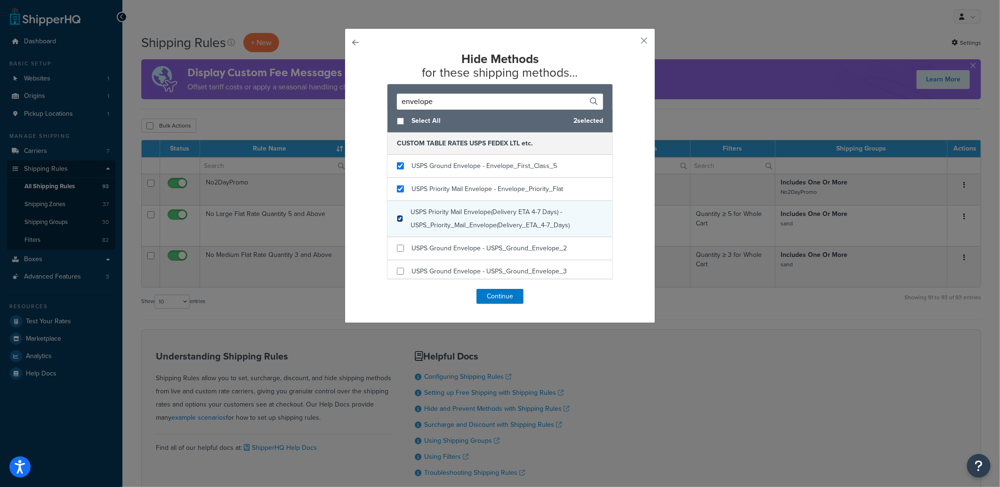
click at [397, 218] on input "checkbox" at bounding box center [400, 218] width 6 height 7
checkbox input "true"
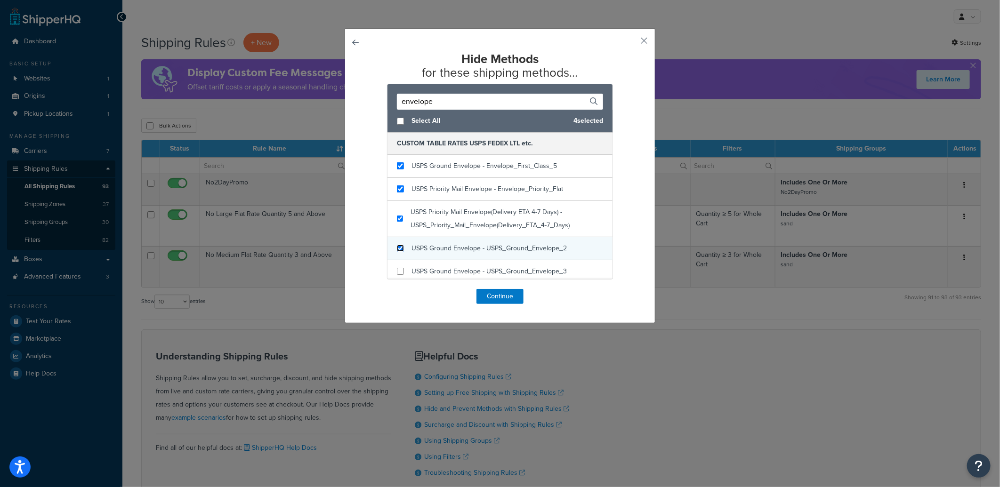
click at [398, 246] on input "checkbox" at bounding box center [400, 248] width 7 height 7
checkbox input "true"
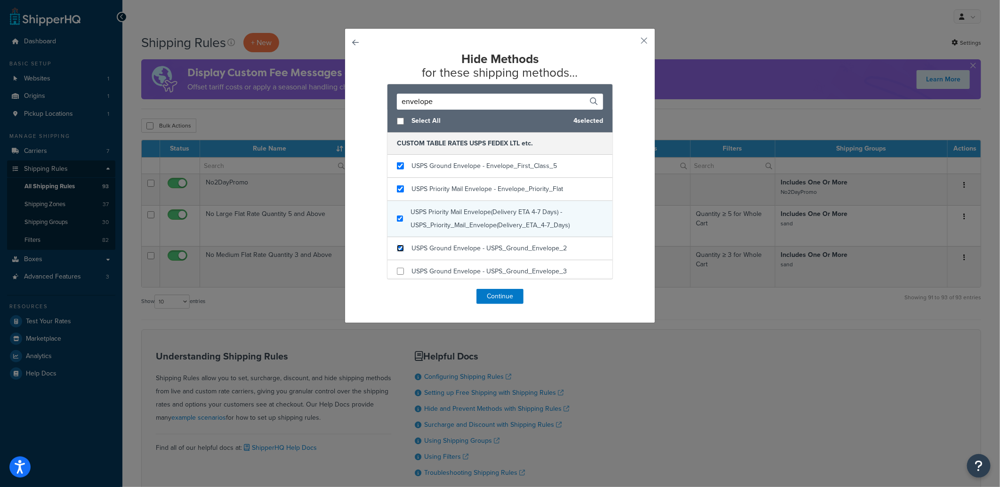
scroll to position [52, 0]
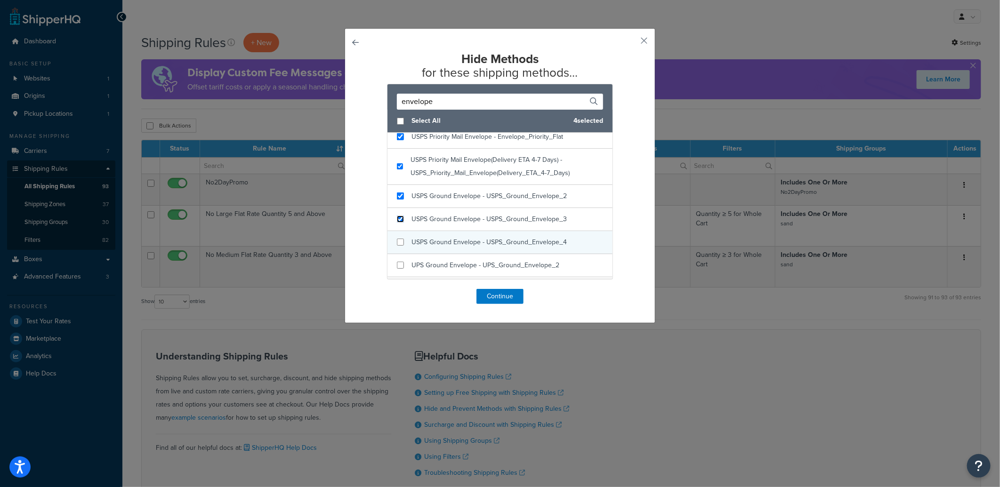
drag, startPoint x: 396, startPoint y: 218, endPoint x: 397, endPoint y: 239, distance: 20.7
click at [397, 218] on input "checkbox" at bounding box center [400, 219] width 7 height 7
checkbox input "true"
click at [397, 244] on input "checkbox" at bounding box center [400, 242] width 7 height 7
checkbox input "true"
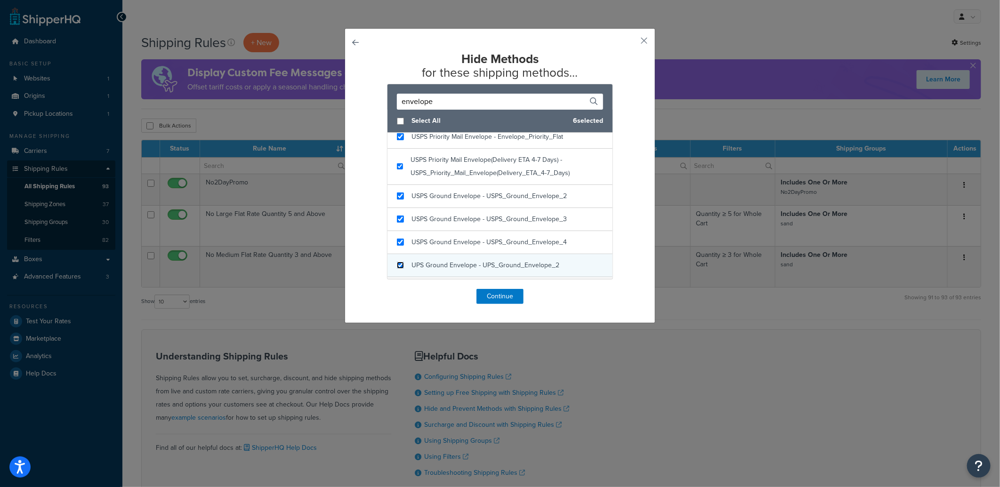
click at [397, 264] on input "checkbox" at bounding box center [400, 265] width 7 height 7
checkbox input "true"
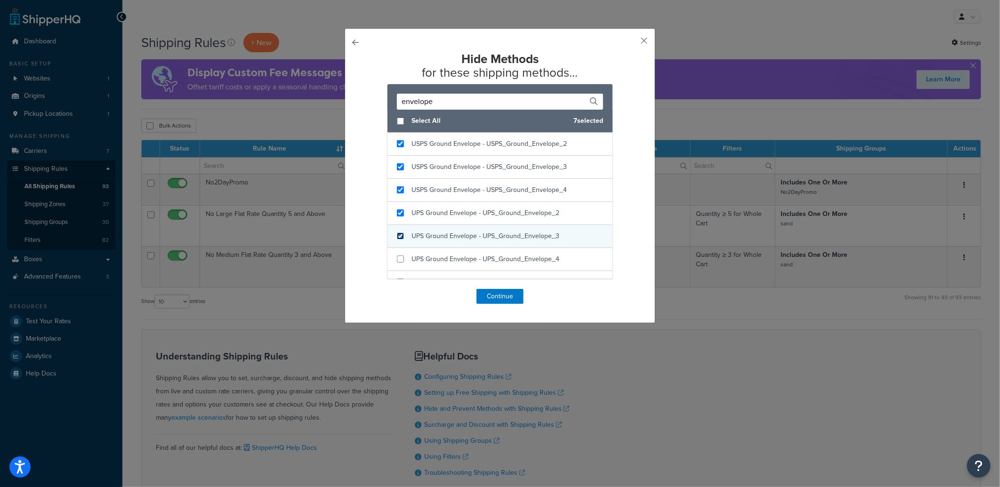
click at [397, 237] on input "checkbox" at bounding box center [400, 236] width 7 height 7
checkbox input "true"
click at [397, 257] on input "checkbox" at bounding box center [400, 259] width 7 height 7
checkbox input "true"
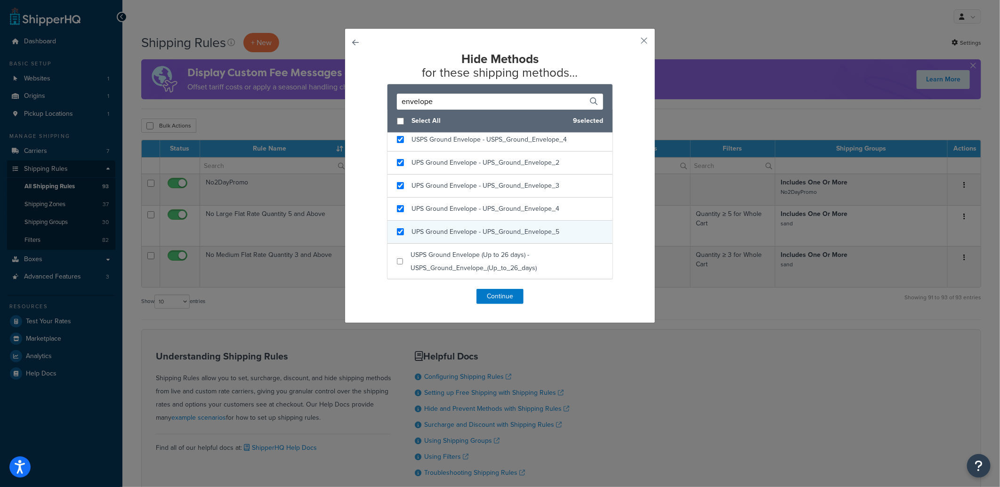
checkbox input "true"
click at [401, 232] on div "UPS Ground Envelope - UPS_Ground_Envelope_5" at bounding box center [499, 232] width 225 height 23
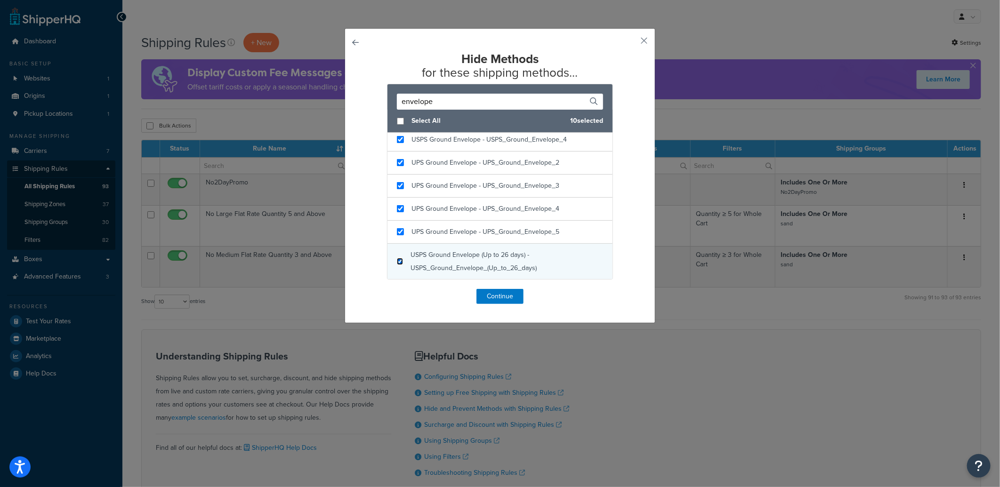
click at [397, 260] on input "checkbox" at bounding box center [400, 261] width 6 height 7
checkbox input "true"
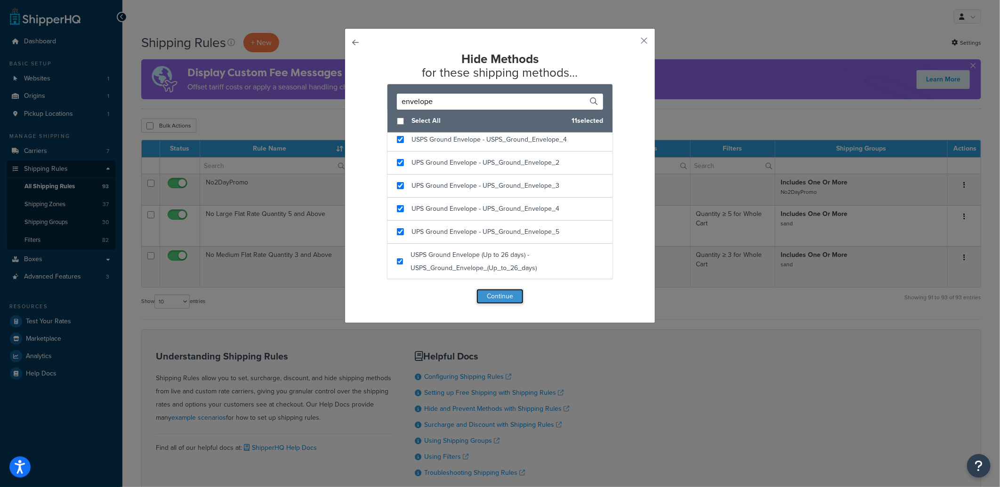
click at [508, 291] on button "Continue" at bounding box center [499, 296] width 47 height 15
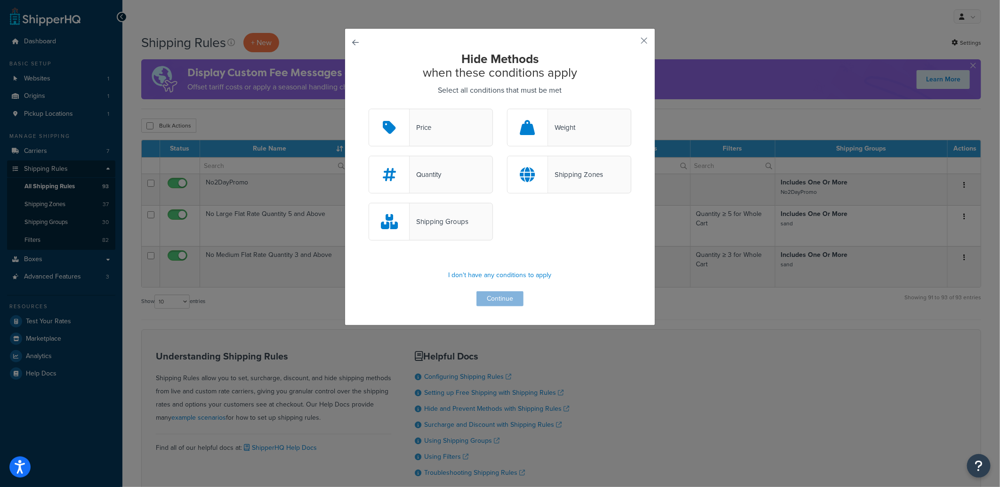
click at [449, 222] on div "Shipping Groups" at bounding box center [439, 221] width 59 height 13
click at [0, 0] on input "Shipping Groups" at bounding box center [0, 0] width 0 height 0
click at [500, 297] on button "Continue" at bounding box center [499, 298] width 47 height 15
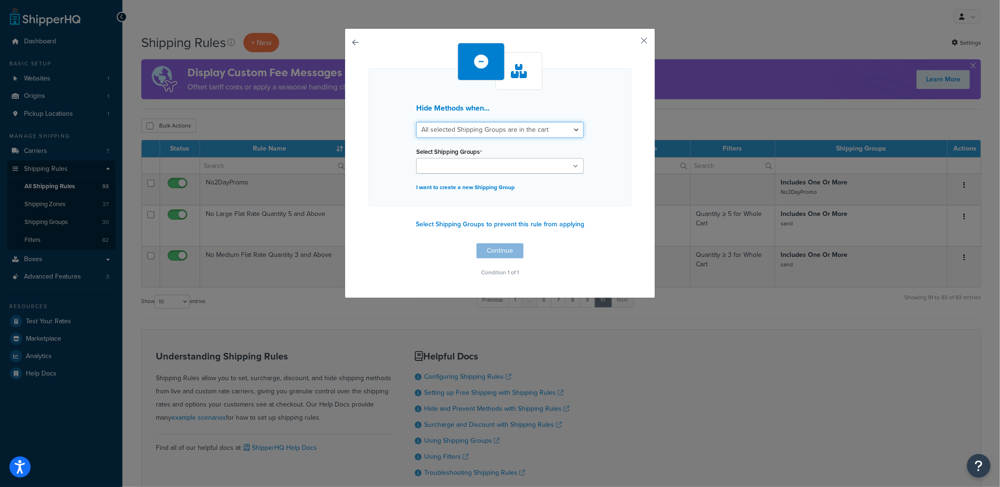
click at [510, 129] on select "All selected Shipping Groups are in the cart Any selected Shipping Groups are i…" at bounding box center [500, 130] width 168 height 16
select select "any"
click at [416, 122] on select "All selected Shipping Groups are in the cart Any selected Shipping Groups are i…" at bounding box center [500, 130] width 168 height 16
click at [485, 167] on input "Select Shipping Groups" at bounding box center [460, 166] width 83 height 10
type input "sand"
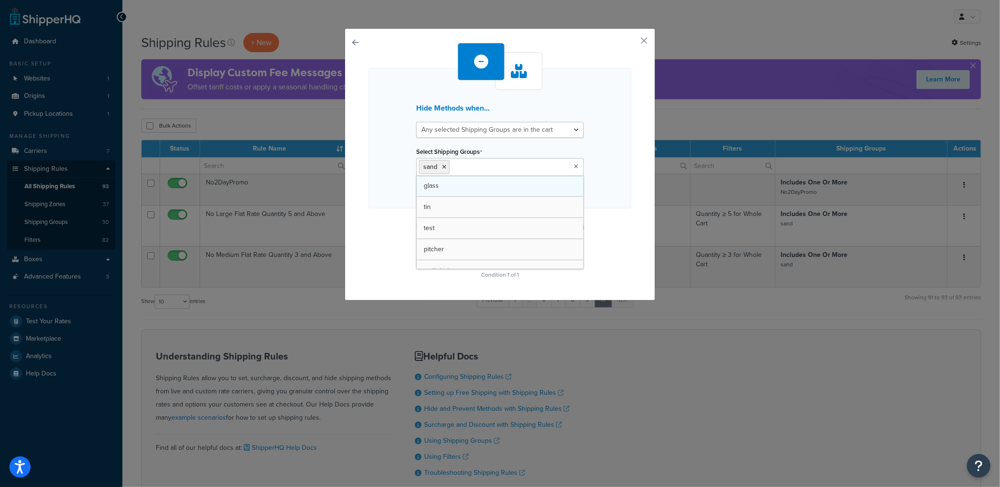
drag, startPoint x: 493, startPoint y: 179, endPoint x: 493, endPoint y: 185, distance: 5.2
click at [611, 158] on div "Hide Methods when... All selected Shipping Groups are in the cart Any selected …" at bounding box center [500, 138] width 263 height 140
click at [505, 251] on button "Continue" at bounding box center [499, 253] width 47 height 15
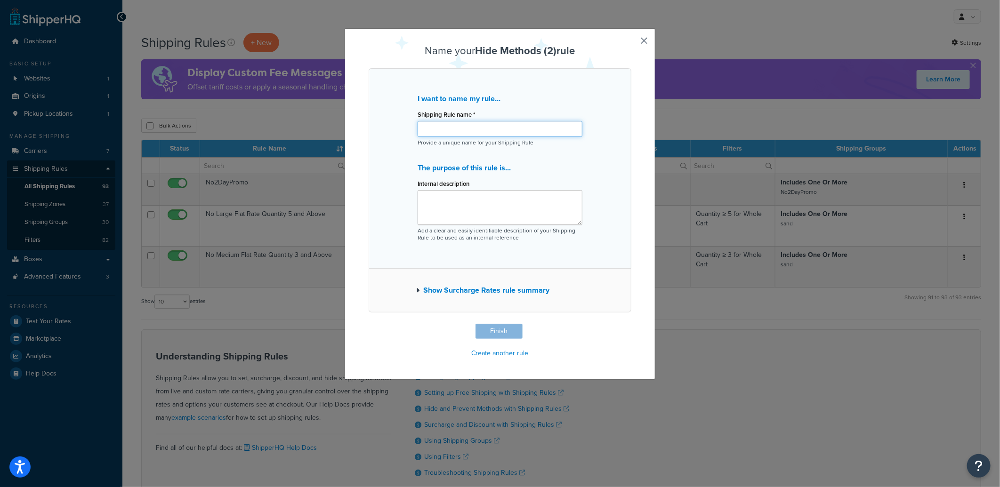
click at [460, 135] on input "Shipping Rule name *" at bounding box center [500, 129] width 165 height 16
type input "No Sand Wax In USPS Envelope Orders"
click at [507, 330] on button "Finish" at bounding box center [498, 331] width 47 height 15
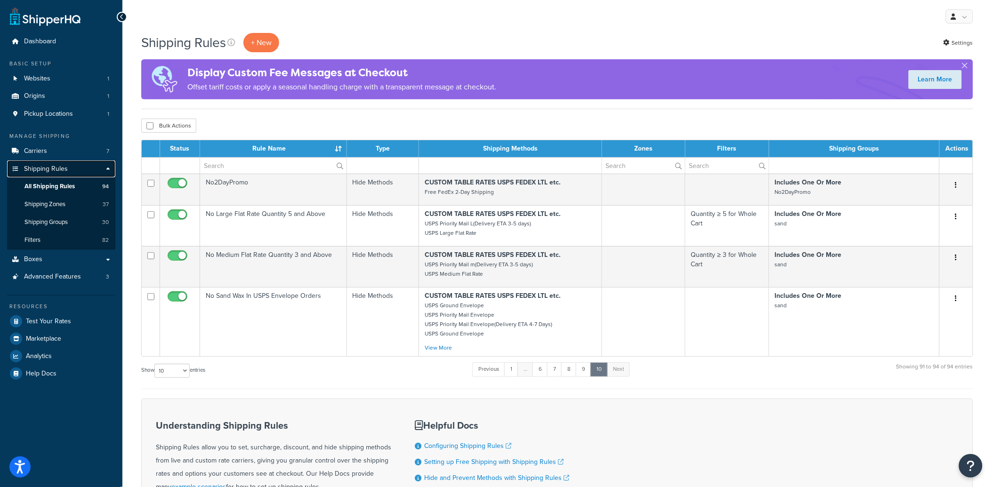
click at [41, 171] on span "Shipping Rules" at bounding box center [46, 169] width 44 height 8
click at [45, 153] on span "Carriers" at bounding box center [35, 151] width 23 height 8
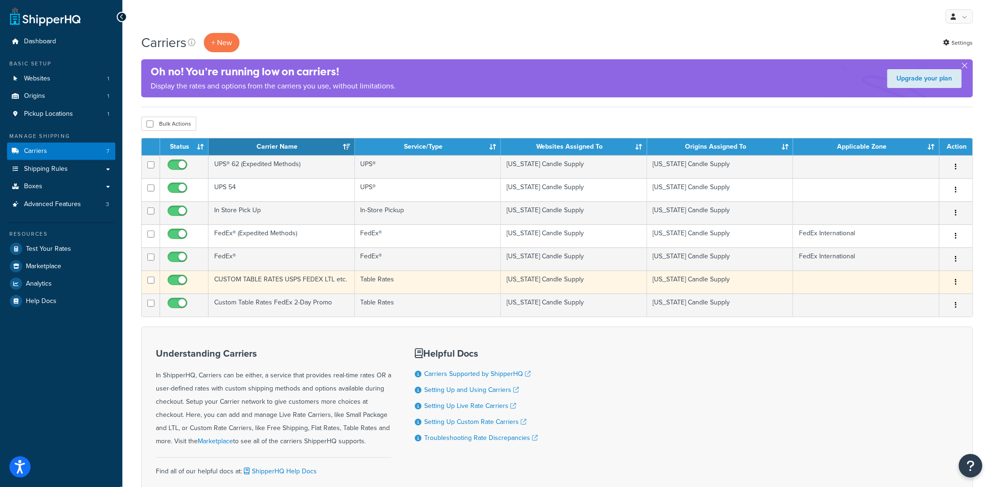
click at [288, 283] on td "CUSTOM TABLE RATES USPS FEDEX LTL etc." at bounding box center [282, 282] width 146 height 23
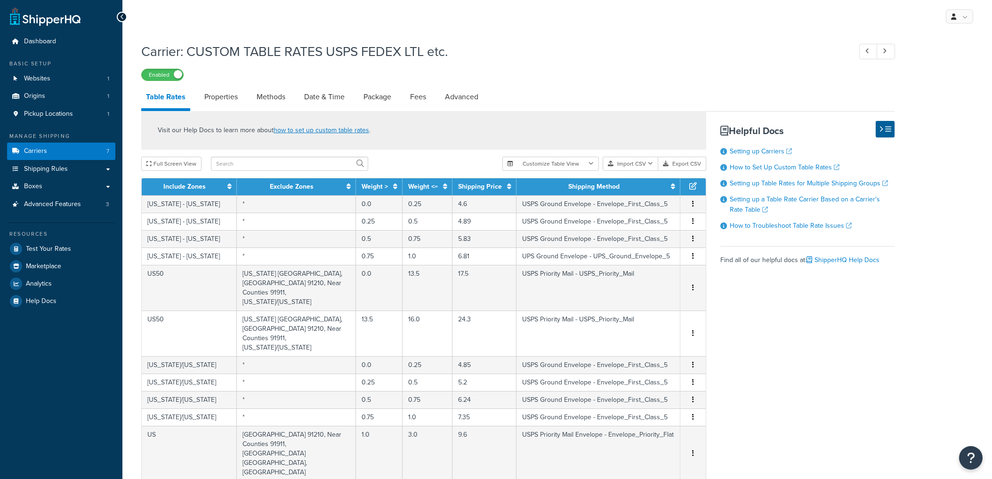
select select "25"
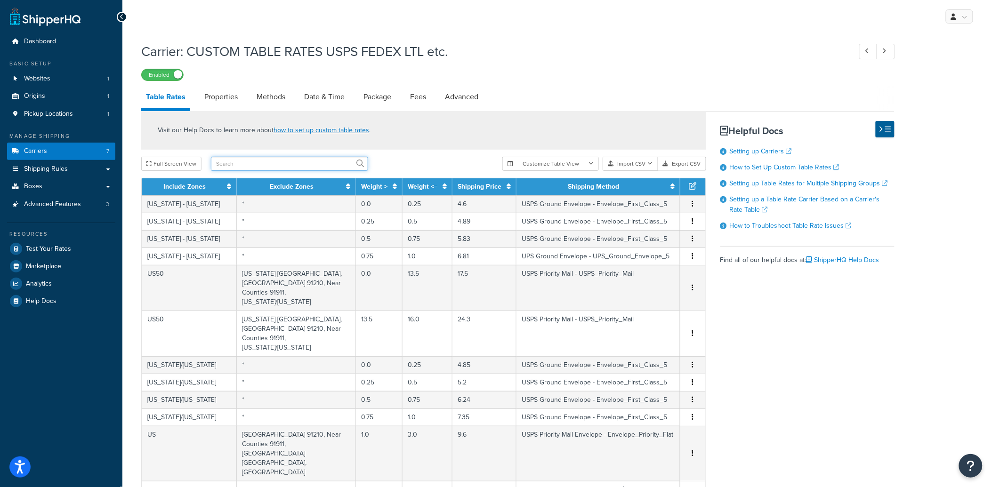
click at [292, 165] on input "text" at bounding box center [289, 164] width 157 height 14
type input "UPS Ground Saver"
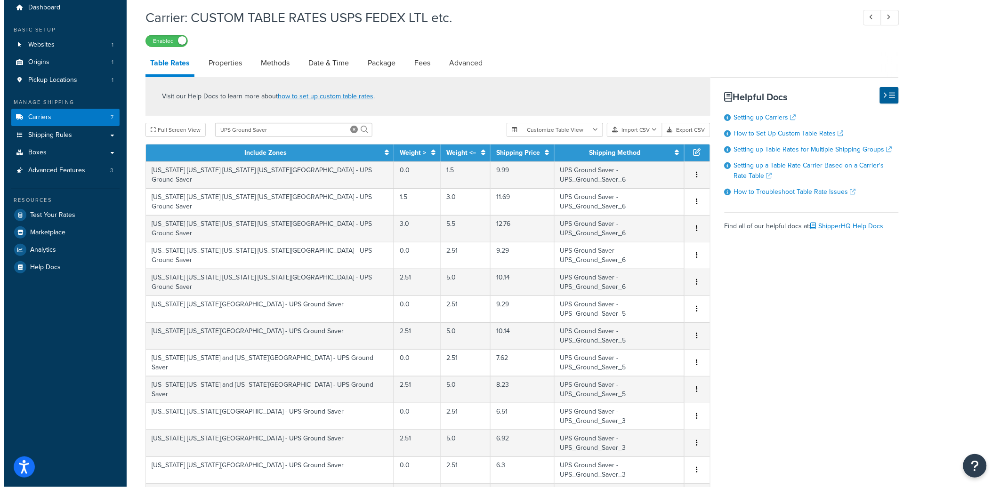
scroll to position [15, 0]
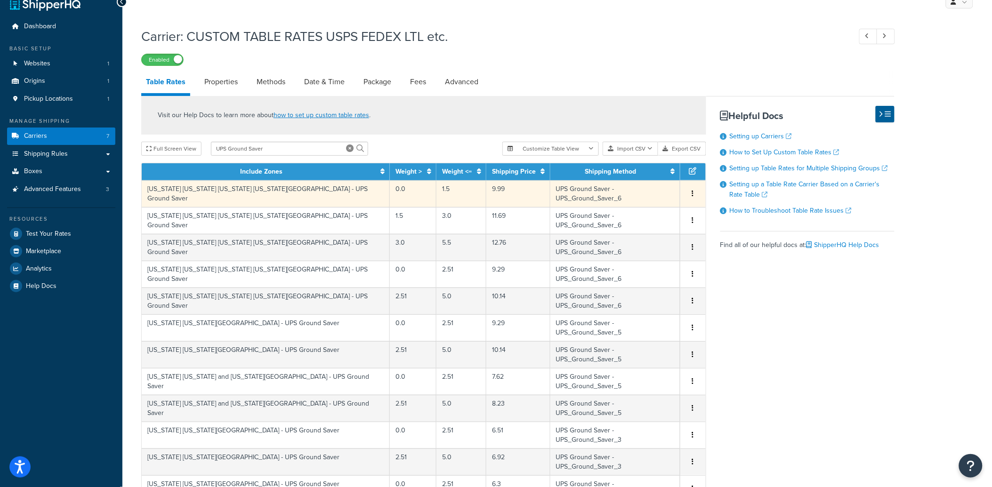
click at [270, 192] on td "[US_STATE] [US_STATE] [US_STATE] [US_STATE][GEOGRAPHIC_DATA] - UPS Ground Saver" at bounding box center [266, 193] width 248 height 27
select select "176361"
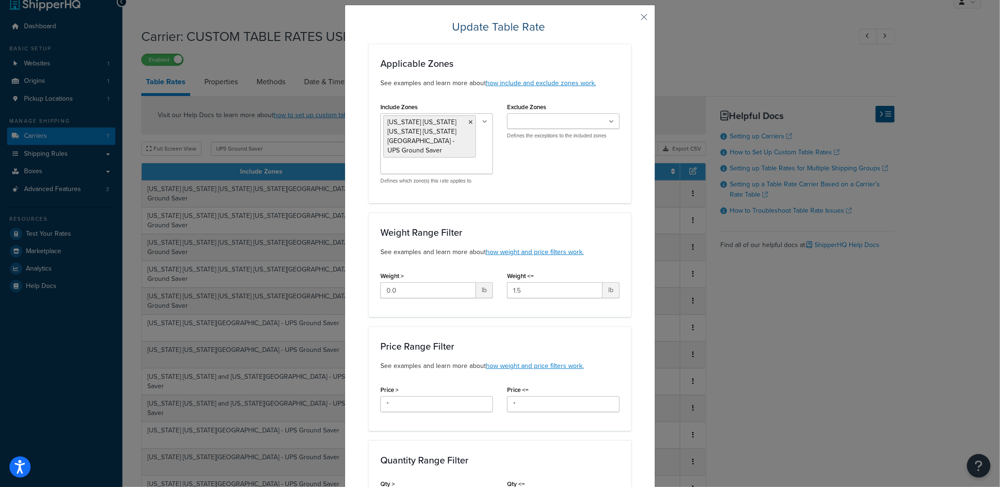
scroll to position [0, 0]
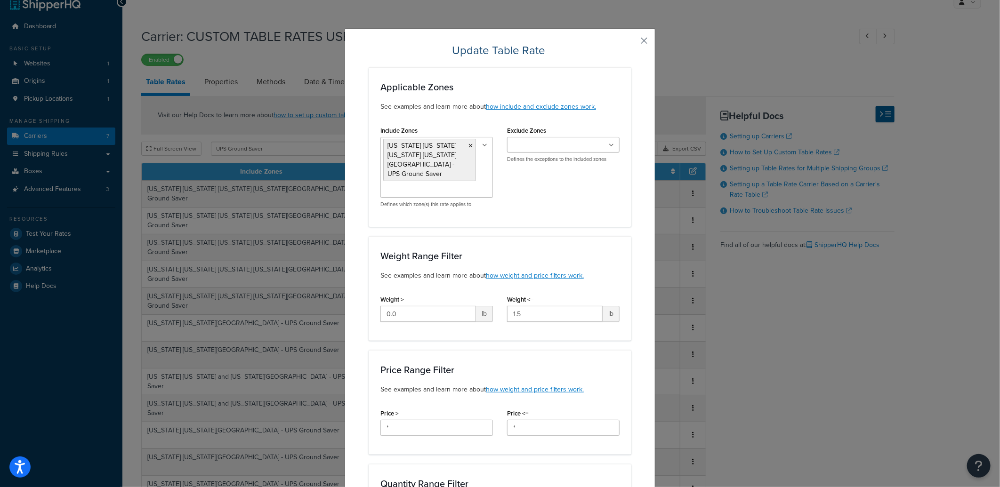
click at [631, 43] on button "button" at bounding box center [630, 44] width 2 height 2
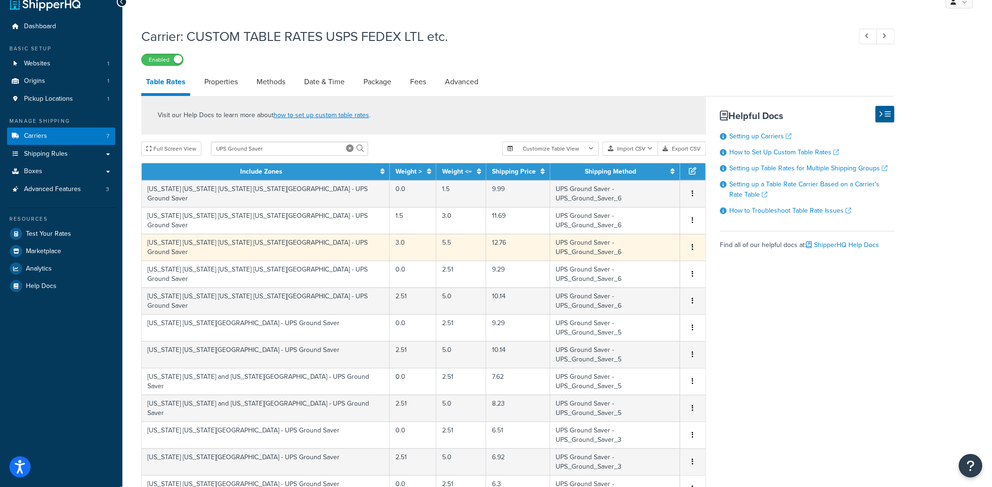
click at [227, 234] on td "[US_STATE] [US_STATE] [US_STATE] [US_STATE][GEOGRAPHIC_DATA] - UPS Ground Saver" at bounding box center [266, 247] width 248 height 27
select select "176361"
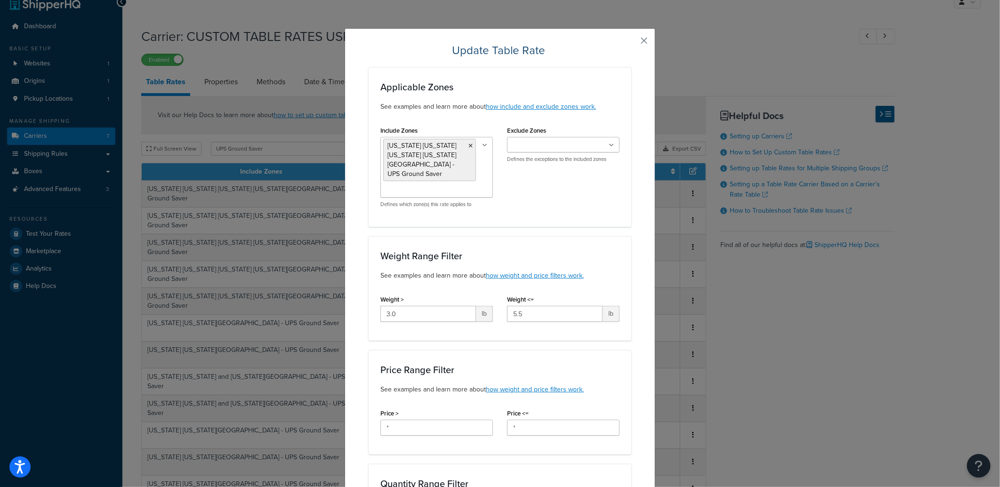
click at [631, 43] on button "button" at bounding box center [630, 44] width 2 height 2
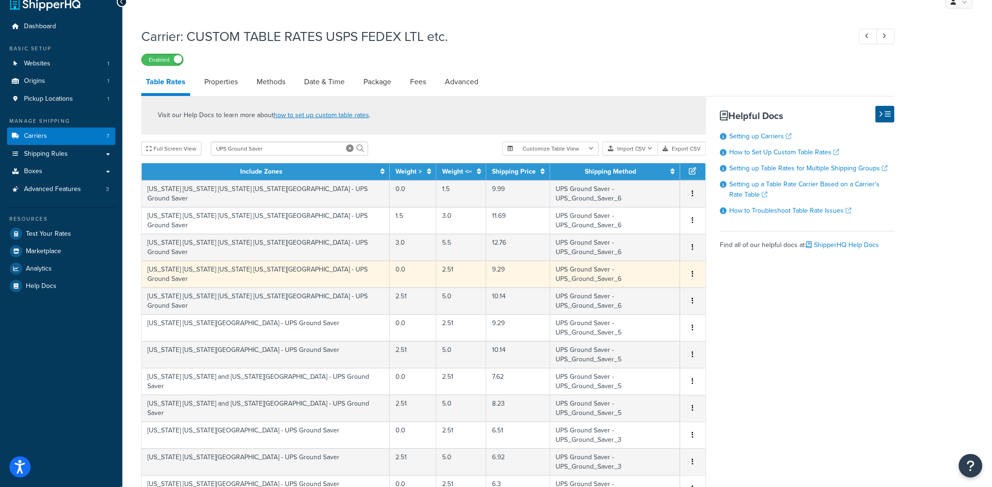
click at [486, 261] on td "9.29" at bounding box center [518, 274] width 64 height 27
select select "176361"
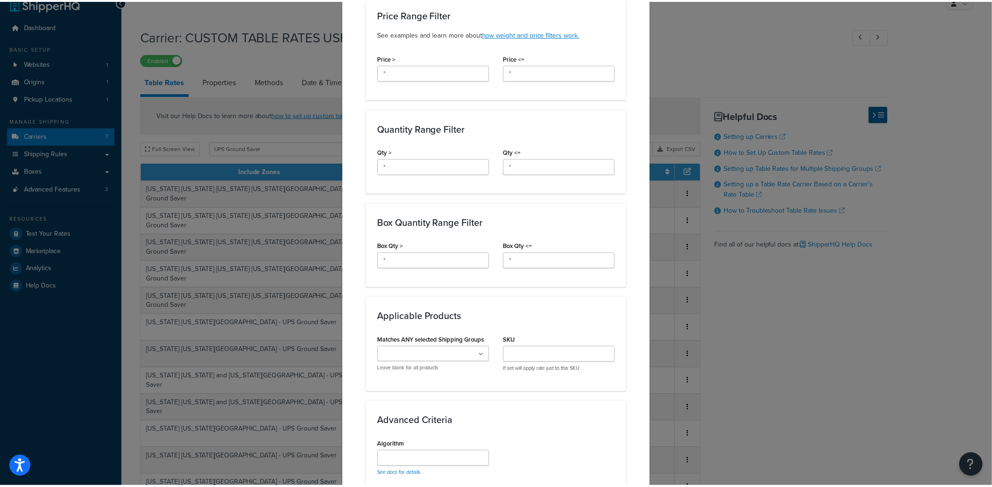
scroll to position [523, 0]
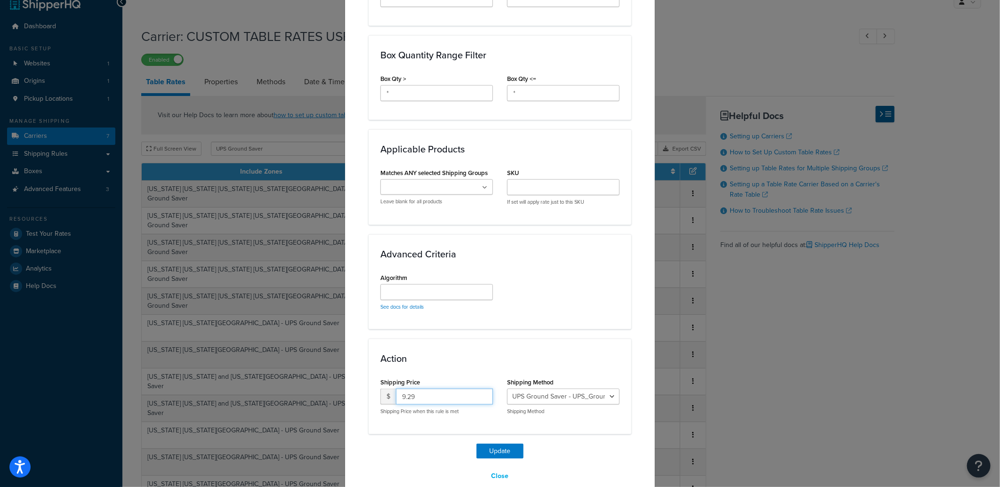
drag, startPoint x: 415, startPoint y: 401, endPoint x: 284, endPoint y: 401, distance: 130.9
click at [284, 401] on div "Update Table Rate Applicable Zones See examples and learn more about how includ…" at bounding box center [500, 243] width 1000 height 487
type input "11.68"
click at [483, 446] on button "Update" at bounding box center [499, 451] width 47 height 15
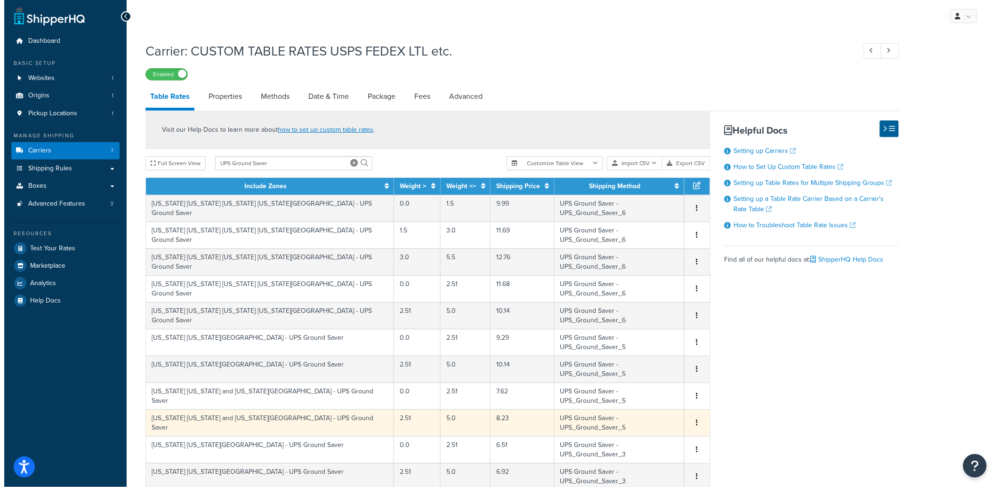
scroll to position [0, 0]
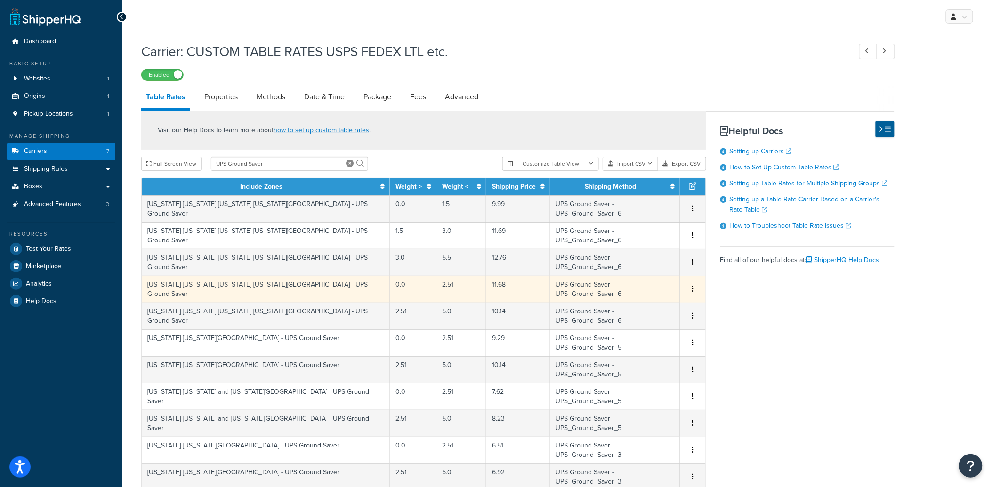
click at [486, 276] on td "11.68" at bounding box center [518, 289] width 64 height 27
select select "176361"
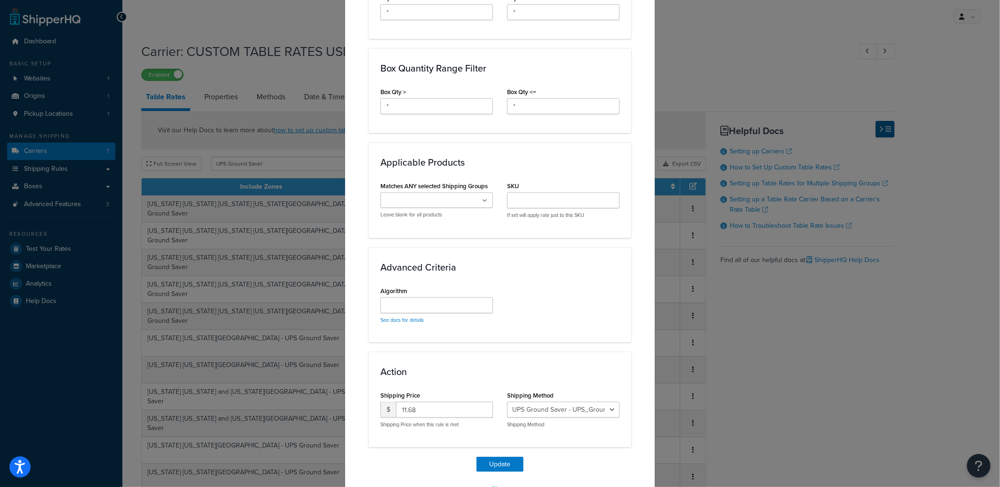
scroll to position [540, 0]
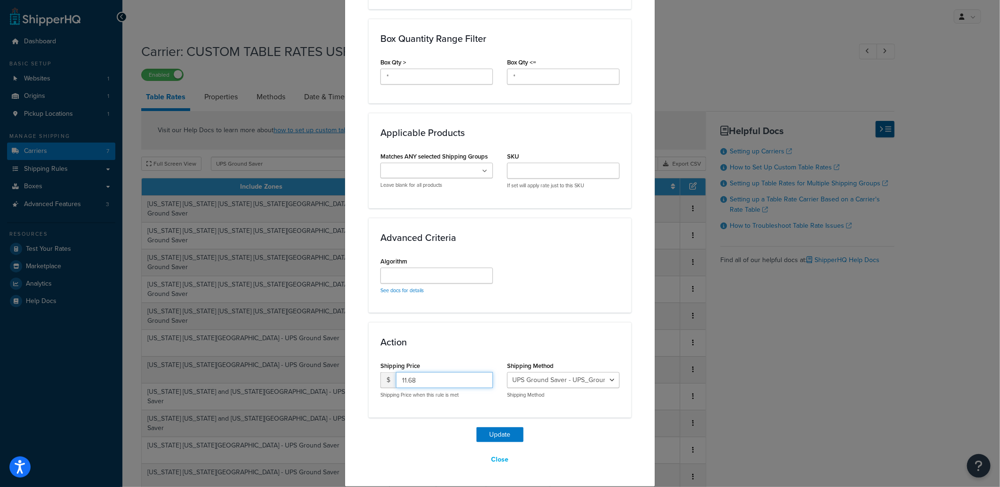
drag, startPoint x: 425, startPoint y: 379, endPoint x: 295, endPoint y: 369, distance: 130.3
click at [296, 369] on div "Update Table Rate Applicable Zones See examples and learn more about how includ…" at bounding box center [500, 243] width 1000 height 487
click at [476, 427] on button "Update" at bounding box center [499, 434] width 47 height 15
type input "23"
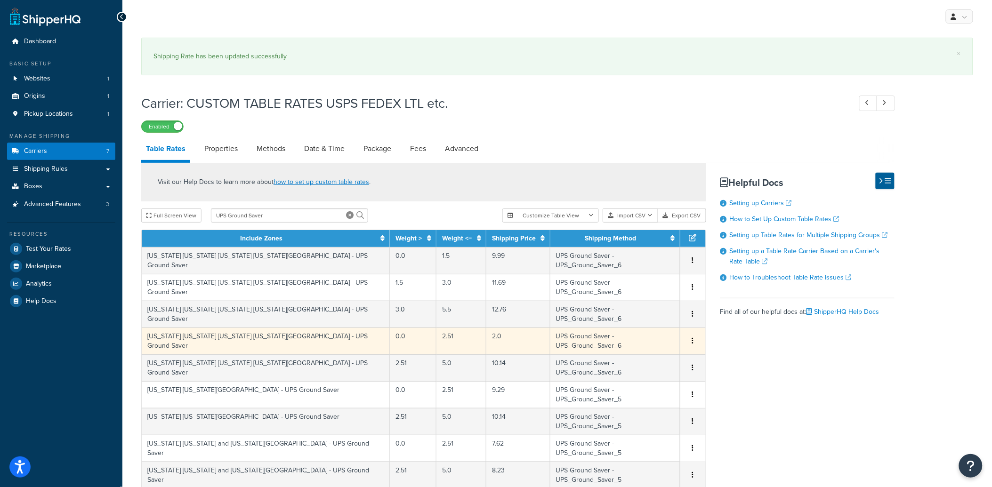
click at [486, 328] on td "2.0" at bounding box center [518, 341] width 64 height 27
select select "176361"
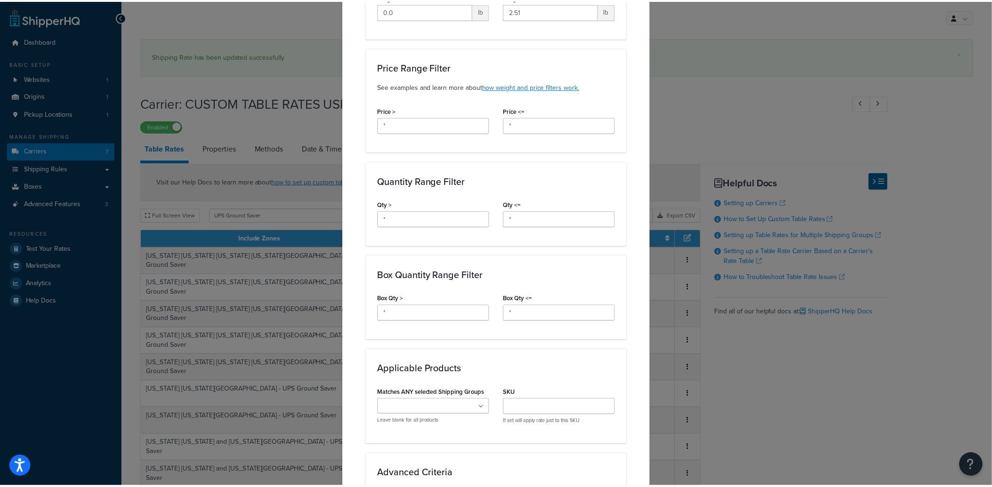
scroll to position [471, 0]
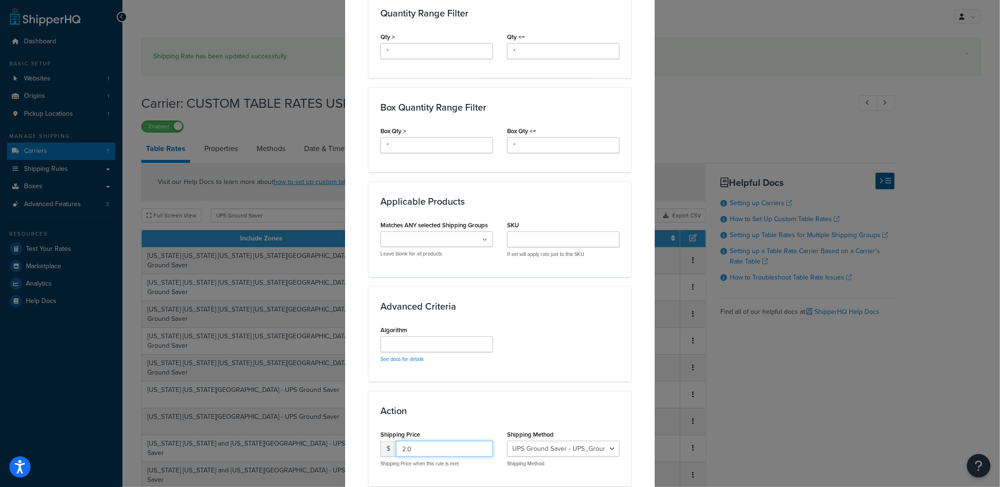
drag, startPoint x: 419, startPoint y: 446, endPoint x: 331, endPoint y: 438, distance: 87.9
click at [332, 439] on div "Update Table Rate Applicable Zones See examples and learn more about how includ…" at bounding box center [500, 243] width 1000 height 487
type input "23"
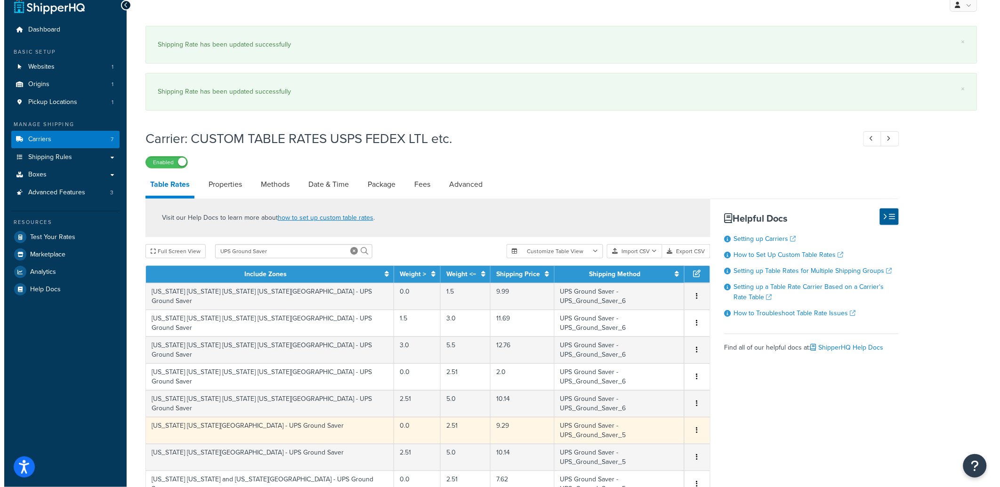
scroll to position [52, 0]
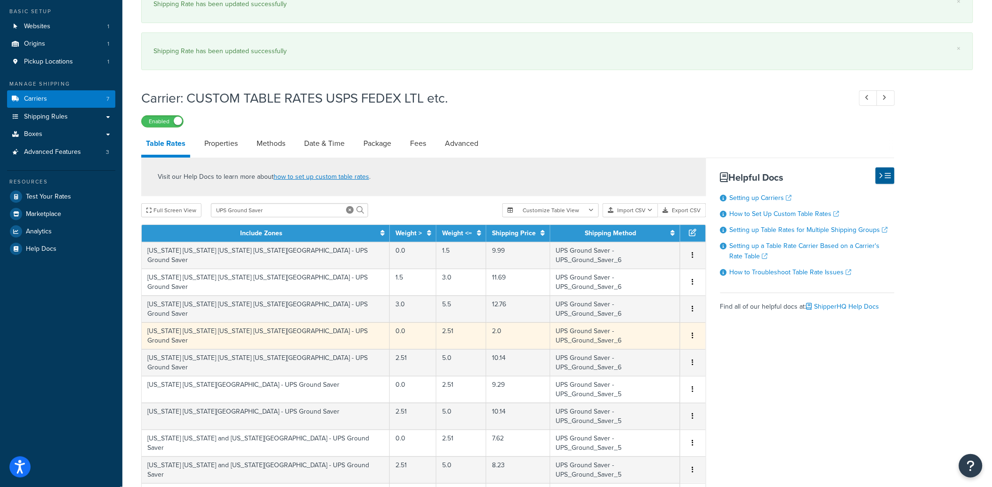
click at [486, 322] on td "2.0" at bounding box center [518, 335] width 64 height 27
select select "176361"
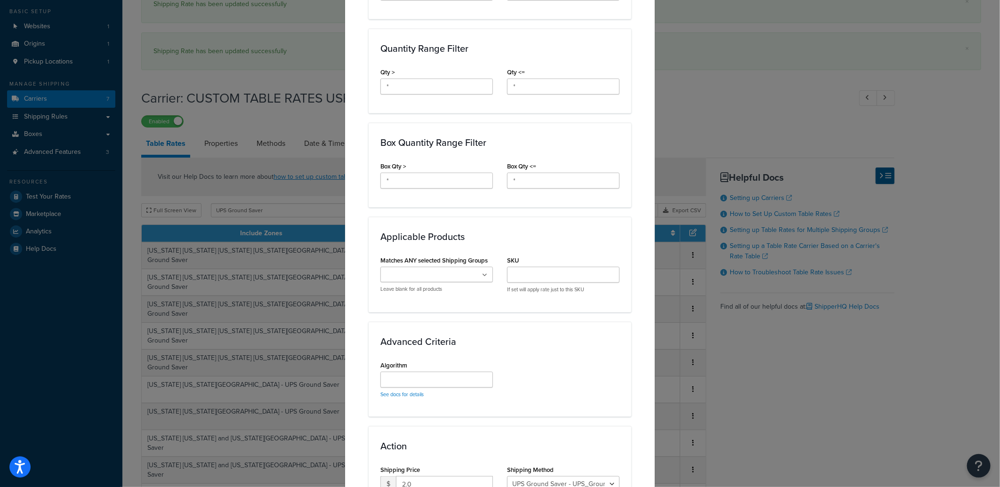
scroll to position [540, 0]
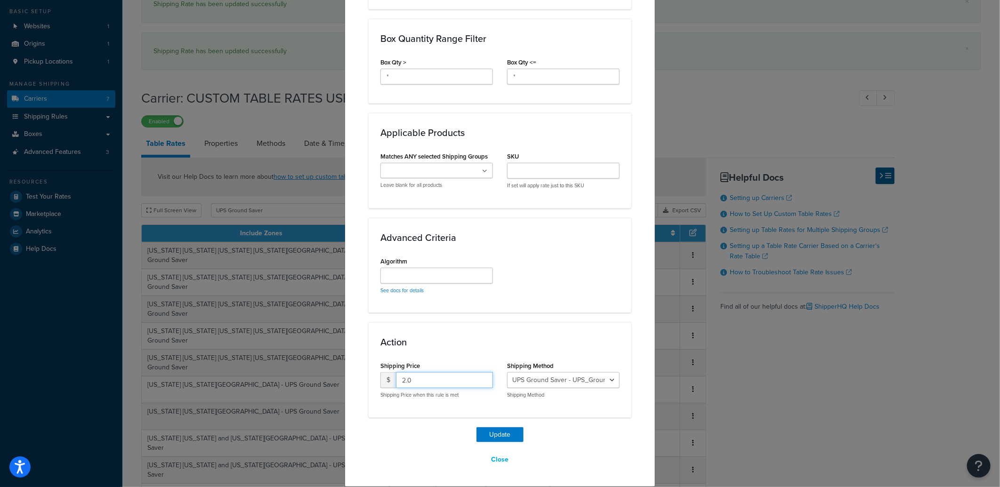
drag, startPoint x: 415, startPoint y: 379, endPoint x: 324, endPoint y: 372, distance: 91.6
click at [325, 372] on div "Update Table Rate Applicable Zones See examples and learn more about how includ…" at bounding box center [500, 243] width 1000 height 487
type input "13.46"
click at [492, 435] on button "Update" at bounding box center [499, 434] width 47 height 15
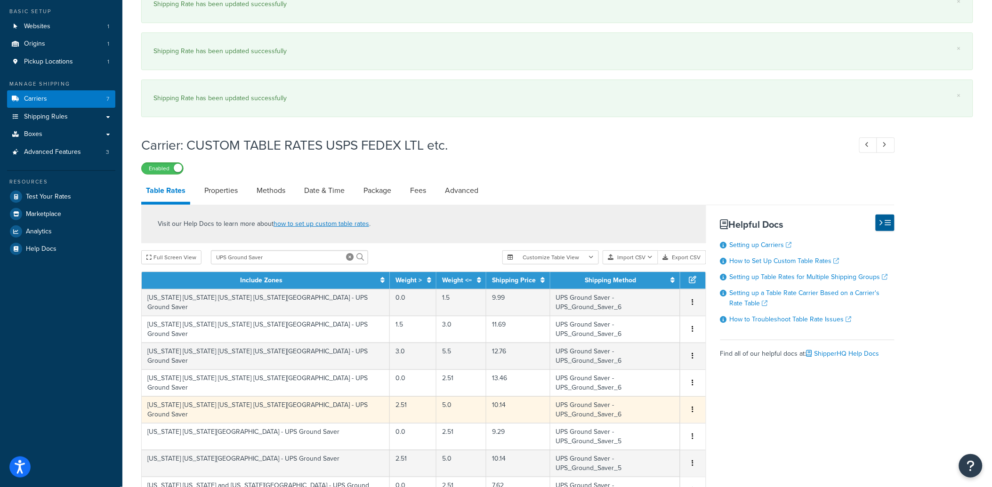
click at [486, 396] on td "10.14" at bounding box center [518, 409] width 64 height 27
select select "176361"
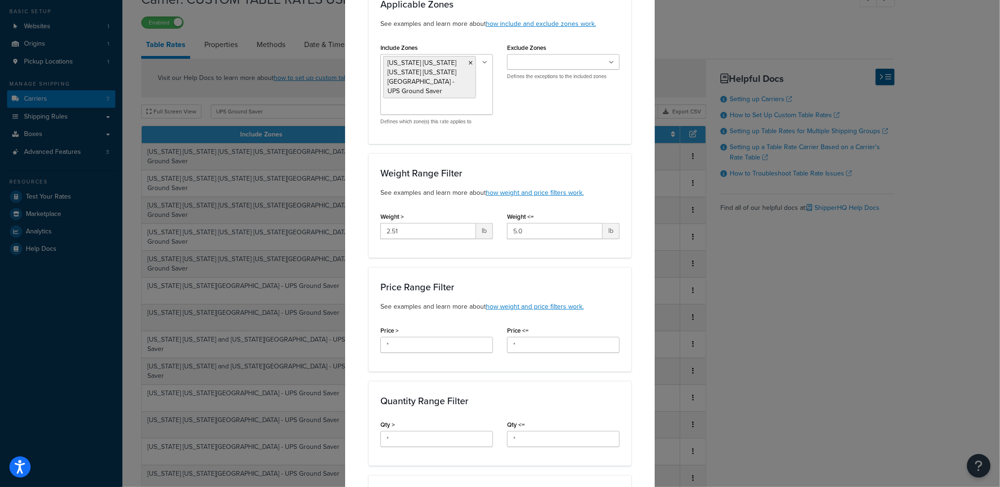
scroll to position [0, 0]
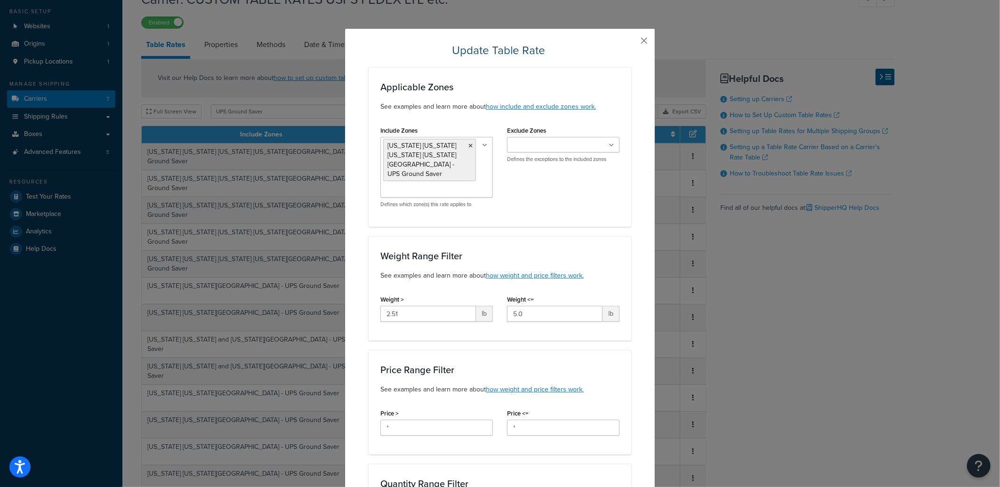
click at [631, 43] on button "button" at bounding box center [630, 44] width 2 height 2
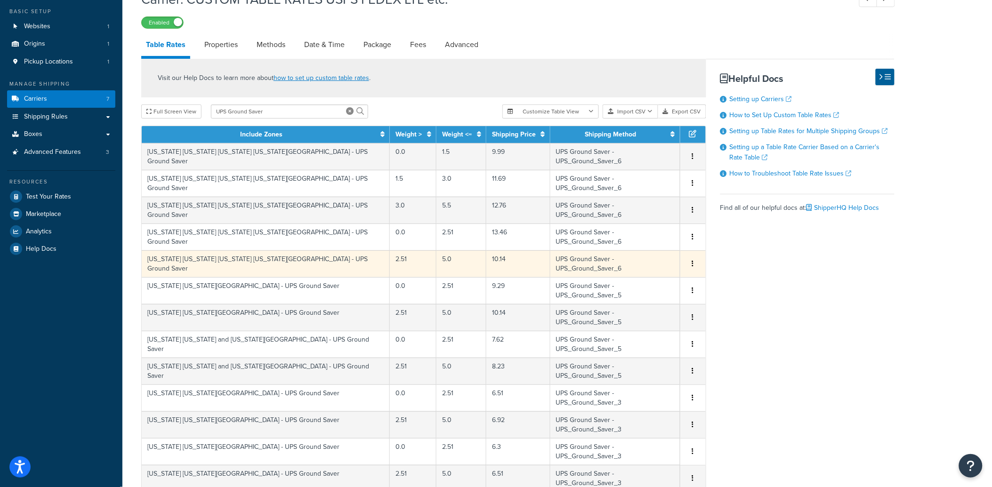
click at [486, 250] on td "10.14" at bounding box center [518, 263] width 64 height 27
select select "176361"
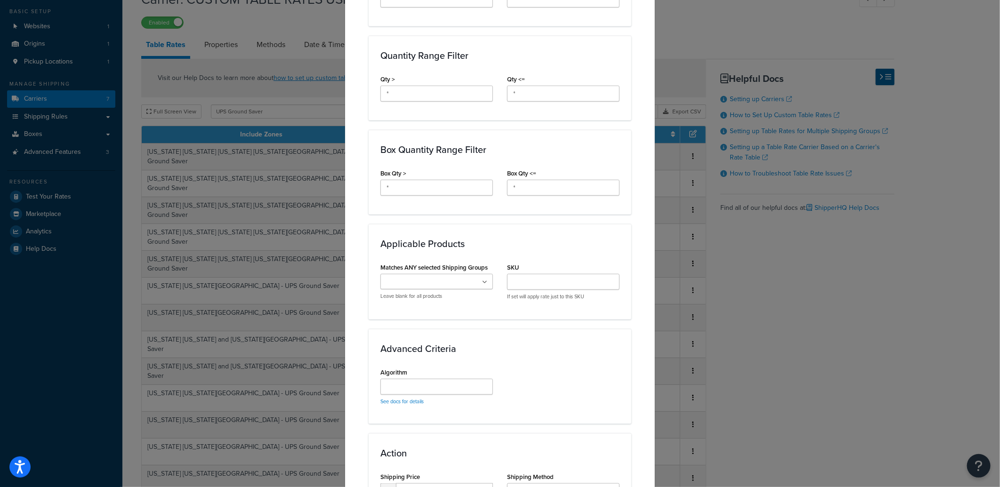
scroll to position [540, 0]
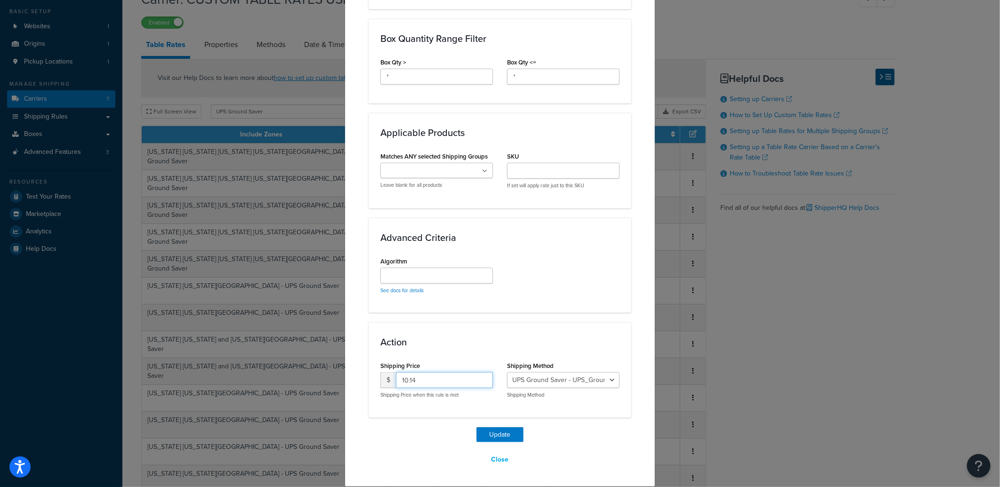
drag, startPoint x: 431, startPoint y: 379, endPoint x: 349, endPoint y: 380, distance: 82.4
type input "14.44"
click at [492, 429] on button "Update" at bounding box center [499, 434] width 47 height 15
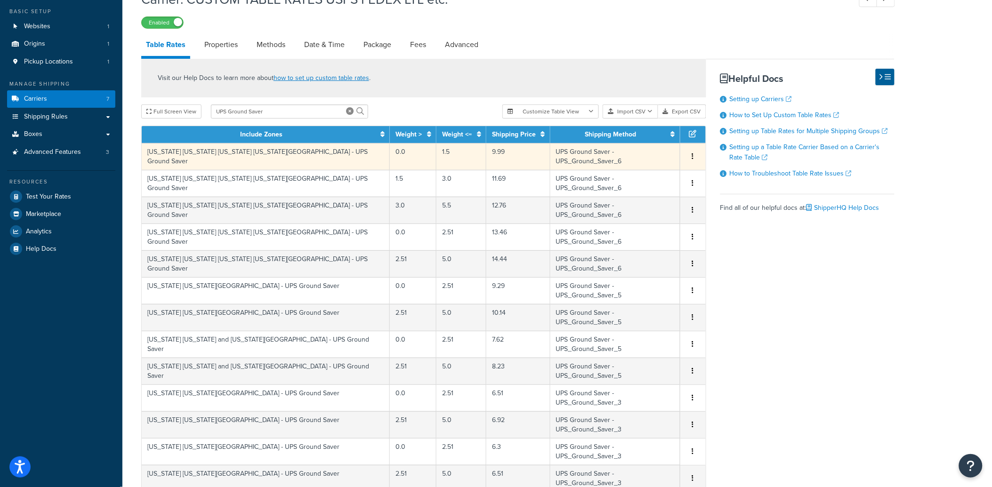
click at [488, 151] on td "9.99" at bounding box center [518, 156] width 64 height 27
select select "176361"
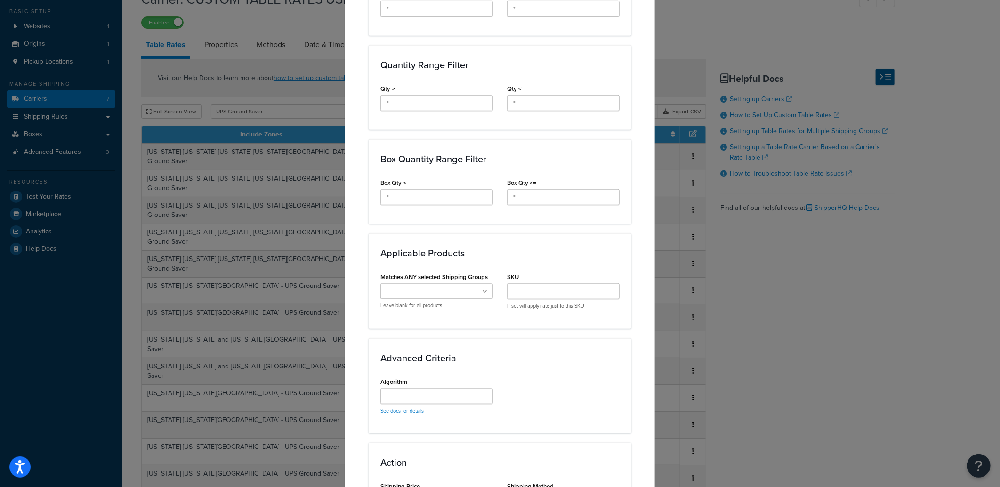
scroll to position [523, 0]
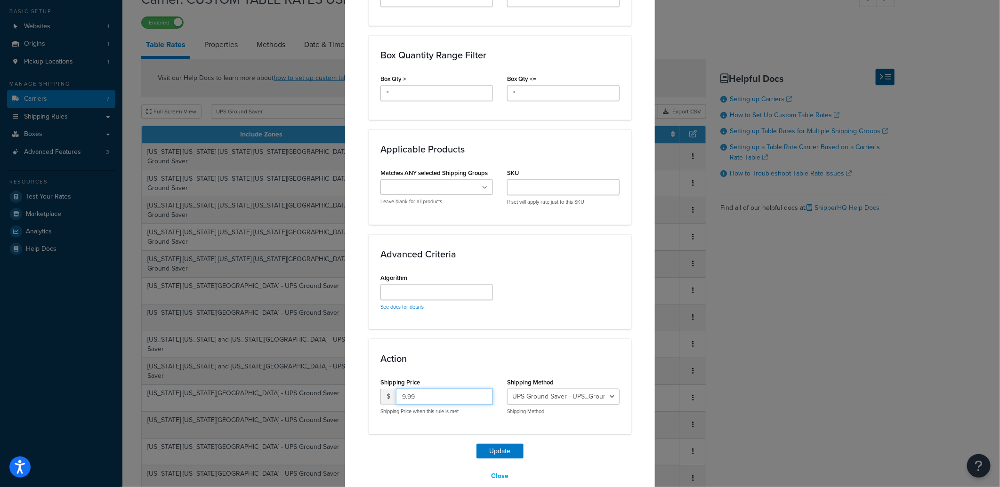
drag, startPoint x: 426, startPoint y: 387, endPoint x: 278, endPoint y: 372, distance: 148.5
click at [281, 372] on div "Update Table Rate Applicable Zones See examples and learn more about how includ…" at bounding box center [500, 243] width 1000 height 487
type input "11.50"
click at [502, 444] on button "Update" at bounding box center [499, 451] width 47 height 15
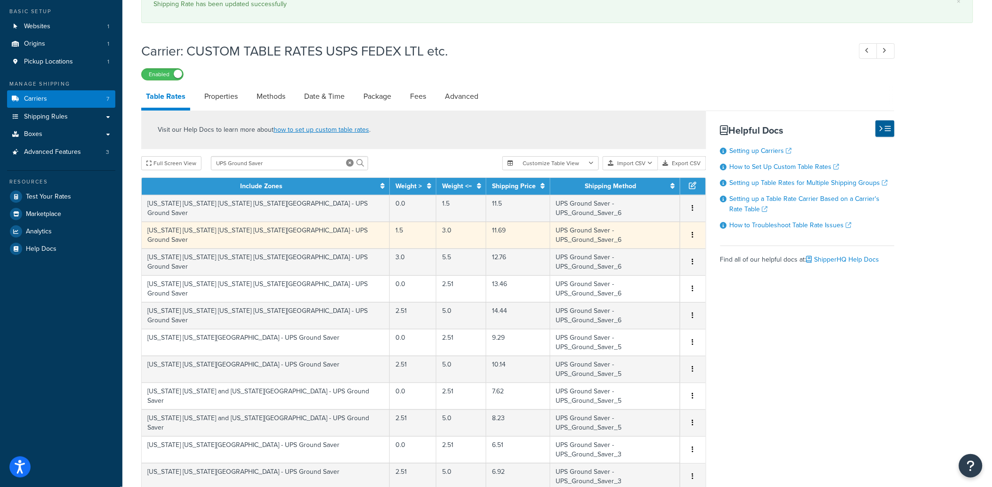
click at [488, 222] on td "11.69" at bounding box center [518, 235] width 64 height 27
select select "176361"
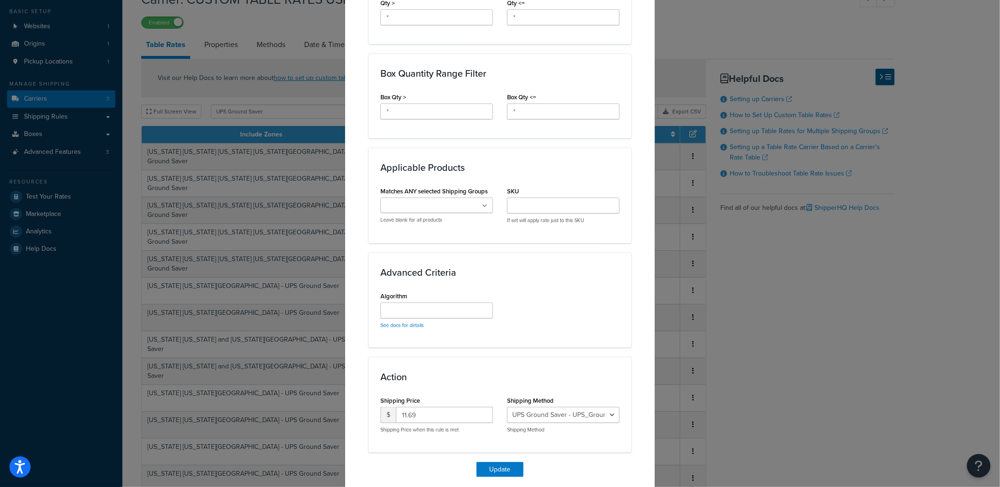
scroll to position [530, 0]
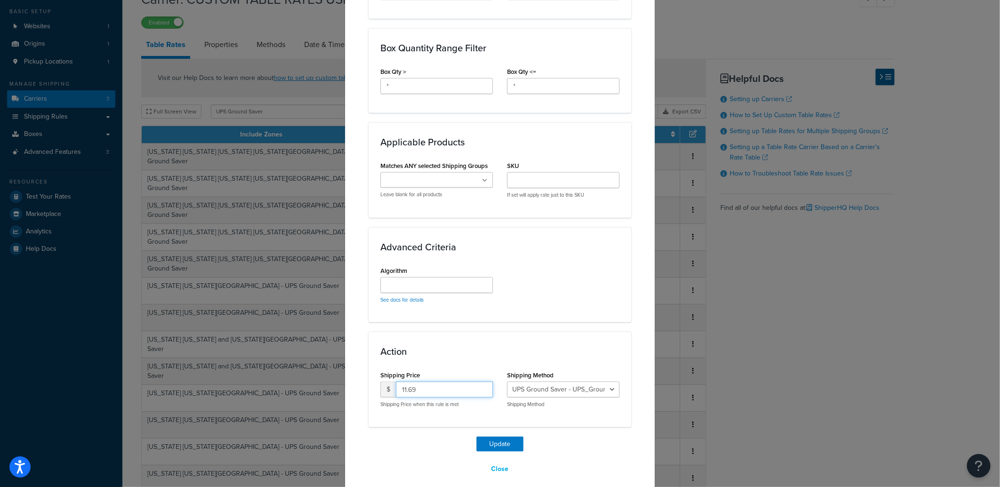
drag, startPoint x: 425, startPoint y: 383, endPoint x: 297, endPoint y: 379, distance: 127.7
click at [297, 379] on div "Update Table Rate Applicable Zones See examples and learn more about how includ…" at bounding box center [500, 243] width 1000 height 487
type input "14.37"
click at [488, 437] on button "Update" at bounding box center [499, 444] width 47 height 15
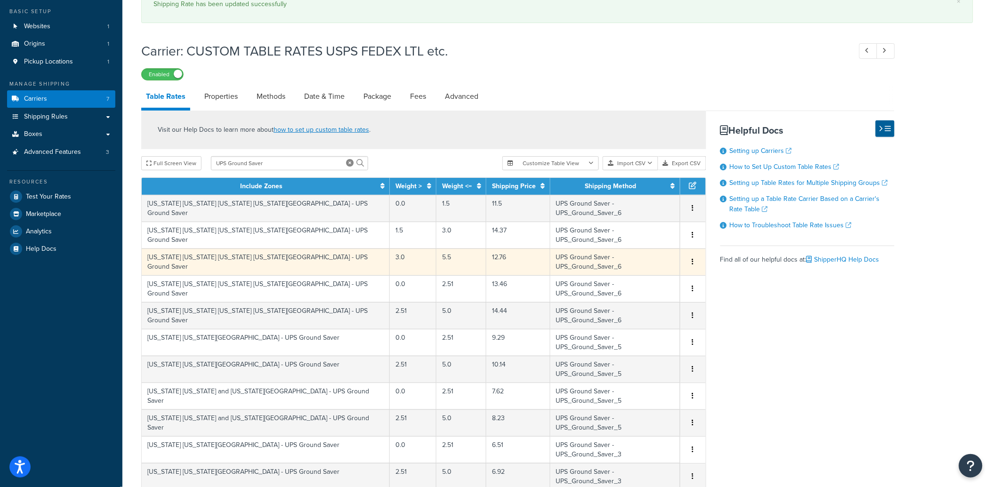
click at [496, 249] on td "12.76" at bounding box center [518, 262] width 64 height 27
select select "176361"
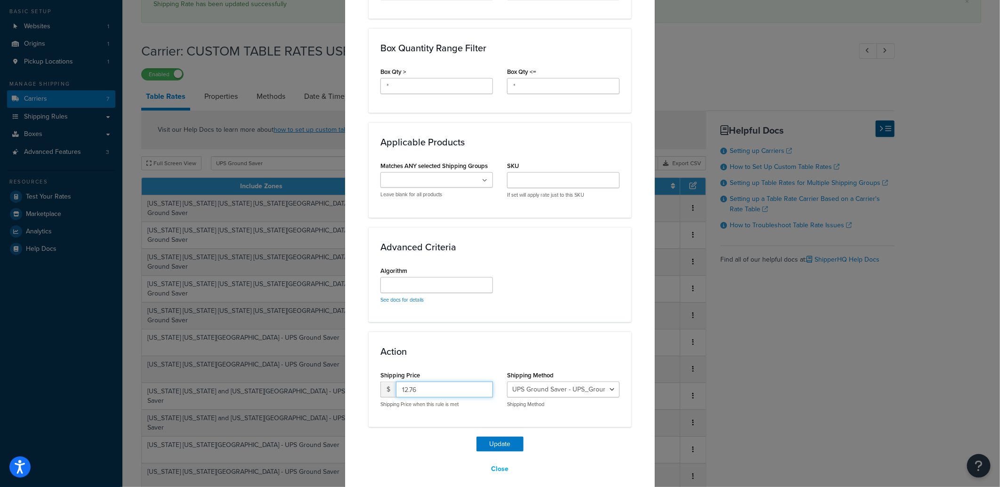
drag, startPoint x: 455, startPoint y: 378, endPoint x: 276, endPoint y: 371, distance: 179.0
click at [276, 372] on div "Update Table Rate Applicable Zones See examples and learn more about how includ…" at bounding box center [500, 243] width 1000 height 487
type input "14.84"
click at [495, 437] on button "Update" at bounding box center [499, 444] width 47 height 15
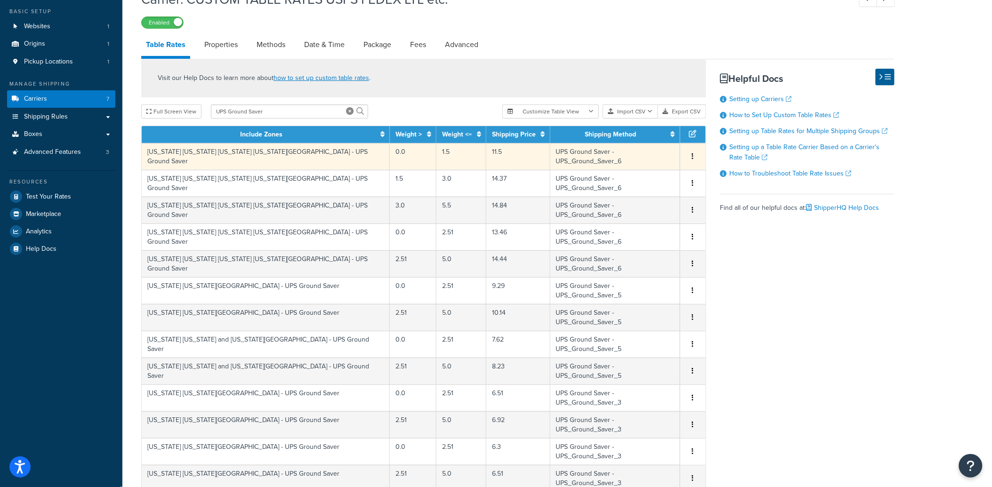
click at [486, 149] on td "11.5" at bounding box center [518, 156] width 64 height 27
select select "176361"
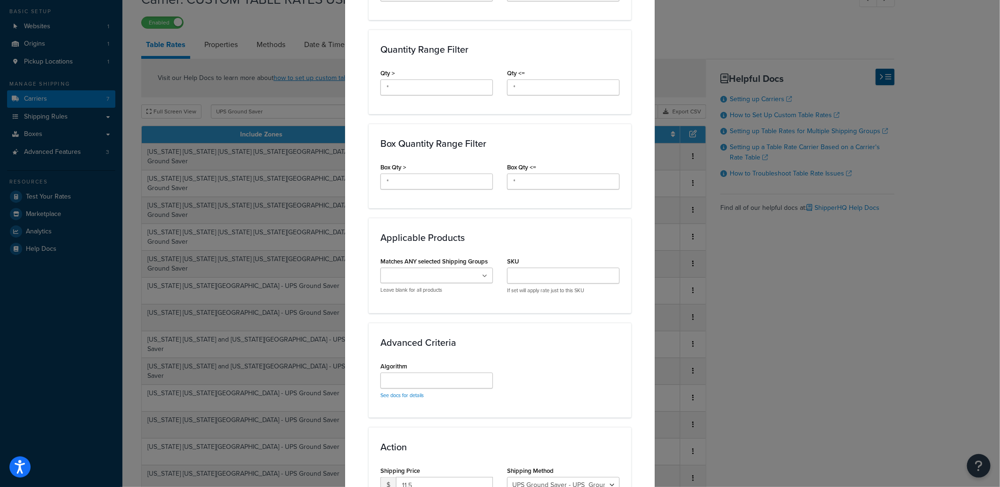
scroll to position [523, 0]
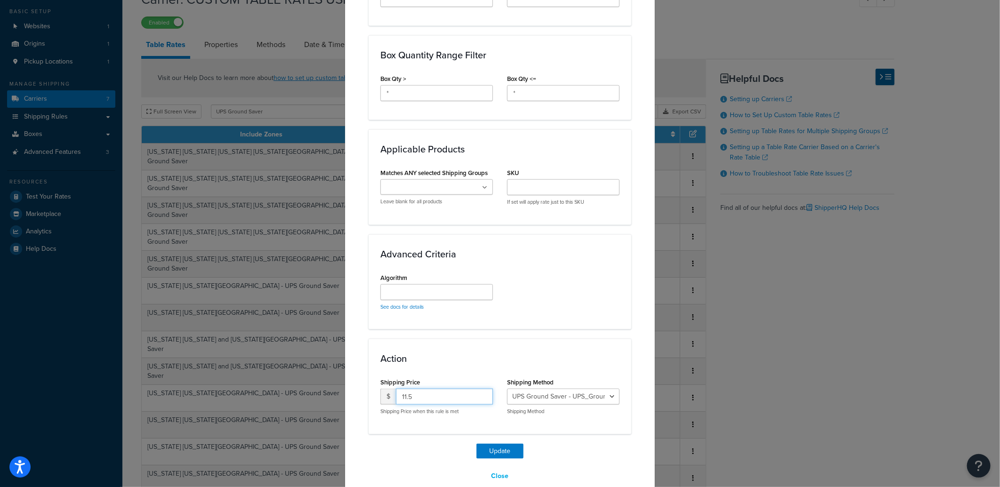
drag, startPoint x: 443, startPoint y: 385, endPoint x: 308, endPoint y: 368, distance: 135.8
click at [309, 368] on div "Update Table Rate Applicable Zones See examples and learn more about how includ…" at bounding box center [500, 243] width 1000 height 487
type input "13.24"
click at [496, 447] on button "Update" at bounding box center [499, 451] width 47 height 15
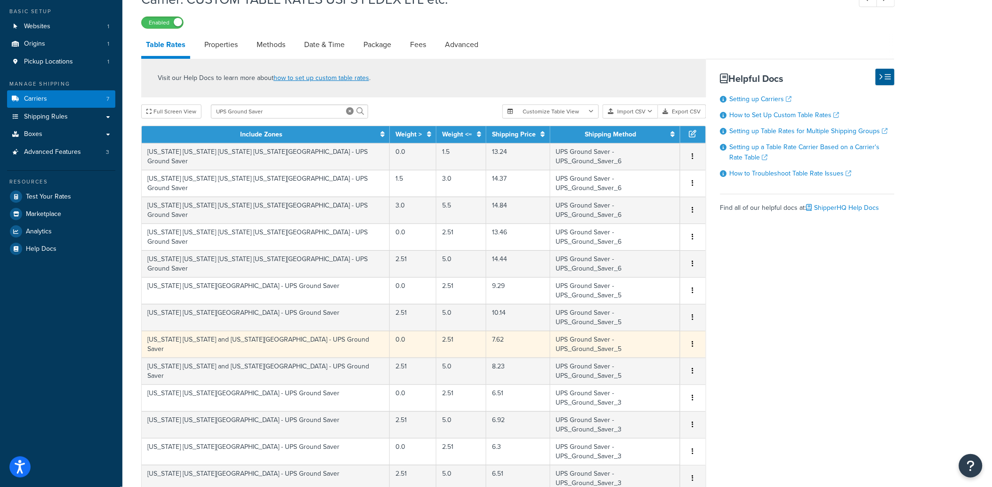
click at [440, 331] on td "2.51" at bounding box center [461, 344] width 50 height 27
select select "176362"
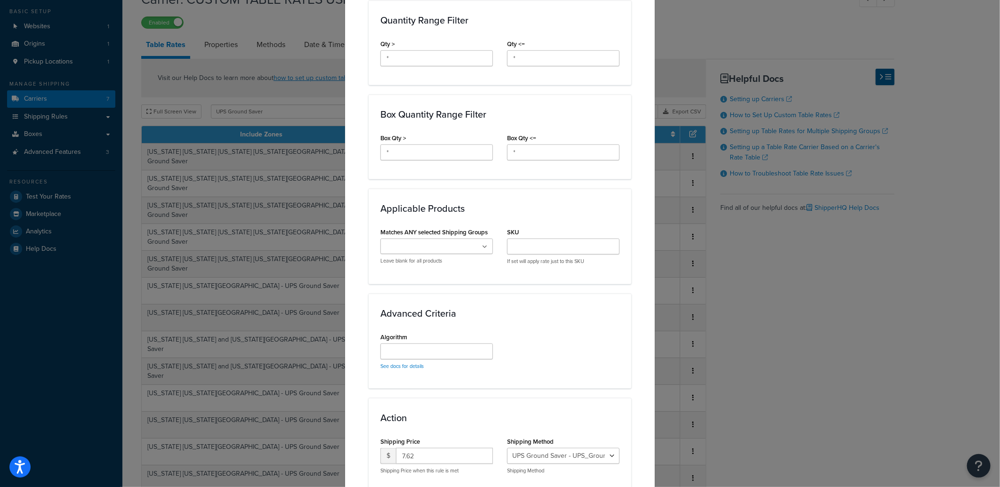
scroll to position [530, 0]
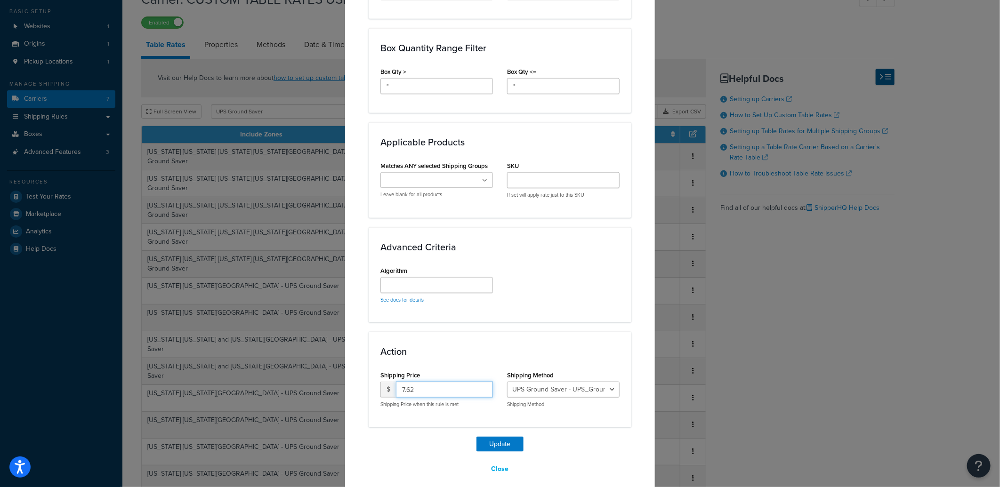
drag, startPoint x: 415, startPoint y: 381, endPoint x: 318, endPoint y: 371, distance: 97.5
click at [318, 371] on div "Update Table Rate Applicable Zones See examples and learn more about how includ…" at bounding box center [500, 243] width 1000 height 487
type input "11.54"
click at [486, 437] on button "Update" at bounding box center [499, 444] width 47 height 15
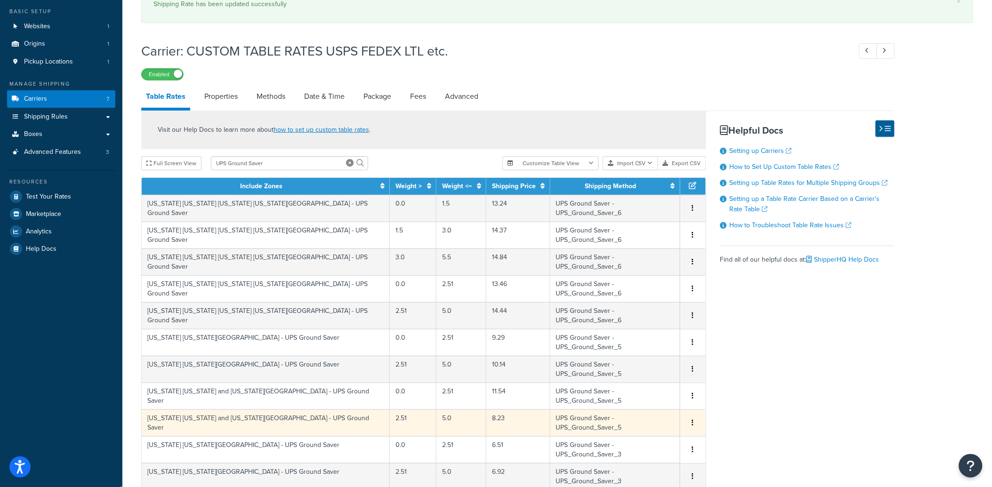
click at [491, 410] on td "8.23" at bounding box center [518, 423] width 64 height 27
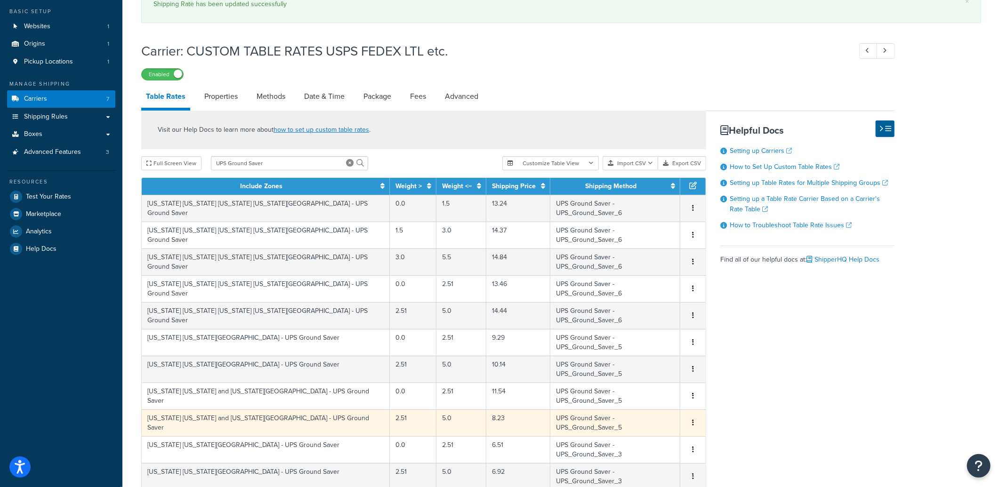
select select "176362"
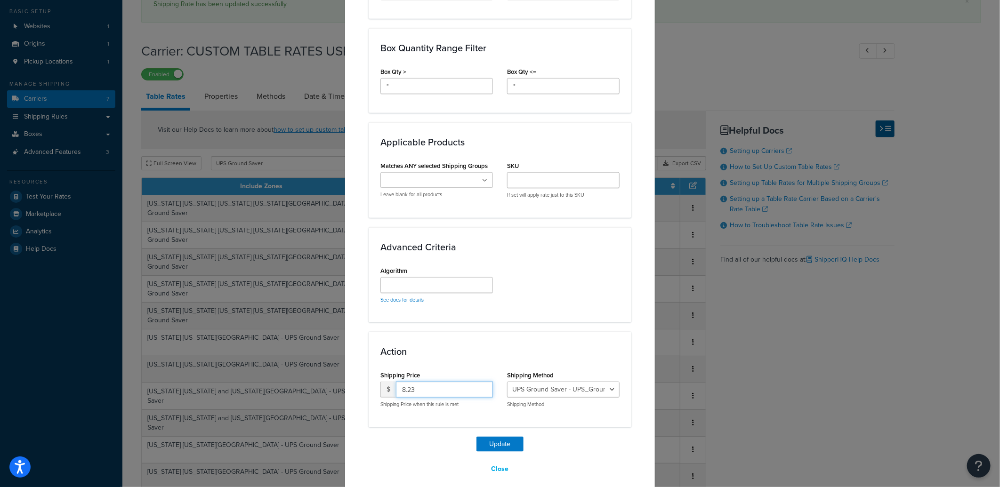
drag, startPoint x: 444, startPoint y: 381, endPoint x: 269, endPoint y: 371, distance: 175.9
click at [270, 372] on div "Update Table Rate Applicable Zones See examples and learn more about how includ…" at bounding box center [500, 243] width 1000 height 487
type input "11.54"
click at [495, 437] on button "Update" at bounding box center [499, 444] width 47 height 15
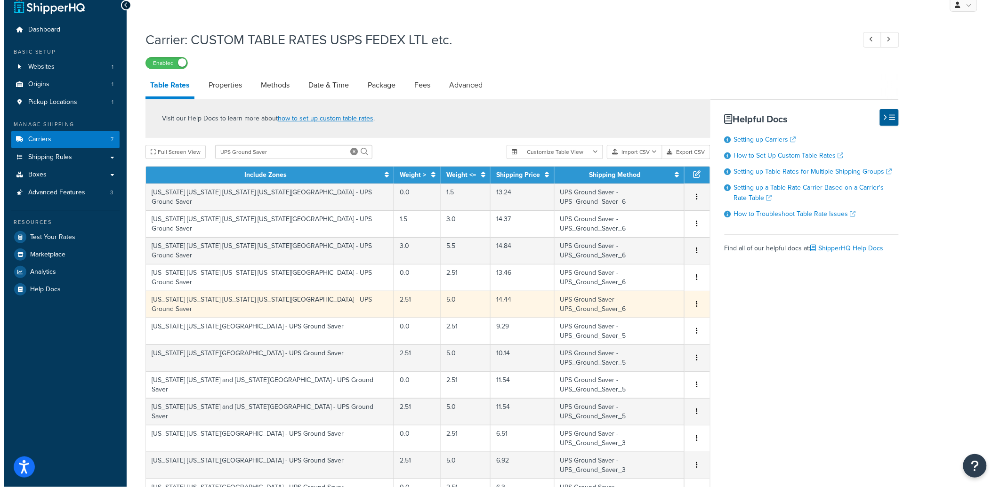
scroll to position [0, 0]
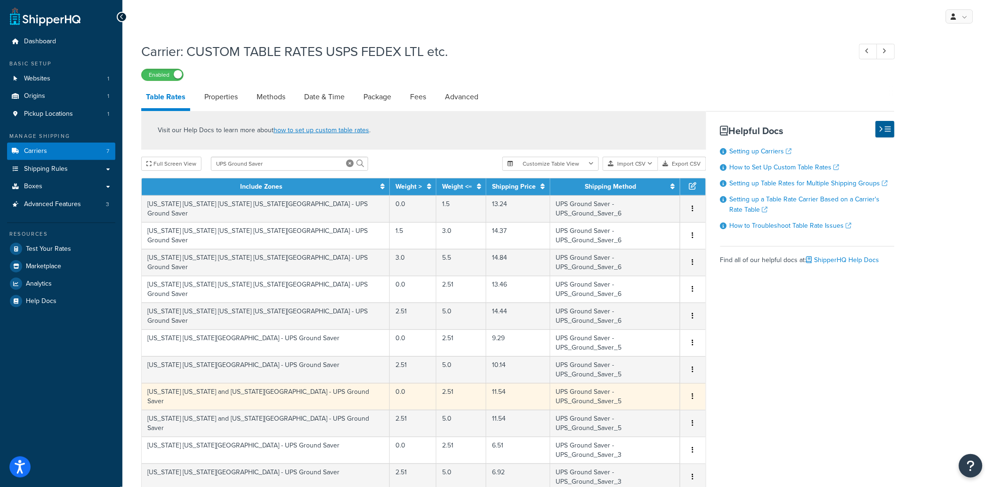
click at [486, 383] on td "11.54" at bounding box center [518, 396] width 64 height 27
select select "176362"
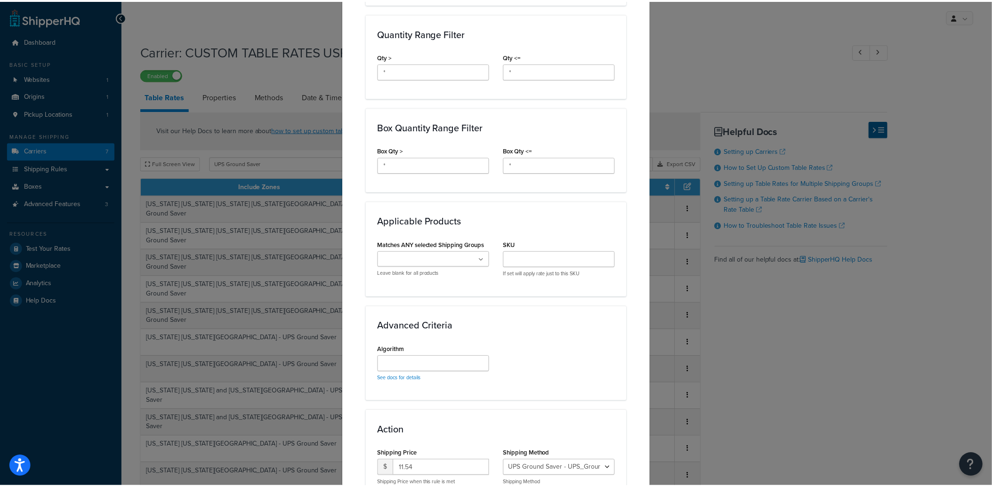
scroll to position [530, 0]
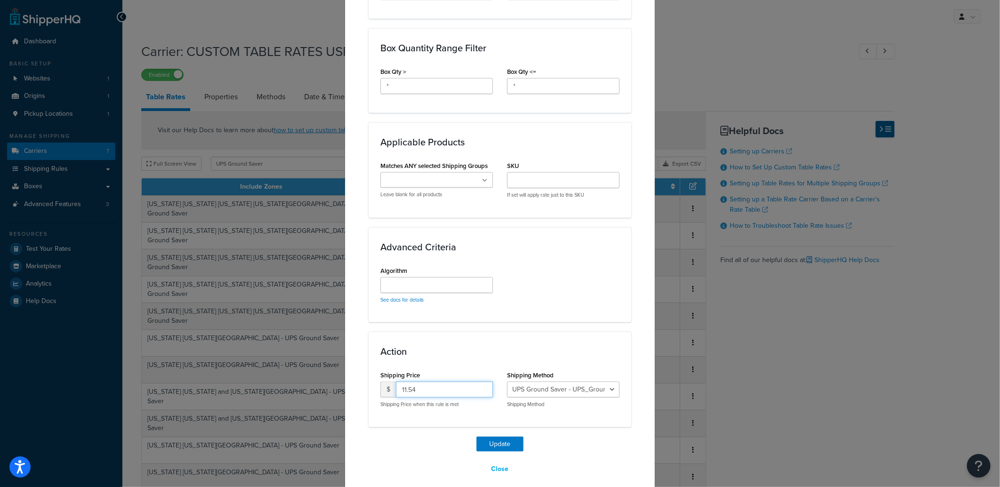
drag, startPoint x: 445, startPoint y: 379, endPoint x: 308, endPoint y: 375, distance: 137.1
click at [308, 375] on div "Update Table Rate Applicable Zones See examples and learn more about how includ…" at bounding box center [500, 243] width 1000 height 487
type input "10.97"
click at [505, 437] on button "Update" at bounding box center [499, 444] width 47 height 15
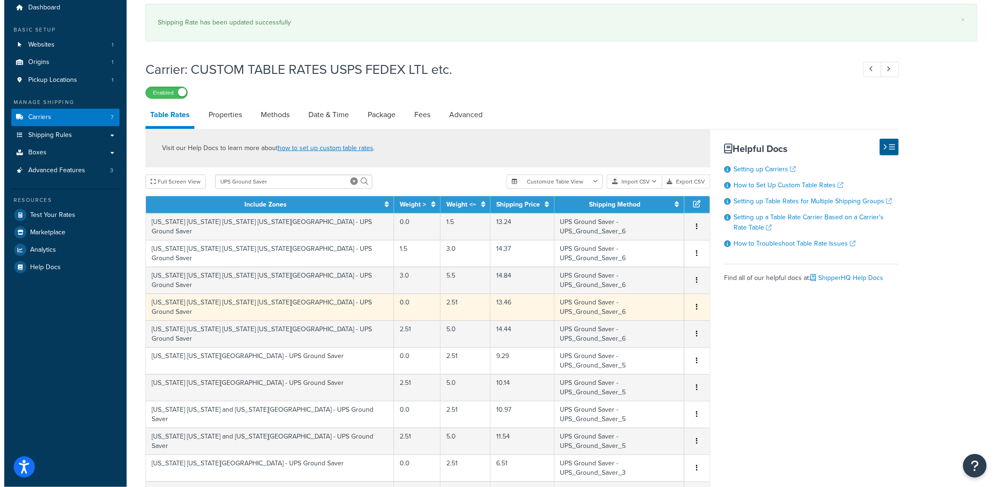
scroll to position [52, 0]
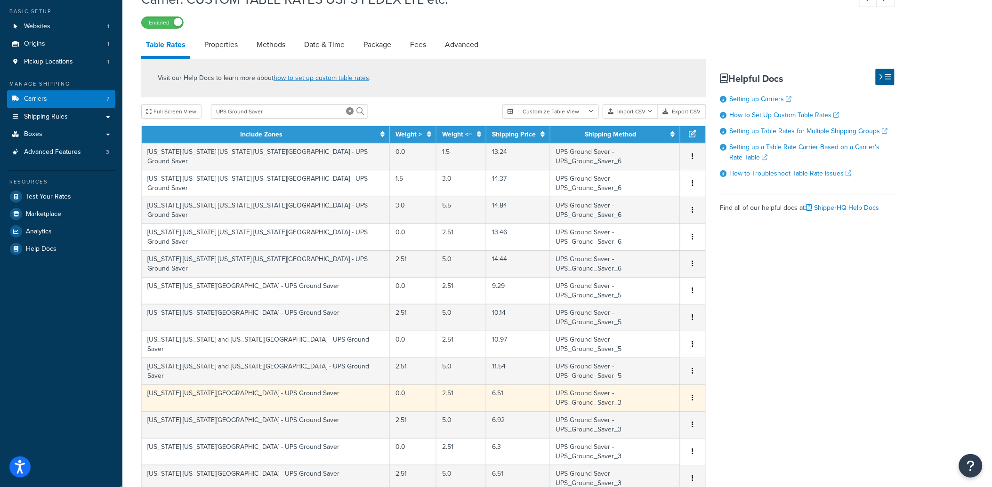
click at [486, 385] on td "6.51" at bounding box center [518, 398] width 64 height 27
select select "176364"
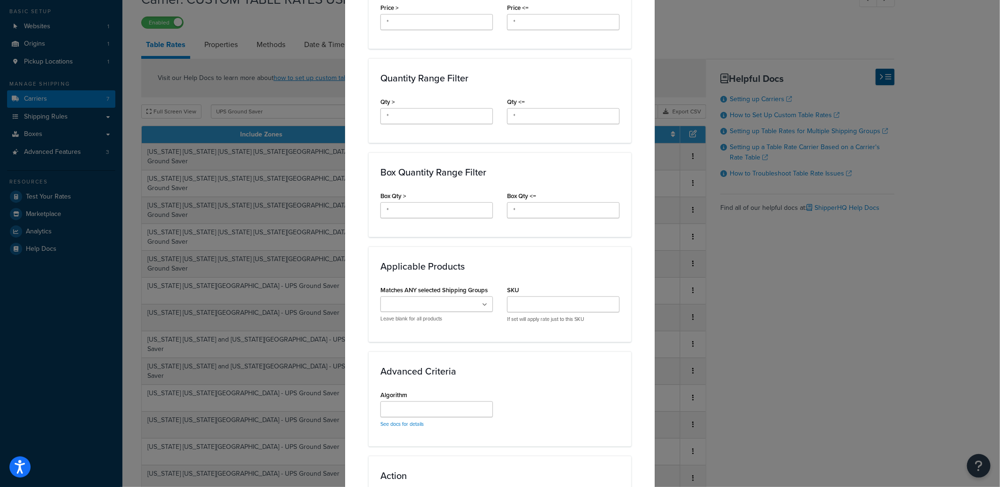
scroll to position [521, 0]
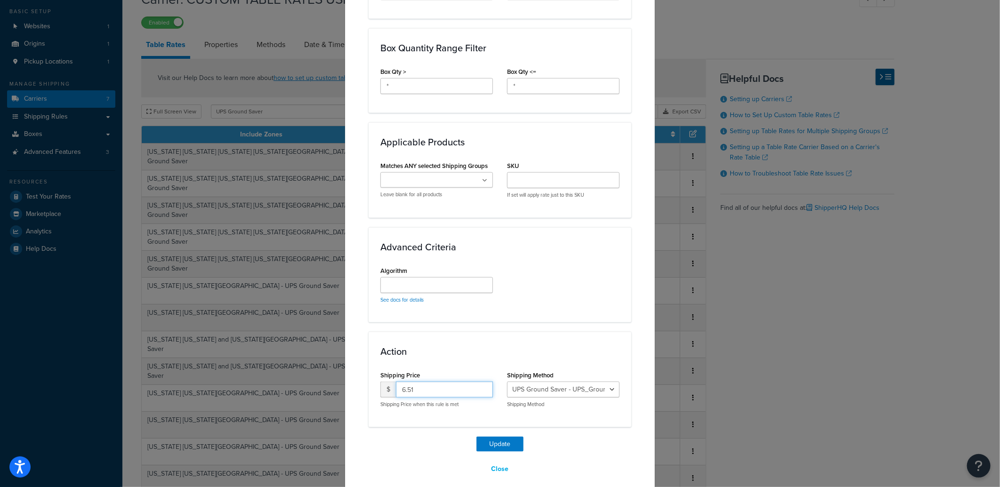
drag, startPoint x: 431, startPoint y: 378, endPoint x: 303, endPoint y: 371, distance: 128.2
click at [308, 372] on div "Update Table Rate Applicable Zones See examples and learn more about how includ…" at bounding box center [500, 243] width 1000 height 487
type input "10.97"
click at [506, 437] on button "Update" at bounding box center [499, 444] width 47 height 15
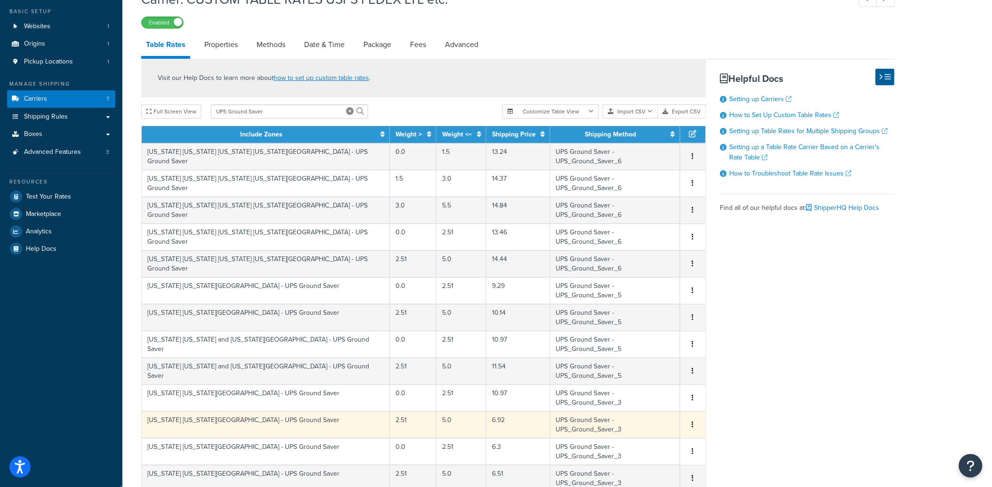
click at [504, 411] on td "6.92" at bounding box center [518, 424] width 64 height 27
select select "176364"
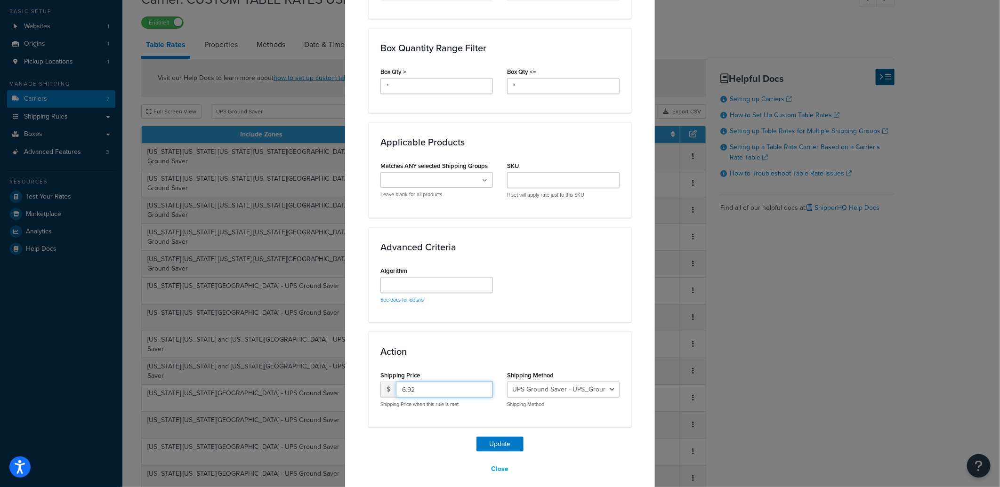
drag, startPoint x: 345, startPoint y: 381, endPoint x: 330, endPoint y: 380, distance: 15.1
click at [332, 380] on div "Update Table Rate Applicable Zones See examples and learn more about how includ…" at bounding box center [500, 243] width 1000 height 487
type input "11.54"
click at [490, 437] on button "Update" at bounding box center [499, 444] width 47 height 15
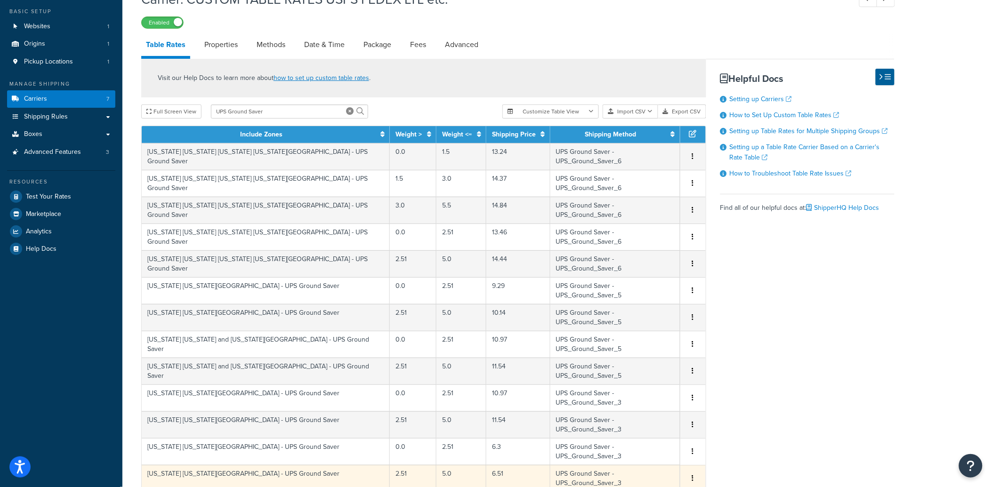
click at [489, 465] on td "6.51" at bounding box center [518, 478] width 64 height 27
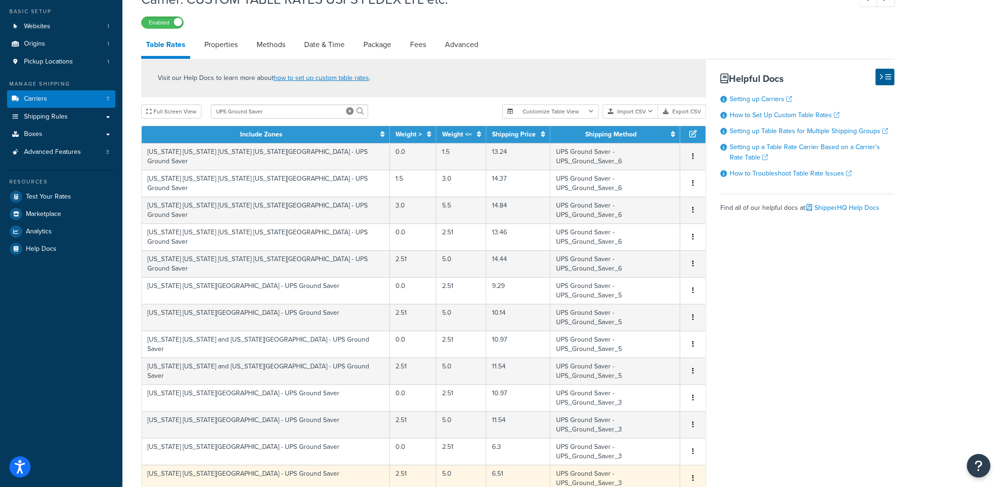
select select "176364"
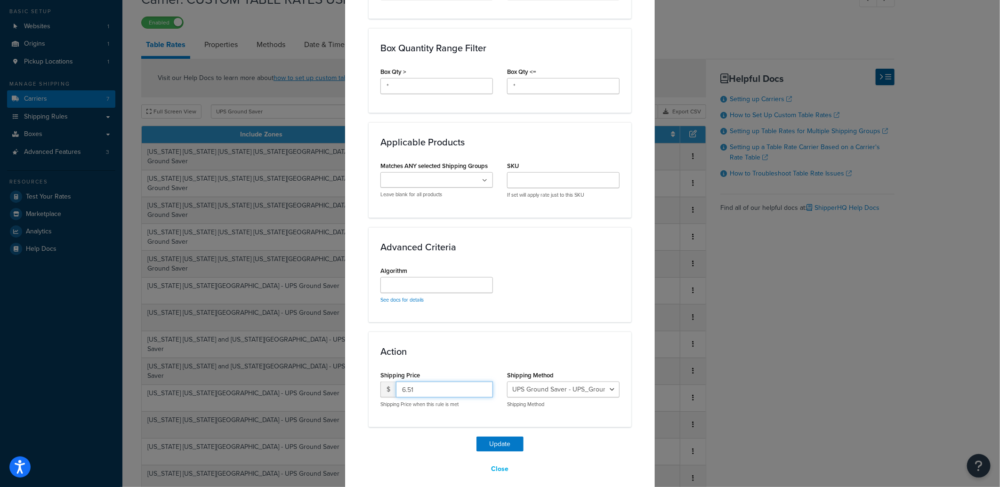
drag, startPoint x: 410, startPoint y: 379, endPoint x: 323, endPoint y: 371, distance: 87.0
click at [325, 373] on div "Update Table Rate Applicable Zones See examples and learn more about how includ…" at bounding box center [500, 243] width 1000 height 487
type input "9.93"
click at [508, 437] on button "Update" at bounding box center [499, 444] width 47 height 15
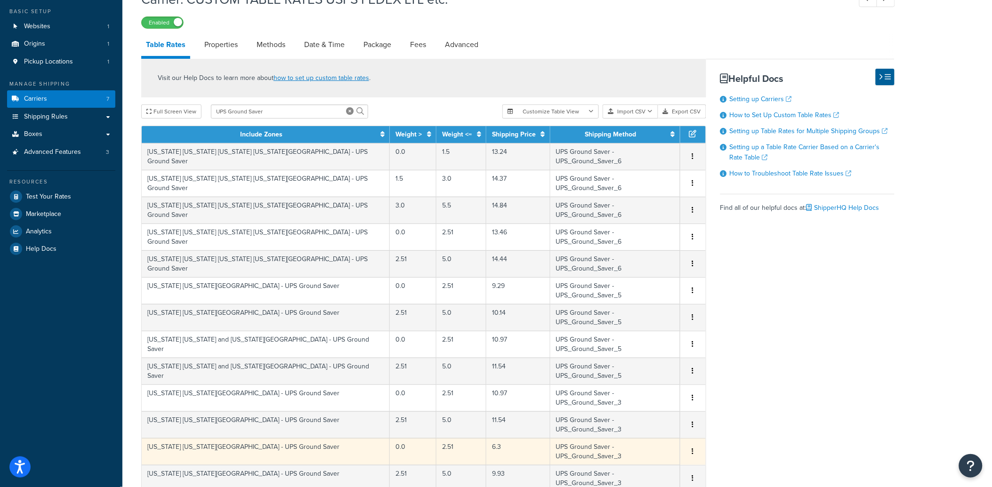
click at [486, 438] on td "6.3" at bounding box center [518, 451] width 64 height 27
select select "176364"
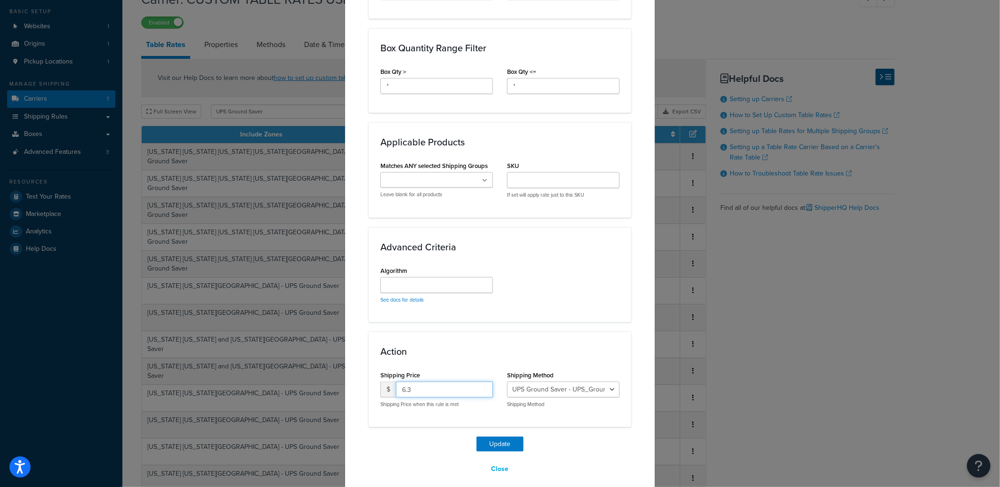
drag, startPoint x: 415, startPoint y: 379, endPoint x: 272, endPoint y: 371, distance: 143.3
click at [274, 372] on div "Update Table Rate Applicable Zones See examples and learn more about how includ…" at bounding box center [500, 243] width 1000 height 487
type input "9.74"
click at [497, 437] on button "Update" at bounding box center [499, 444] width 47 height 15
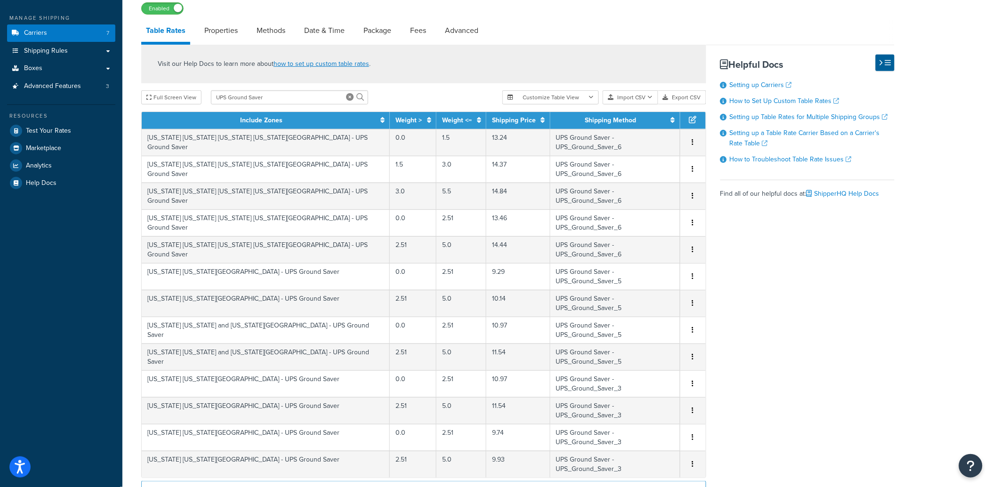
scroll to position [119, 0]
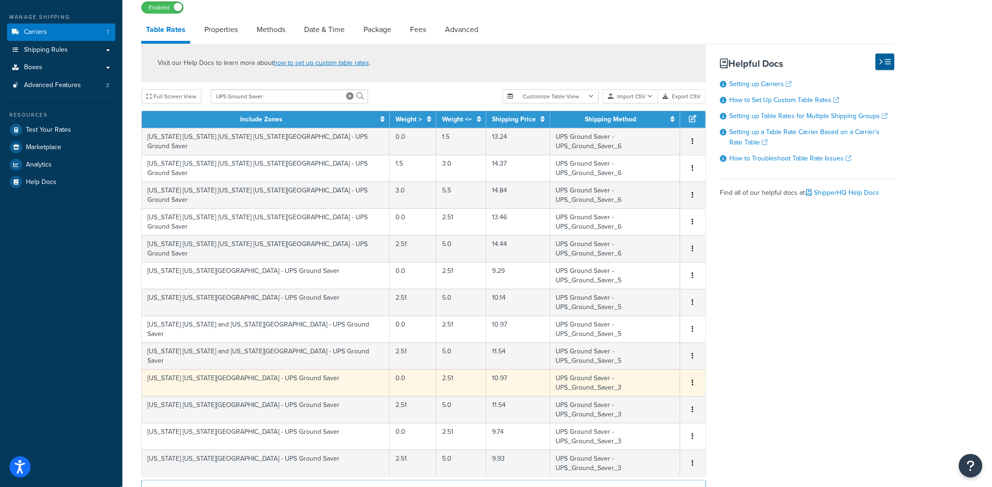
scroll to position [0, 0]
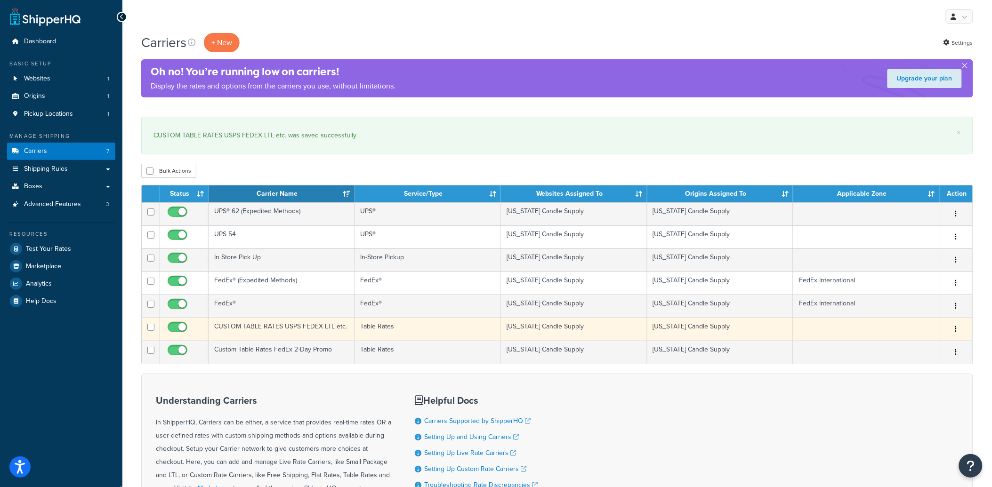
click at [301, 319] on td "CUSTOM TABLE RATES USPS FEDEX LTL etc." at bounding box center [282, 329] width 146 height 23
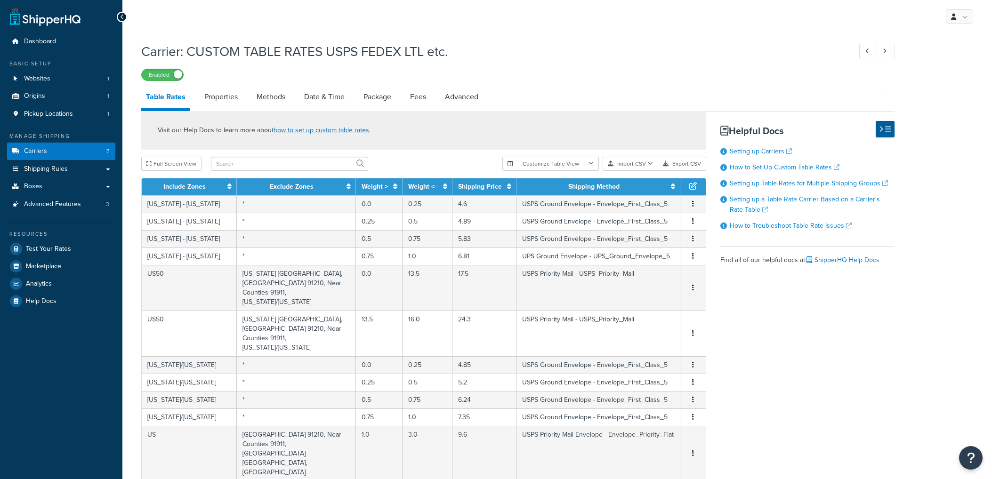
select select "25"
